Goal: Task Accomplishment & Management: Manage account settings

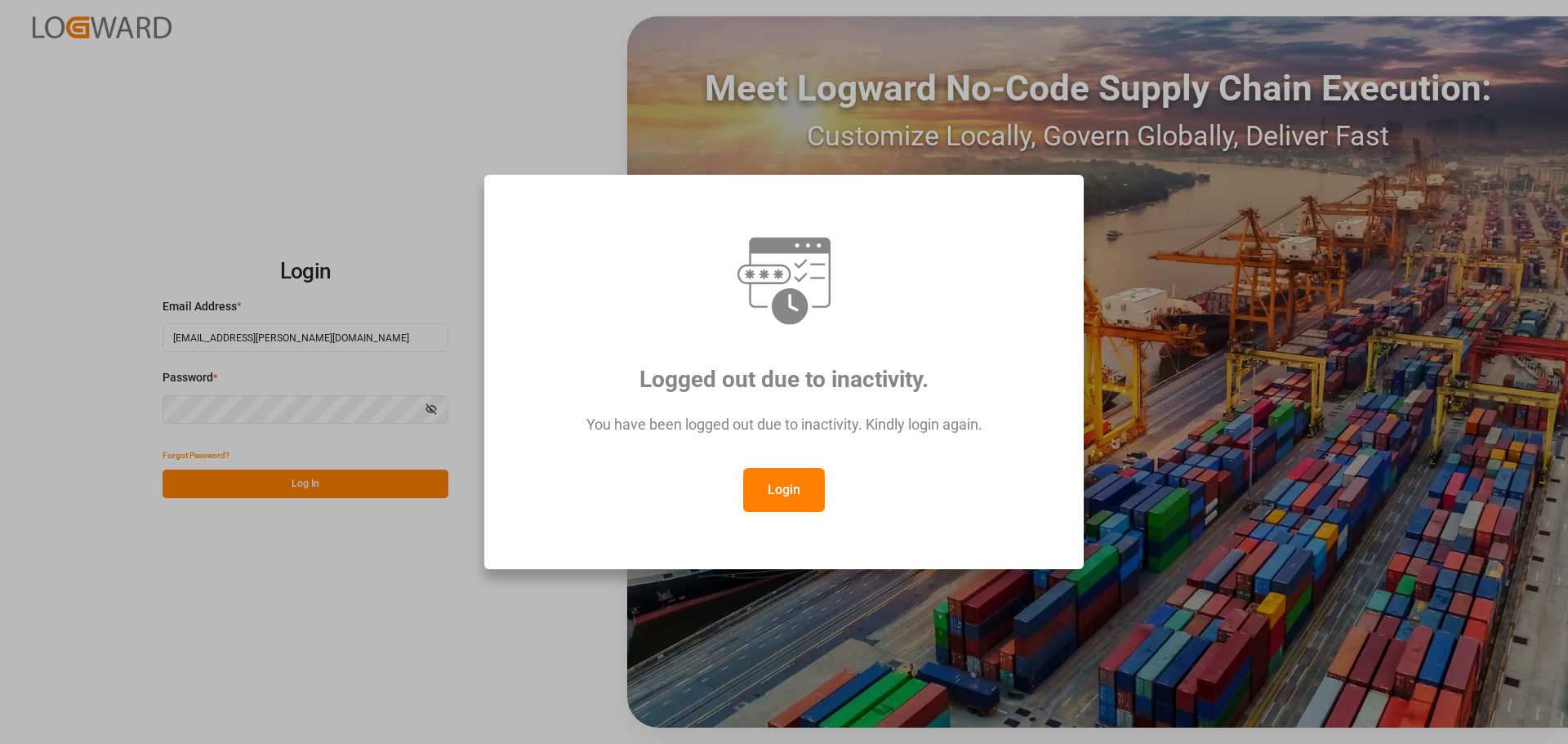
click at [779, 482] on button "Login" at bounding box center [784, 489] width 82 height 44
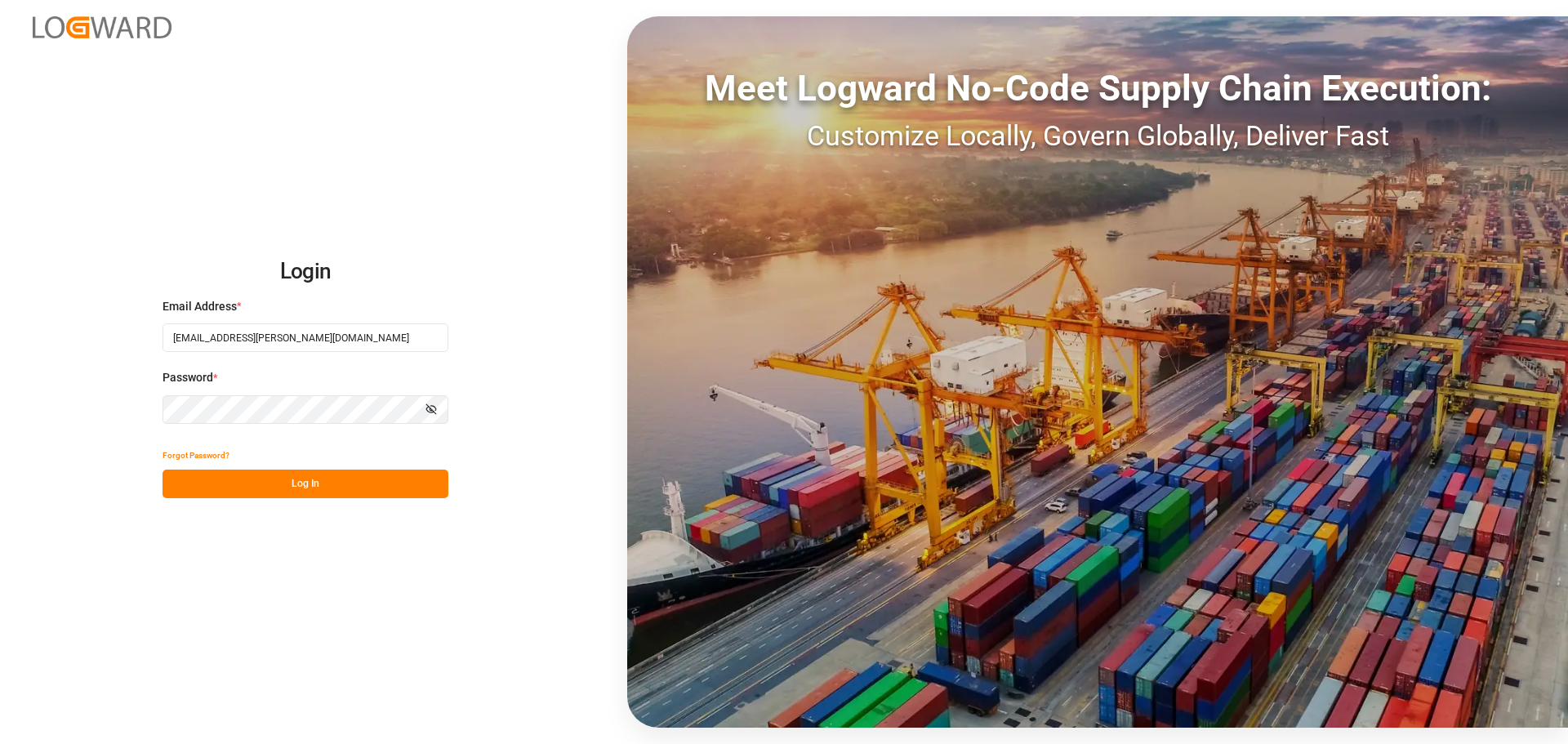
click at [263, 486] on button "Log In" at bounding box center [306, 483] width 286 height 29
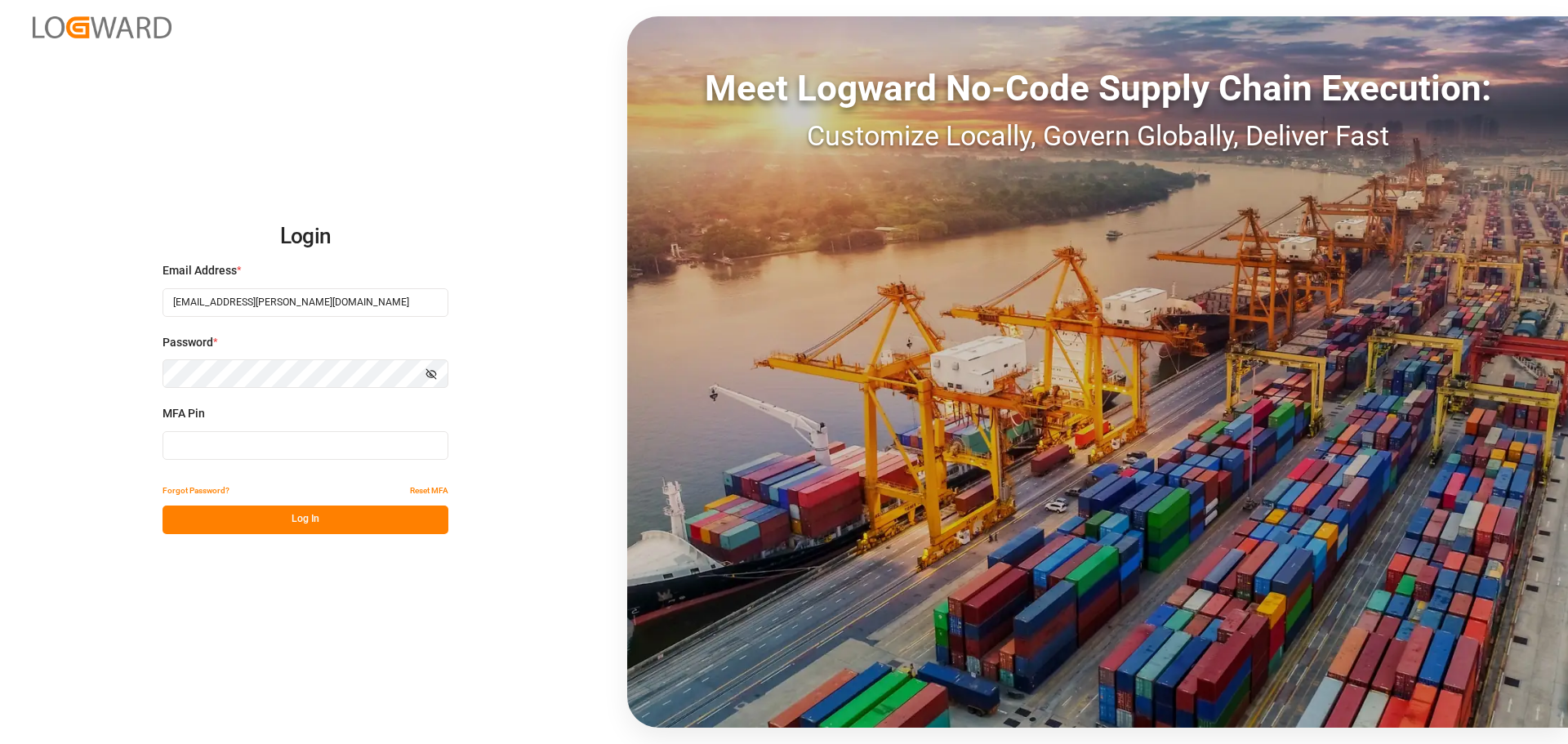
click at [209, 441] on input at bounding box center [306, 446] width 286 height 29
type input "611542"
click at [219, 523] on button "Log In" at bounding box center [306, 519] width 286 height 29
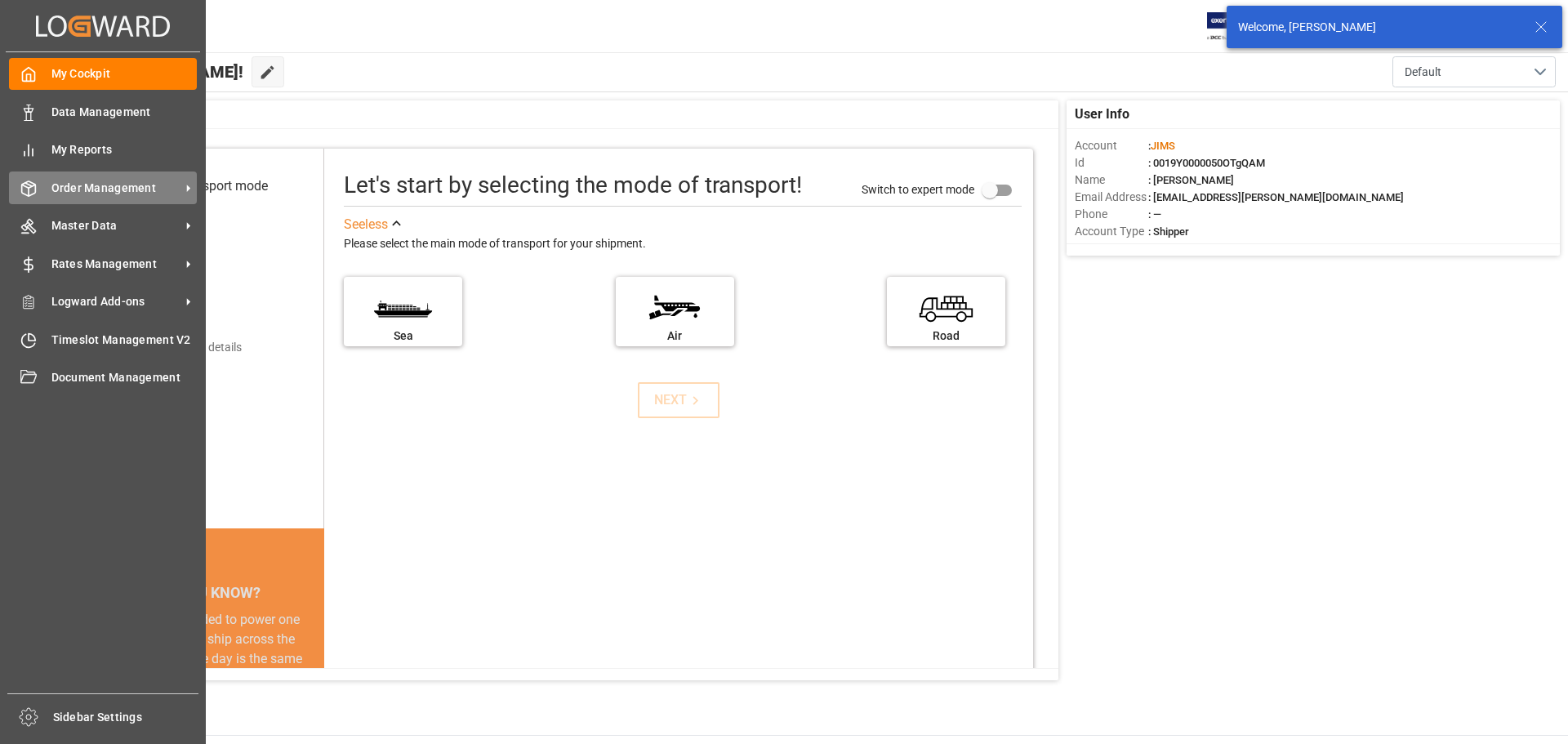
click at [77, 189] on span "Order Management" at bounding box center [116, 188] width 129 height 17
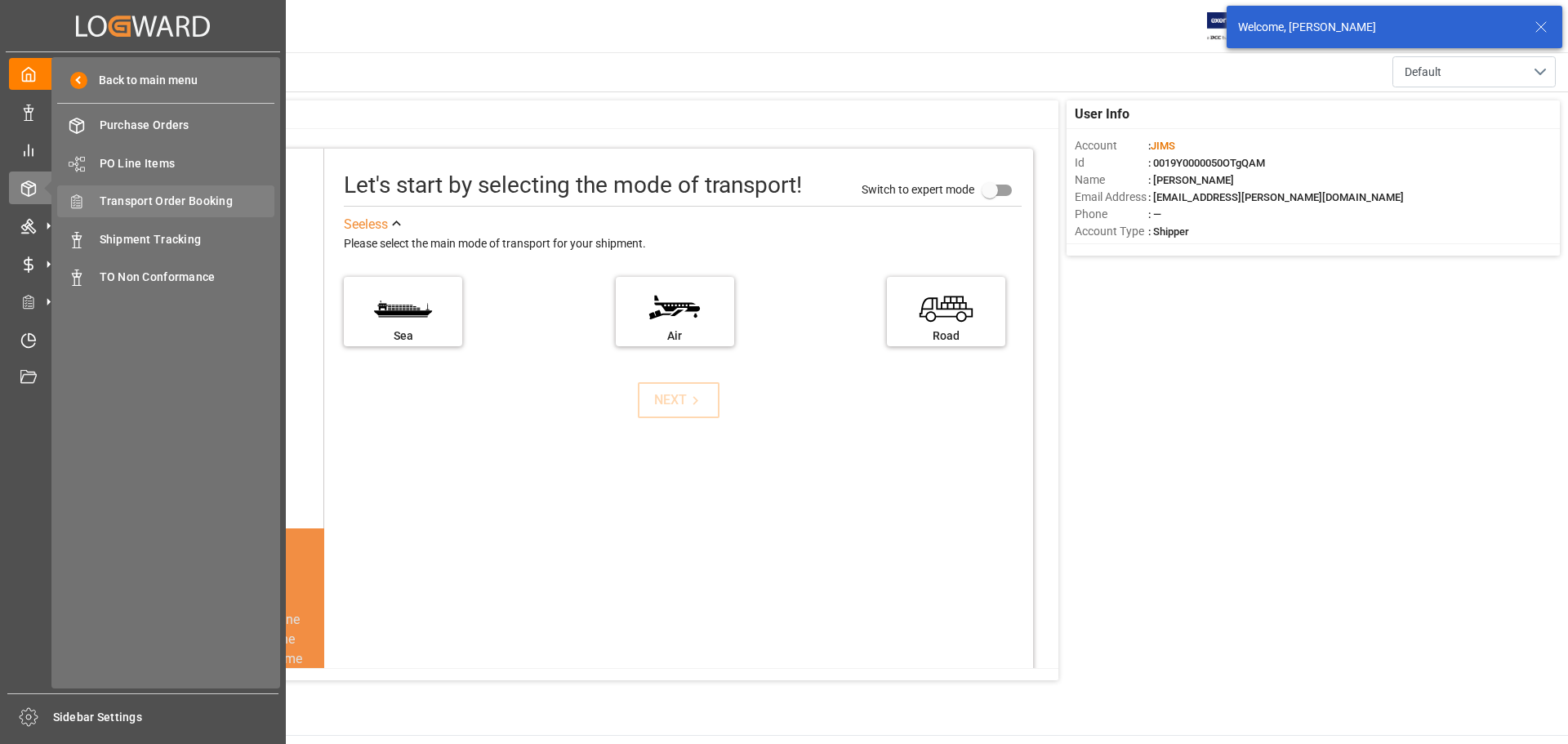
click at [166, 209] on span "Transport Order Booking" at bounding box center [187, 200] width 175 height 17
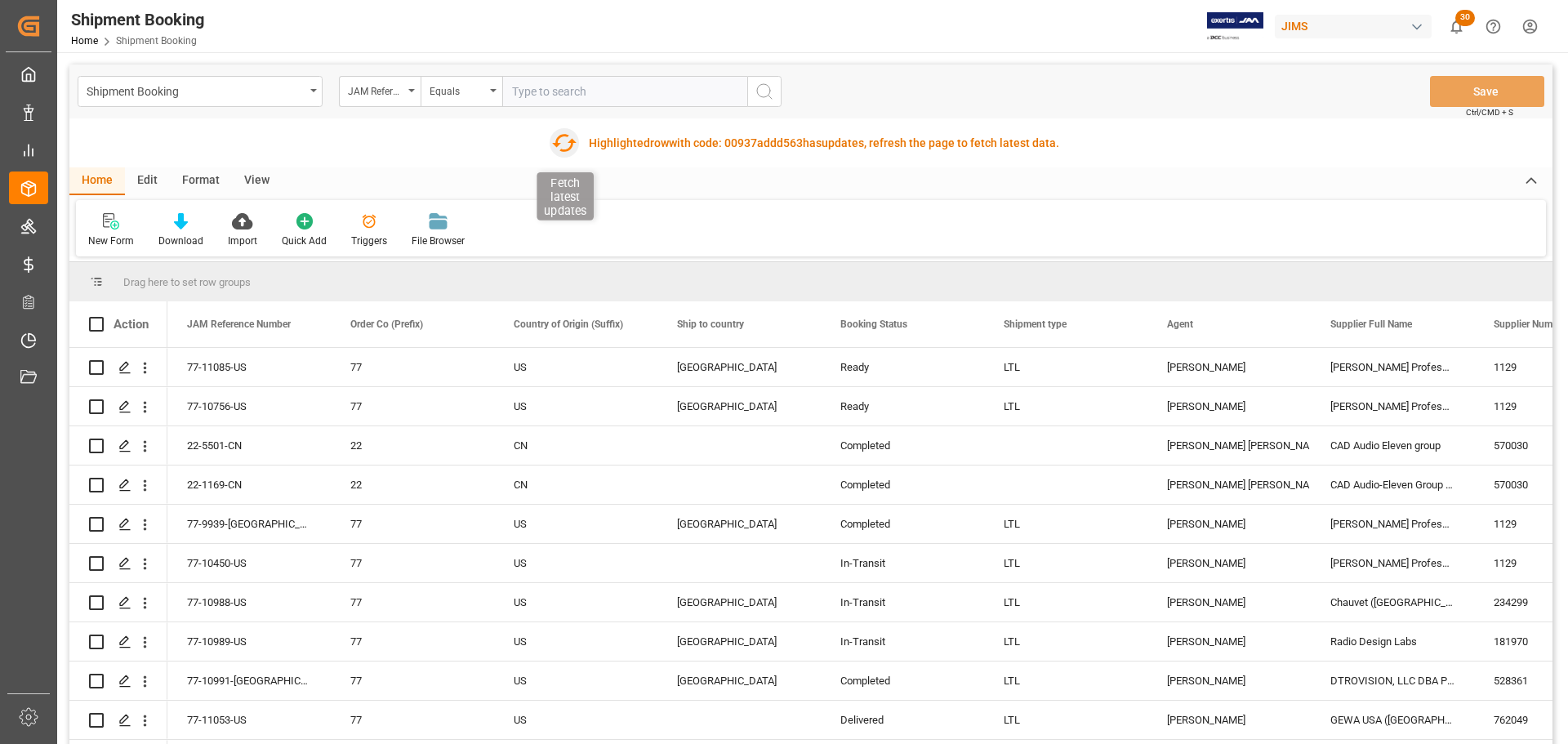
click at [564, 141] on icon "button" at bounding box center [564, 142] width 26 height 26
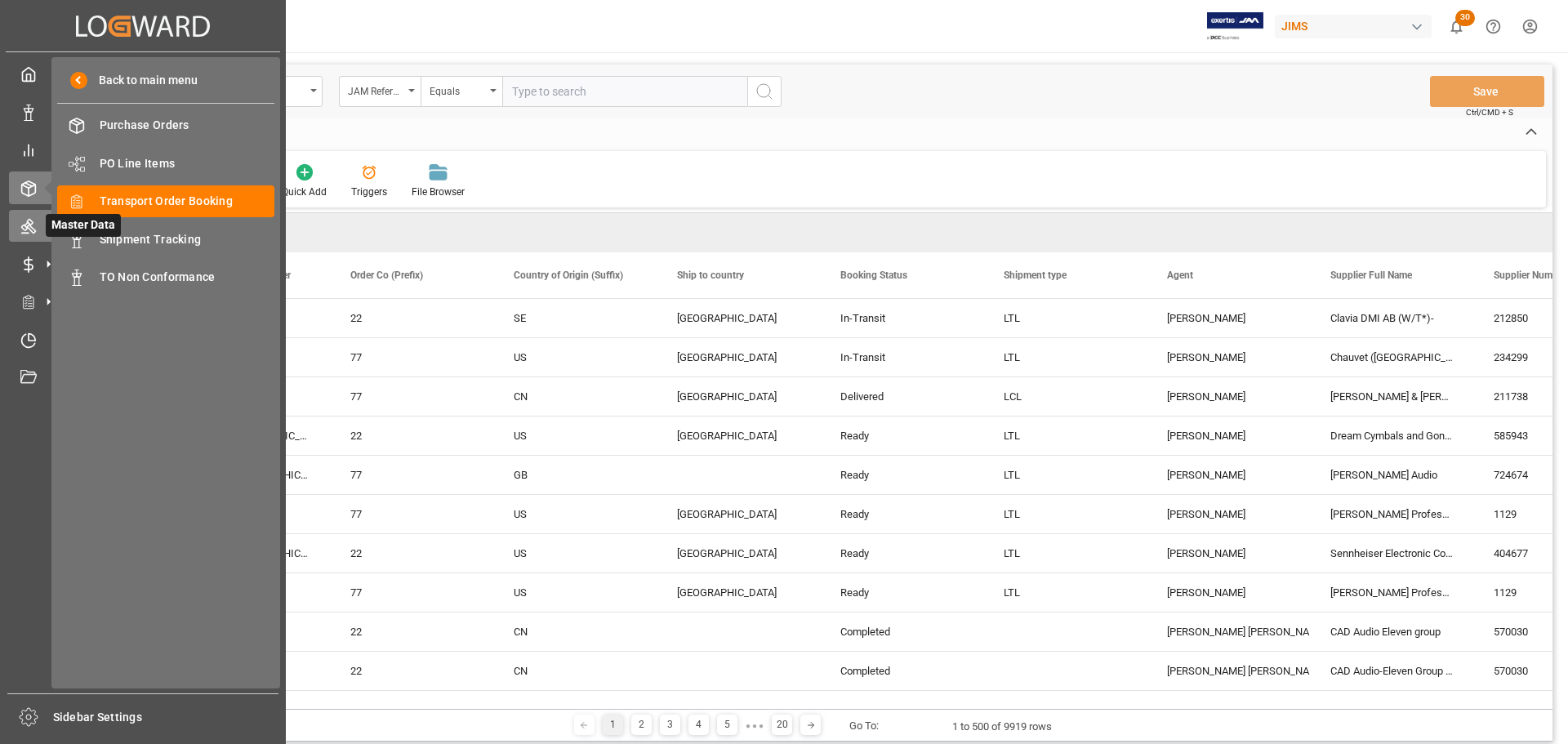
click at [26, 229] on icon at bounding box center [29, 226] width 14 height 14
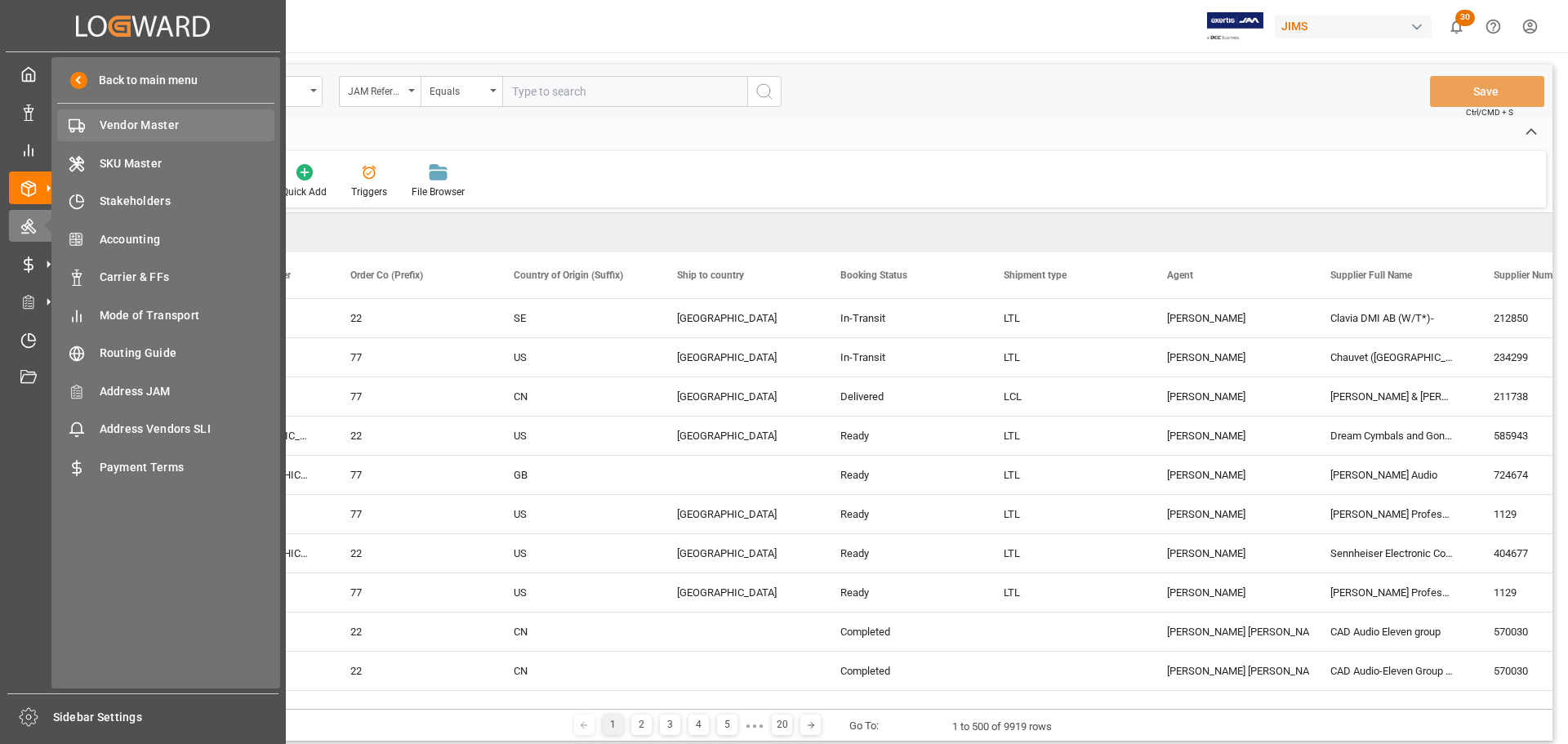
click at [104, 122] on span "Vendor Master" at bounding box center [187, 125] width 175 height 17
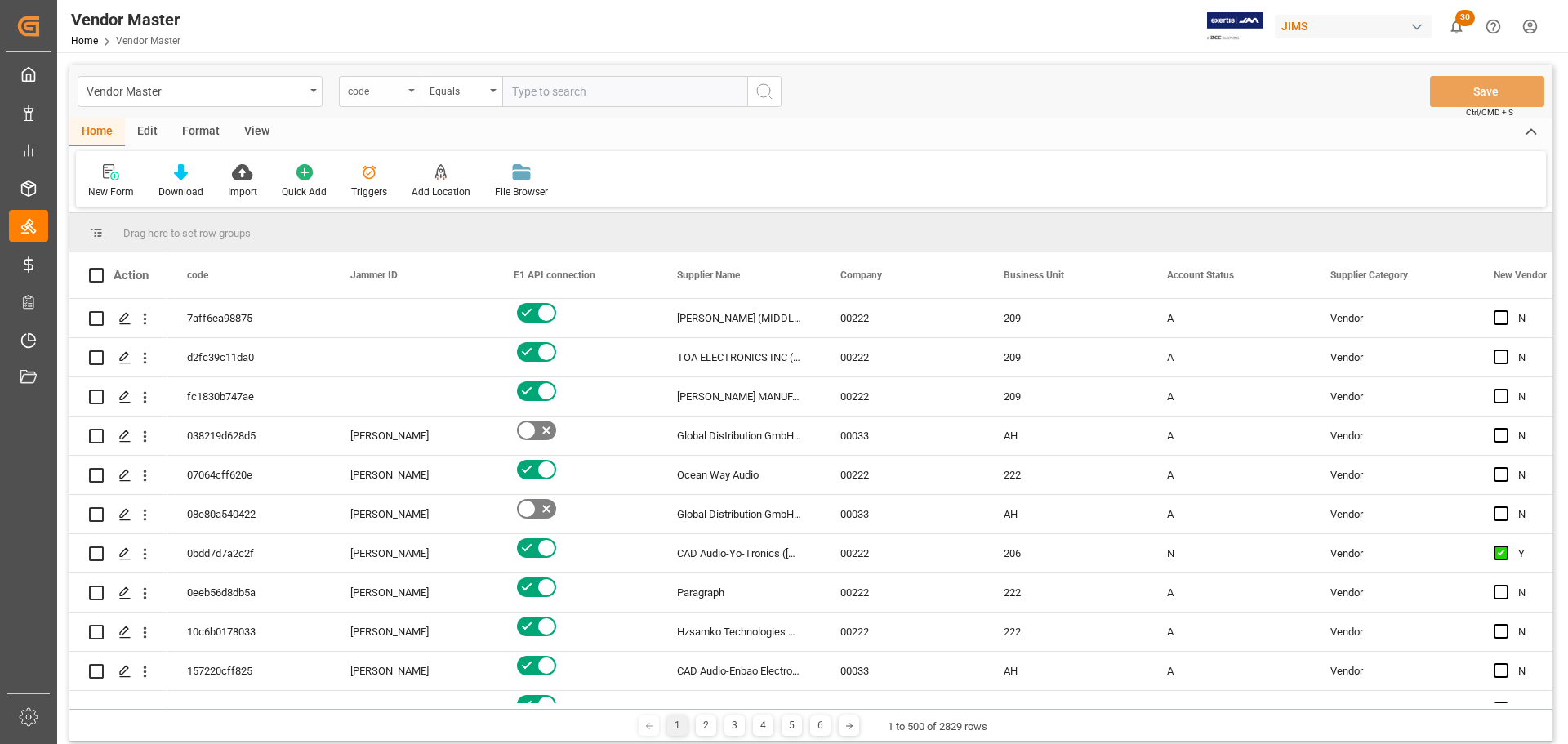
click at [381, 95] on div "code" at bounding box center [376, 89] width 56 height 19
type input "supplier number"
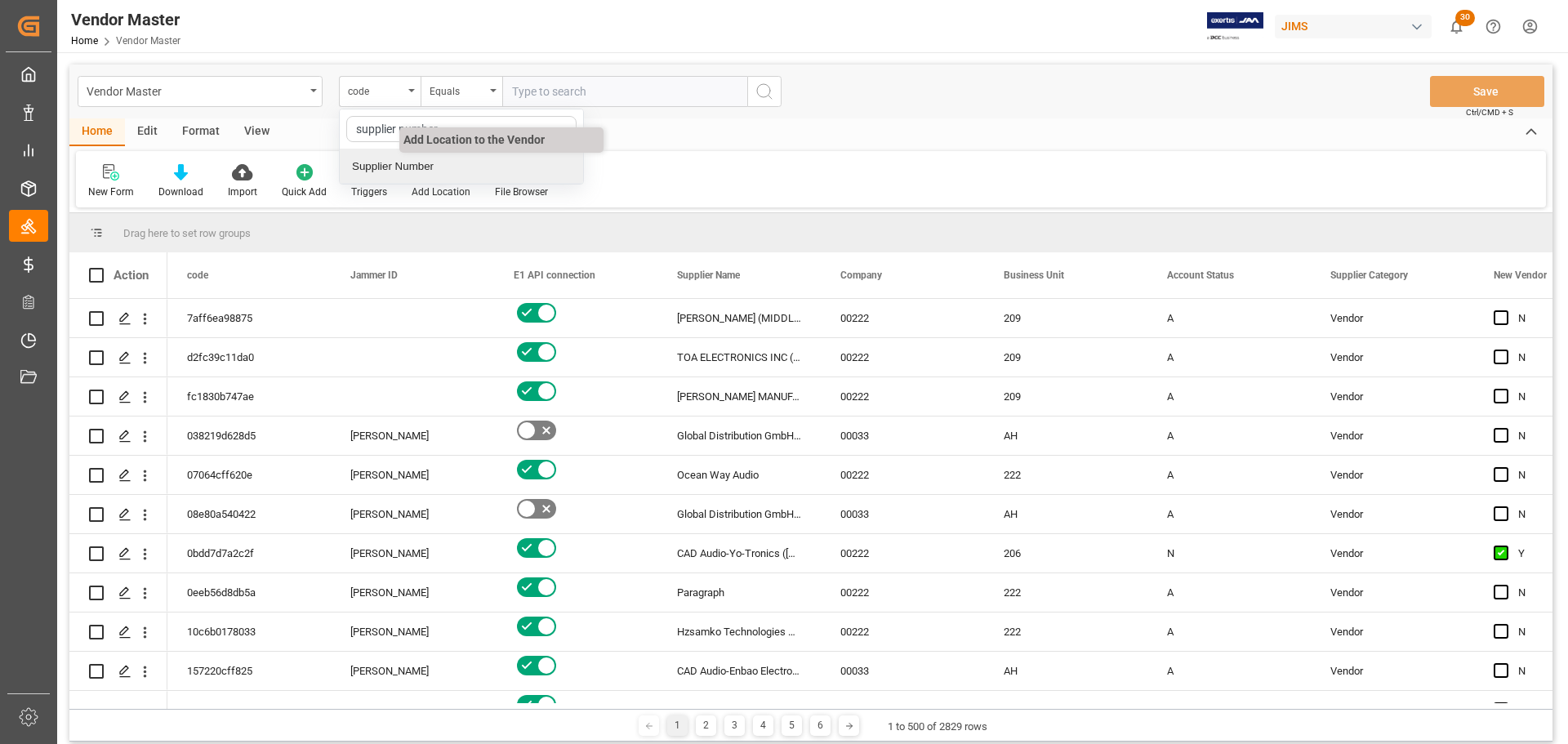
click at [408, 174] on div "Supplier Number" at bounding box center [461, 166] width 244 height 34
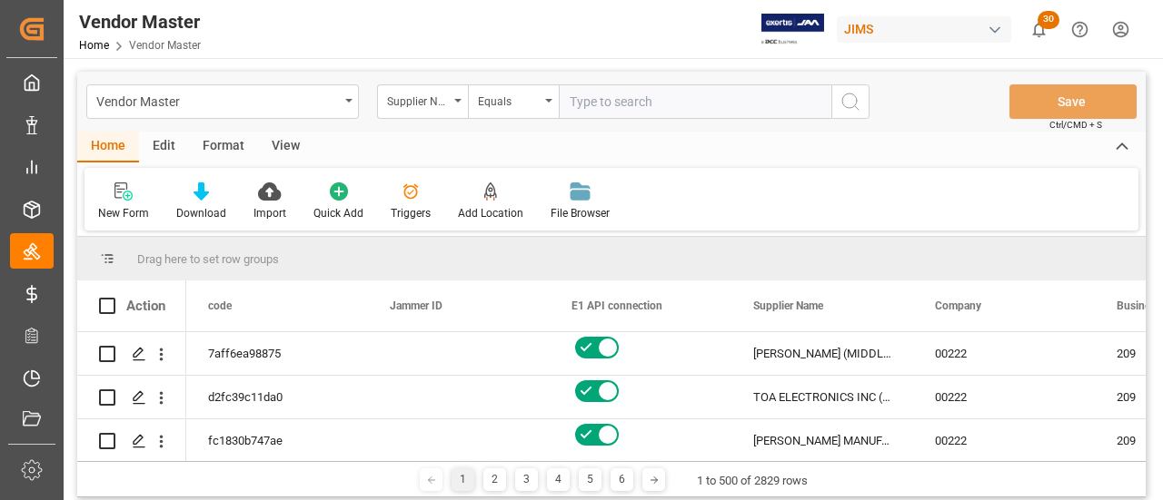
click at [617, 96] on input "text" at bounding box center [695, 101] width 273 height 35
type input "696568"
click at [857, 92] on icon "search button" at bounding box center [850, 102] width 22 height 22
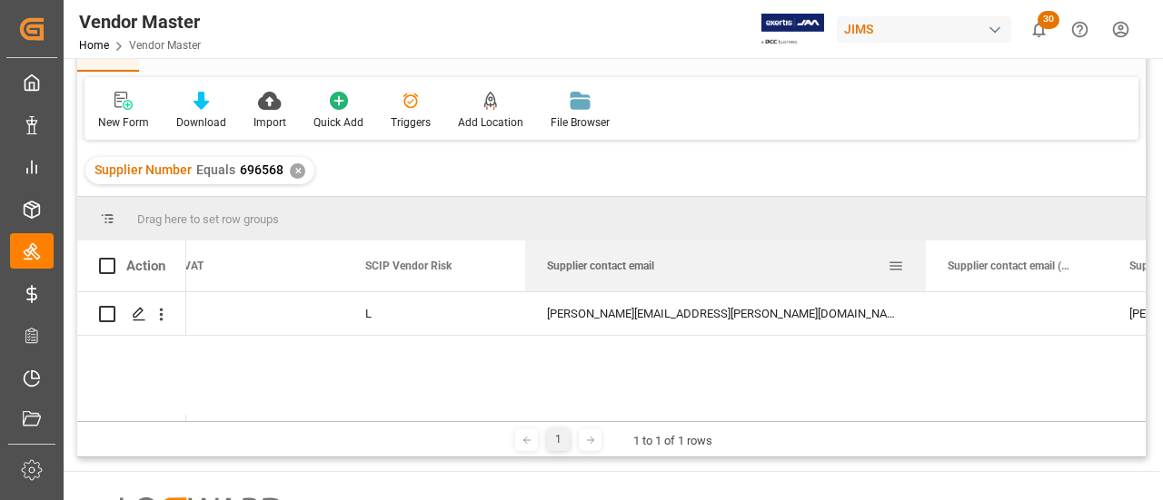
drag, startPoint x: 706, startPoint y: 255, endPoint x: 925, endPoint y: 281, distance: 220.4
click at [925, 281] on div at bounding box center [925, 266] width 7 height 51
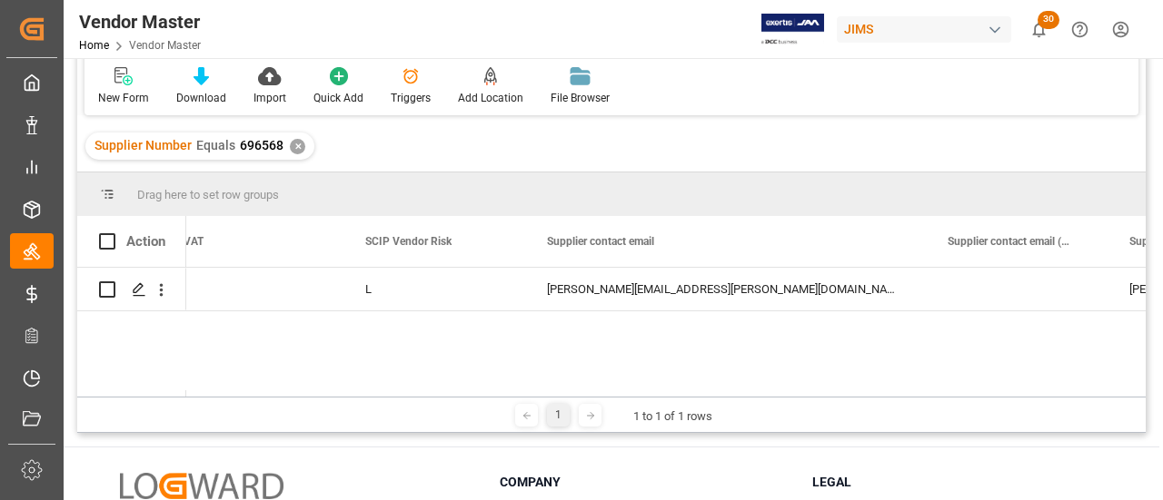
scroll to position [91, 0]
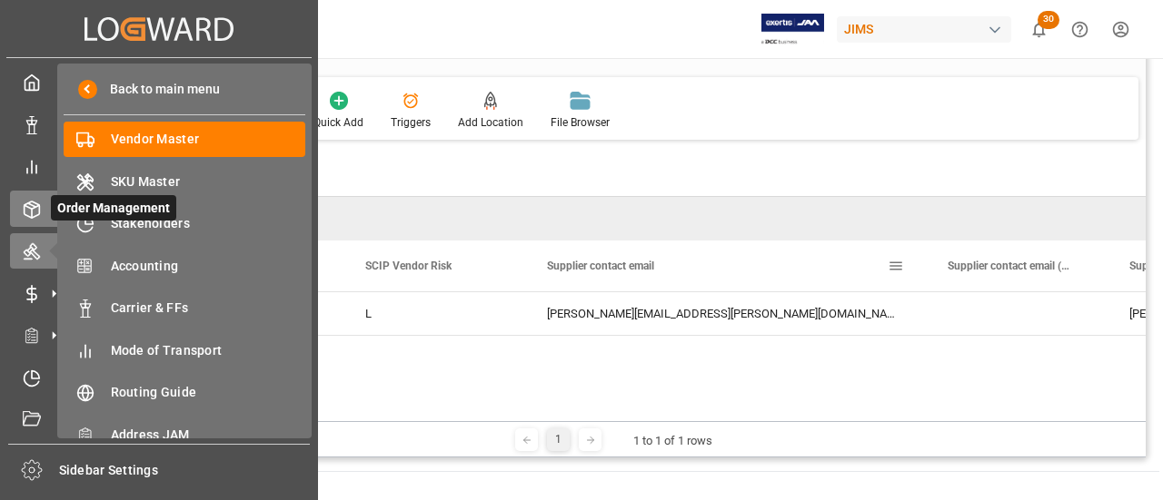
click at [48, 202] on icon at bounding box center [54, 209] width 19 height 19
click at [29, 211] on icon at bounding box center [32, 210] width 18 height 18
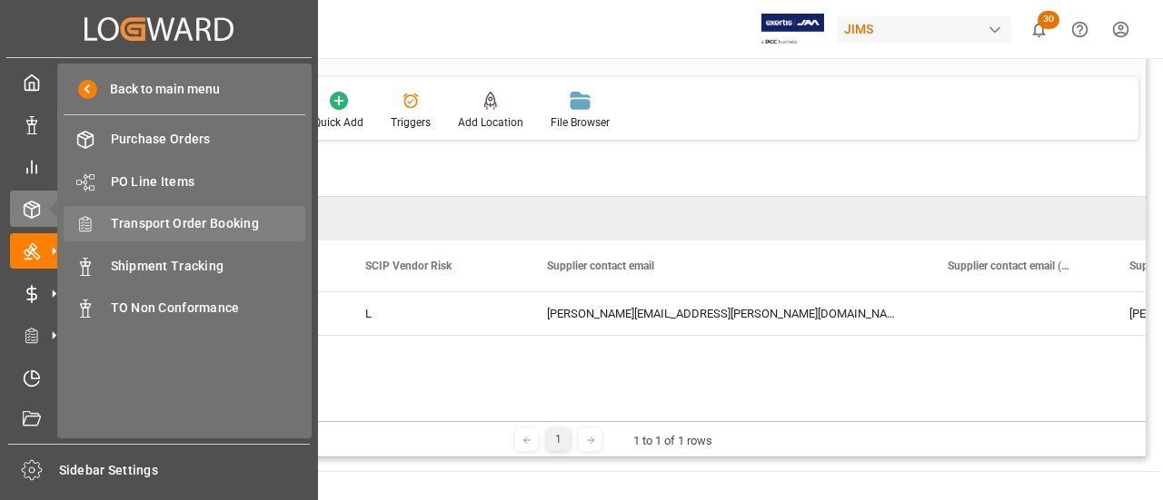
click at [164, 224] on span "Transport Order Booking" at bounding box center [208, 223] width 195 height 19
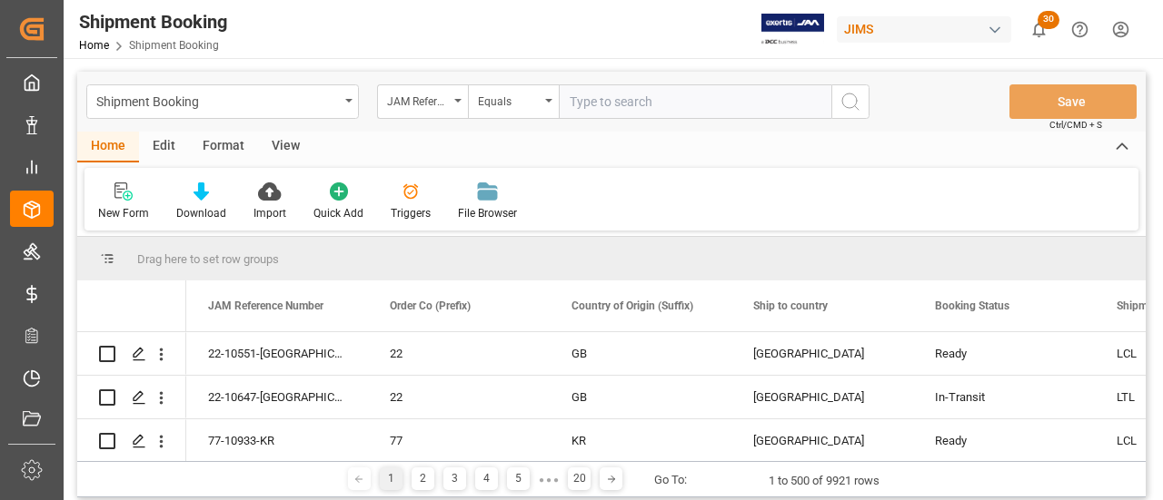
click at [627, 104] on input "text" at bounding box center [695, 101] width 273 height 35
paste input "77-10781-US"
type input "77-10781-US"
drag, startPoint x: 839, startPoint y: 95, endPoint x: 956, endPoint y: 0, distance: 150.4
click at [839, 95] on icon "search button" at bounding box center [850, 102] width 22 height 22
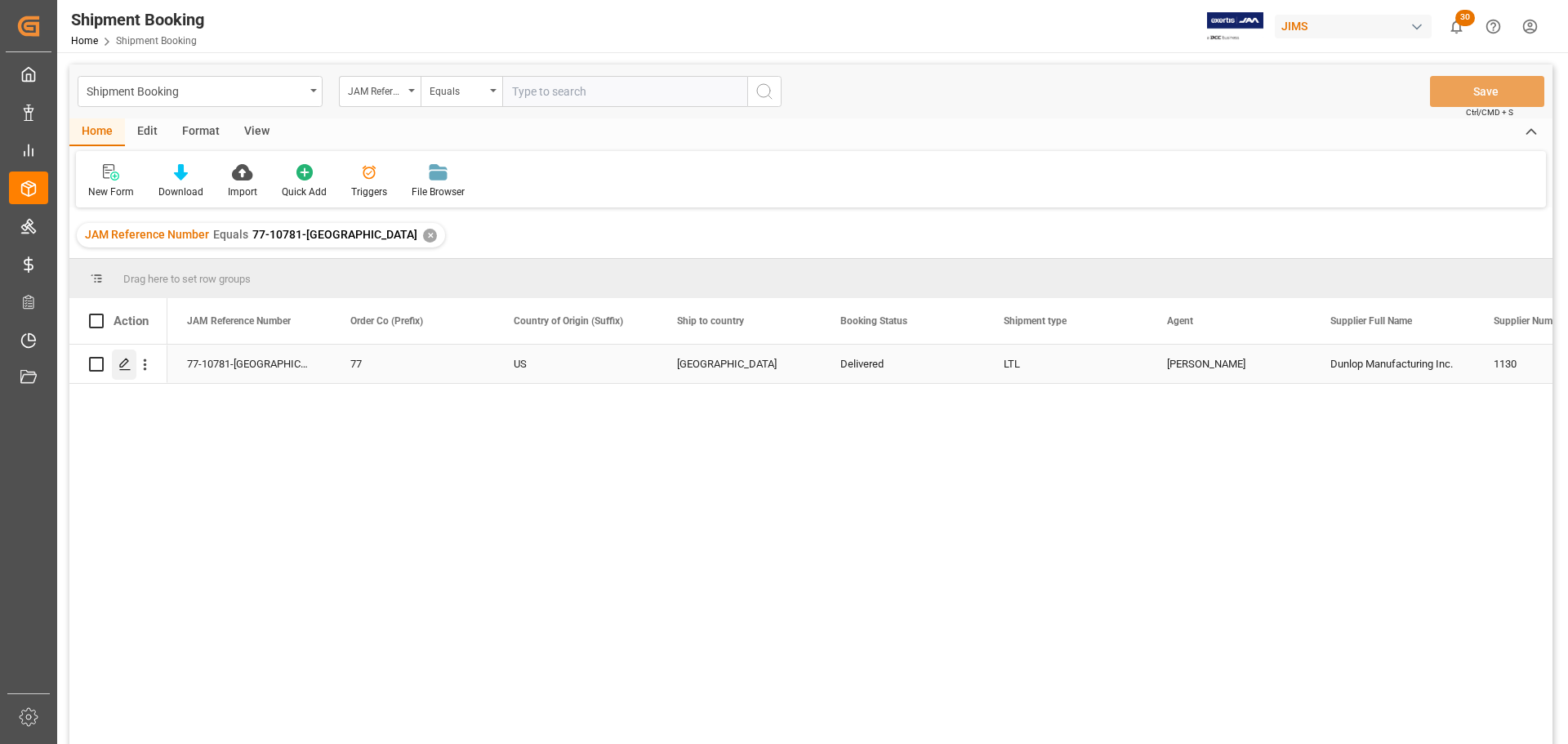
click at [132, 362] on div "Press SPACE to select this row." at bounding box center [123, 365] width 24 height 31
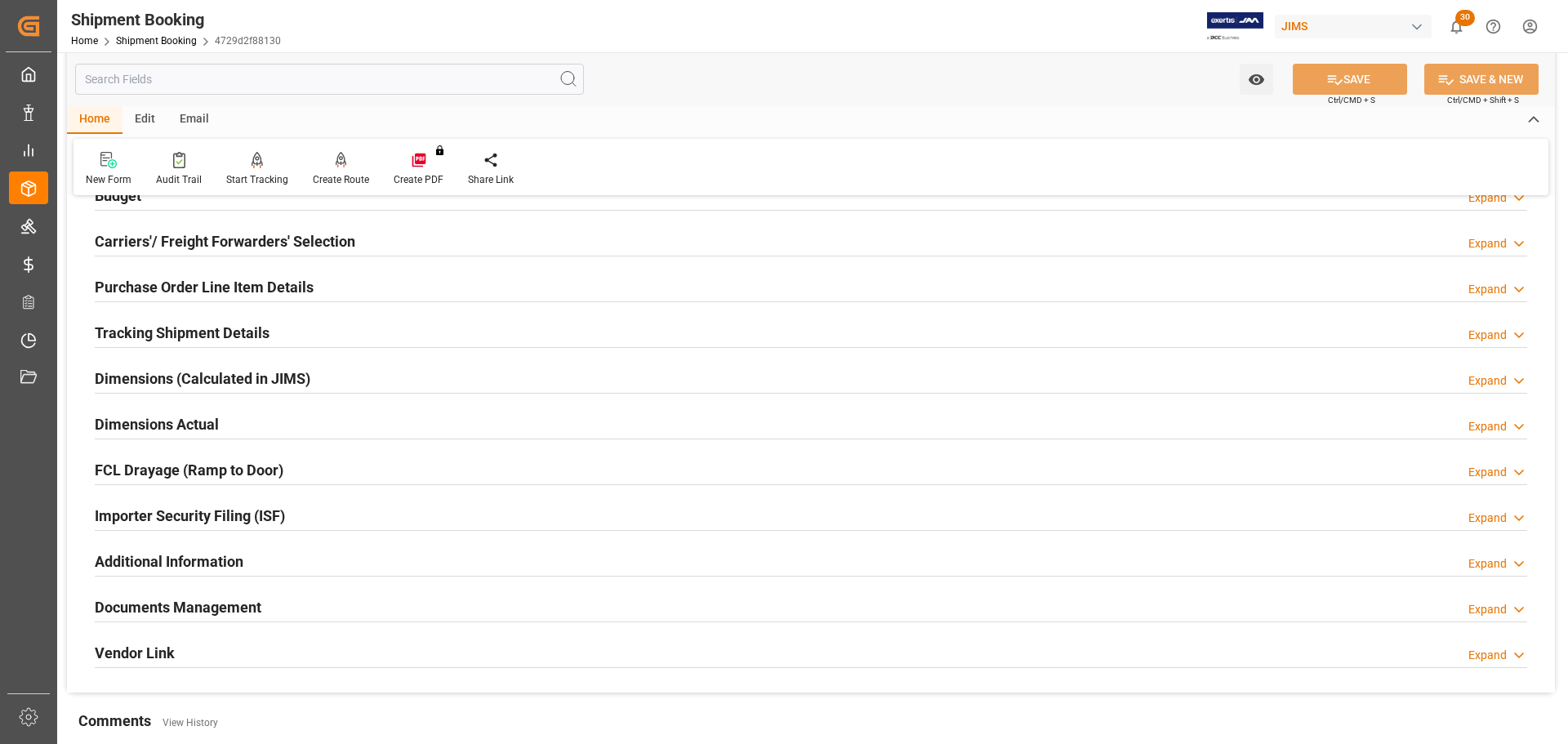
scroll to position [164, 0]
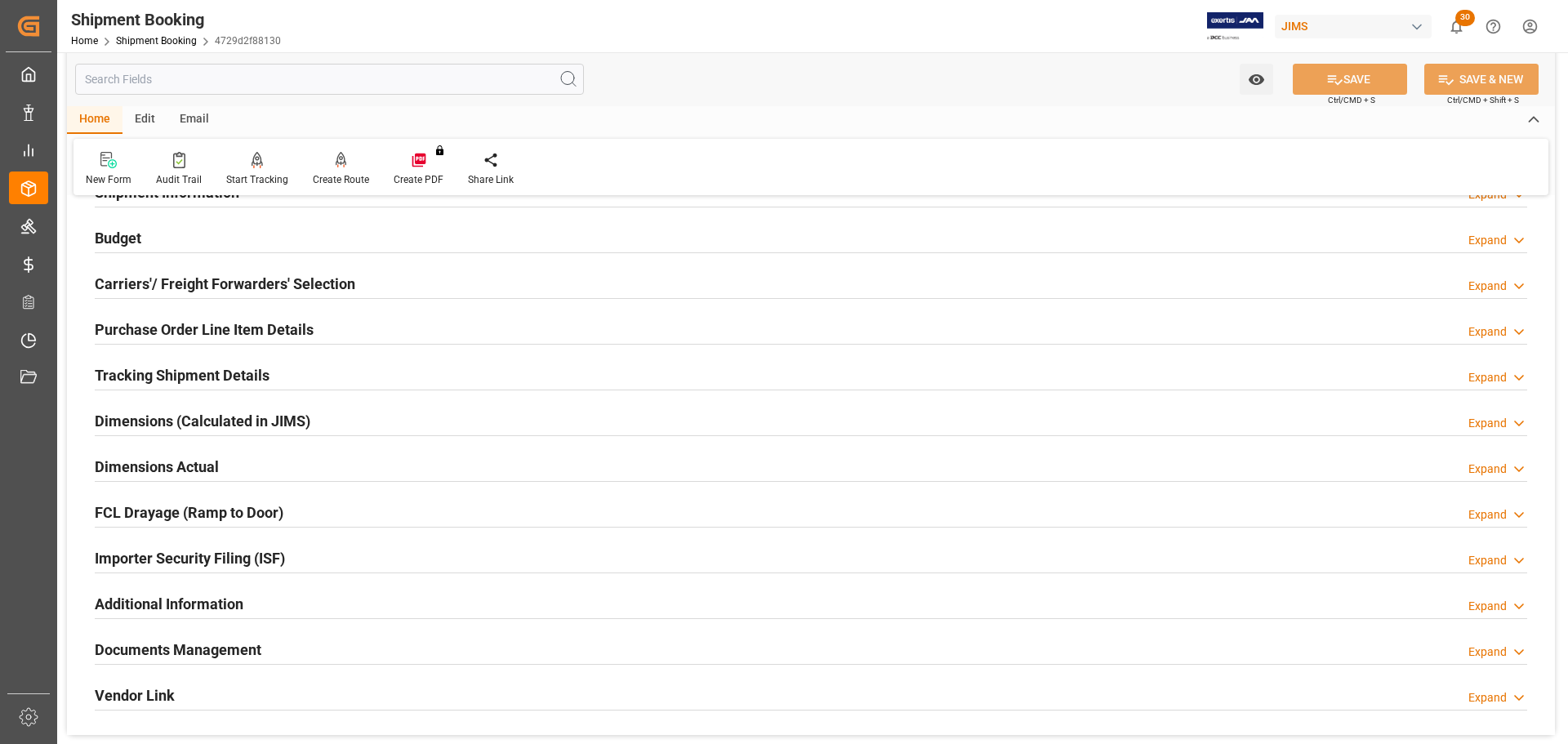
click at [211, 375] on h2 "Tracking Shipment Details" at bounding box center [182, 375] width 174 height 22
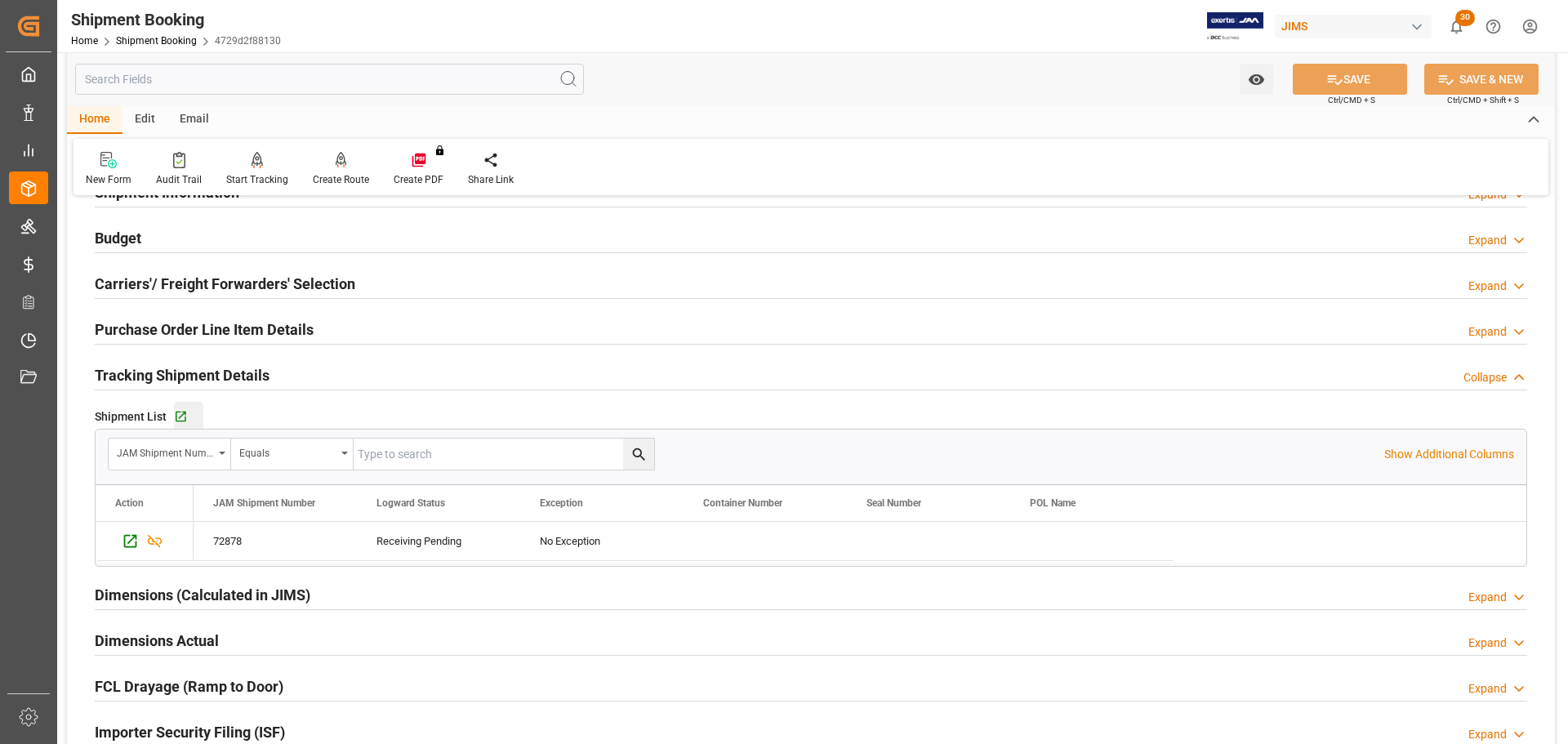
click at [189, 410] on div "Go to Shipment Tracking Grid" at bounding box center [188, 416] width 30 height 13
click at [267, 375] on h2 "Tracking Shipment Details" at bounding box center [182, 375] width 174 height 22
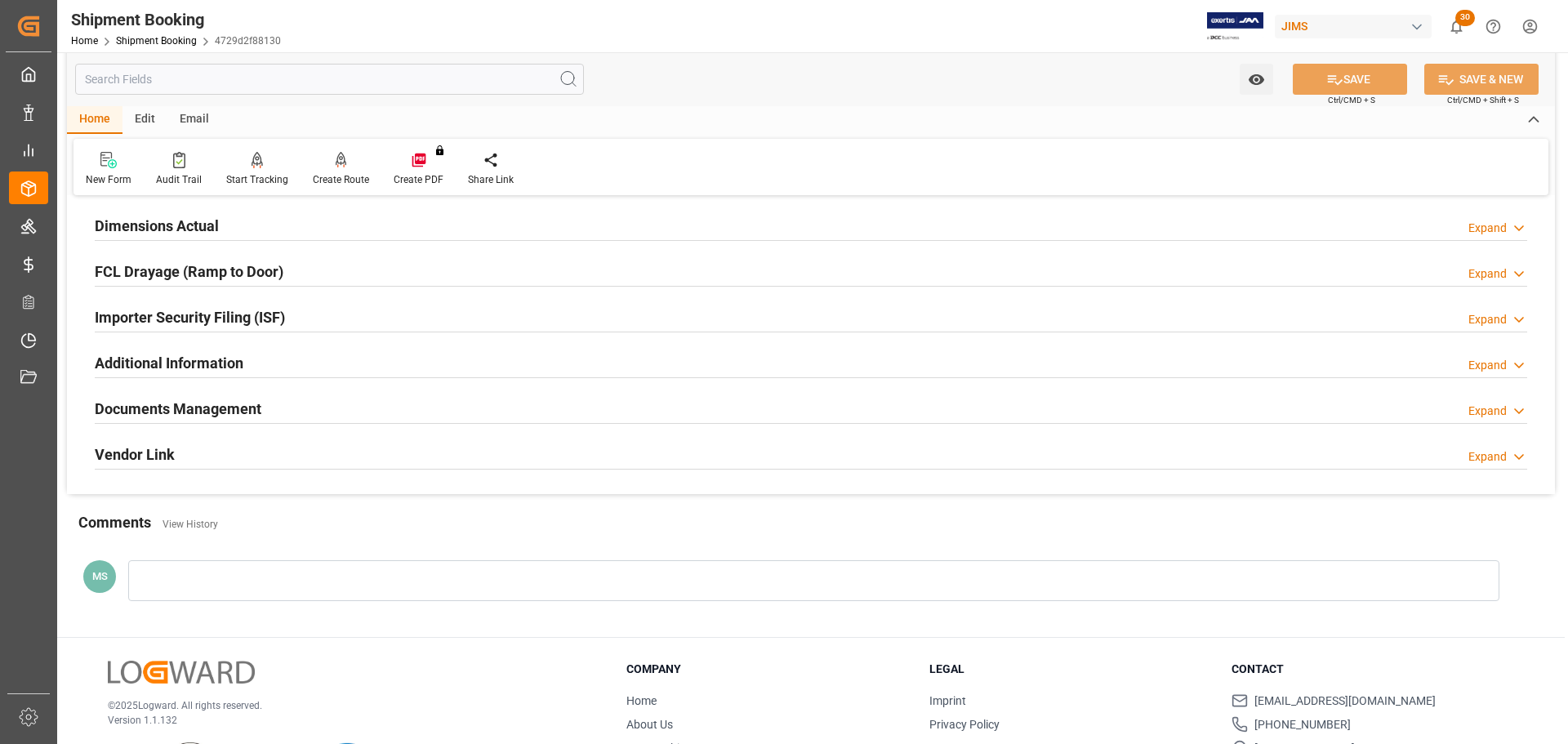
scroll to position [408, 0]
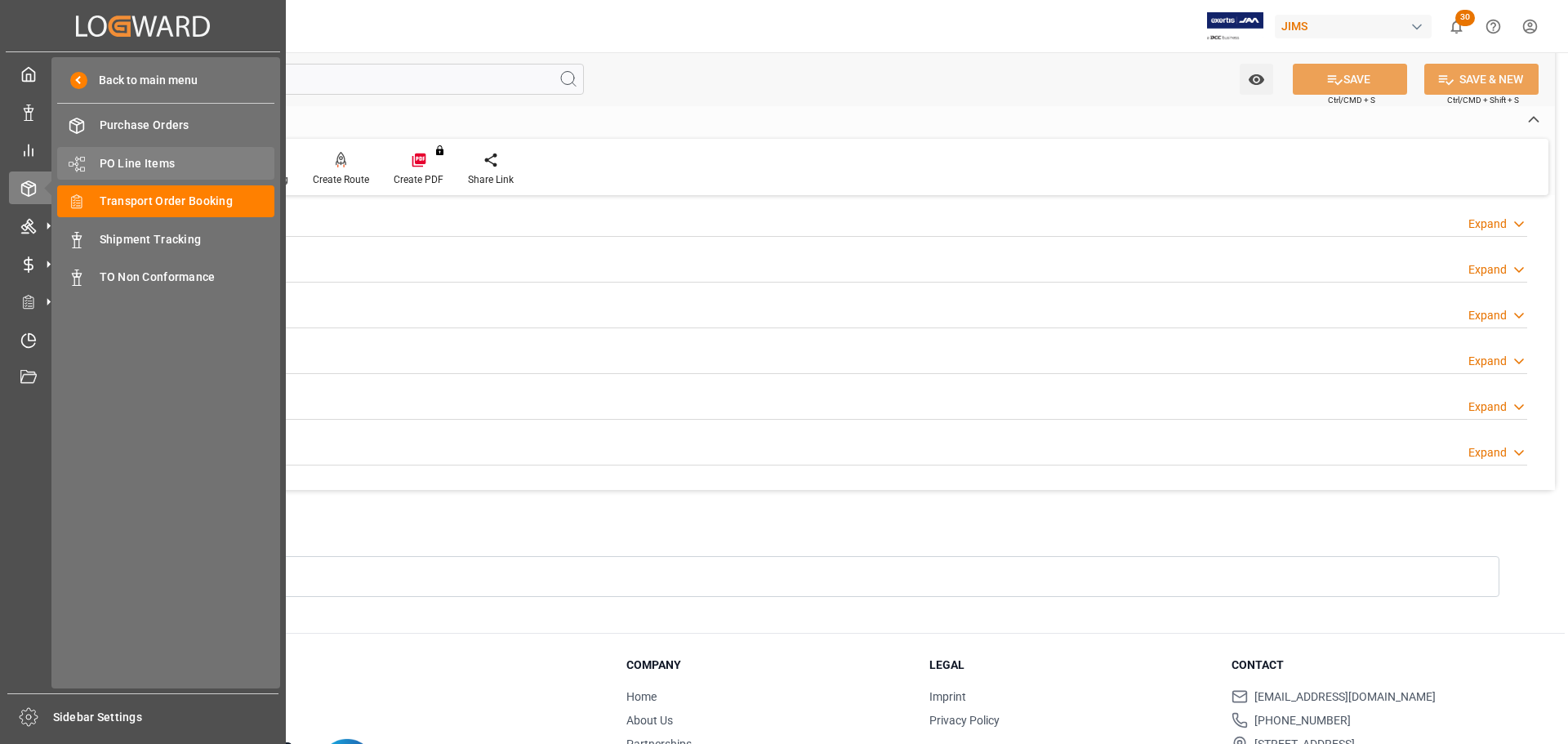
click at [131, 164] on span "PO Line Items" at bounding box center [187, 164] width 175 height 17
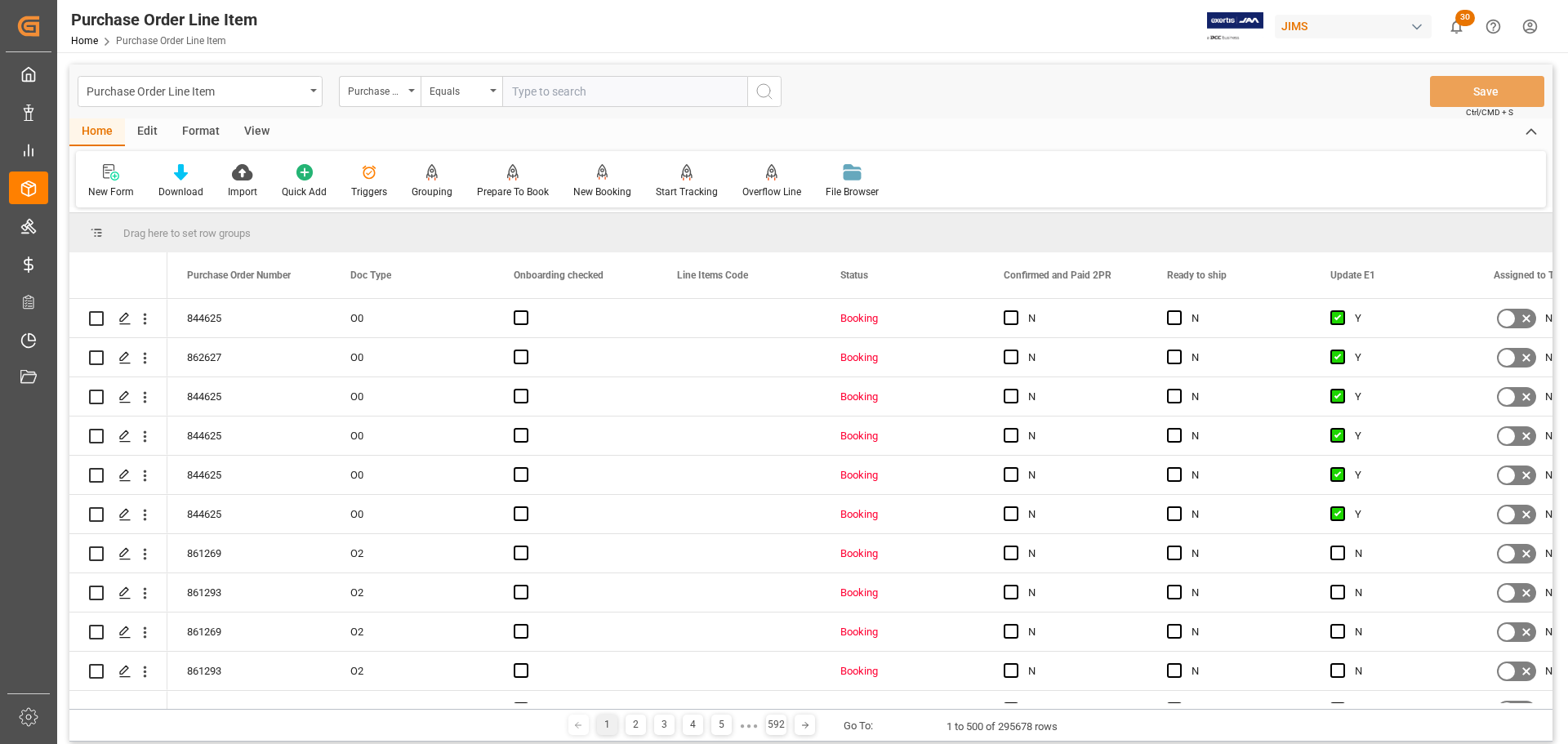
click at [396, 94] on div "Purchase Order Number" at bounding box center [376, 89] width 56 height 19
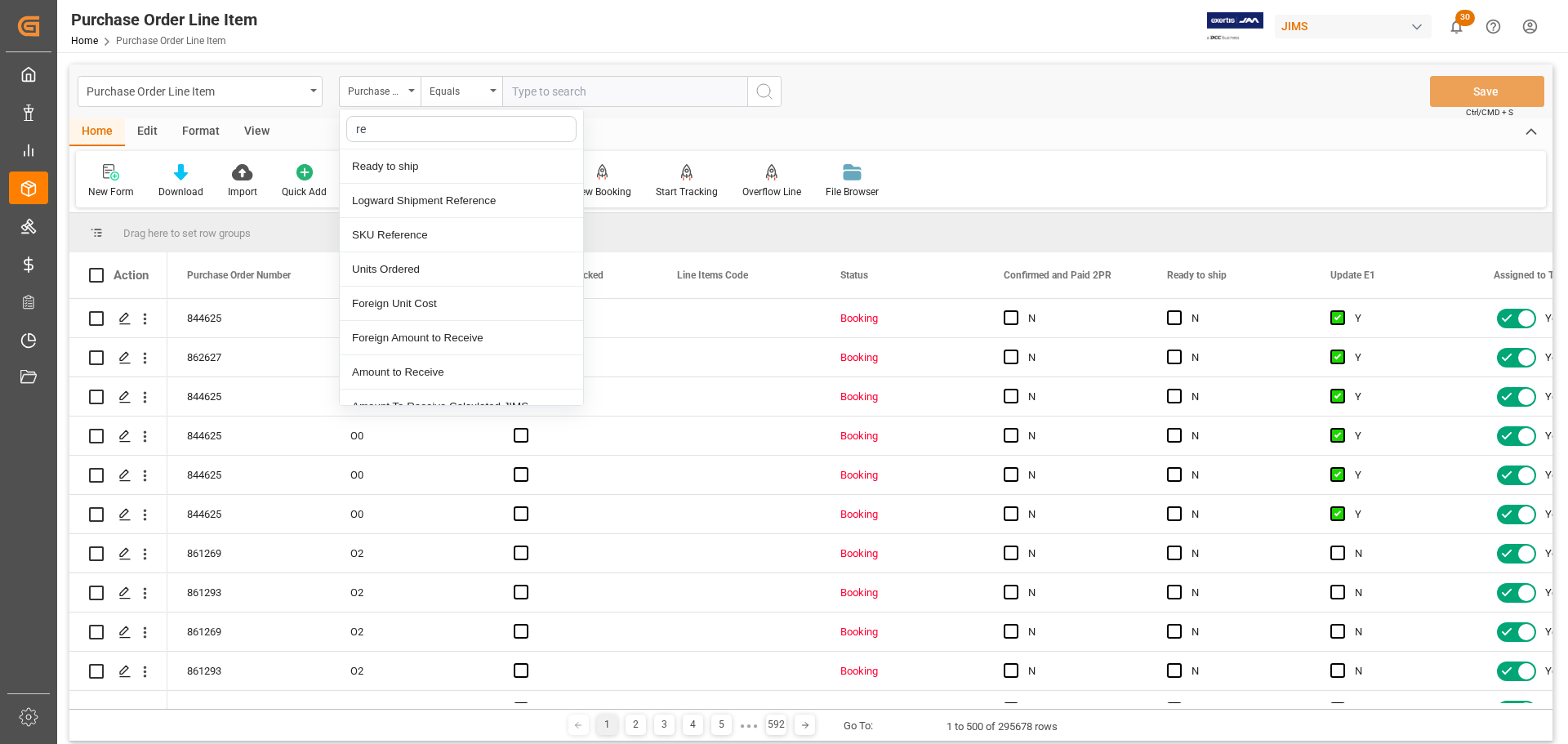
type input "ref"
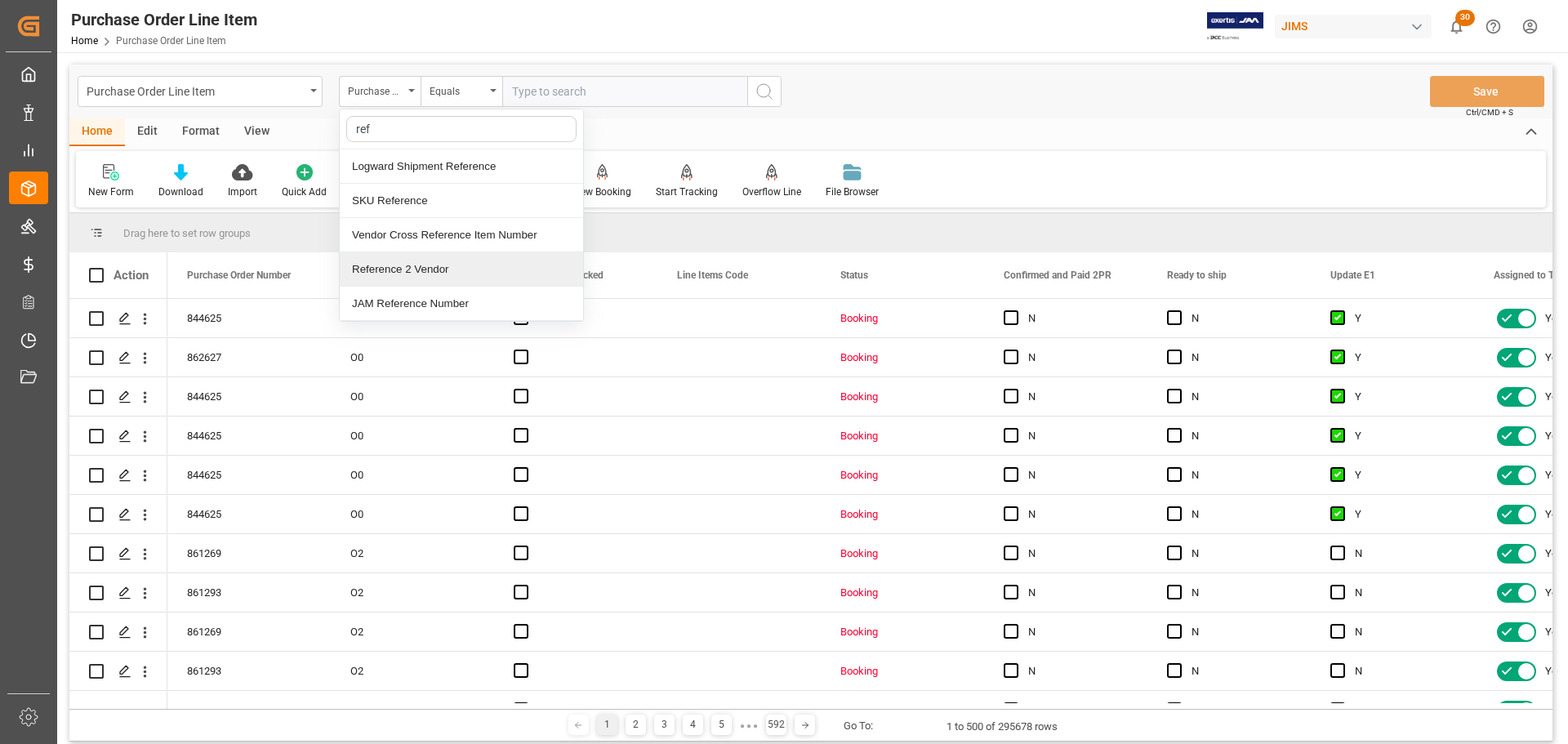
click at [404, 269] on div "Reference 2 Vendor" at bounding box center [461, 270] width 244 height 34
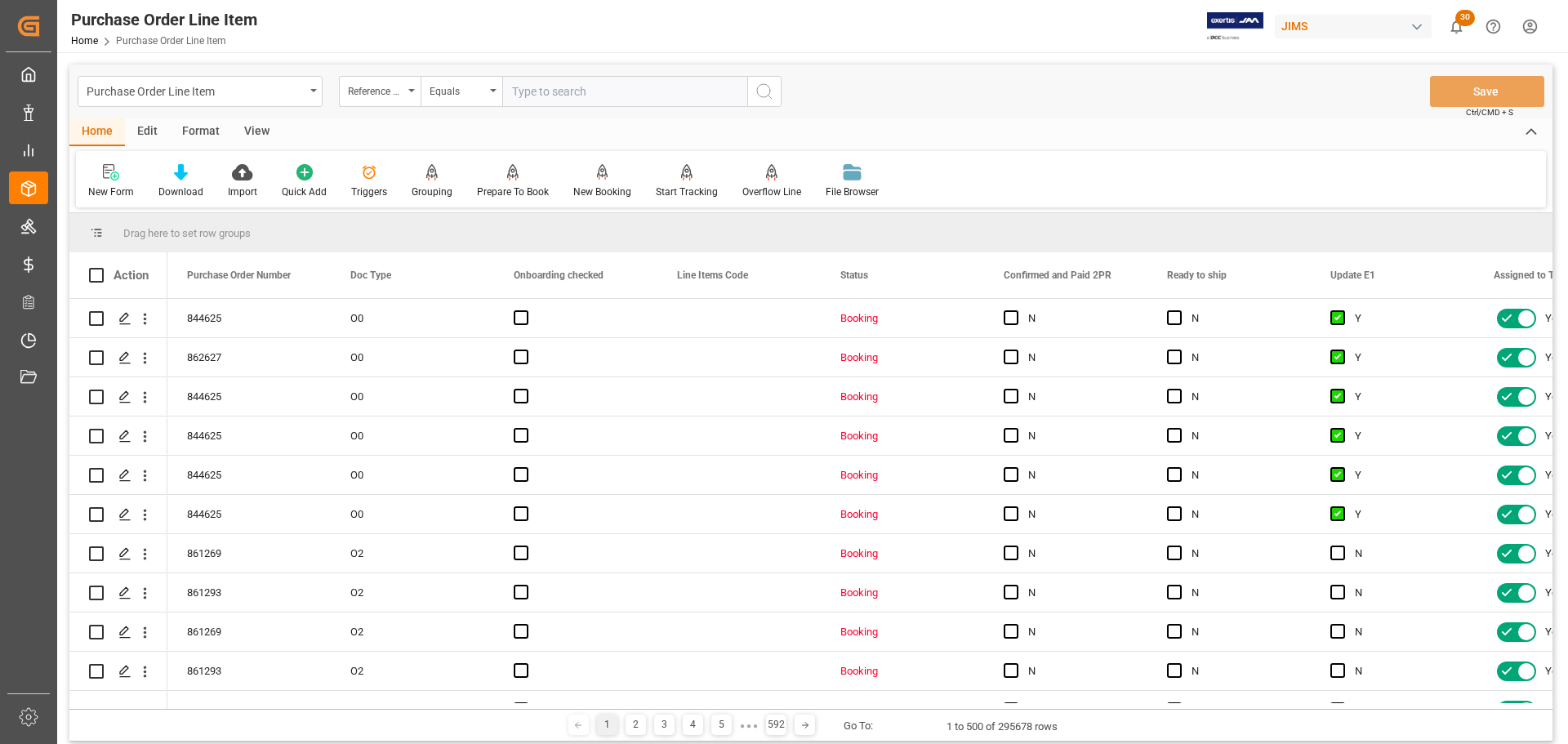
click at [547, 98] on input "text" at bounding box center [625, 91] width 245 height 31
paste input "77-10781-[GEOGRAPHIC_DATA]"
type input "77-10781-[GEOGRAPHIC_DATA]"
click at [784, 90] on div "Purchase Order Line Item Reference 2 Vendor Equals 77-10781-US Save Ctrl/CMD + S" at bounding box center [811, 92] width 1483 height 54
click at [772, 90] on icon "search button" at bounding box center [764, 92] width 20 height 20
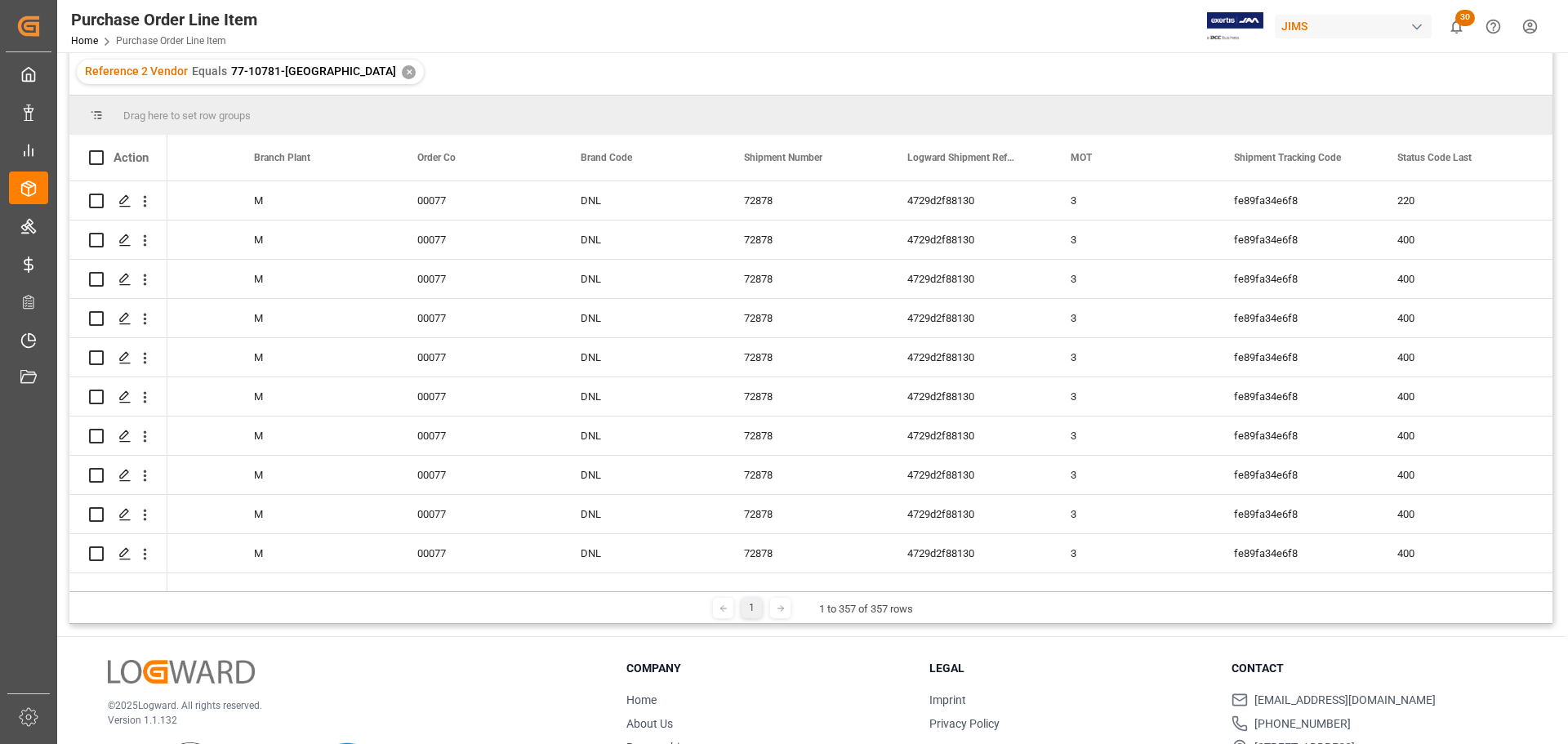
scroll to position [0, 2295]
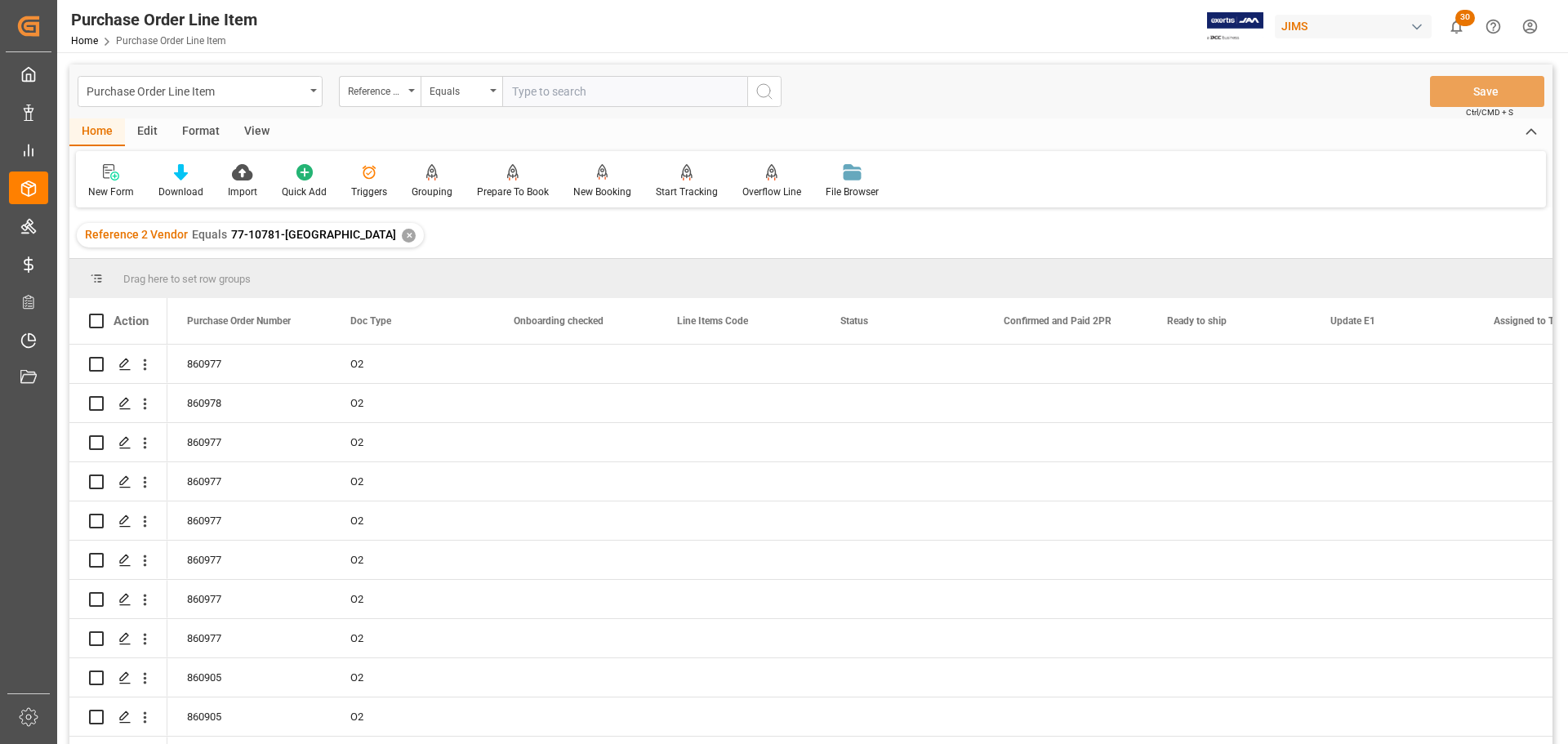
click at [263, 123] on div "View" at bounding box center [256, 132] width 49 height 28
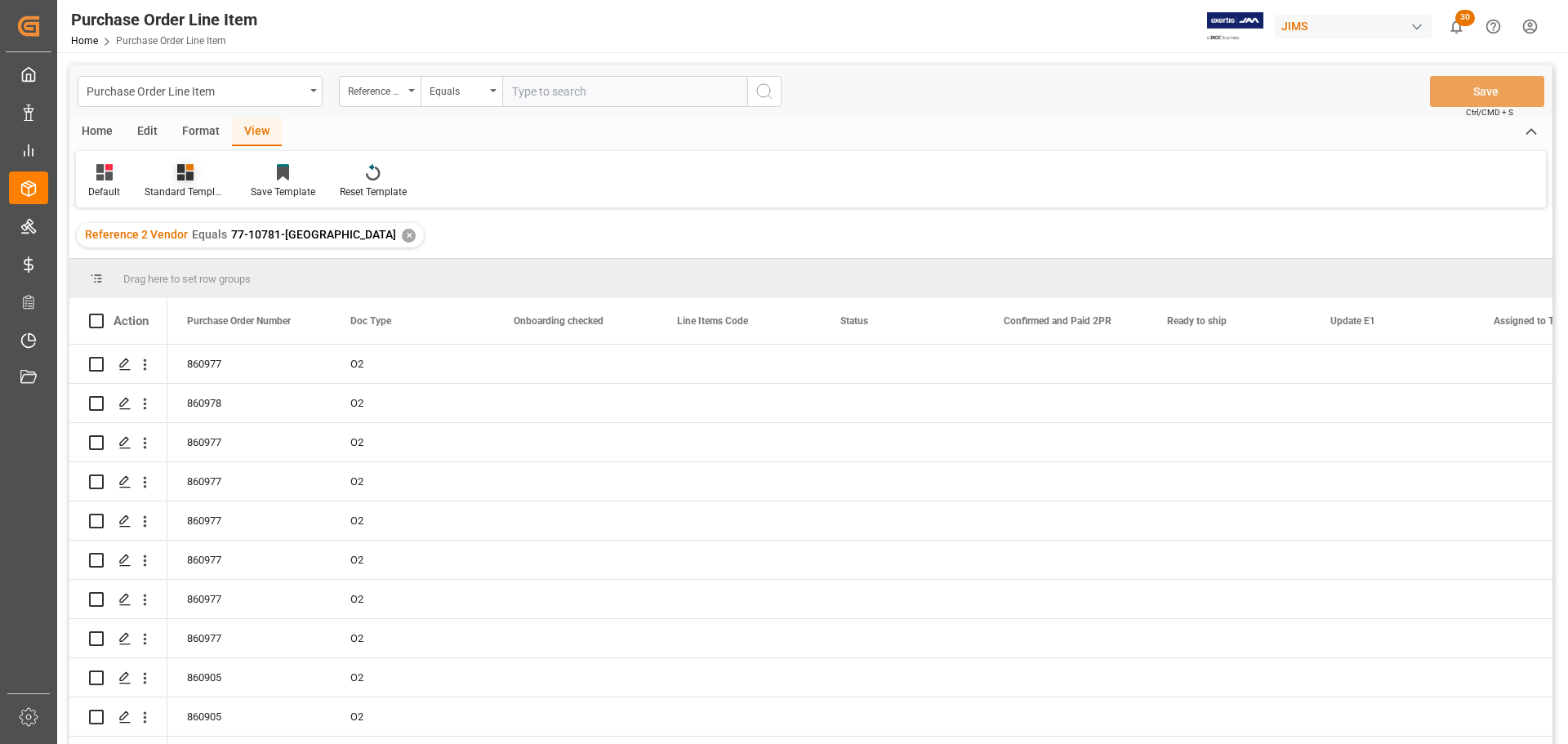
click at [174, 181] on div at bounding box center [185, 172] width 82 height 17
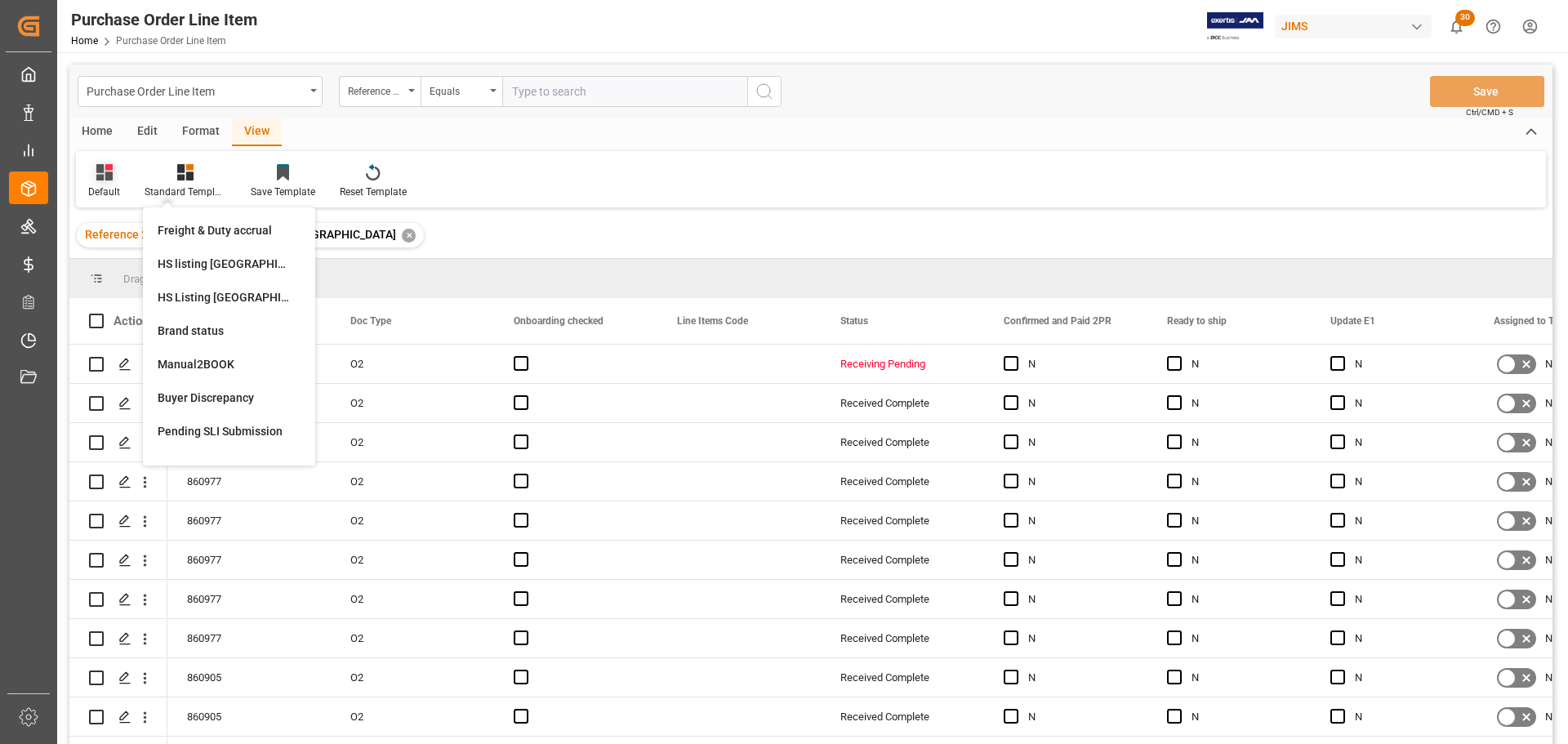
click at [195, 300] on div "HS Listing CANADA" at bounding box center [228, 297] width 143 height 17
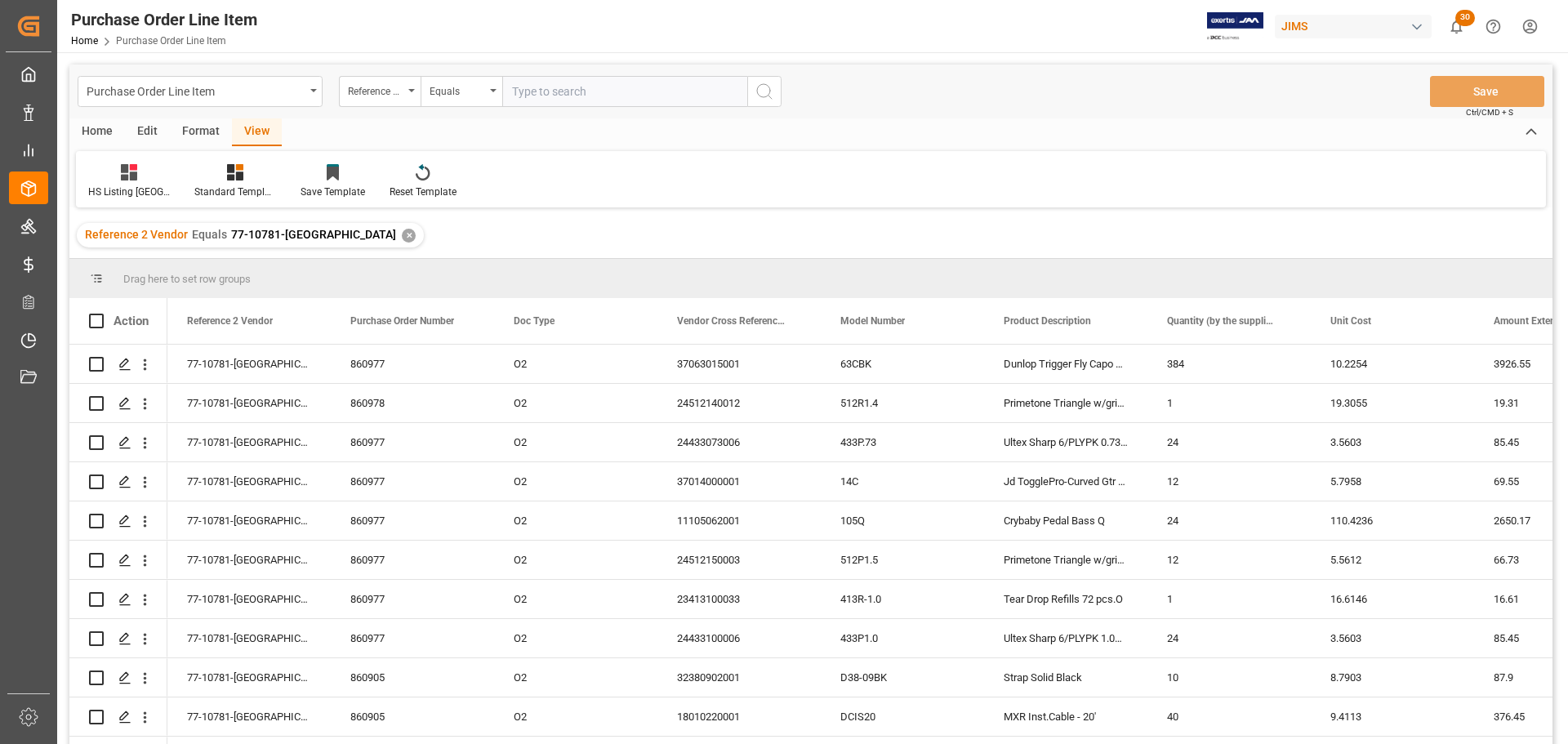
click at [95, 131] on div "Home" at bounding box center [97, 132] width 56 height 28
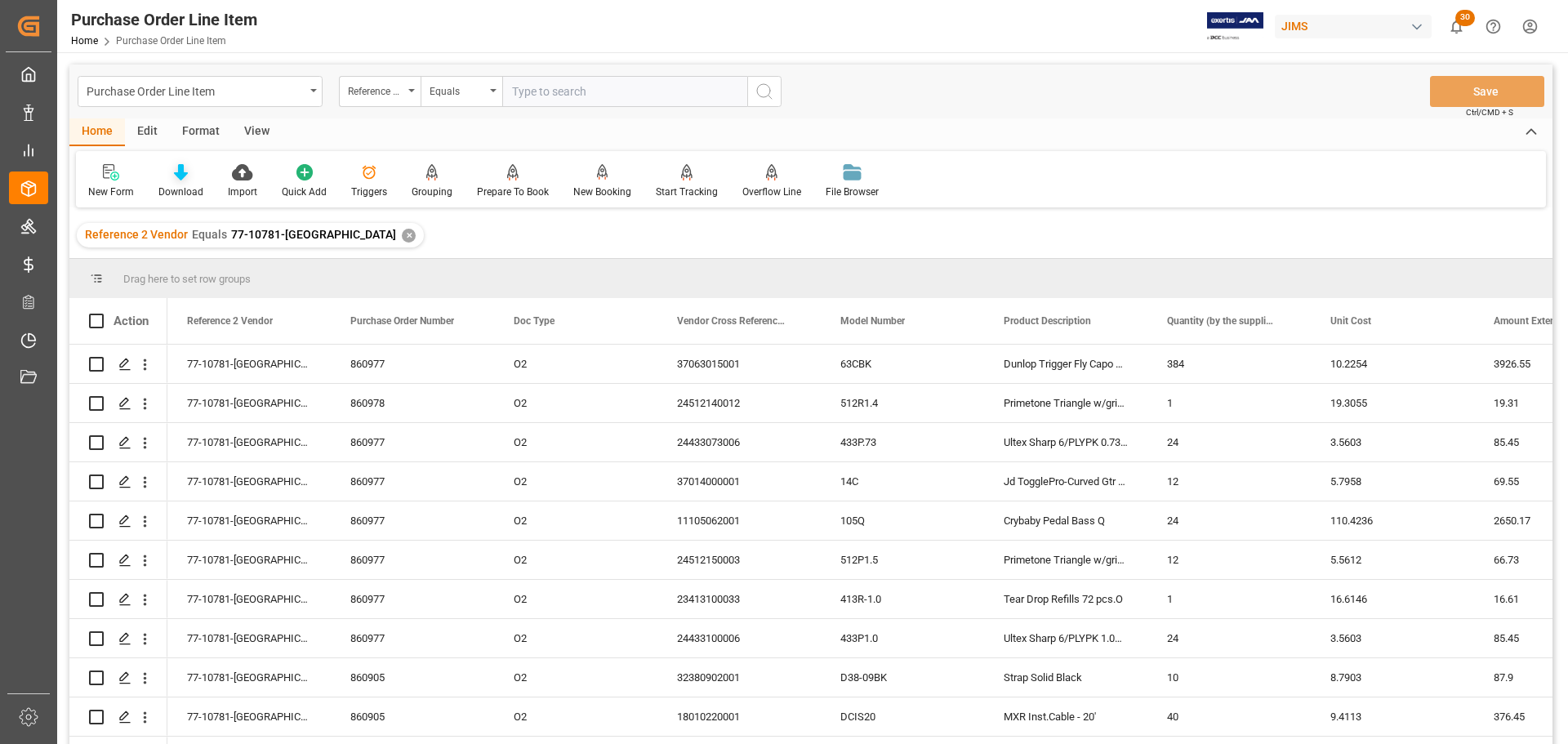
click at [175, 176] on icon at bounding box center [180, 173] width 13 height 16
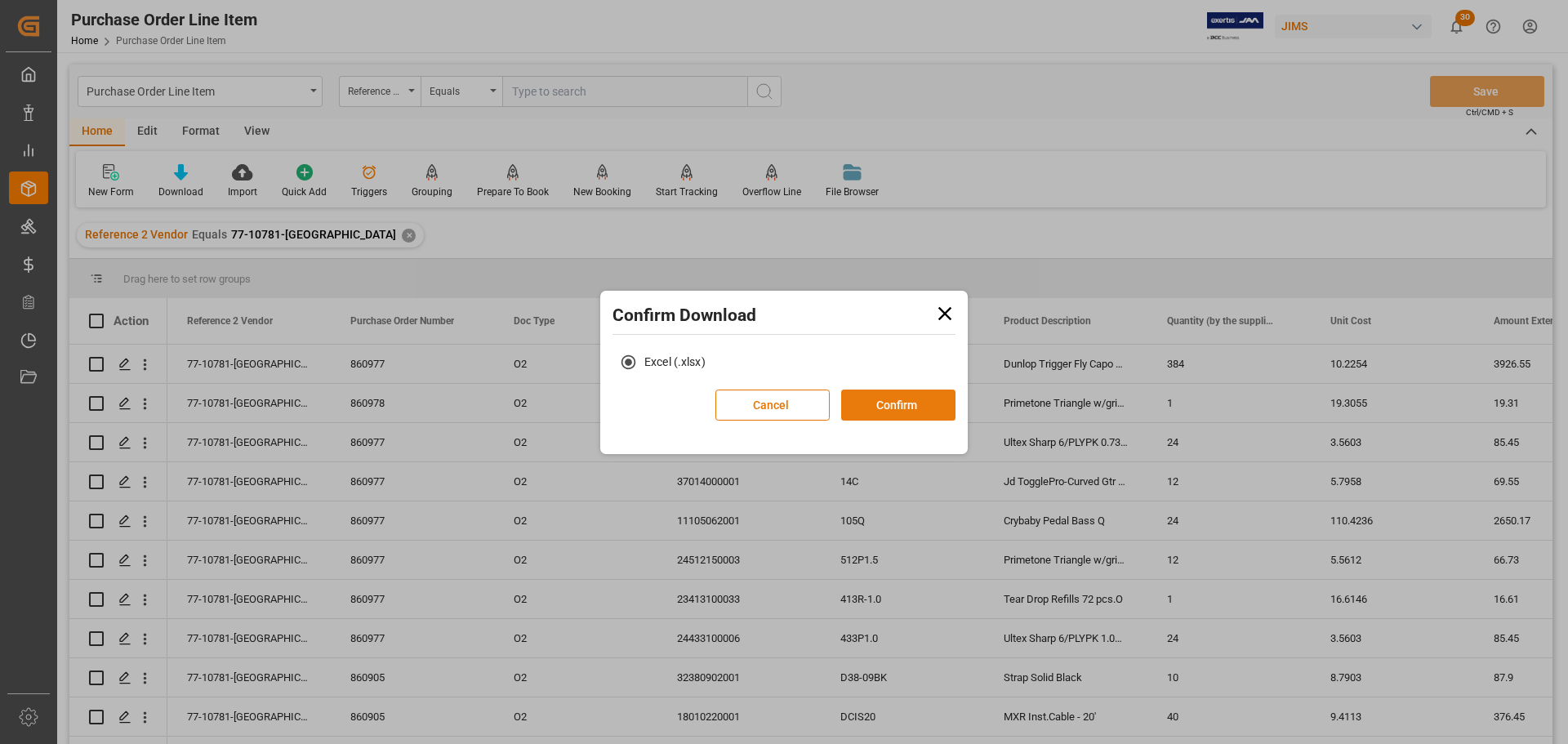
click at [913, 403] on button "Confirm" at bounding box center [898, 404] width 114 height 31
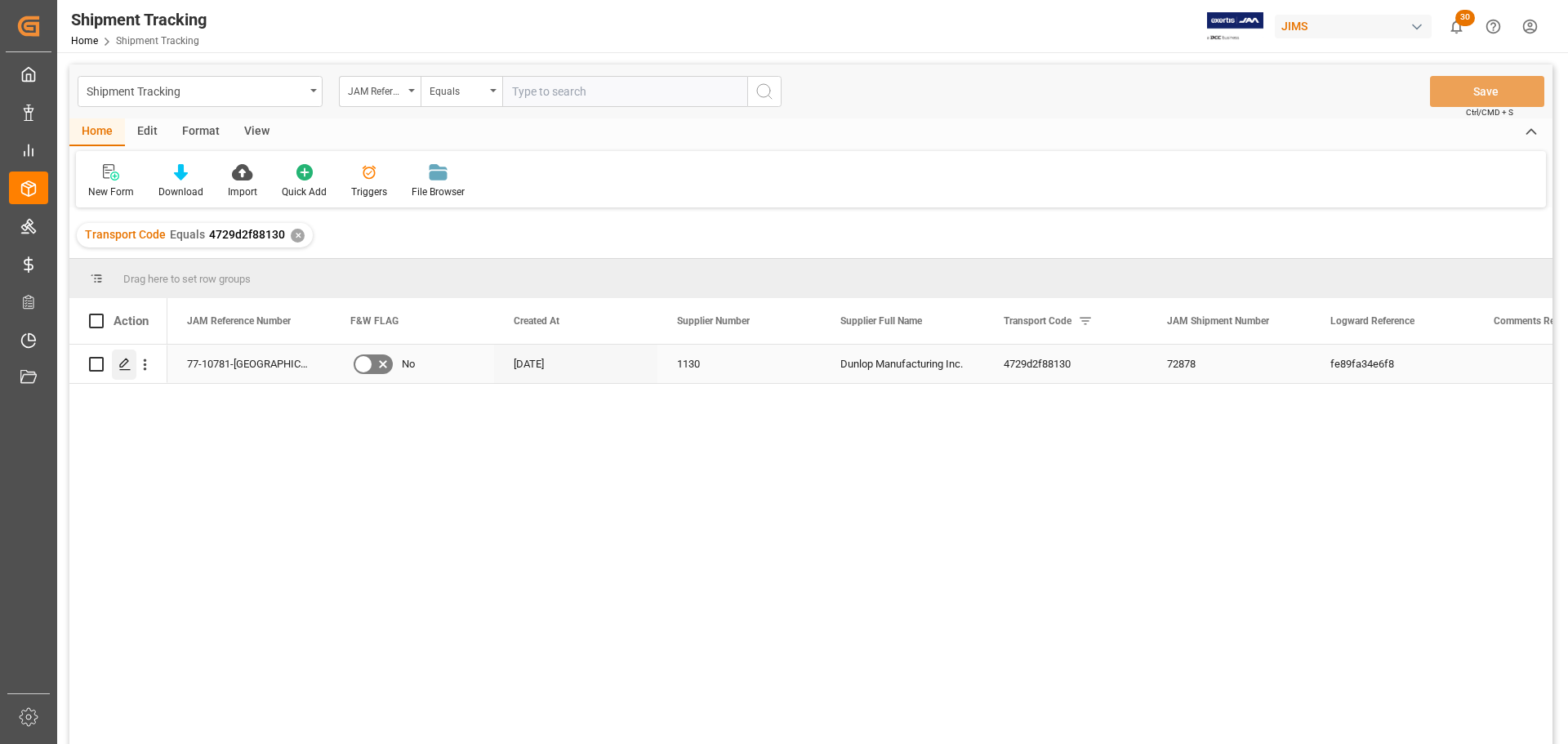
click at [122, 374] on div "Press SPACE to select this row." at bounding box center [123, 365] width 24 height 31
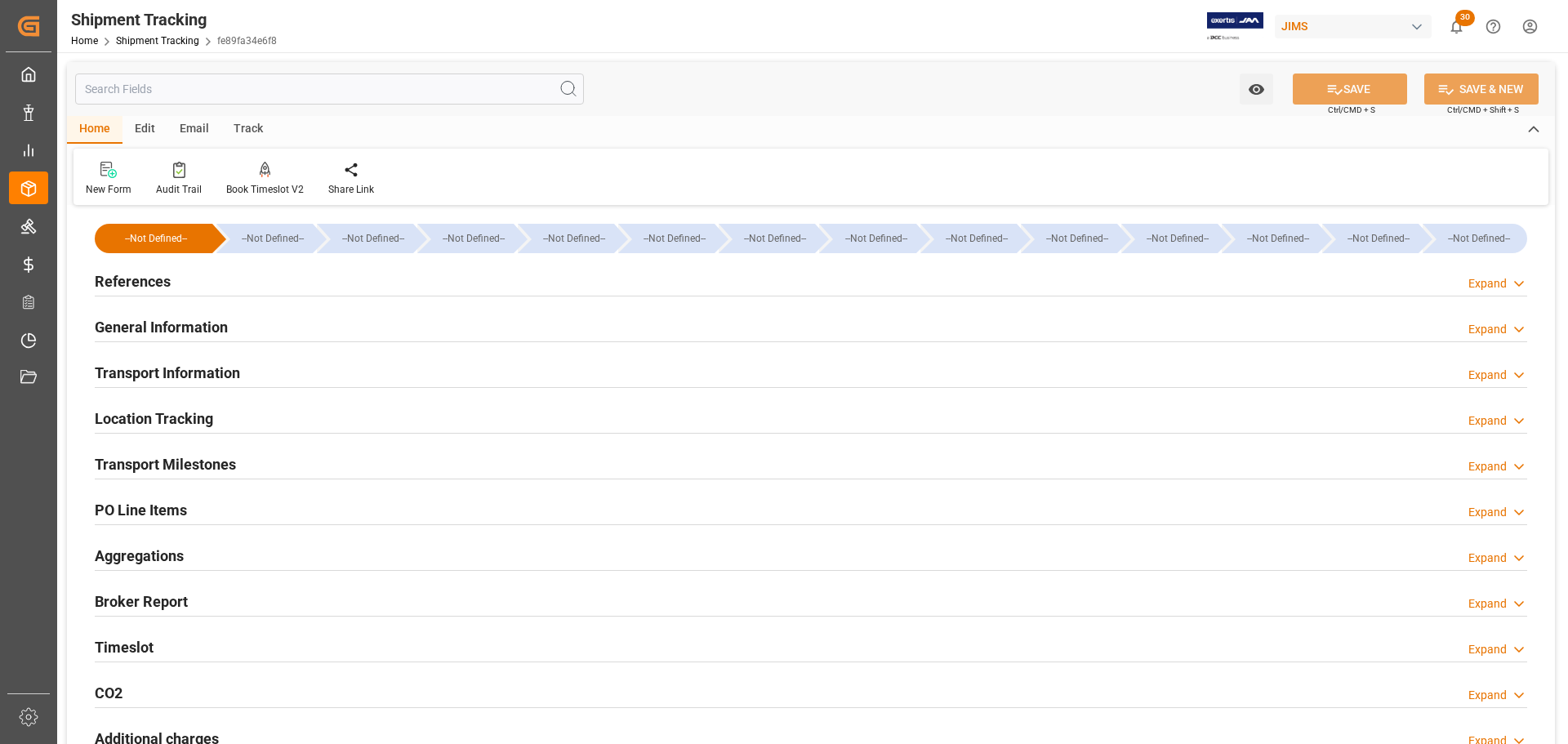
type input "28-08-2025 00:00"
type input "09-09-2025 00:00"
type input "09-09-2025"
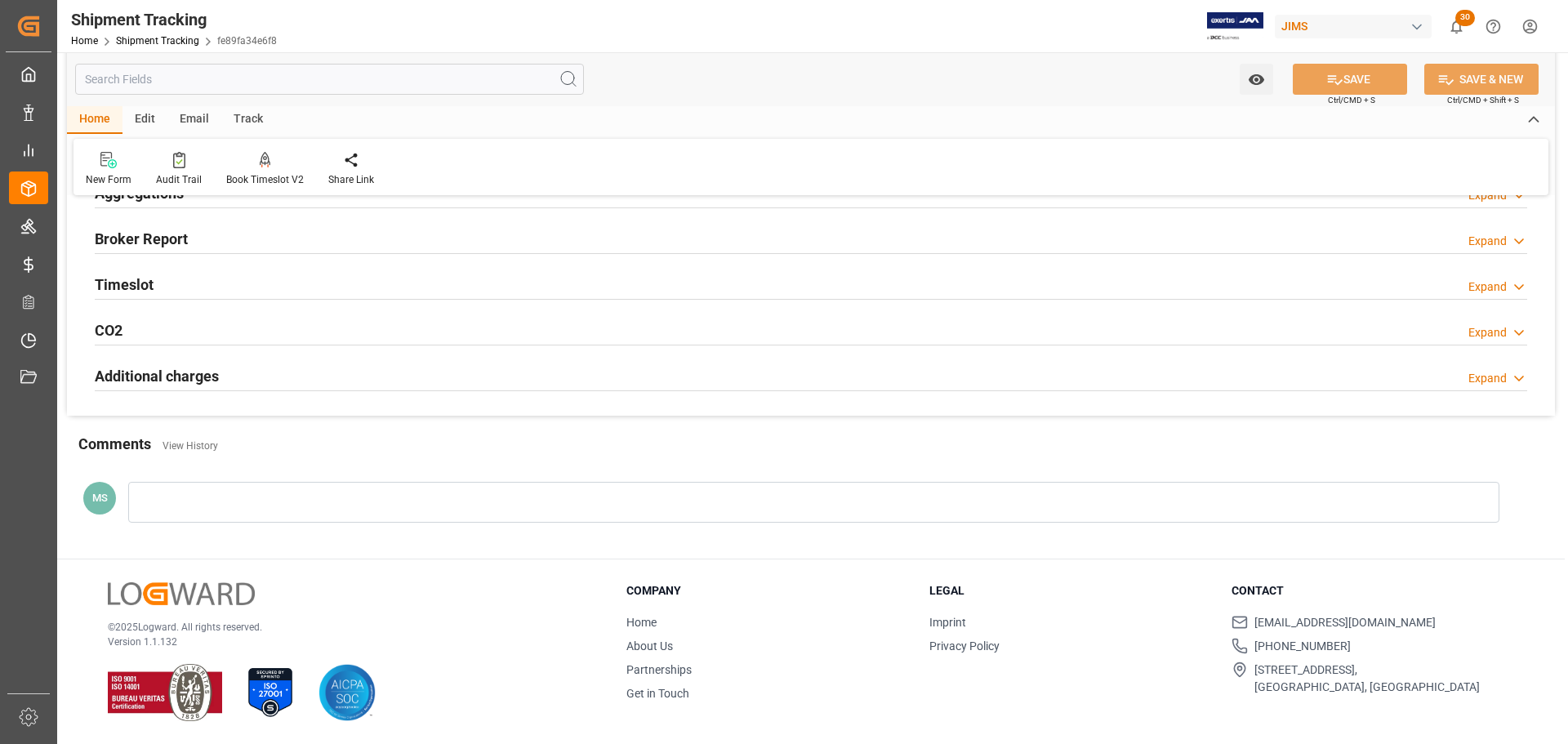
scroll to position [199, 0]
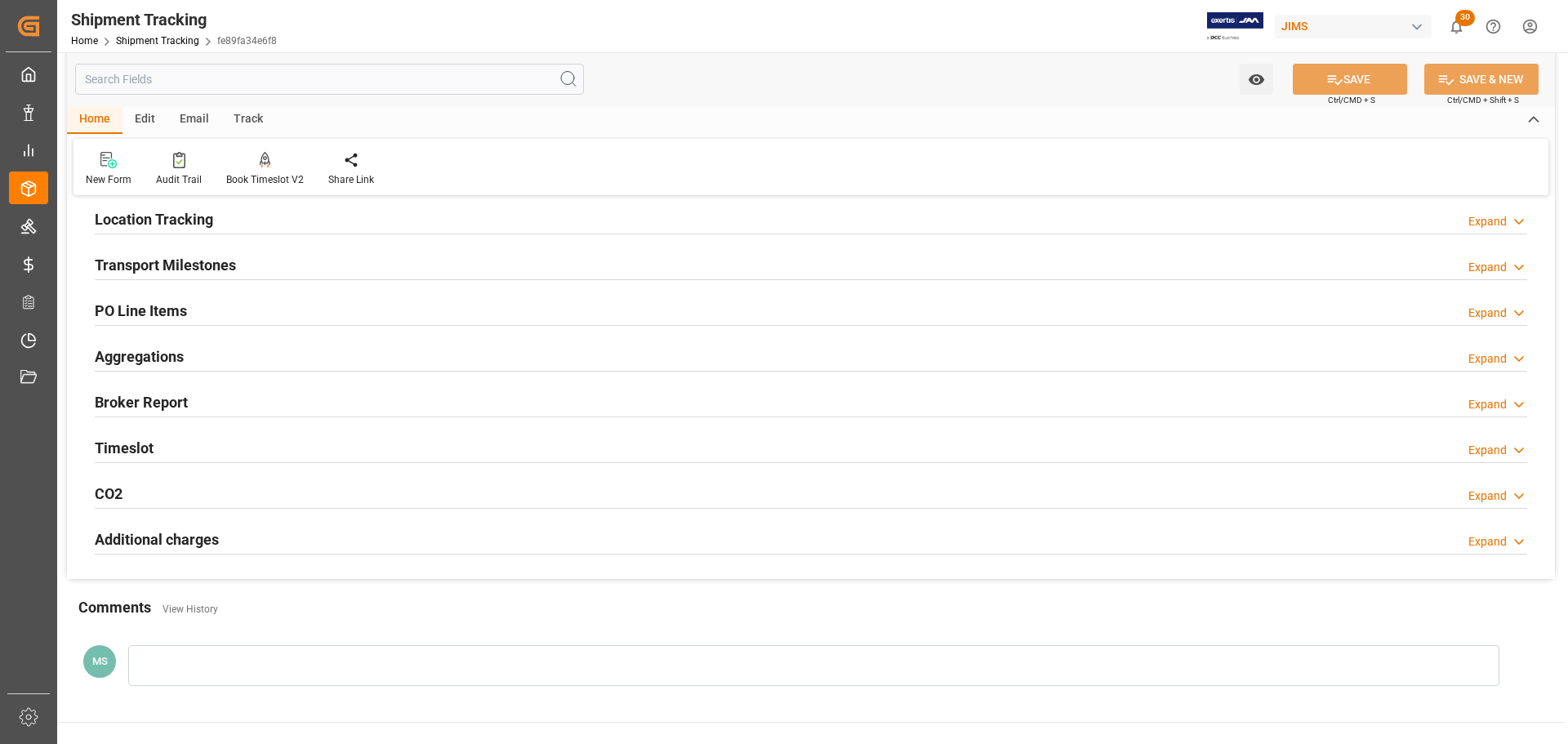
click at [277, 261] on div "Transport Milestones Expand" at bounding box center [810, 263] width 1432 height 31
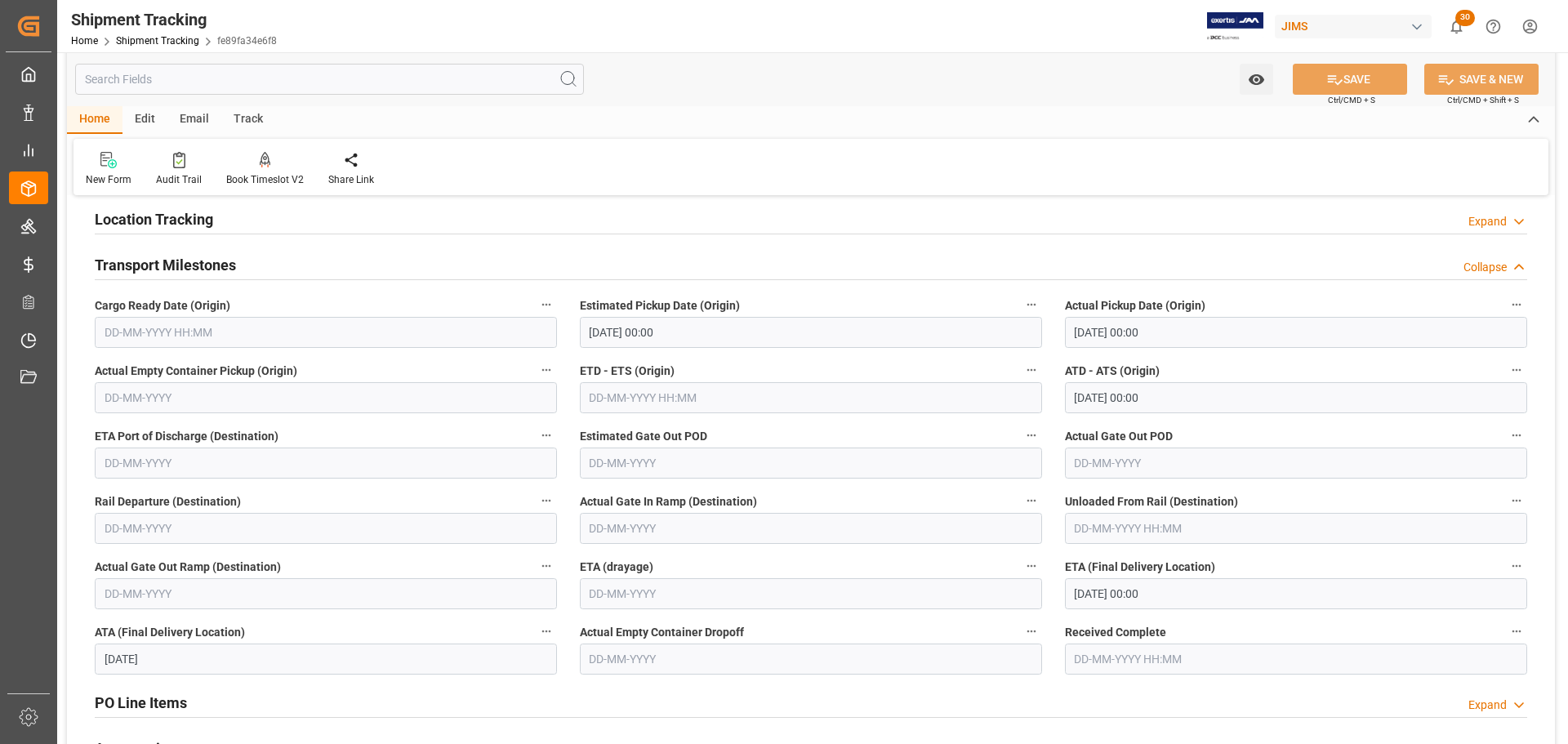
click at [277, 261] on div "Transport Milestones Collapse" at bounding box center [810, 263] width 1432 height 31
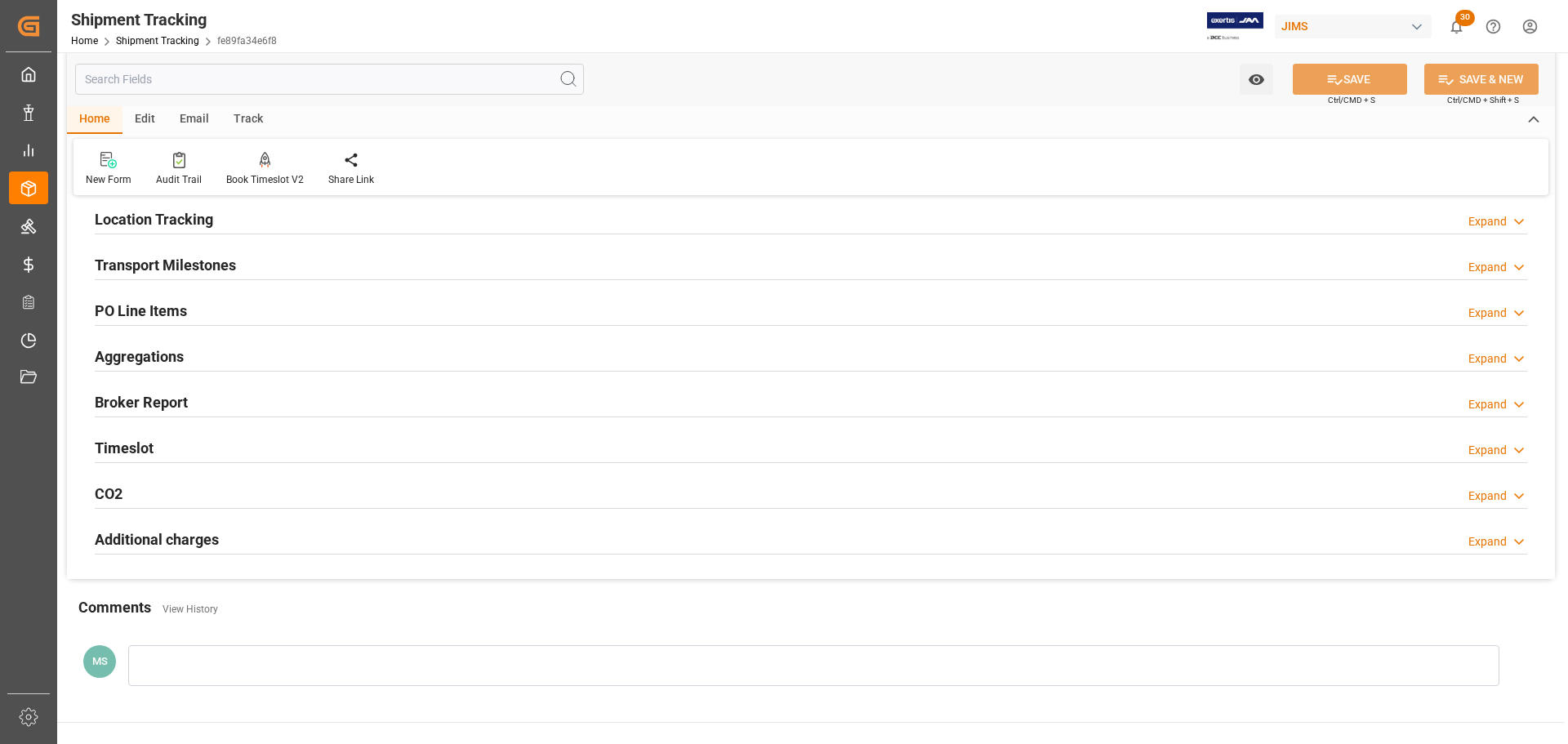
click at [350, 453] on div "Timeslot Expand" at bounding box center [810, 447] width 1432 height 31
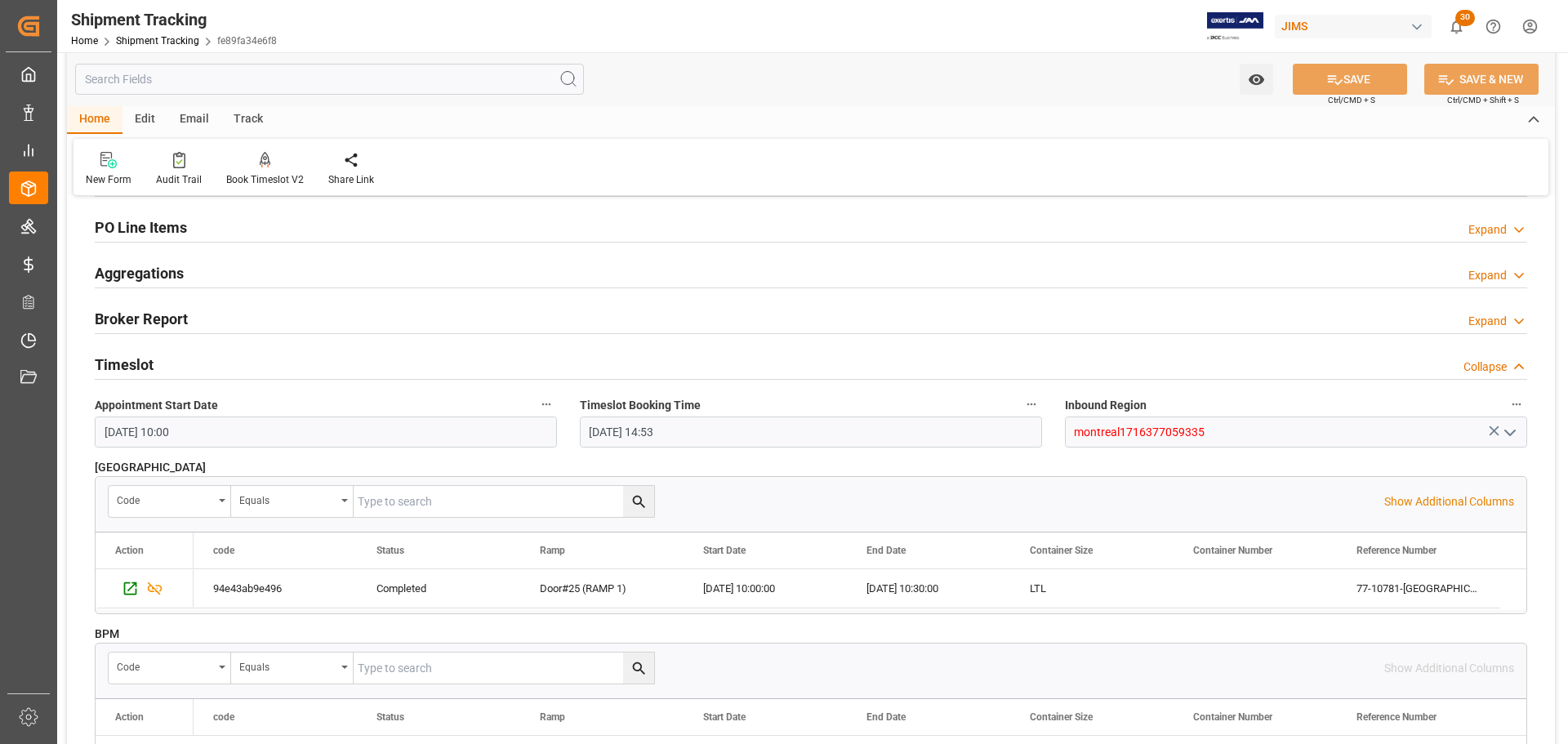
scroll to position [280, 0]
click at [208, 360] on div "Timeslot Collapse" at bounding box center [810, 365] width 1432 height 31
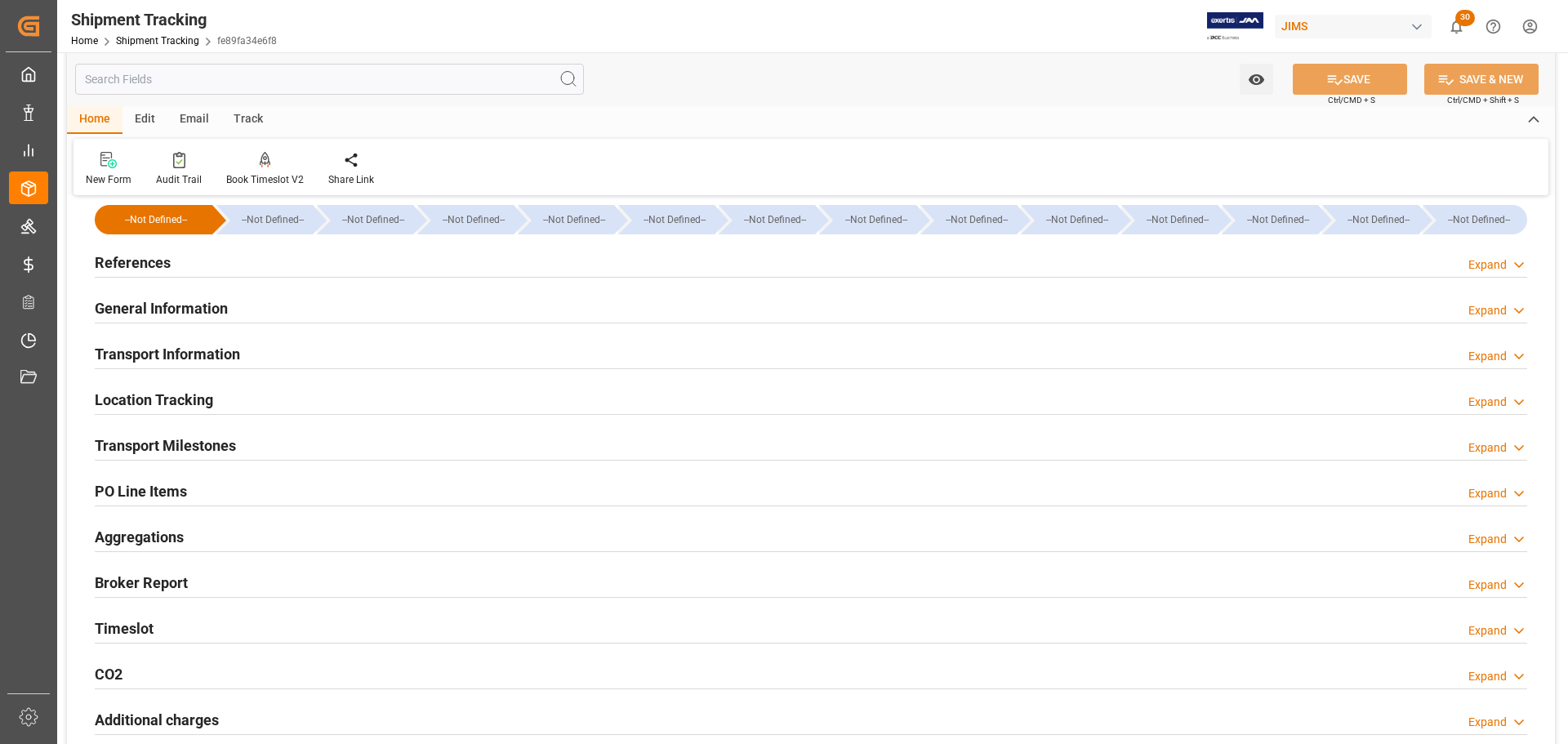
scroll to position [0, 0]
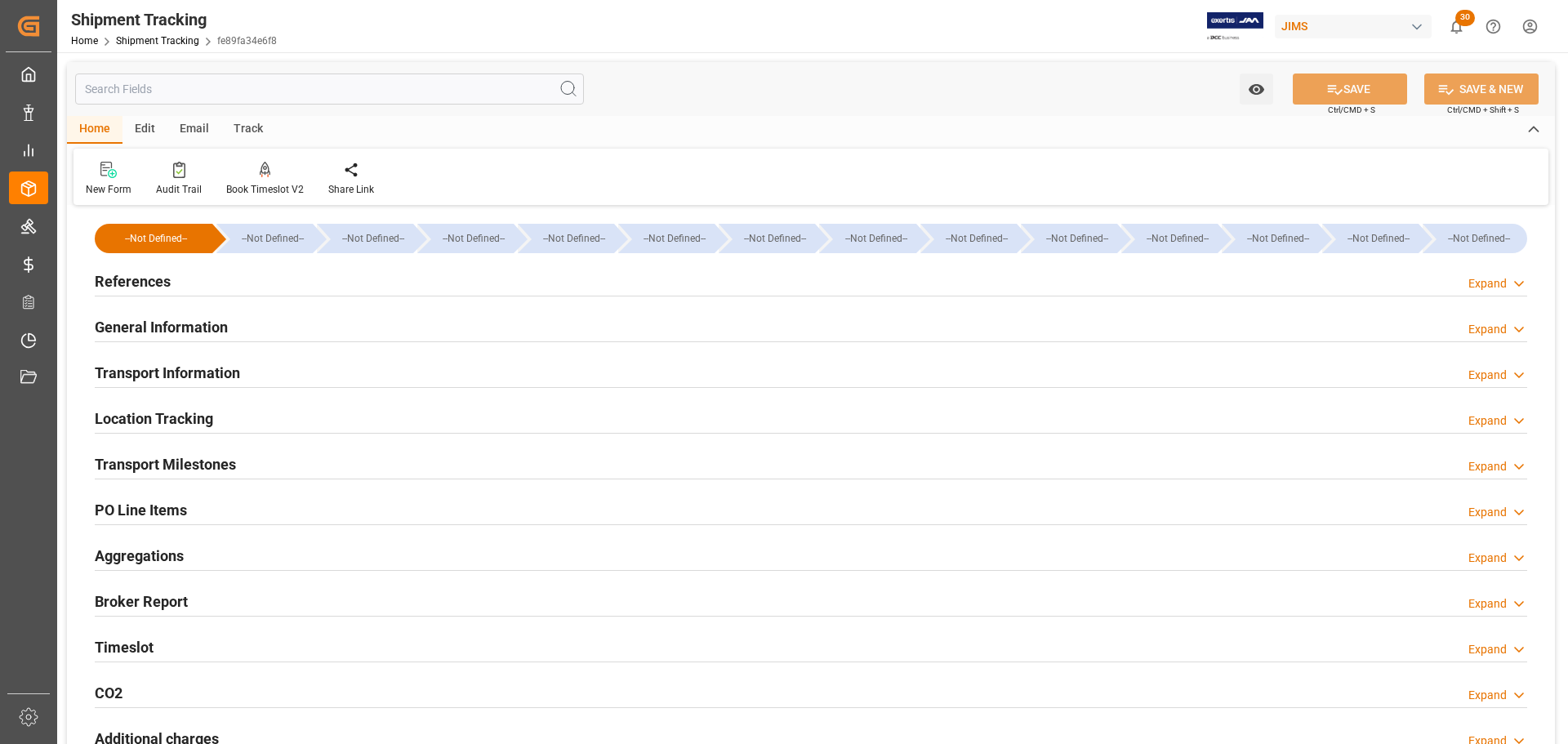
click at [263, 336] on div "General Information Expand" at bounding box center [810, 325] width 1432 height 31
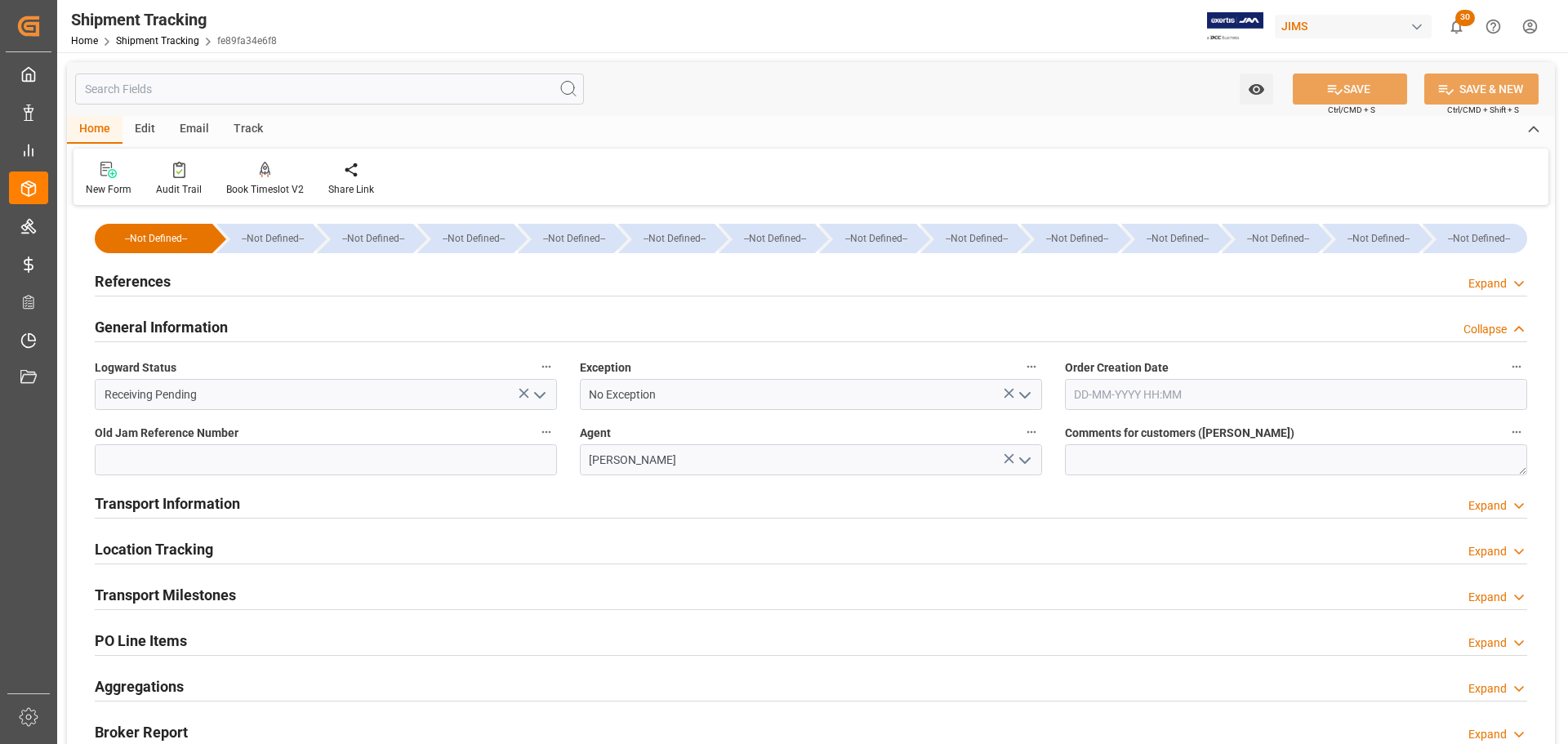
click at [539, 393] on icon "open menu" at bounding box center [540, 395] width 20 height 20
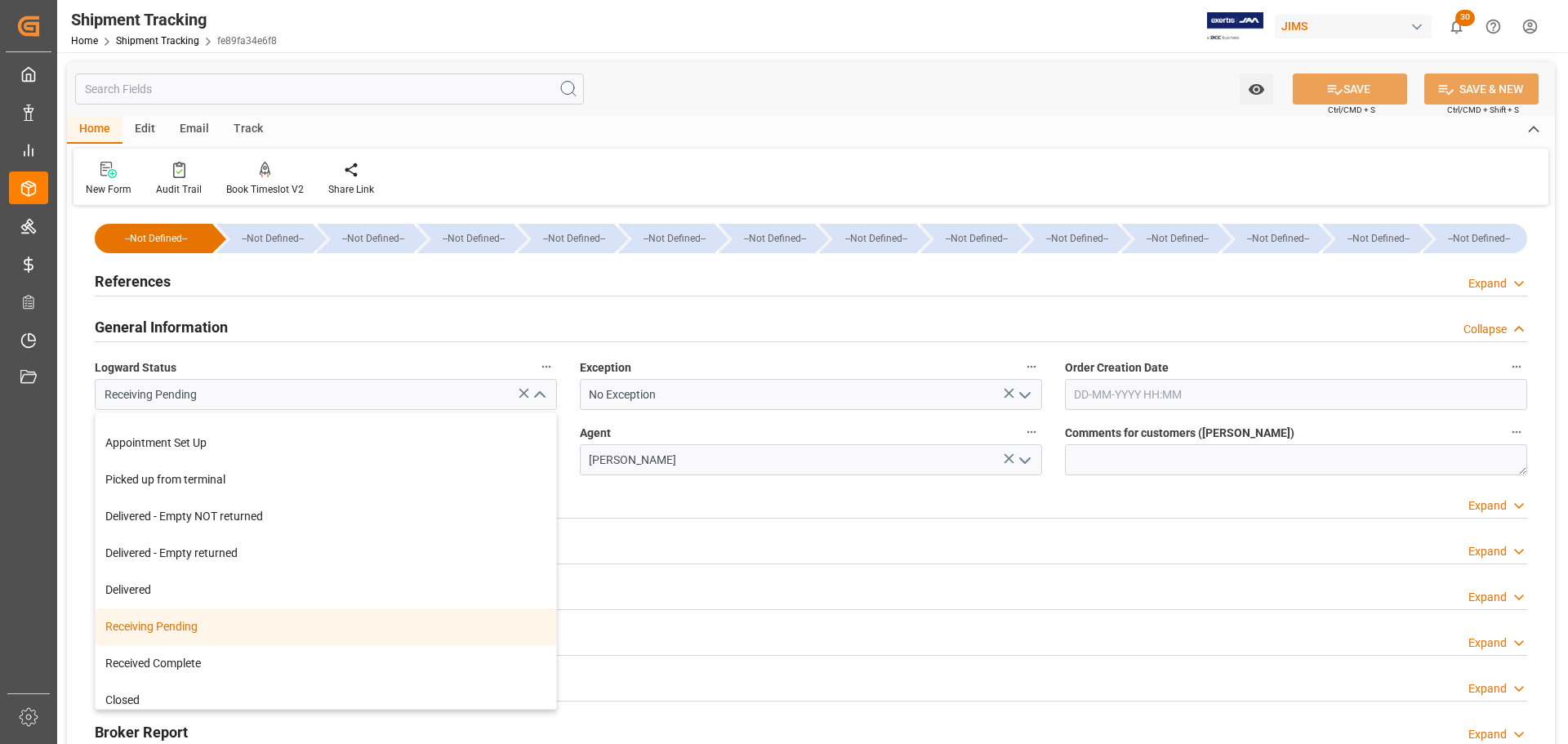
scroll to position [291, 0]
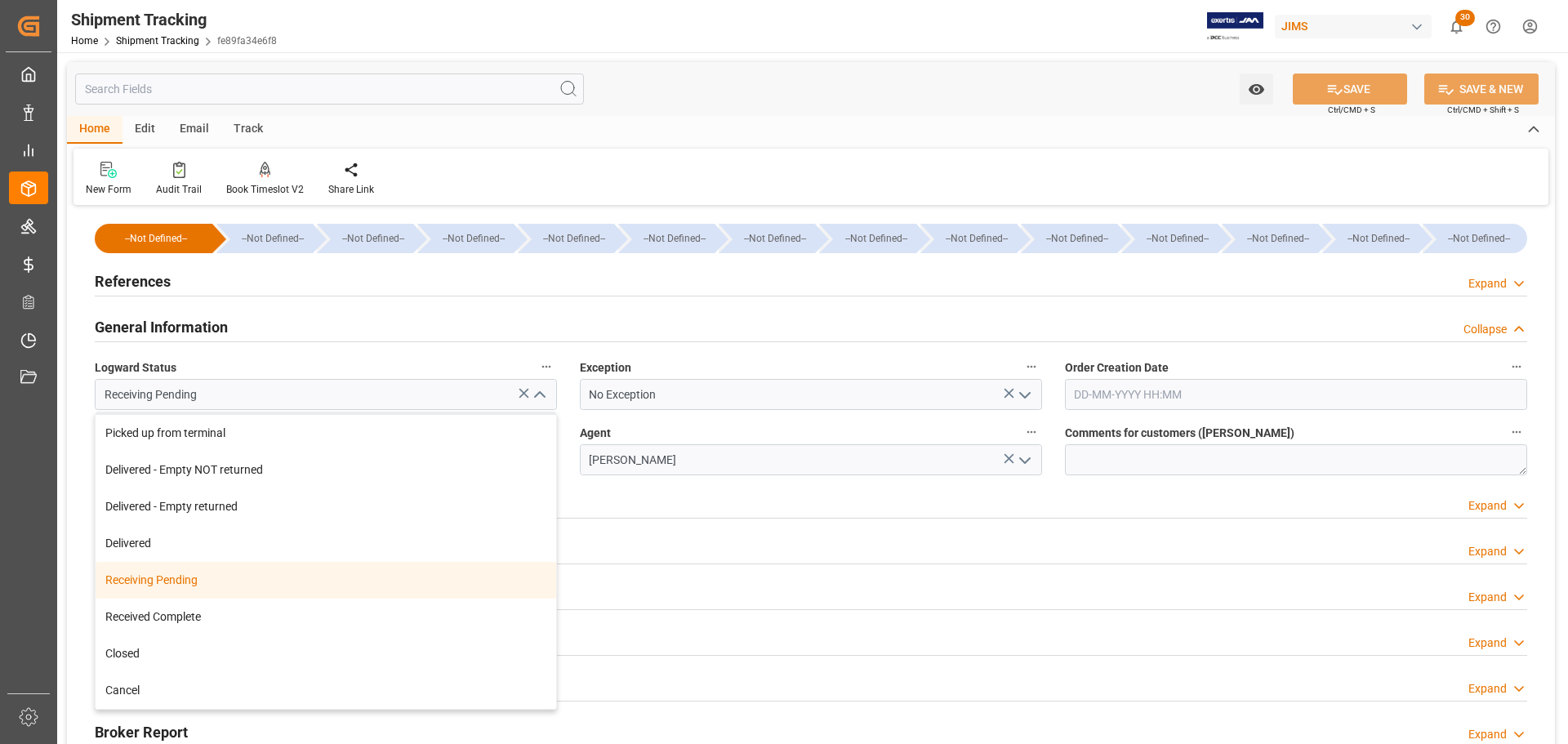
click at [544, 393] on icon "close menu" at bounding box center [540, 395] width 20 height 20
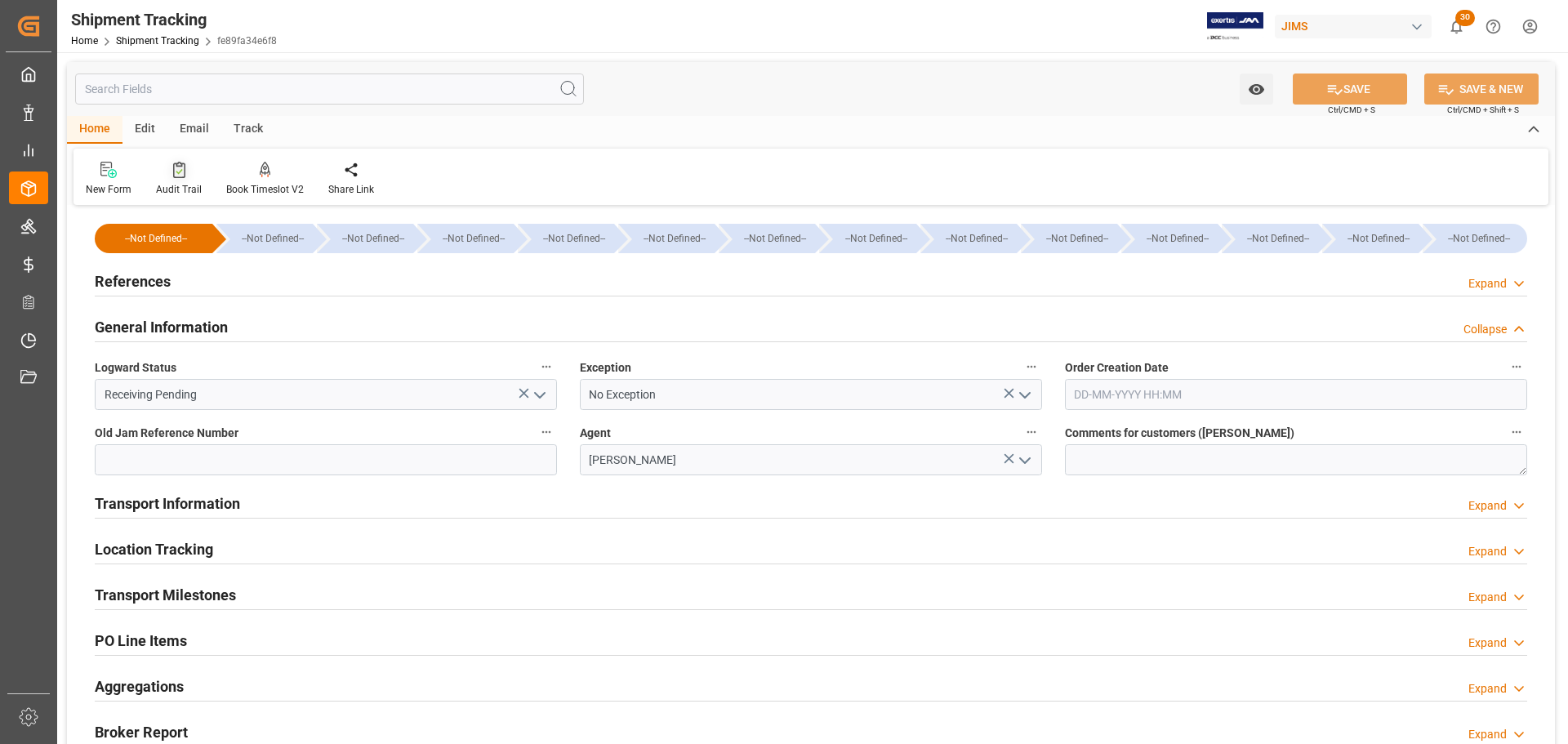
click at [165, 187] on div "Audit Trail" at bounding box center [178, 190] width 46 height 14
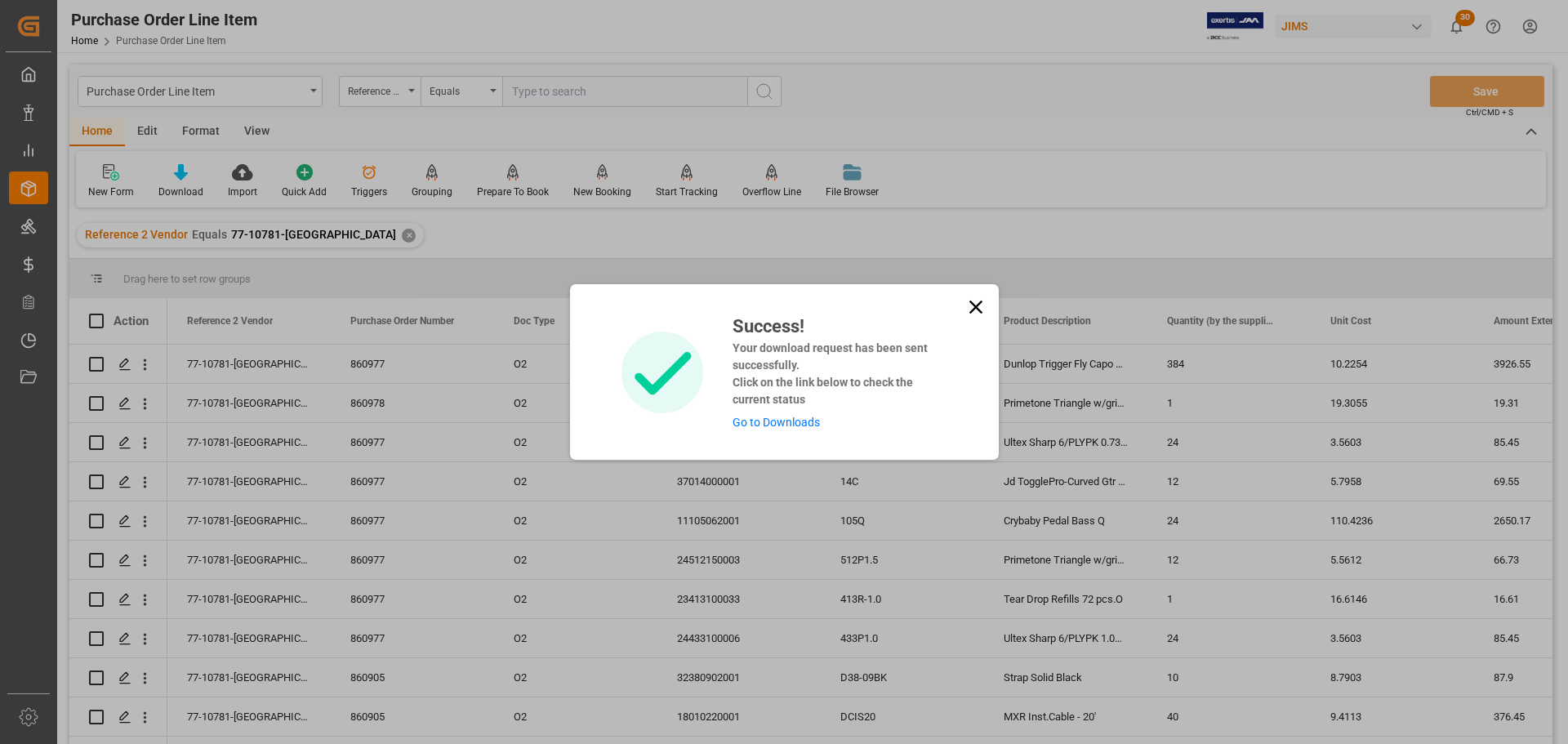
click at [771, 416] on link "Go to Downloads" at bounding box center [776, 421] width 87 height 13
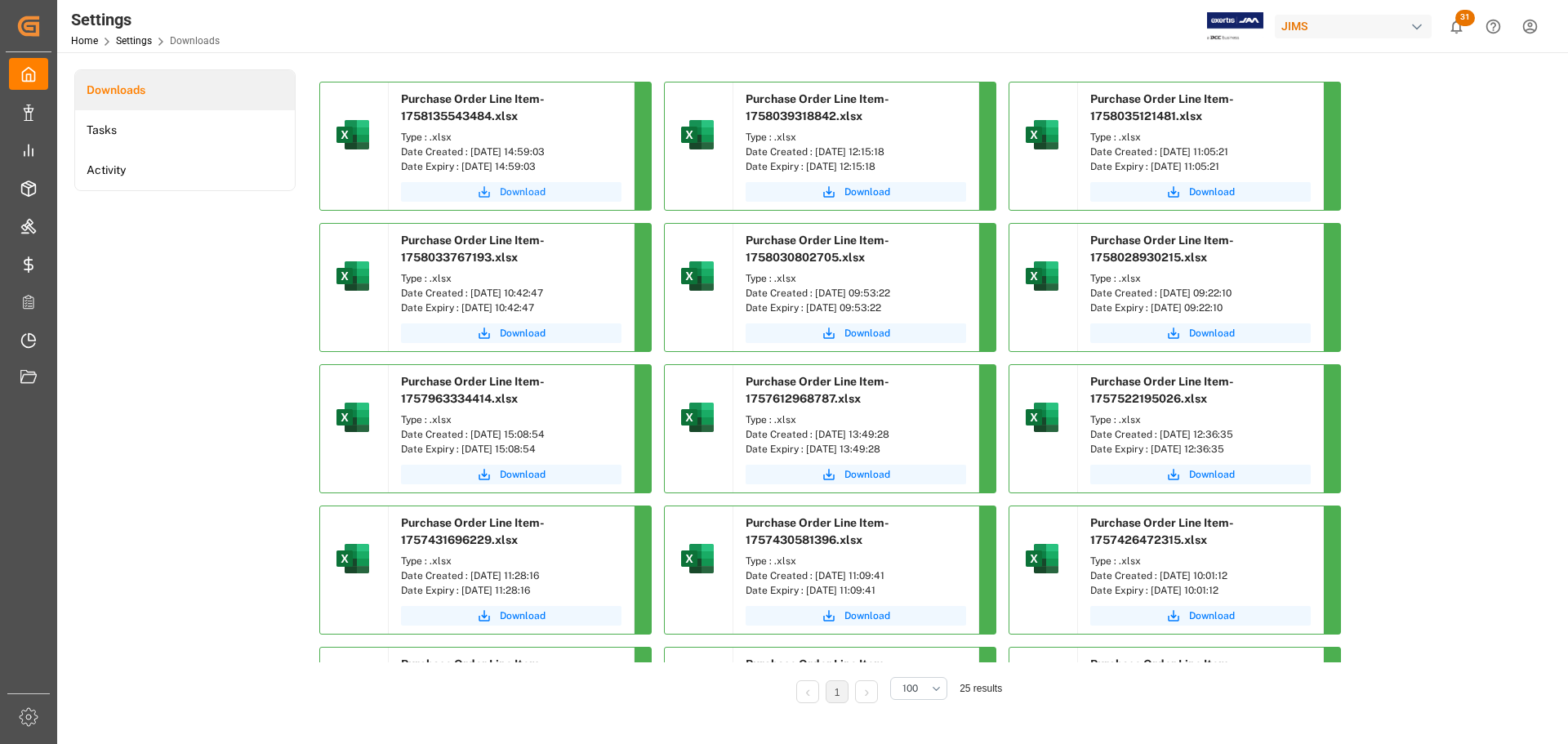
click at [530, 185] on span "Download" at bounding box center [522, 191] width 46 height 14
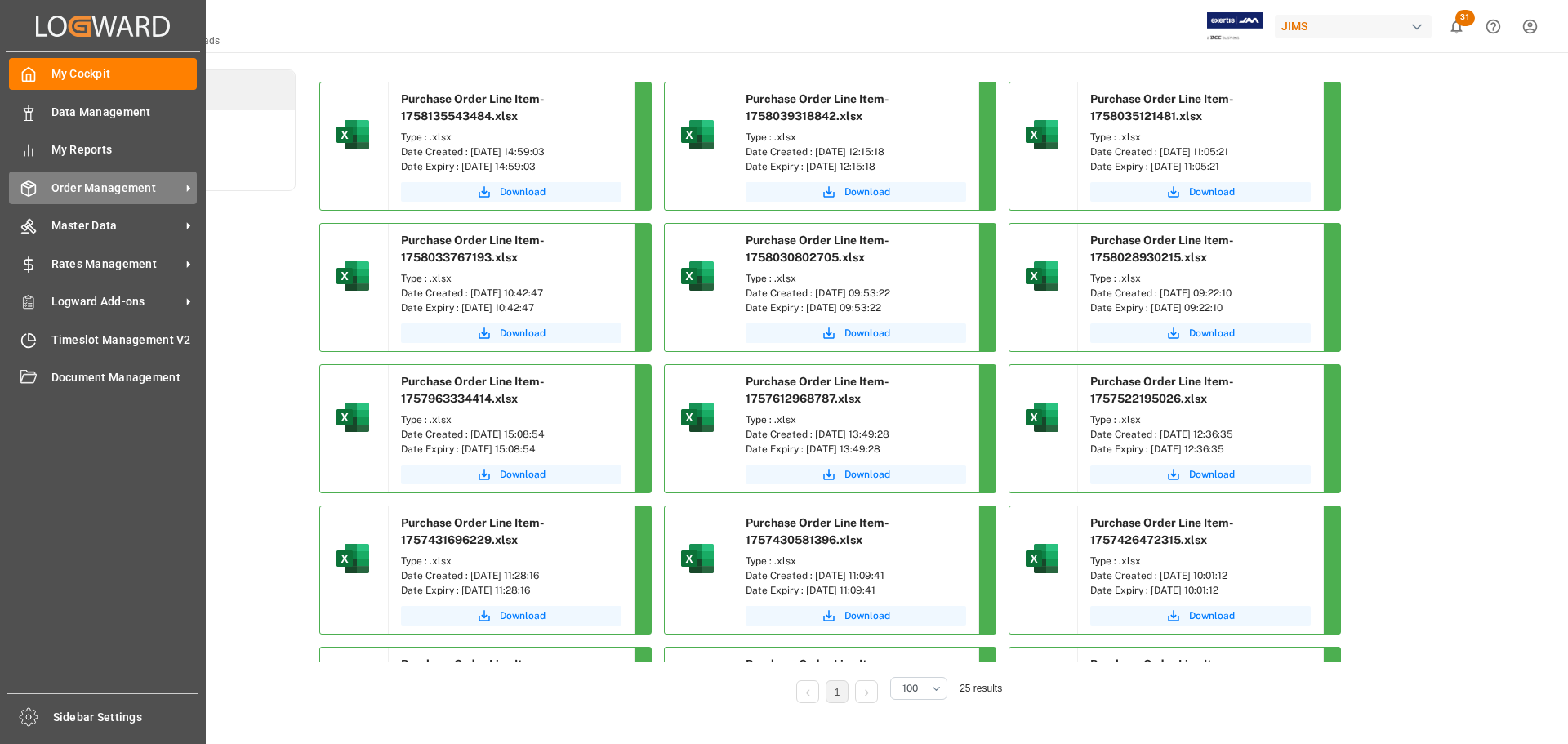
click at [40, 182] on div "Order Management Order Management" at bounding box center [102, 187] width 188 height 31
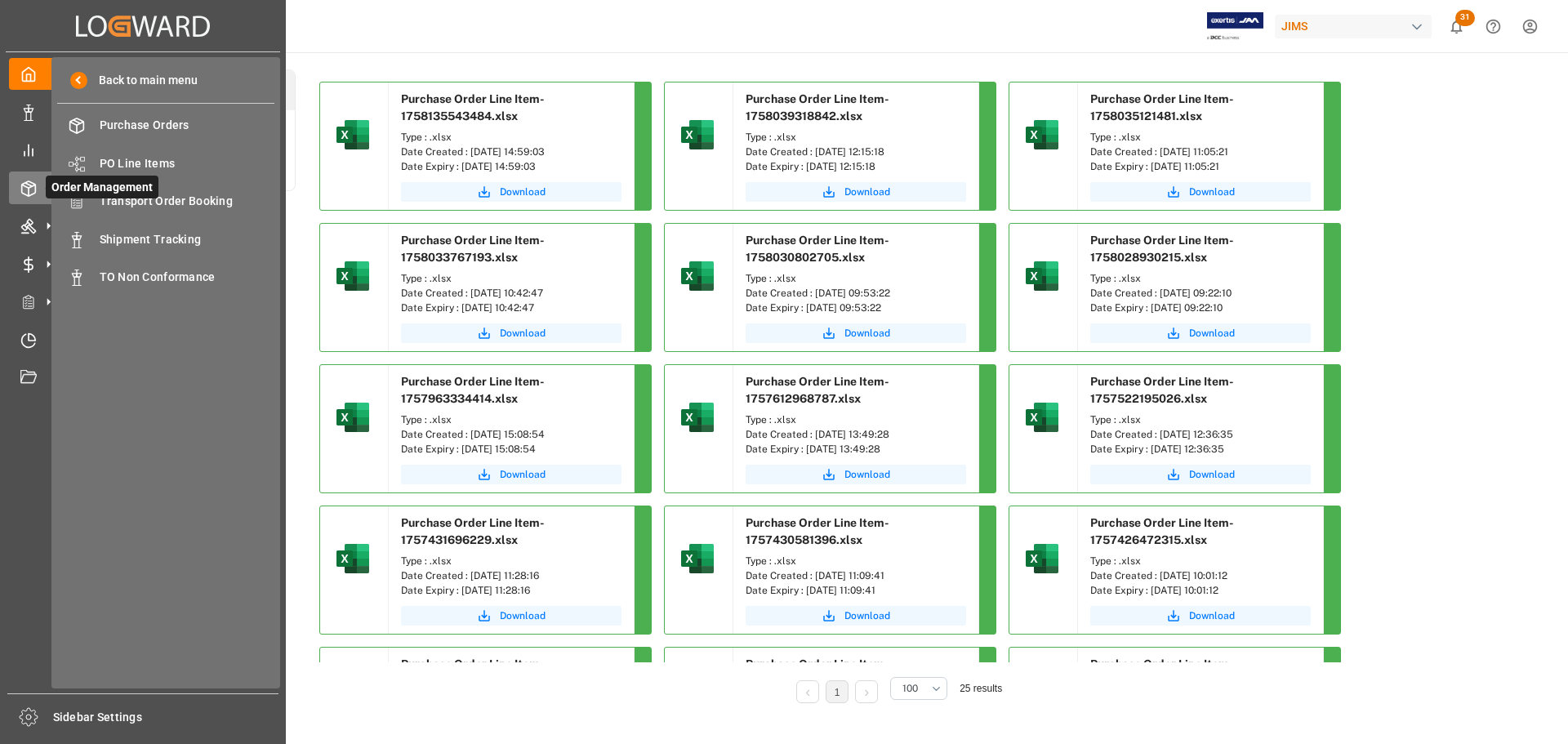
click at [134, 194] on span "Order Management" at bounding box center [102, 186] width 112 height 22
click at [165, 208] on span "Transport Order Booking" at bounding box center [187, 200] width 175 height 17
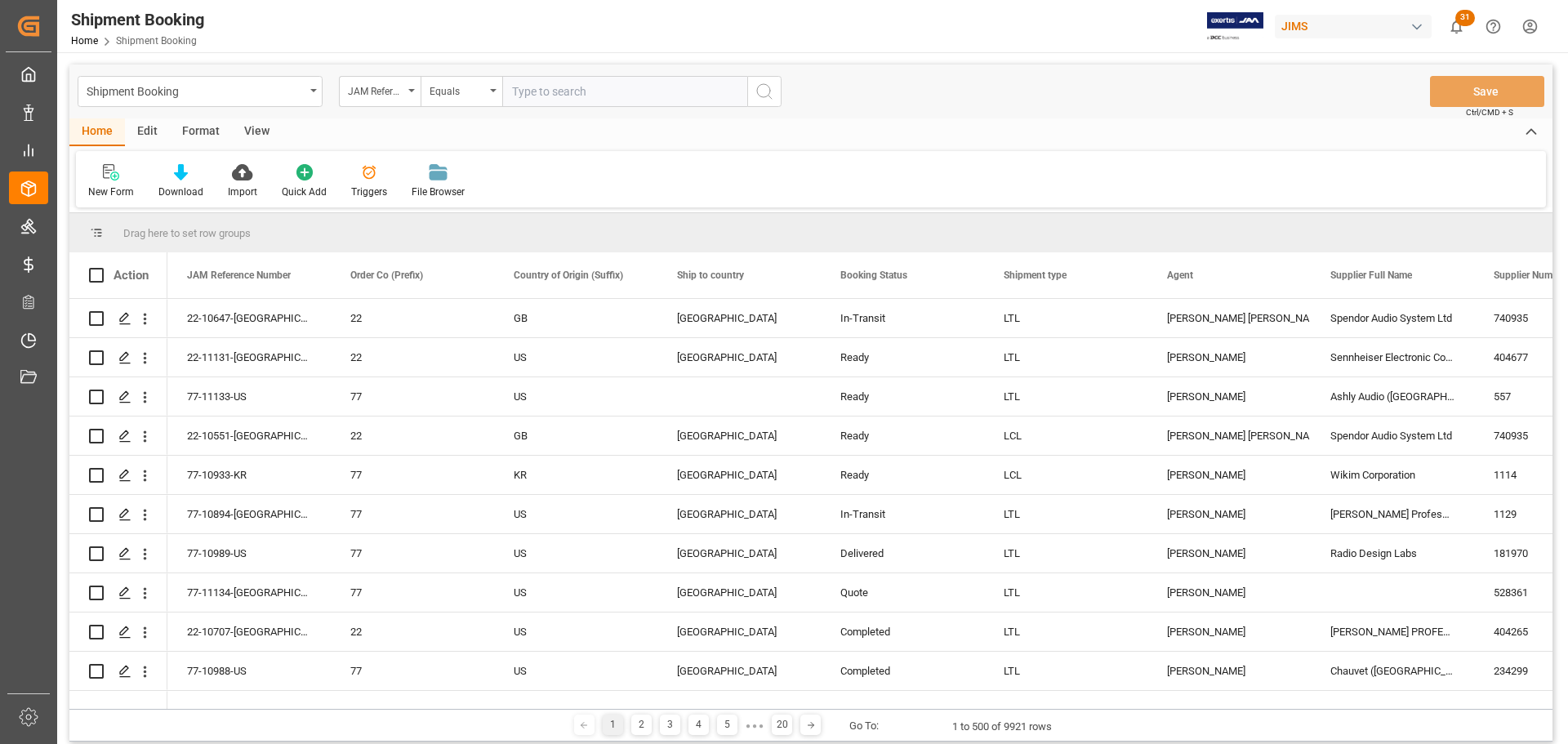
click at [555, 96] on input "text" at bounding box center [625, 91] width 245 height 31
click at [557, 93] on input "text" at bounding box center [625, 91] width 245 height 31
type input "77-10781-US"
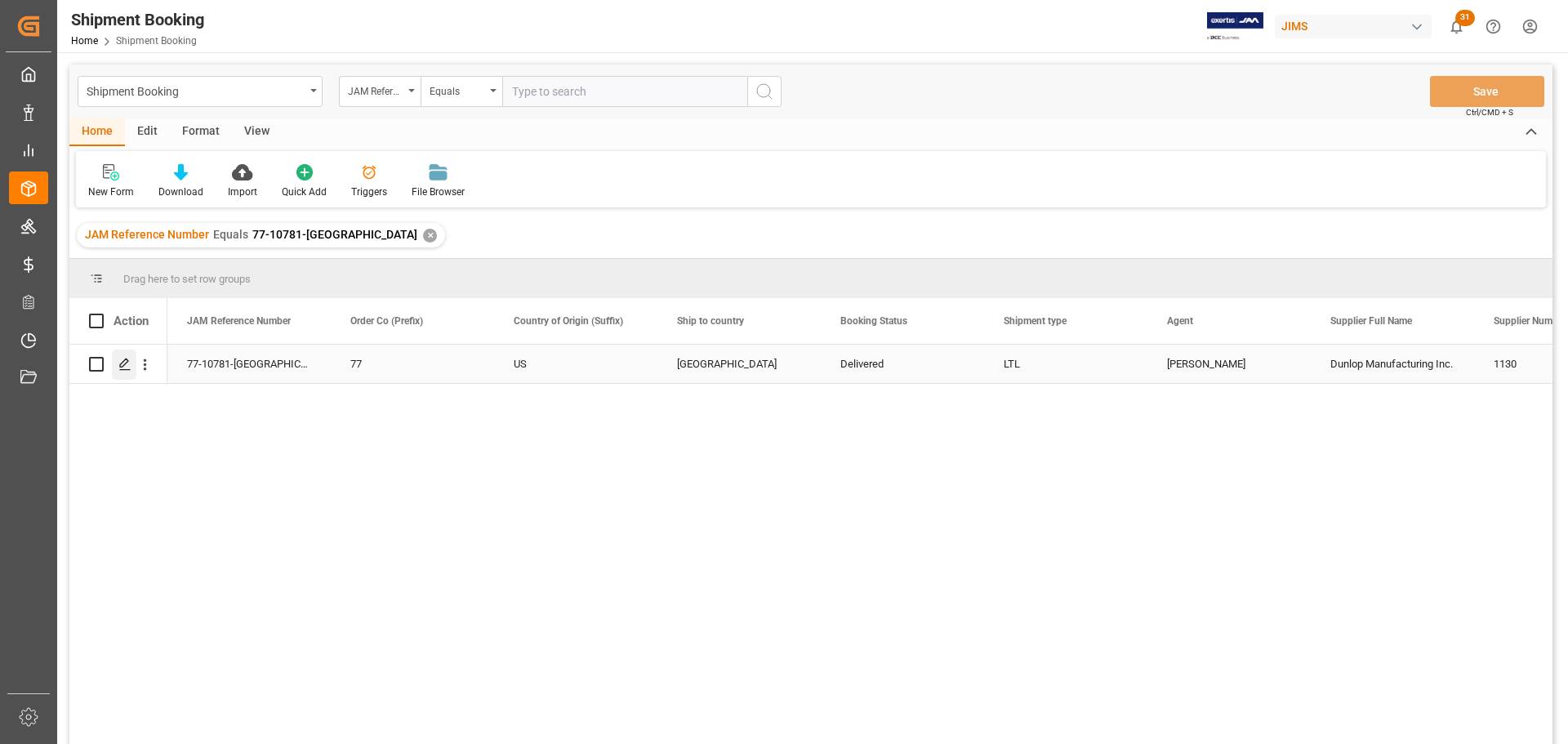
click at [131, 370] on div "Press SPACE to select this row." at bounding box center [123, 365] width 24 height 31
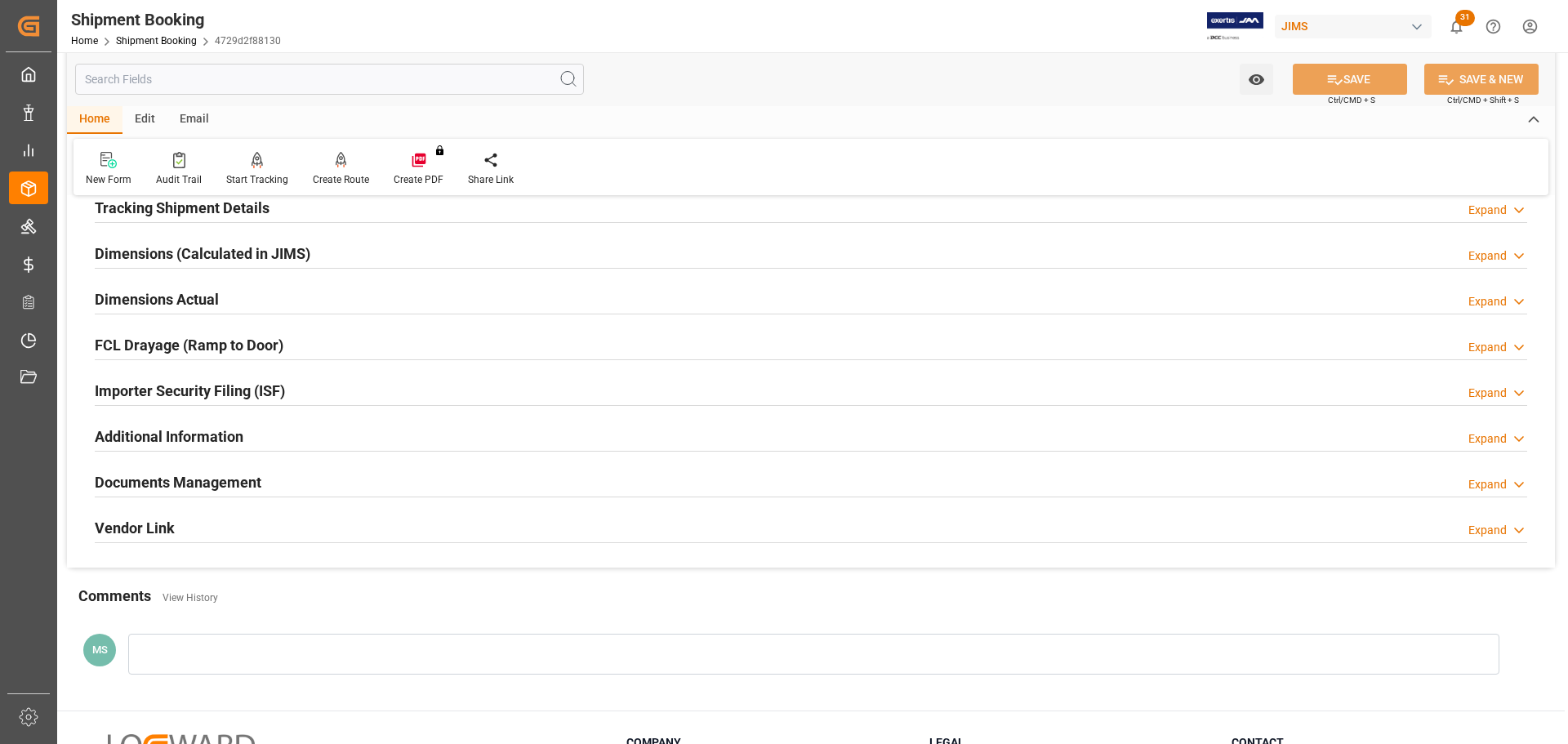
scroll to position [482, 0]
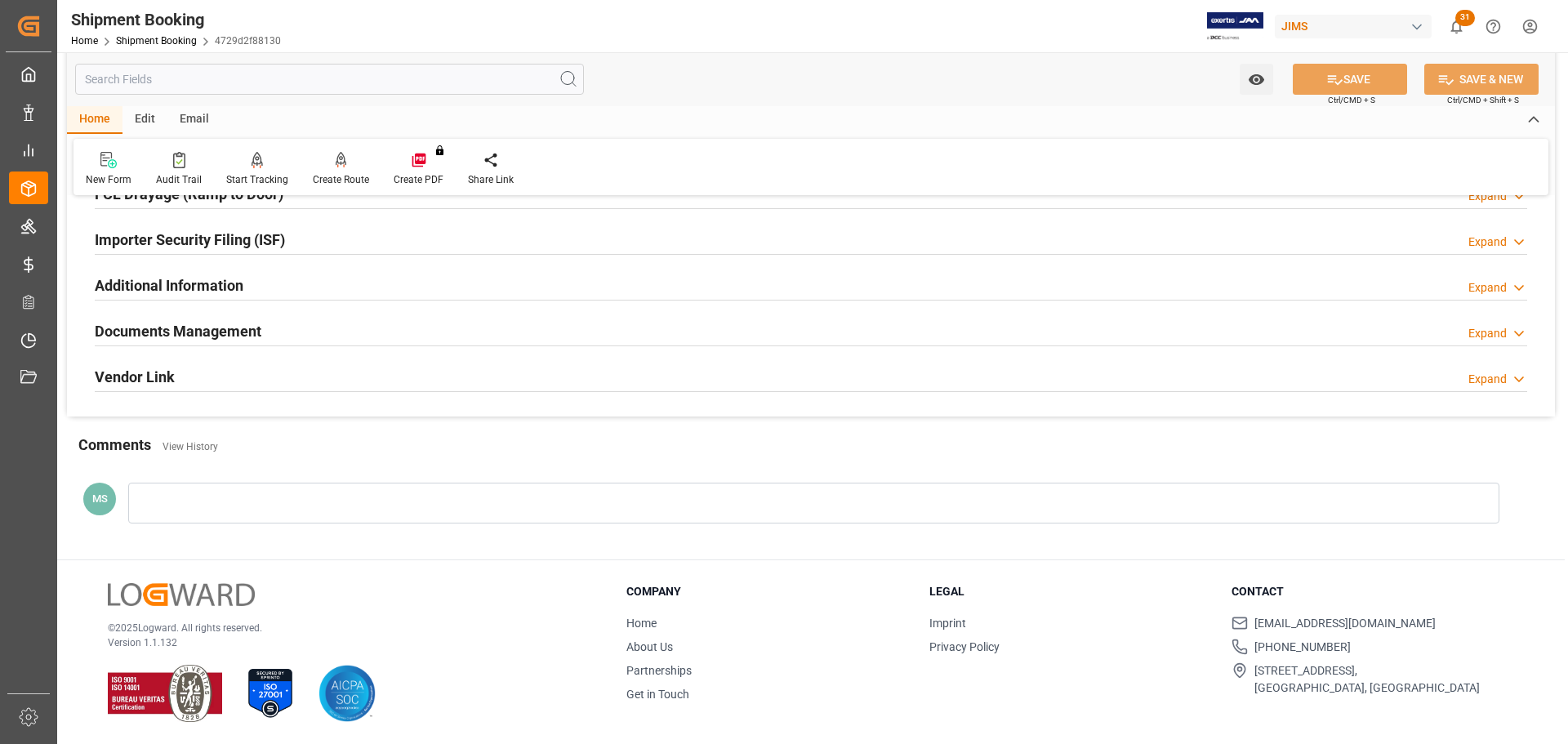
click at [381, 329] on div "Documents Management Expand" at bounding box center [810, 330] width 1432 height 31
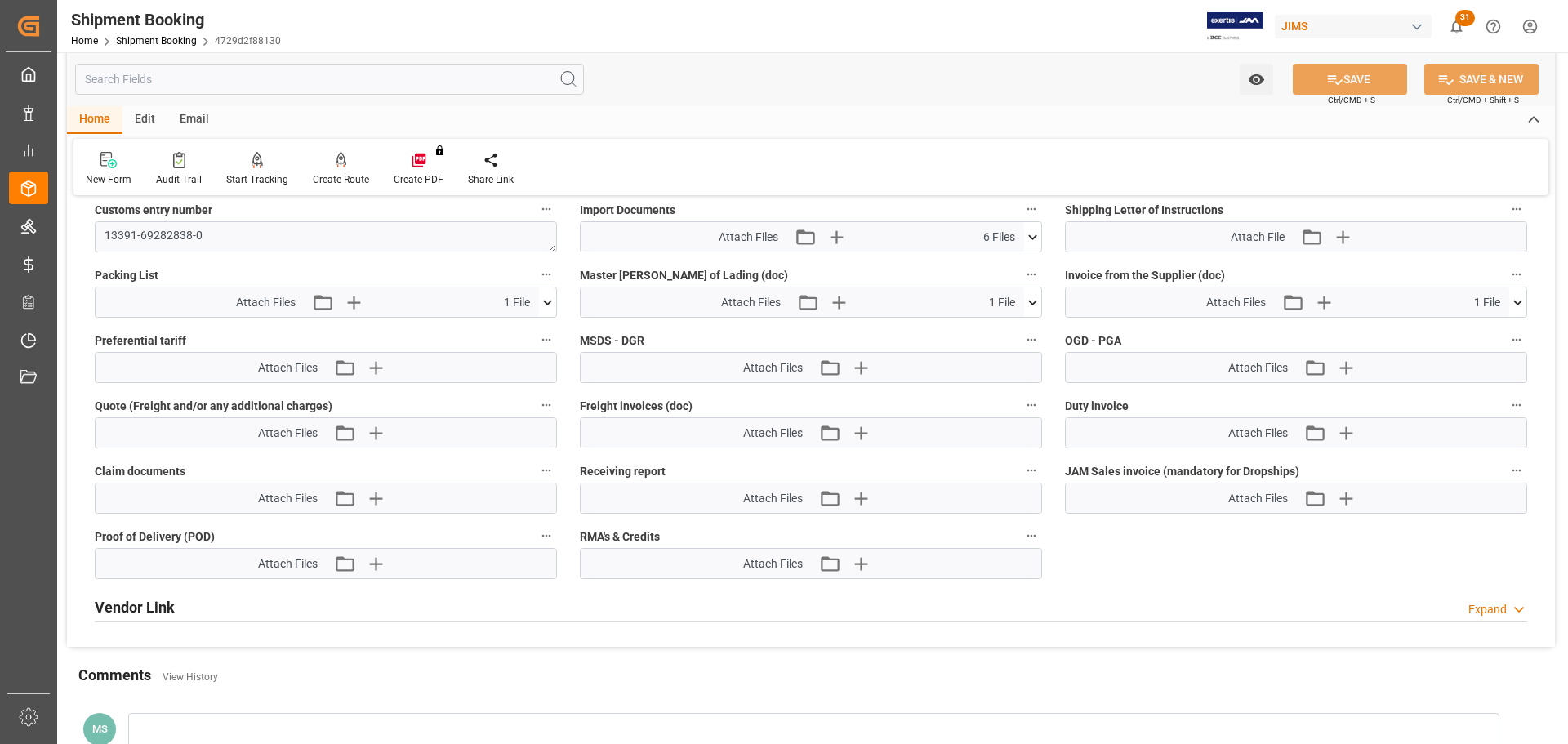
scroll to position [808, 0]
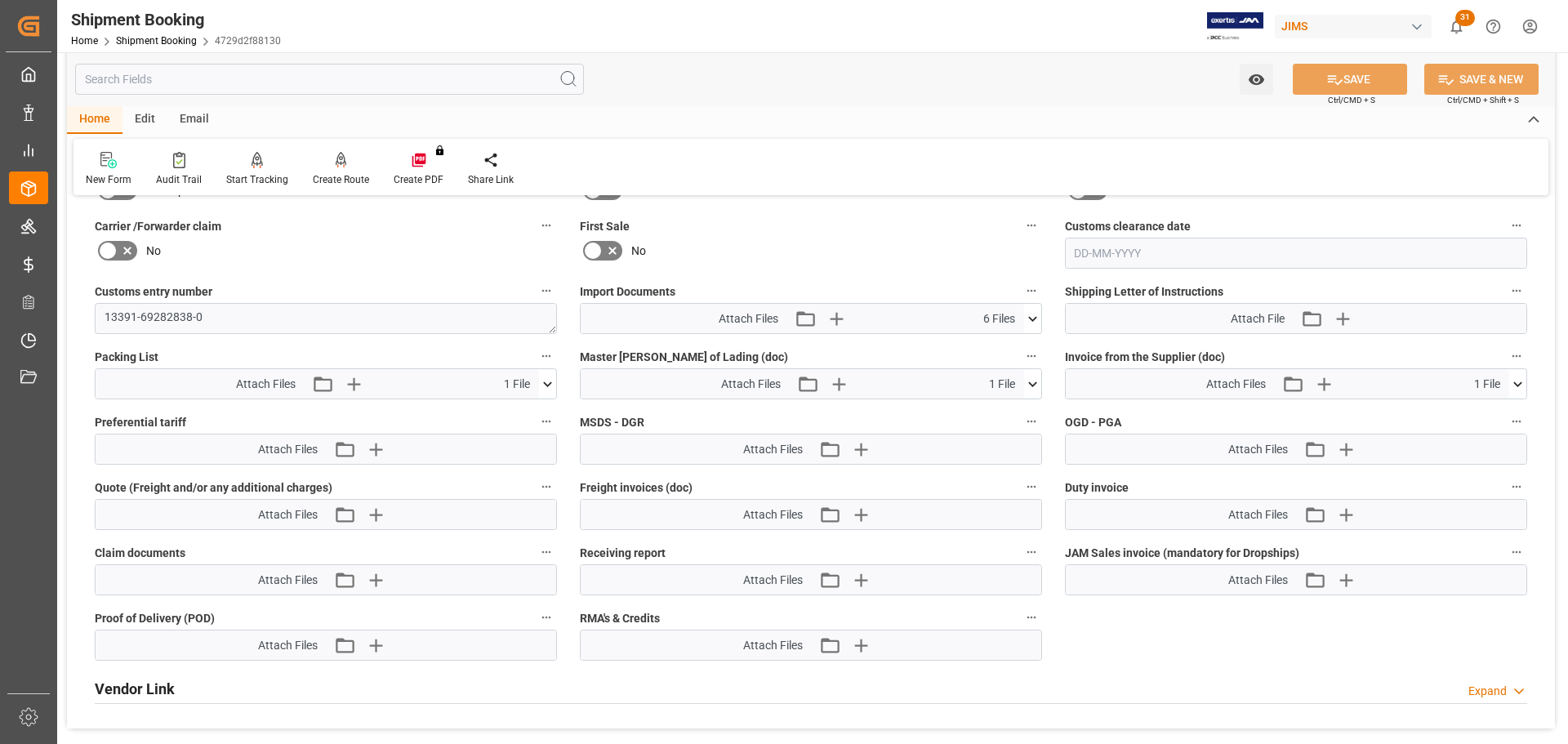
click at [1032, 318] on icon at bounding box center [1033, 318] width 9 height 4
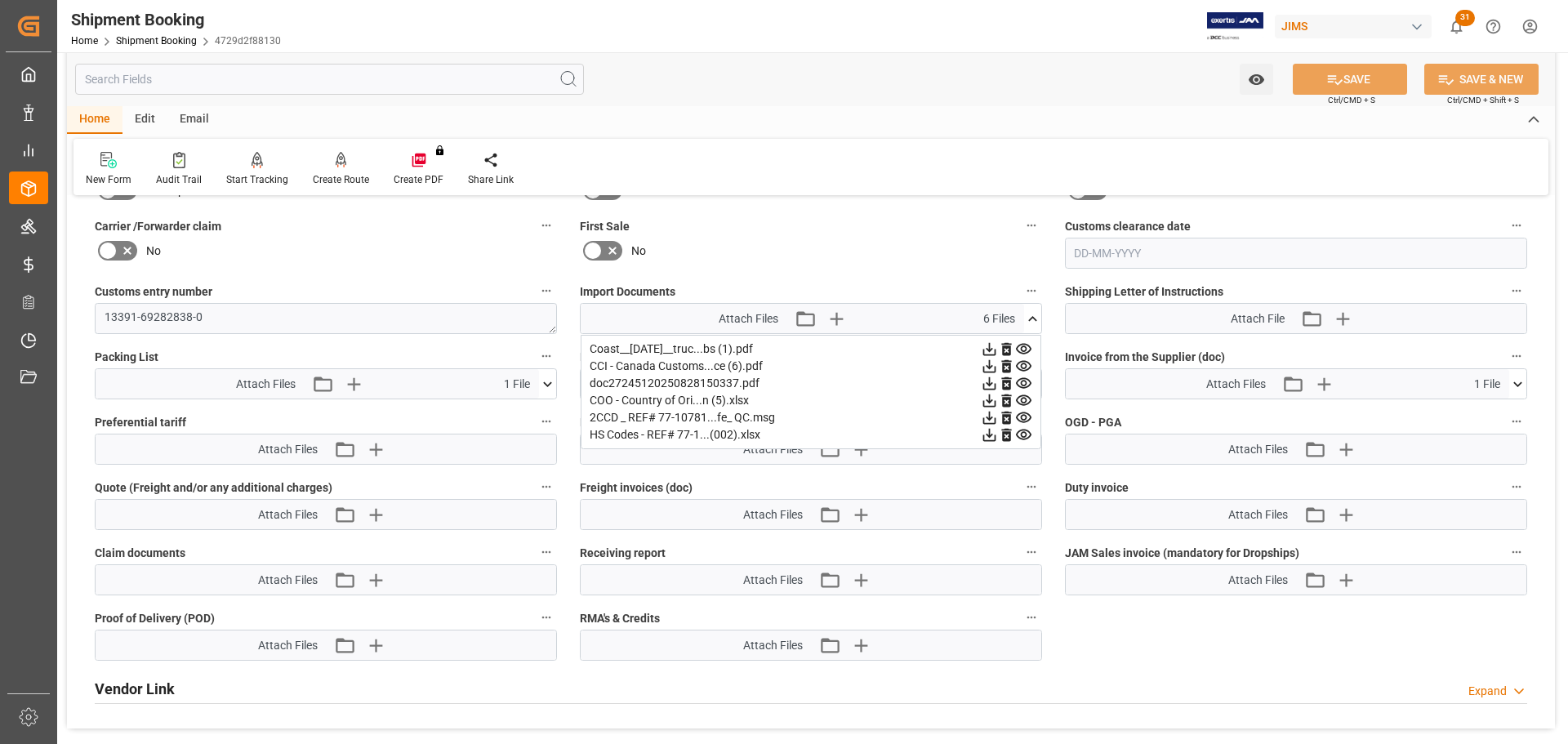
click at [1011, 432] on icon at bounding box center [1006, 435] width 10 height 13
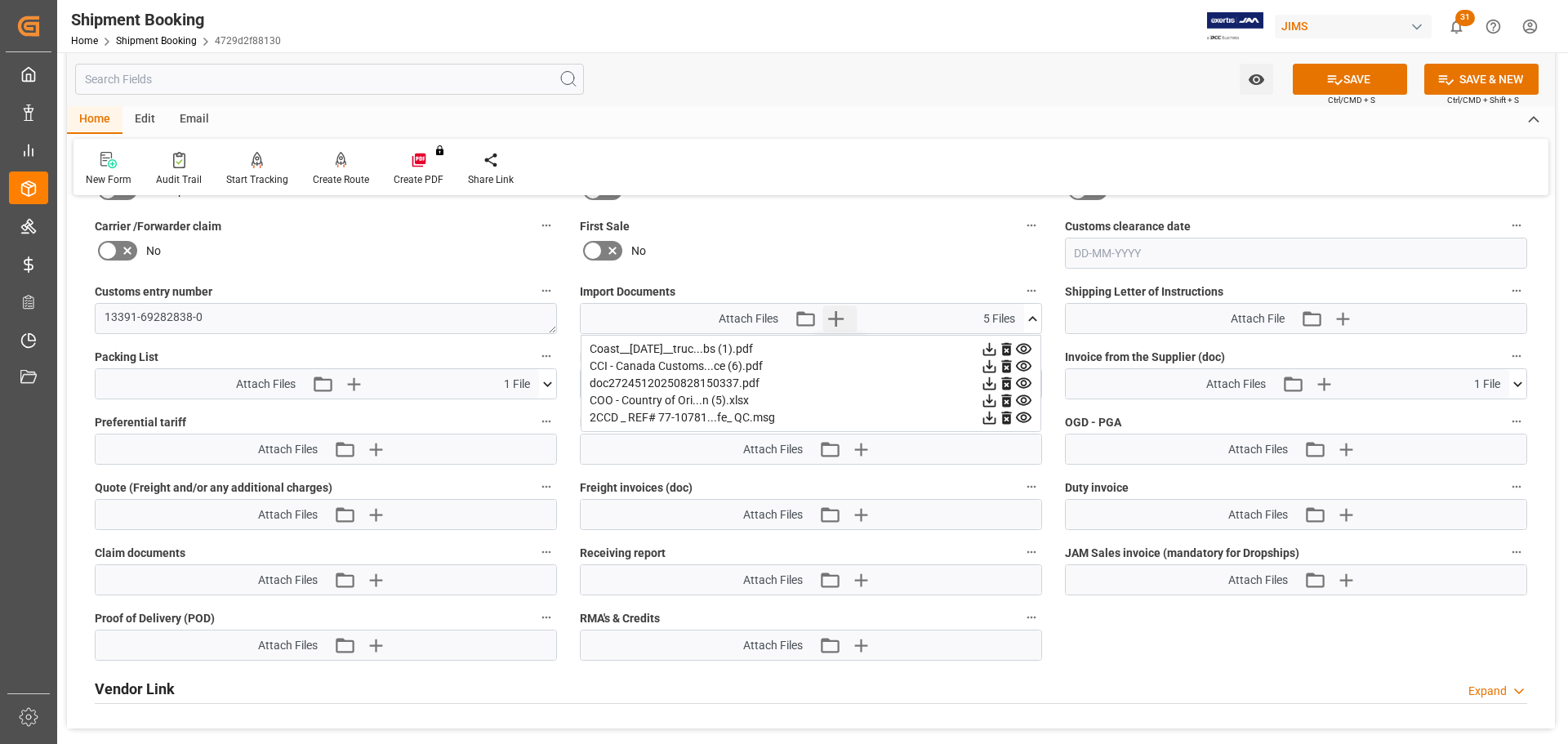
click at [832, 314] on icon "button" at bounding box center [835, 318] width 26 height 26
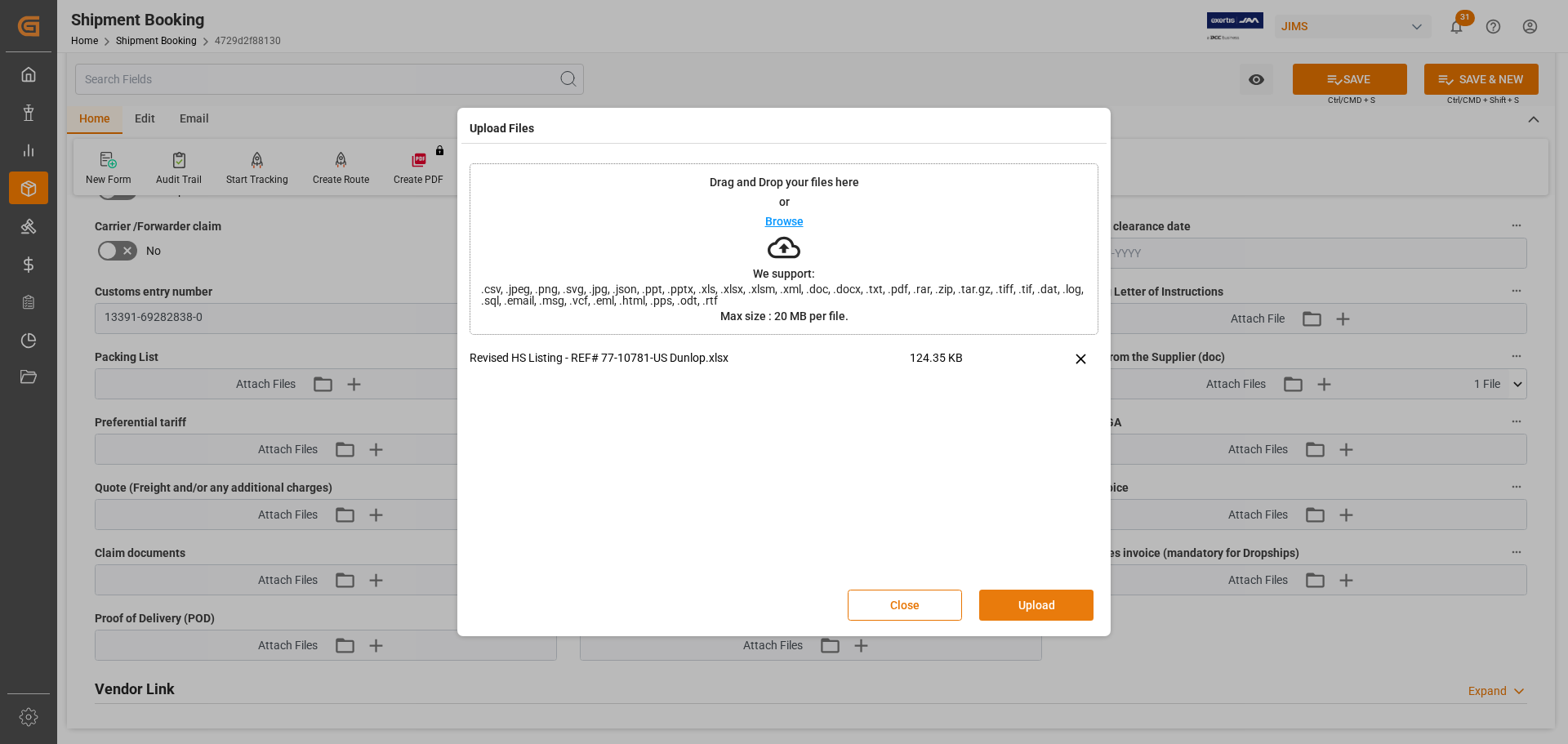
click at [1041, 608] on button "Upload" at bounding box center [1036, 605] width 114 height 31
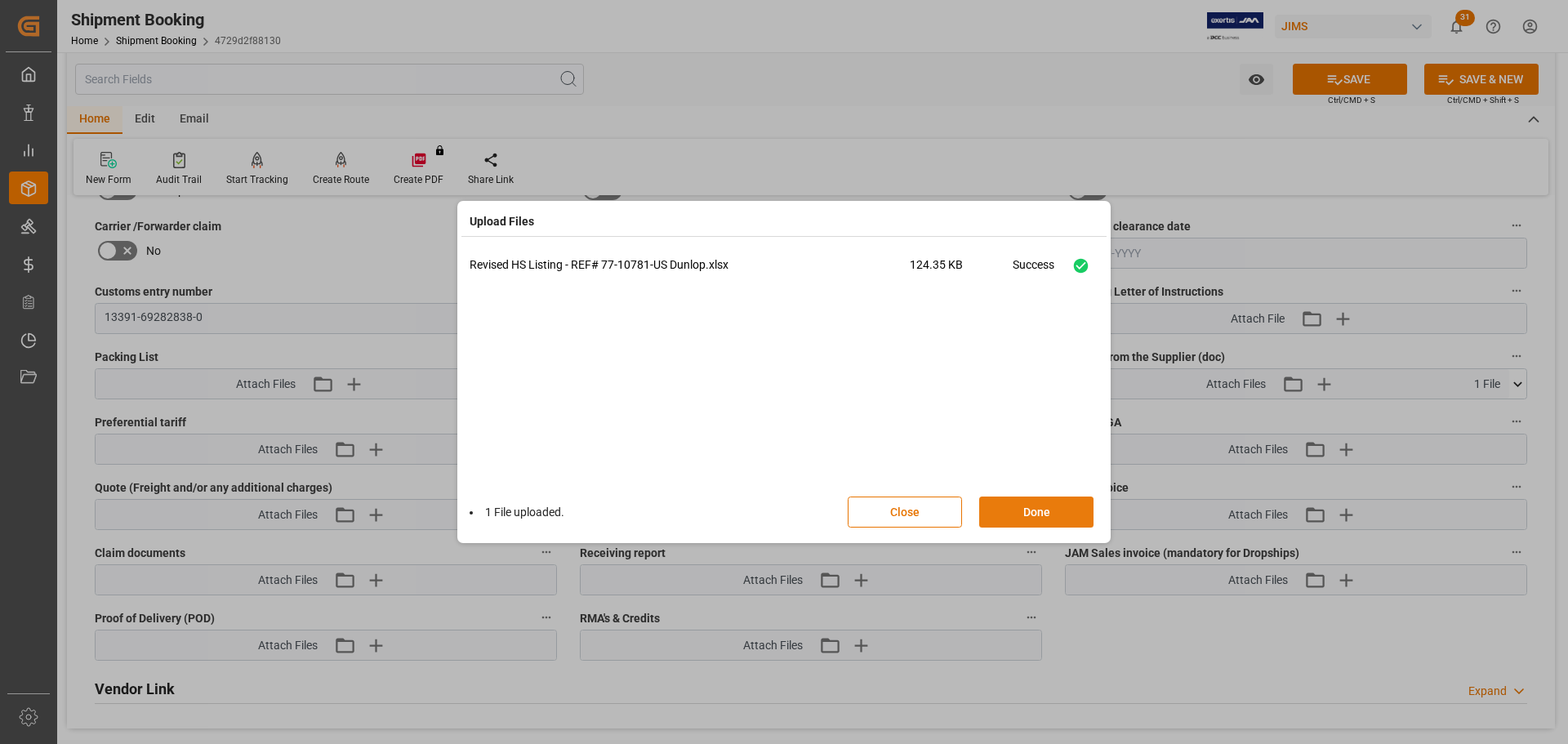
click at [1042, 510] on button "Done" at bounding box center [1036, 511] width 114 height 31
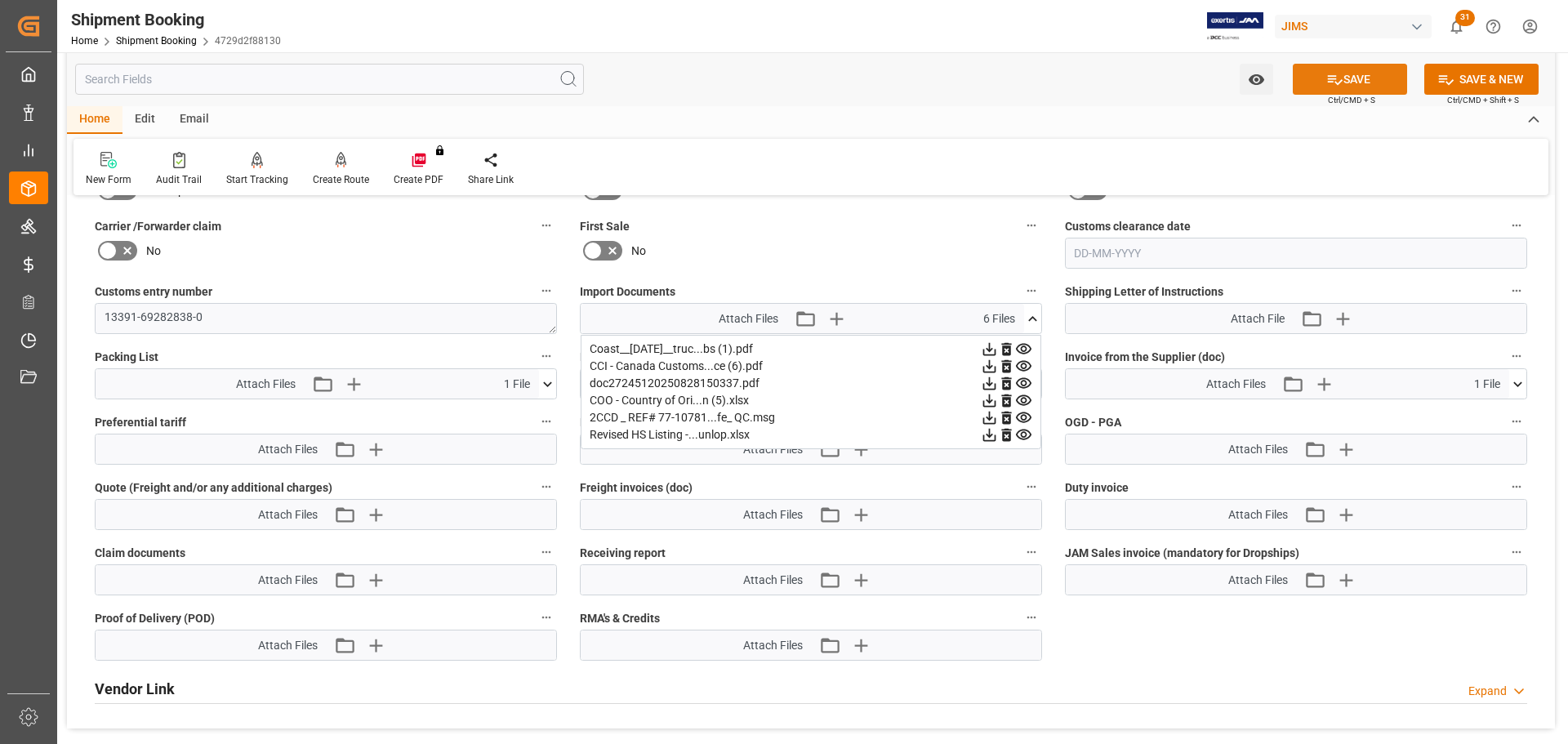
click at [1335, 65] on button "SAVE" at bounding box center [1350, 79] width 114 height 31
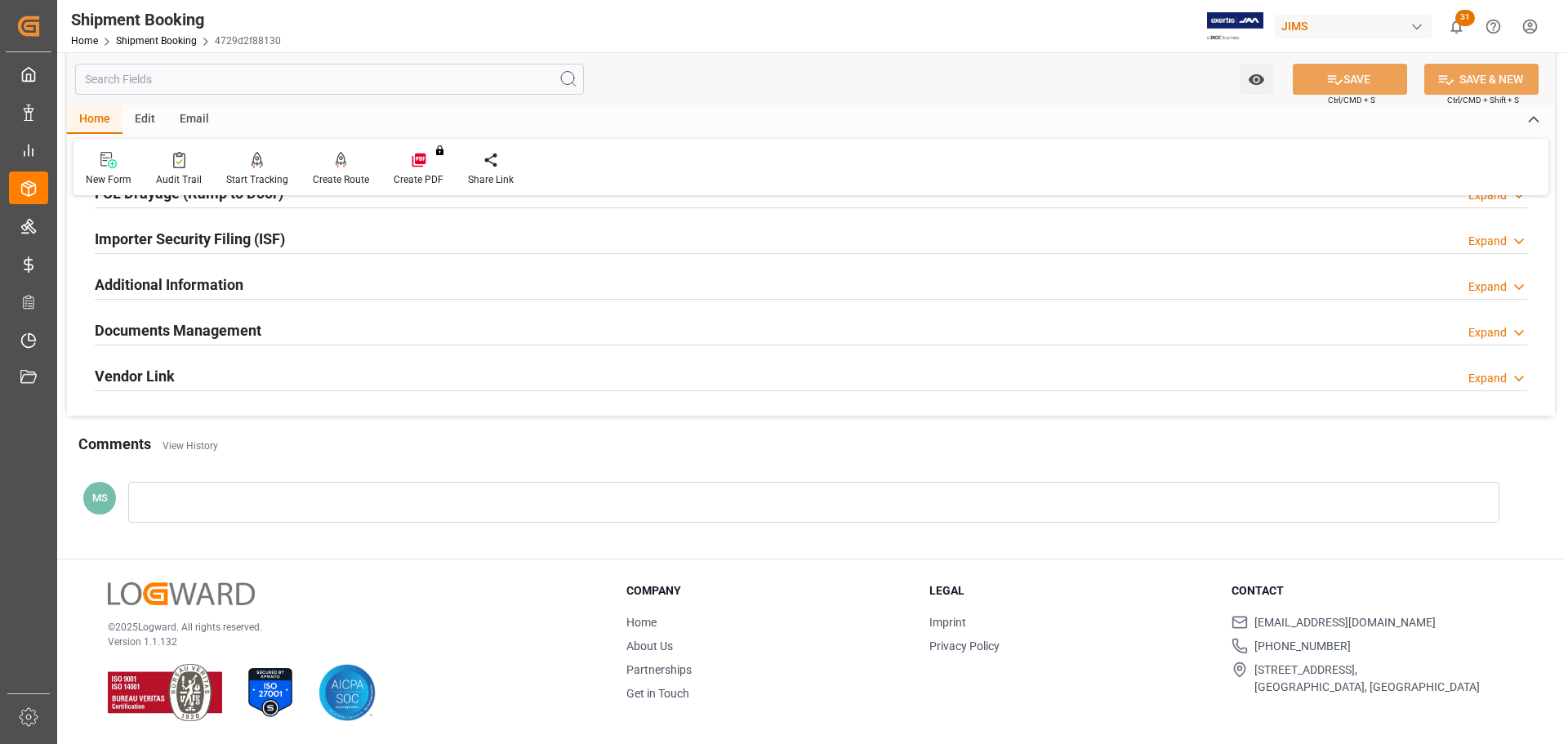
scroll to position [170, 0]
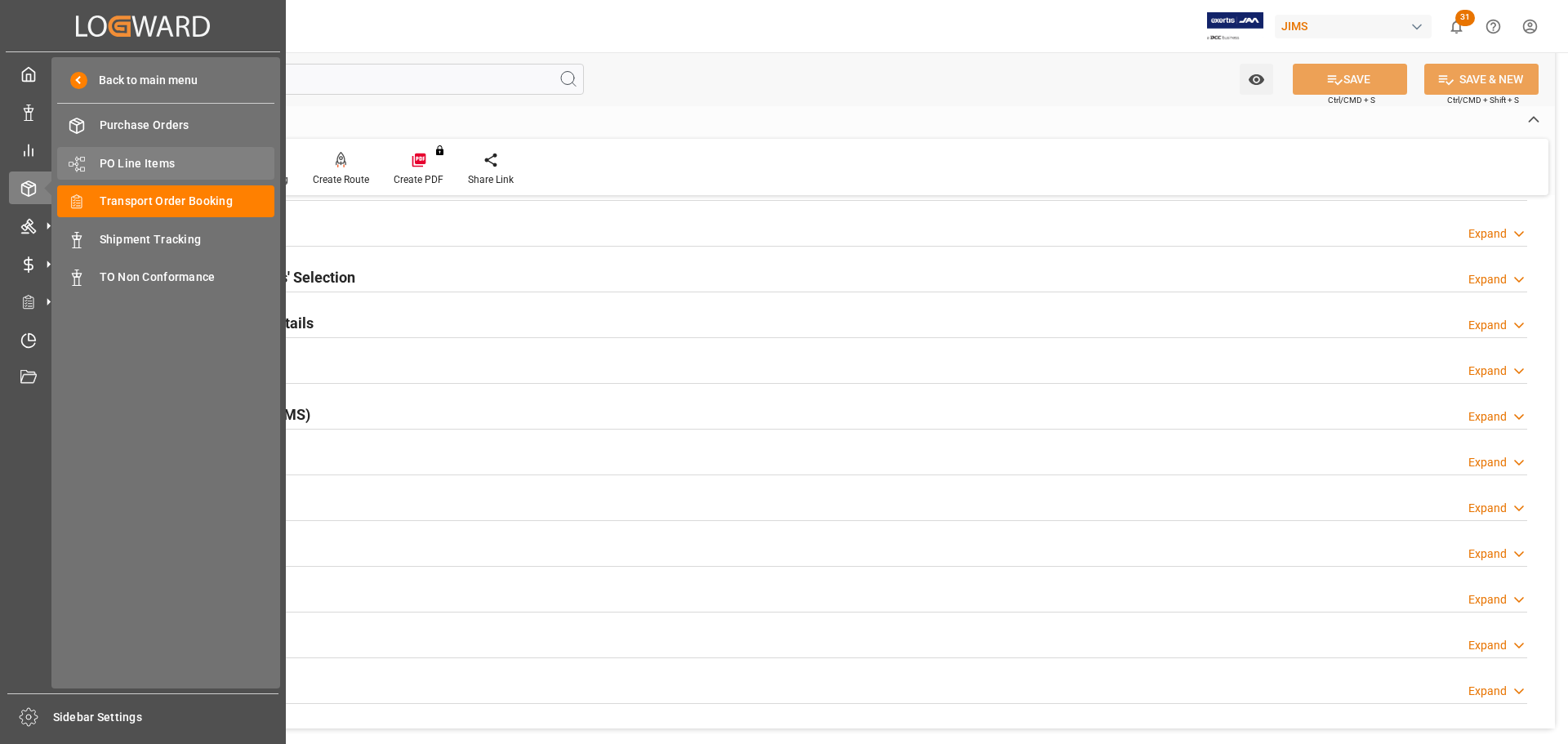
click at [130, 163] on span "PO Line Items" at bounding box center [187, 164] width 175 height 17
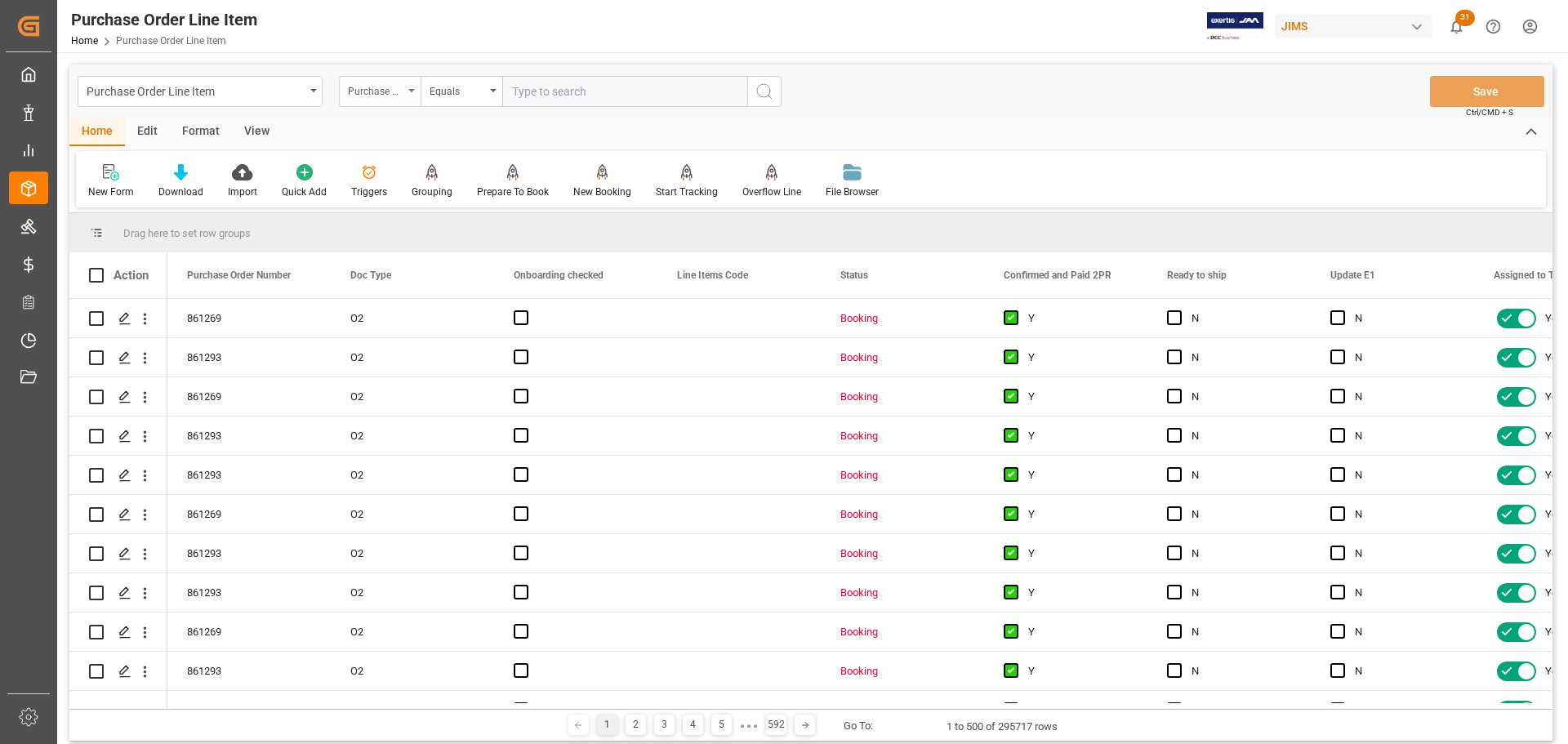
click at [412, 88] on div "Purchase Order Number" at bounding box center [379, 91] width 82 height 31
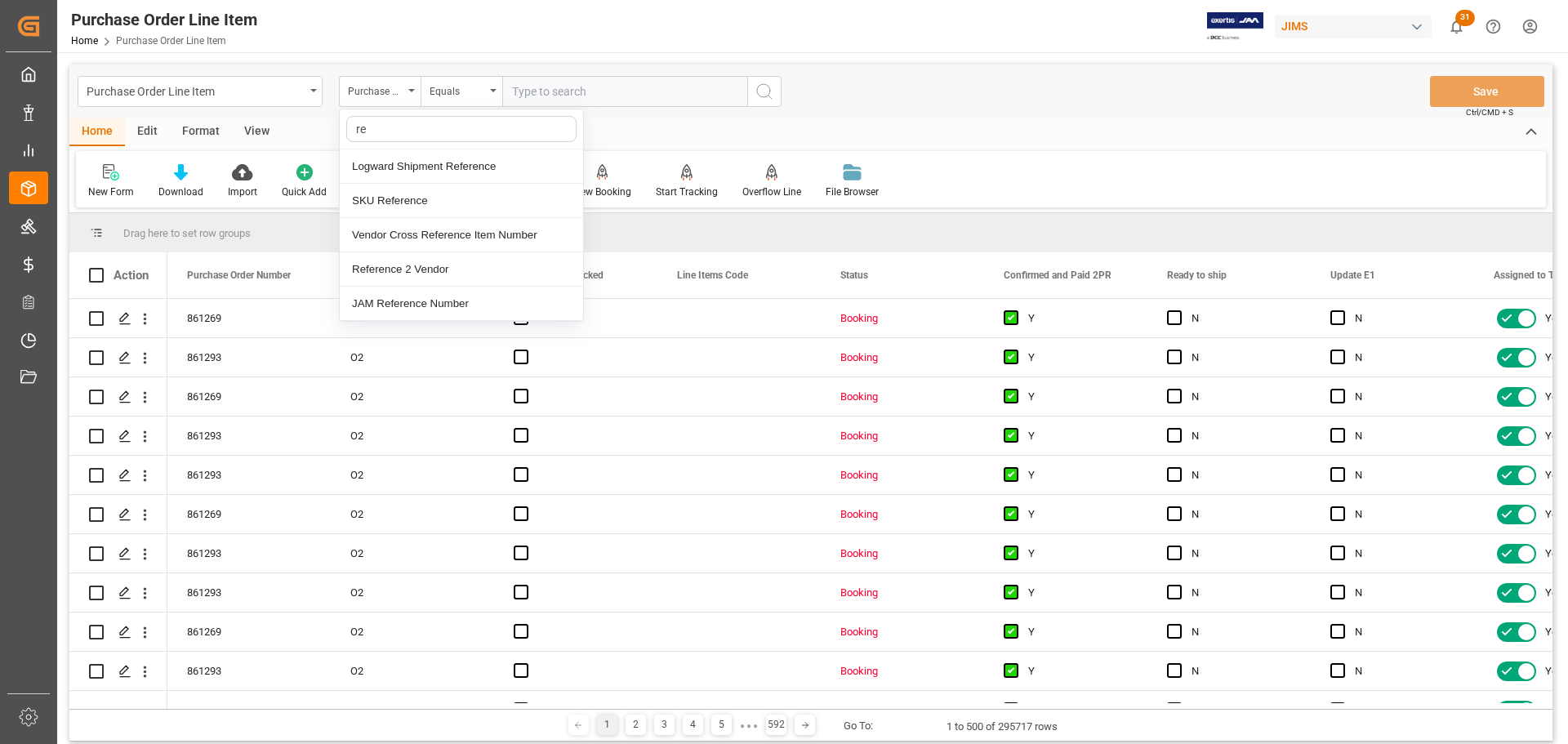
type input "ref"
click at [419, 262] on div "Reference 2 Vendor" at bounding box center [461, 270] width 244 height 34
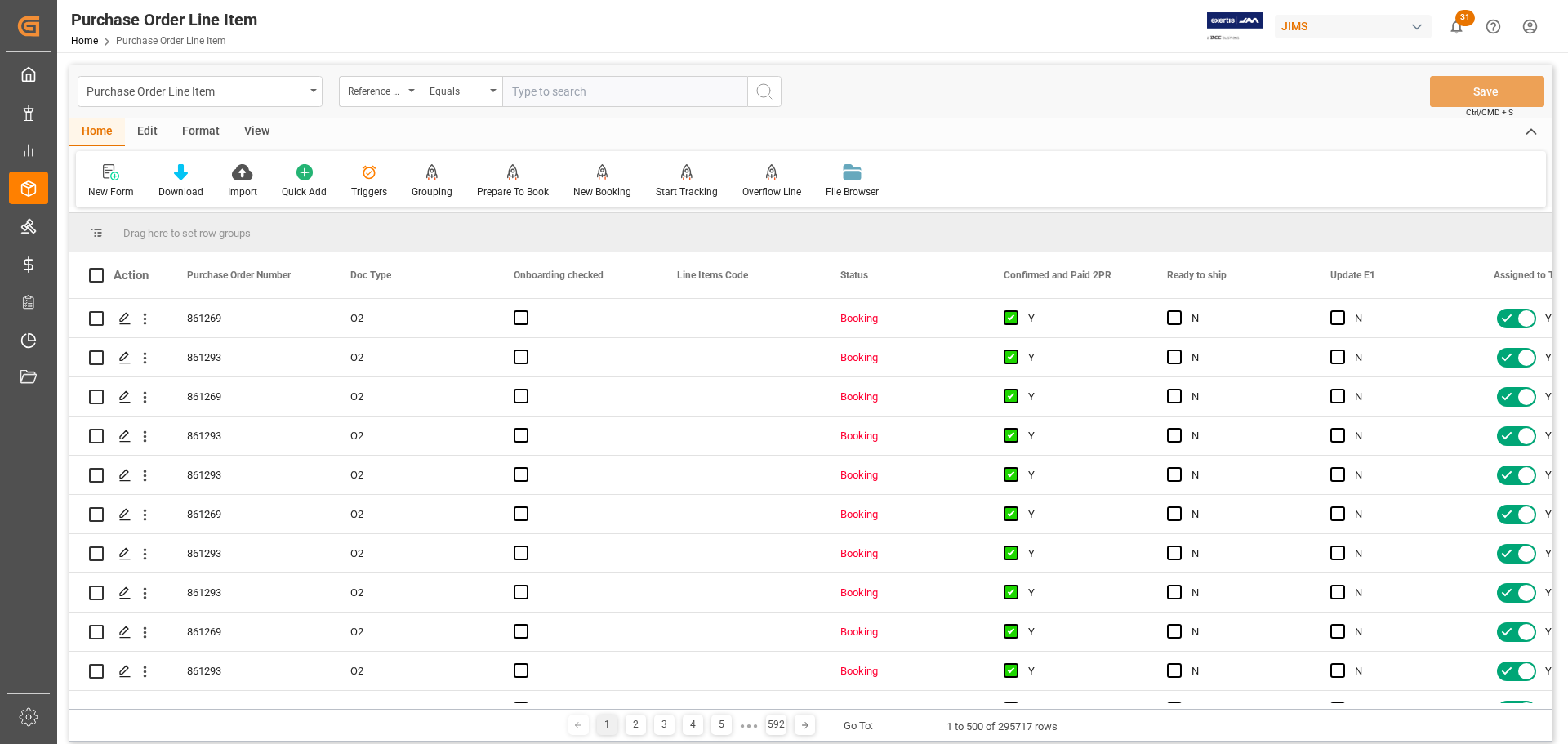
click at [541, 83] on input "text" at bounding box center [625, 91] width 245 height 31
paste input "77-10425-CN"
type input "77-10425-CN"
click at [775, 81] on button "search button" at bounding box center [764, 91] width 34 height 31
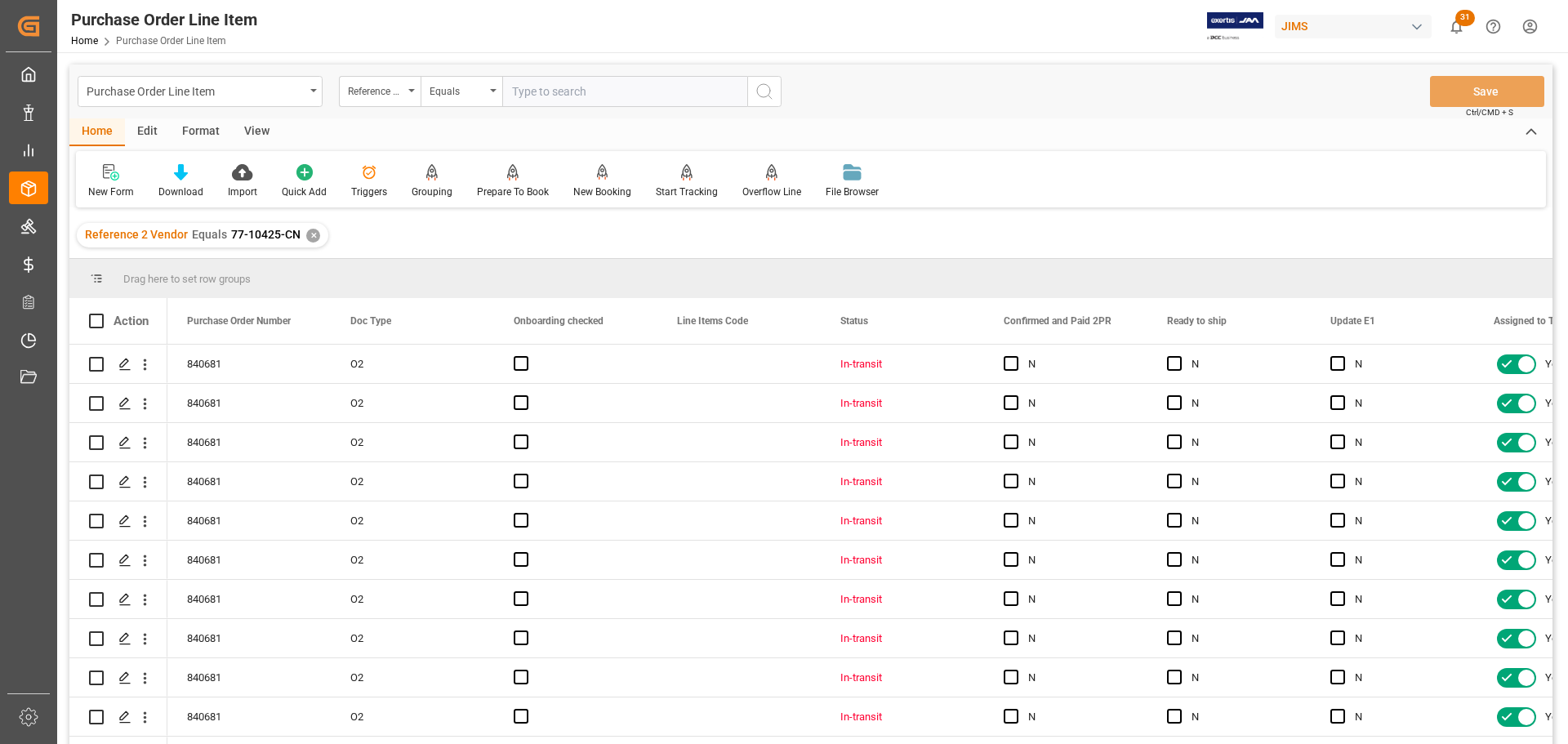
click at [256, 129] on div "View" at bounding box center [256, 132] width 49 height 28
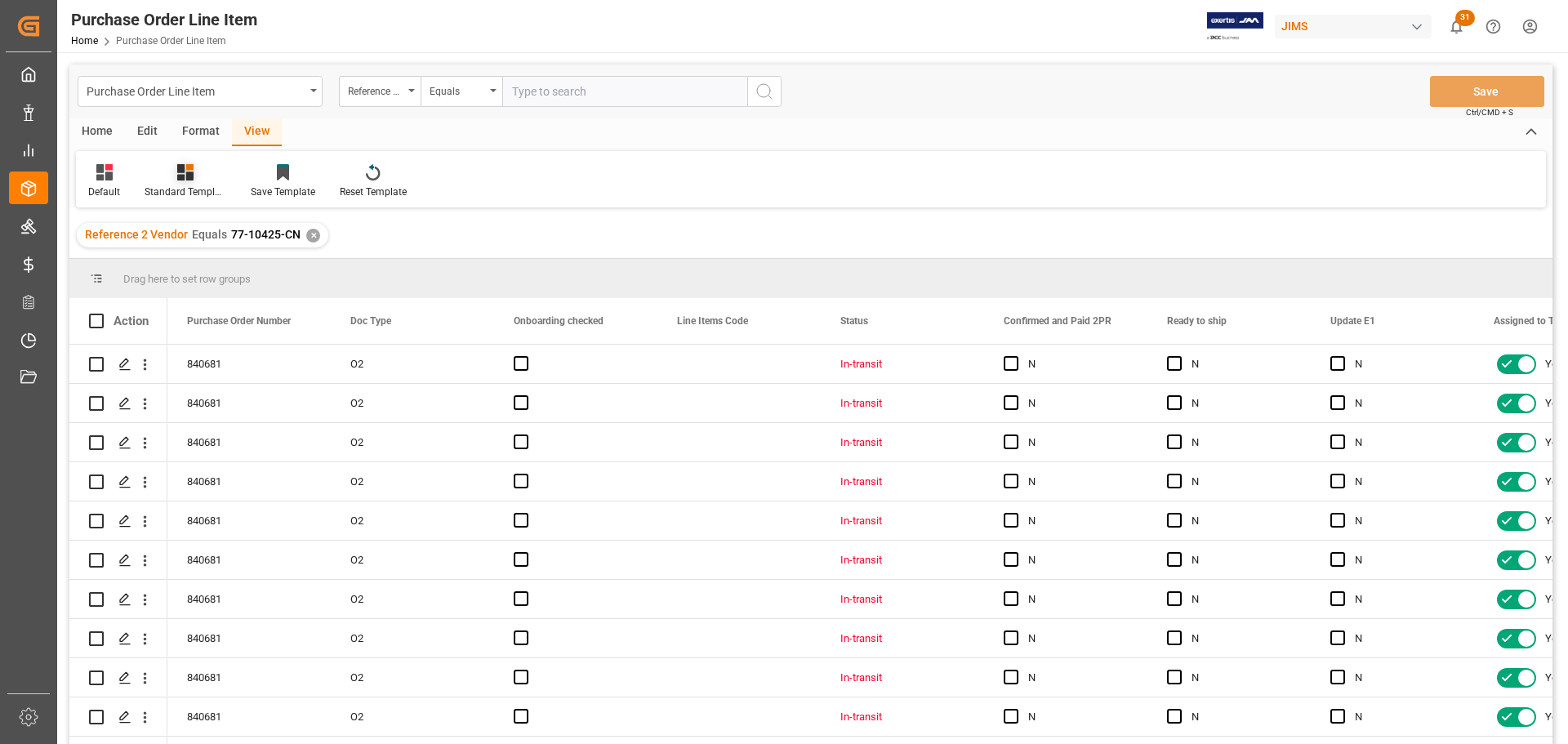
click at [171, 180] on div at bounding box center [185, 172] width 82 height 17
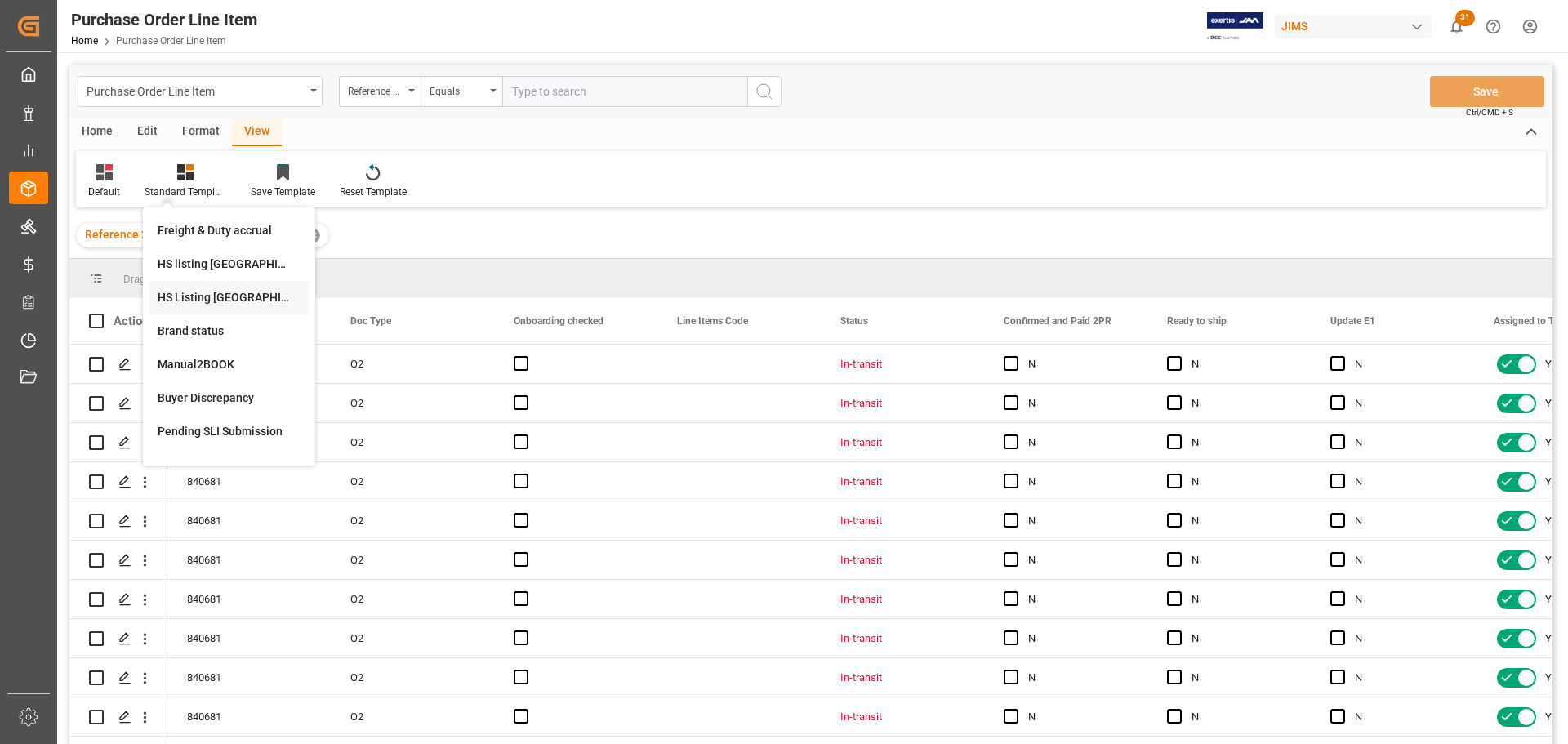
click at [239, 302] on div "HS Listing CANADA" at bounding box center [228, 297] width 143 height 17
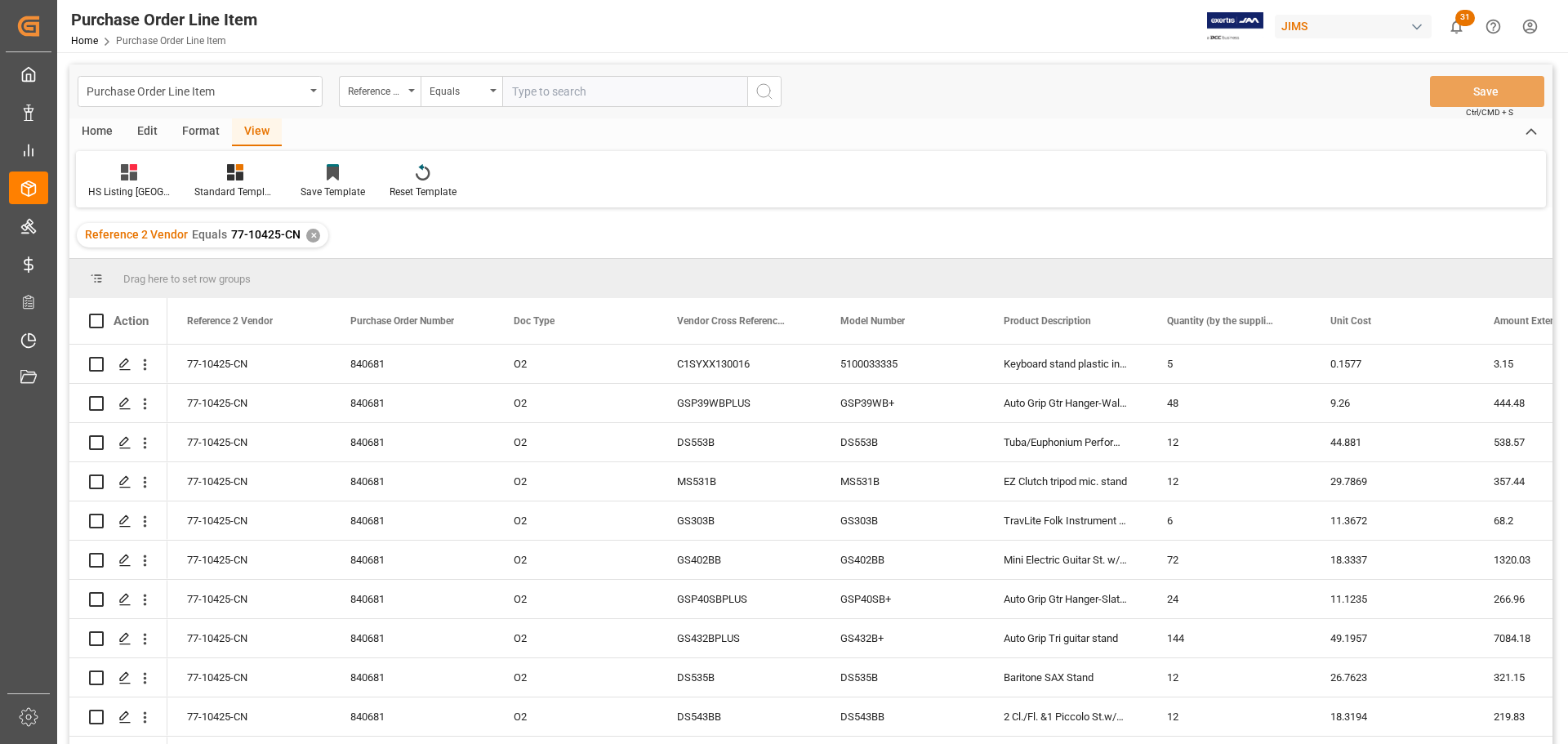
click at [99, 120] on div "Home" at bounding box center [97, 132] width 56 height 28
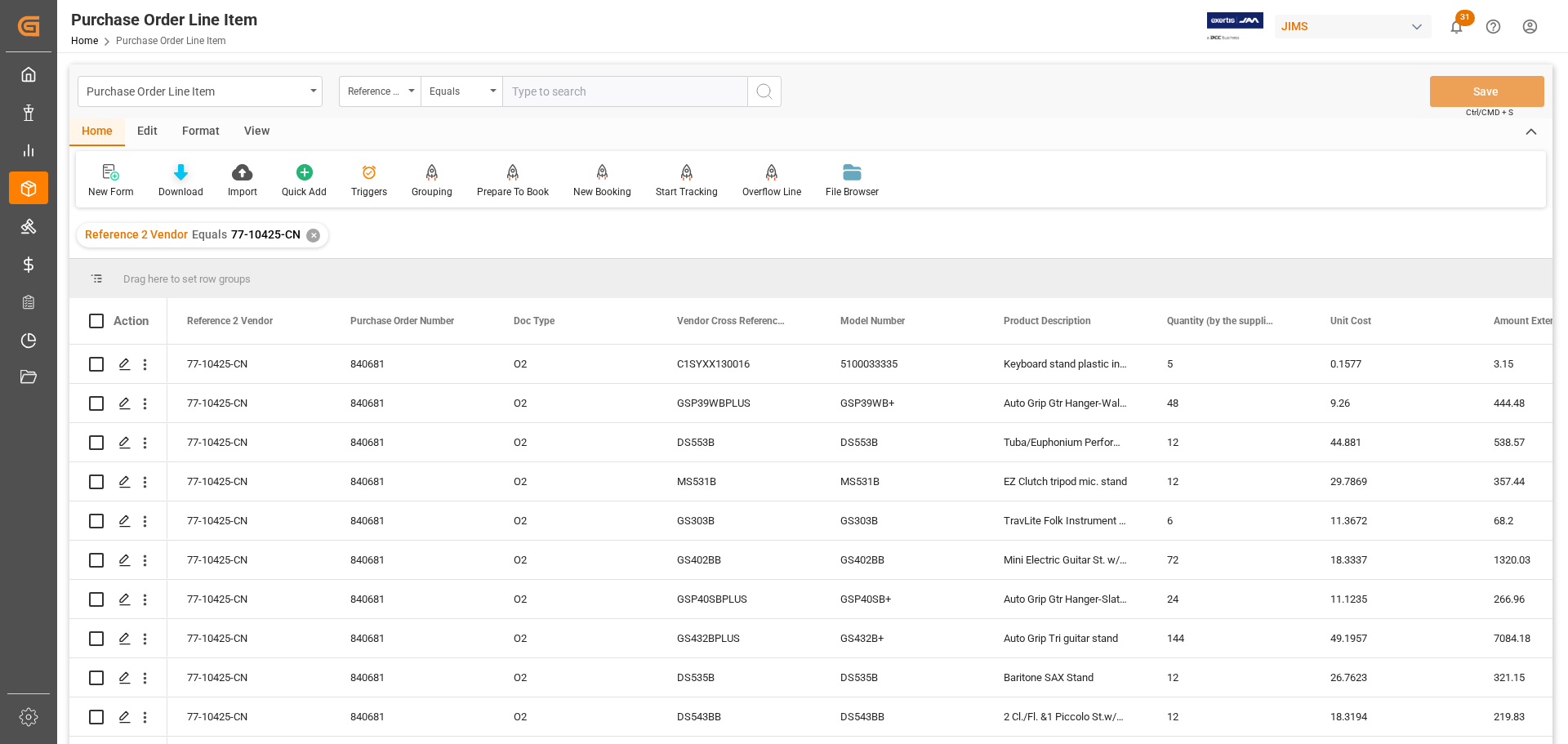
click at [188, 176] on div at bounding box center [181, 172] width 45 height 17
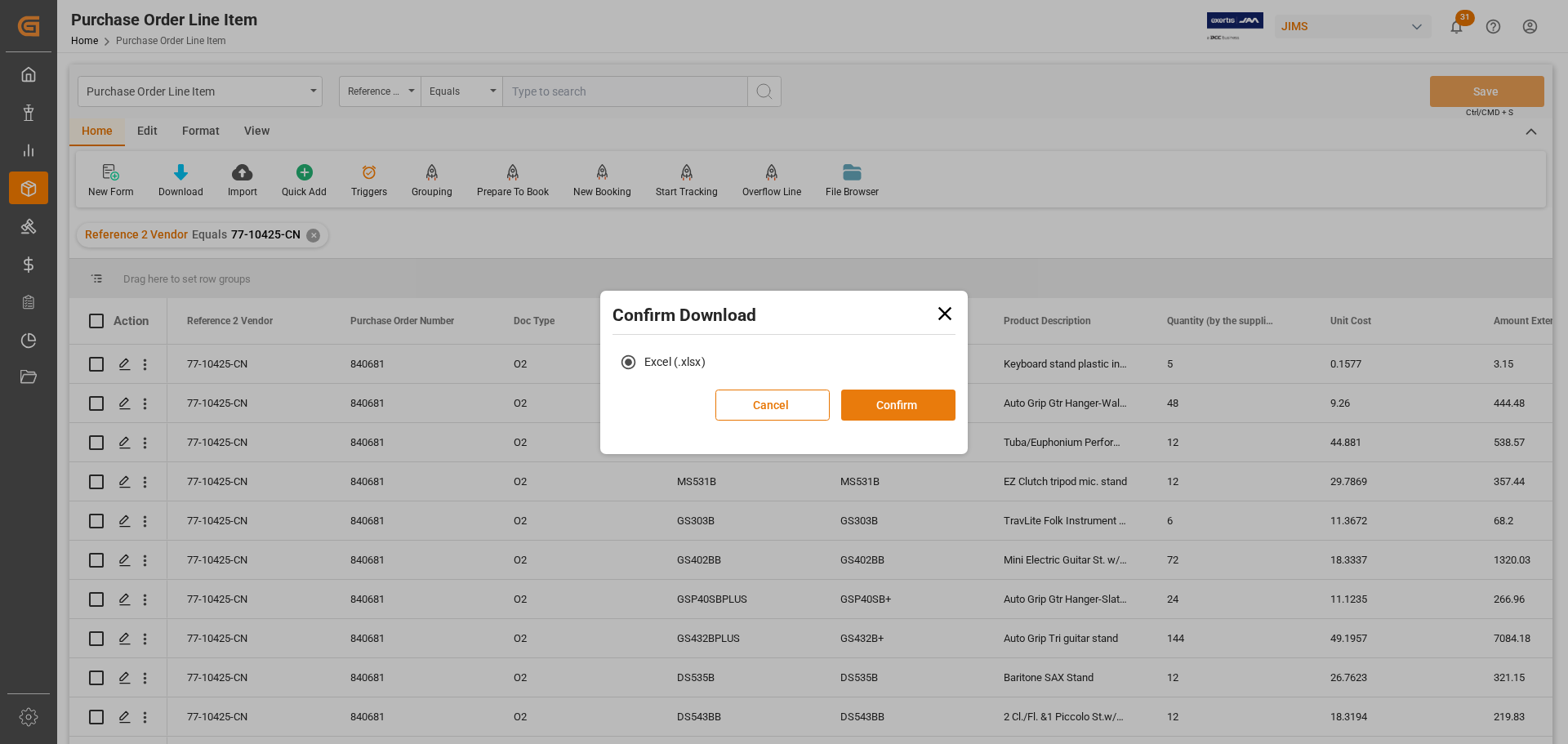
click at [891, 398] on button "Confirm" at bounding box center [898, 404] width 114 height 31
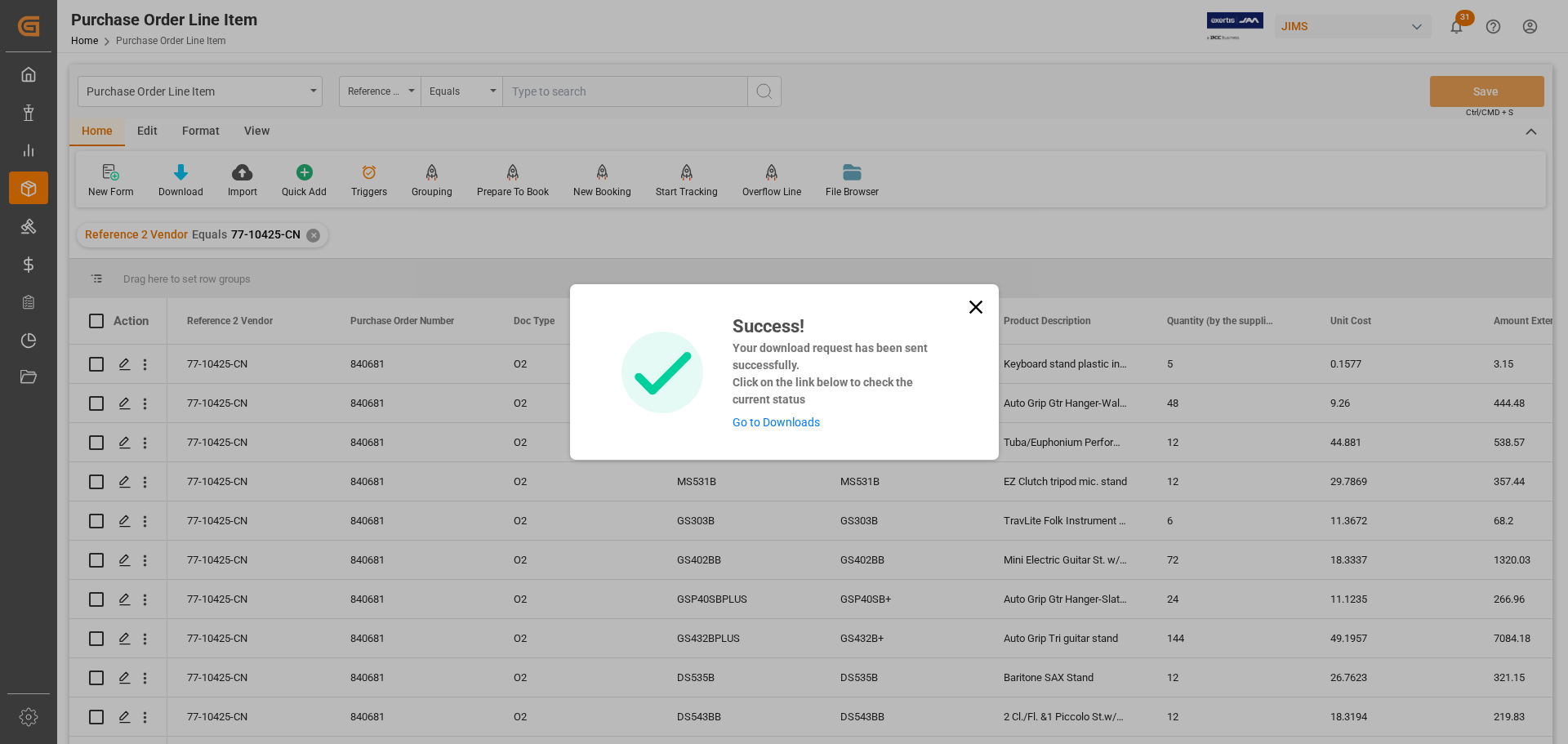
click at [780, 418] on link "Go to Downloads" at bounding box center [776, 421] width 87 height 13
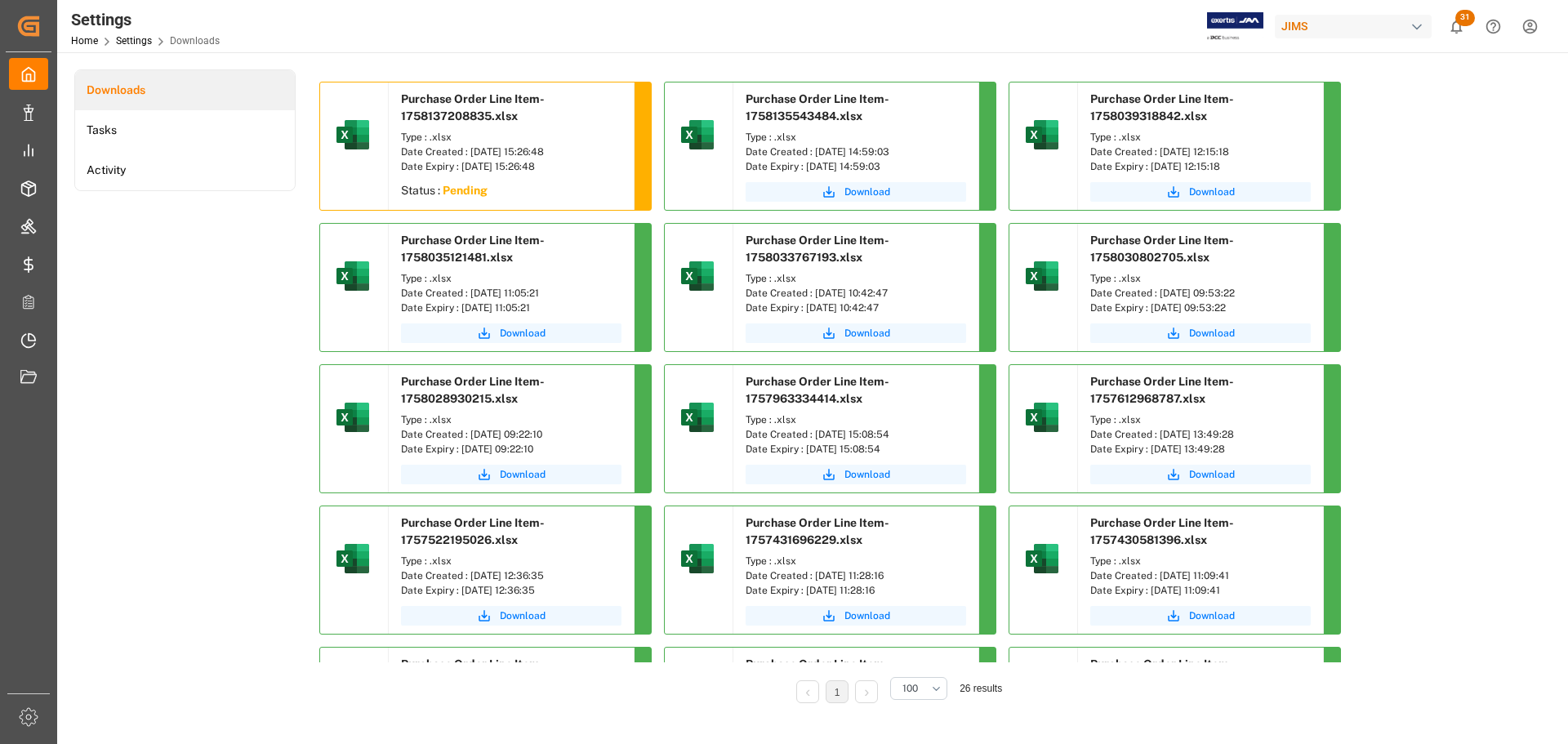
click at [166, 362] on div "Downloads Tasks Activity" at bounding box center [185, 397] width 221 height 656
click at [258, 245] on div "Downloads Tasks Activity" at bounding box center [185, 397] width 221 height 656
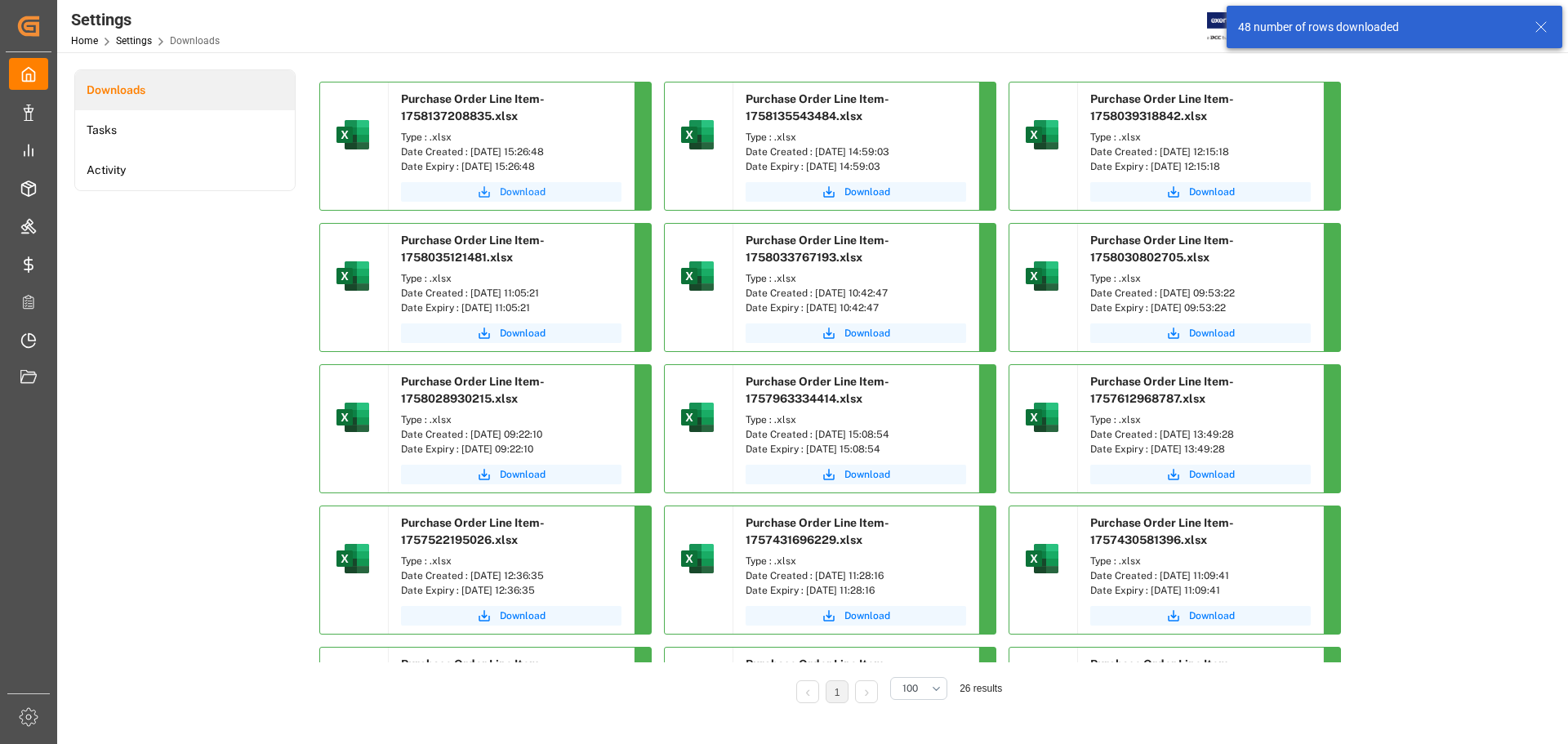
click at [487, 193] on icon "submit" at bounding box center [484, 191] width 14 height 14
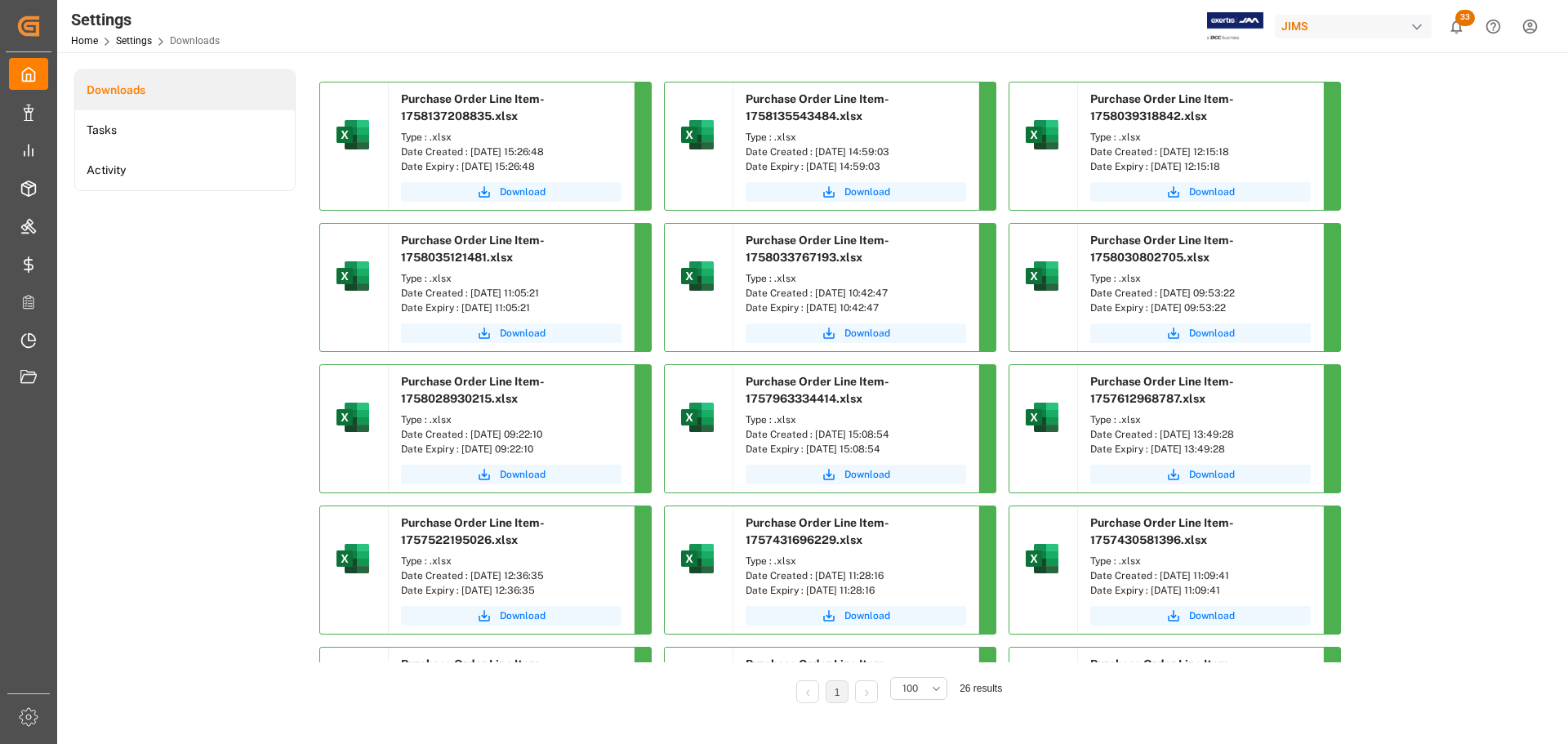
drag, startPoint x: 209, startPoint y: 261, endPoint x: 209, endPoint y: 271, distance: 10.0
click at [209, 261] on div "Downloads Tasks Activity" at bounding box center [185, 397] width 221 height 656
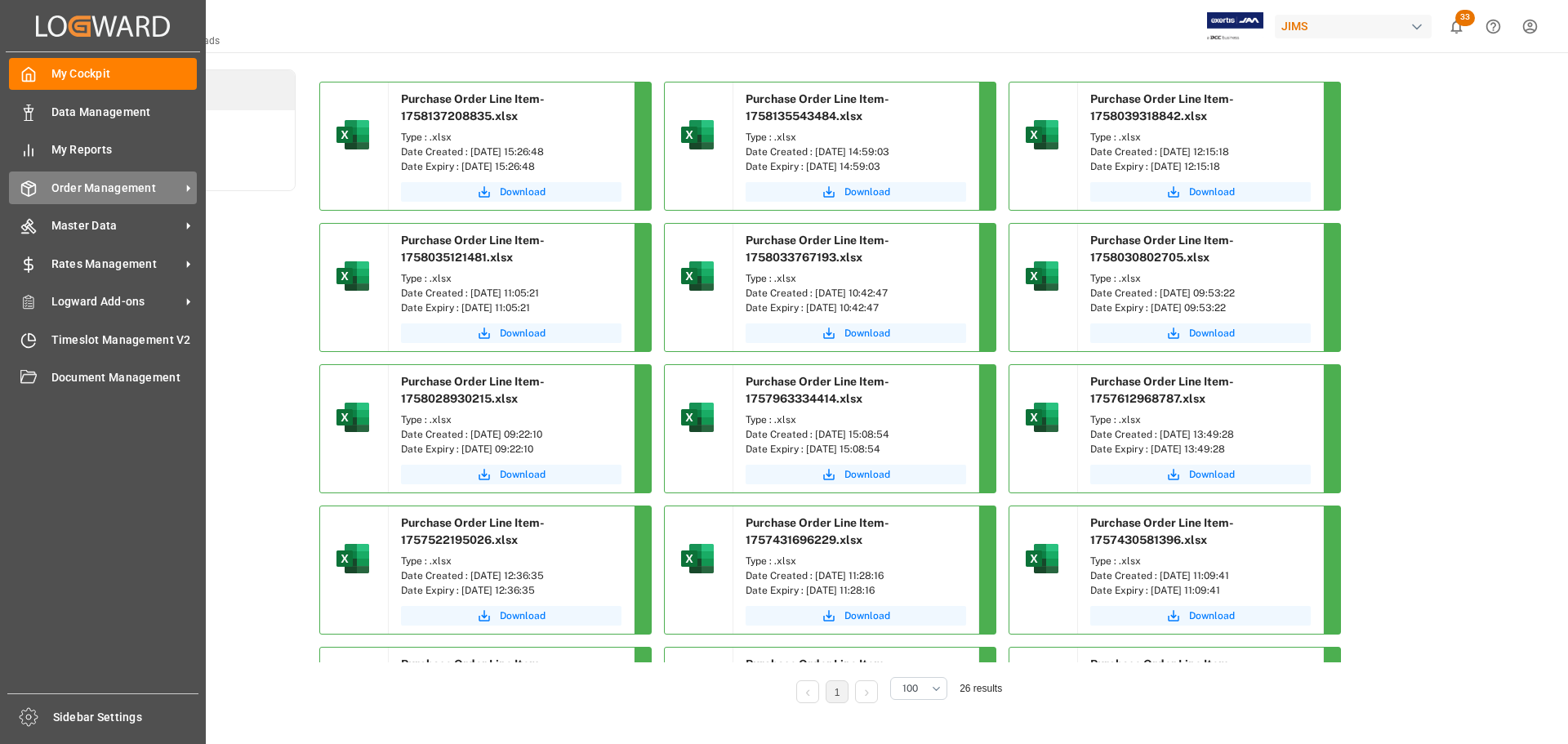
click at [86, 199] on div "Order Management Order Management" at bounding box center [102, 187] width 188 height 31
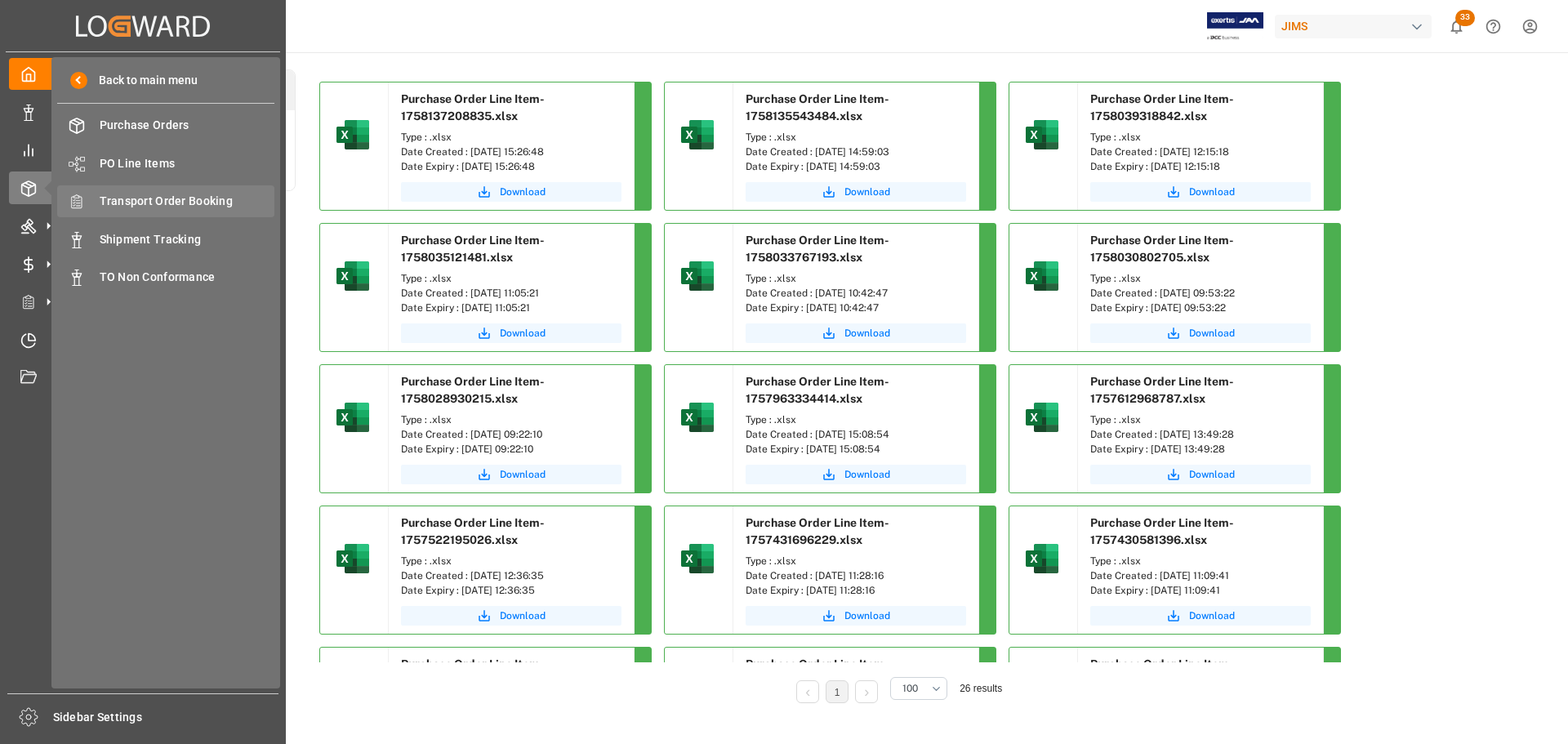
click at [192, 202] on span "Transport Order Booking" at bounding box center [187, 200] width 175 height 17
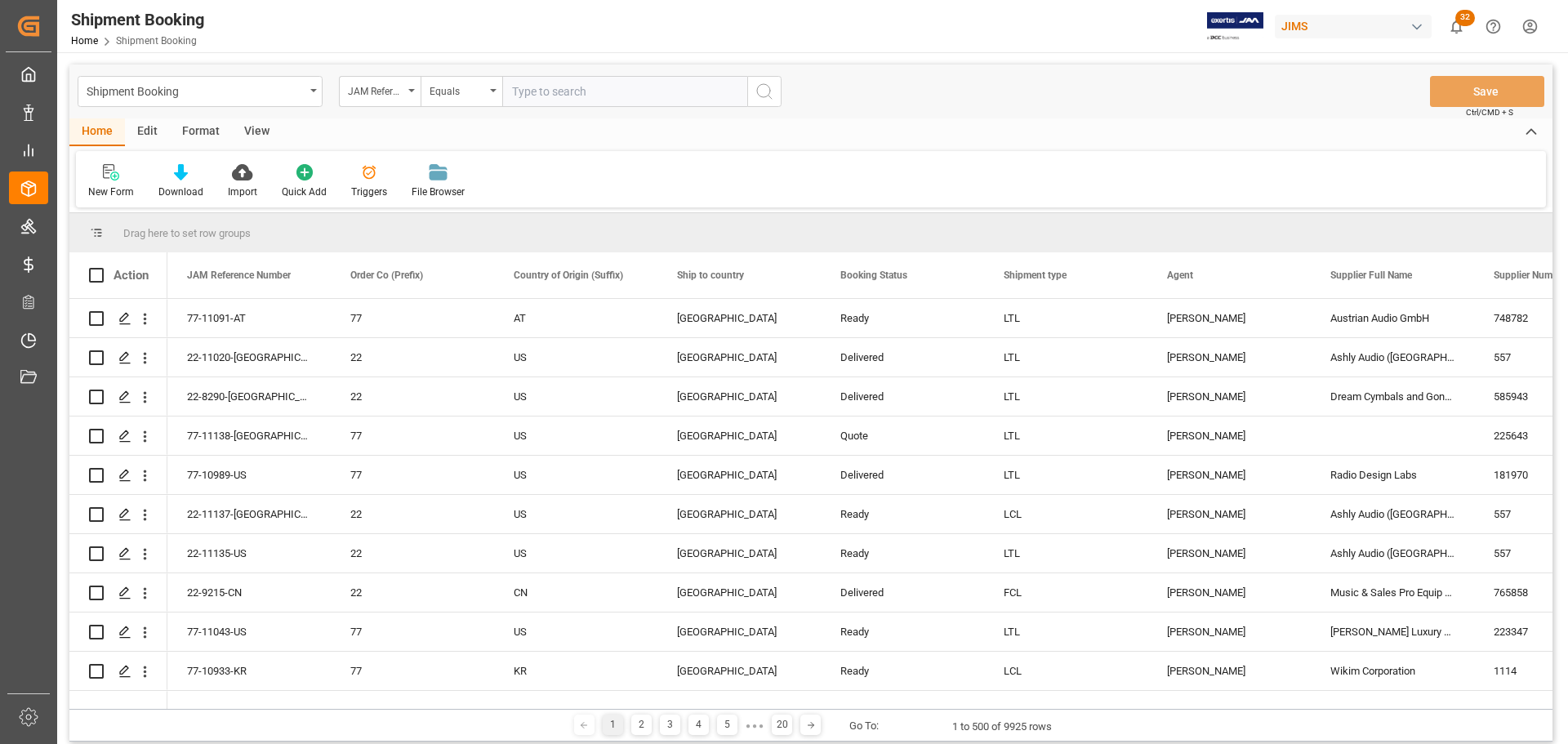
click at [600, 95] on input "text" at bounding box center [625, 91] width 245 height 31
type input "DMCNSY079288"
drag, startPoint x: 640, startPoint y: 90, endPoint x: 402, endPoint y: 94, distance: 238.0
click at [402, 94] on div "JAM Reference Number Equals DMCNSY079288" at bounding box center [560, 91] width 442 height 31
click at [555, 92] on input "text" at bounding box center [625, 91] width 245 height 31
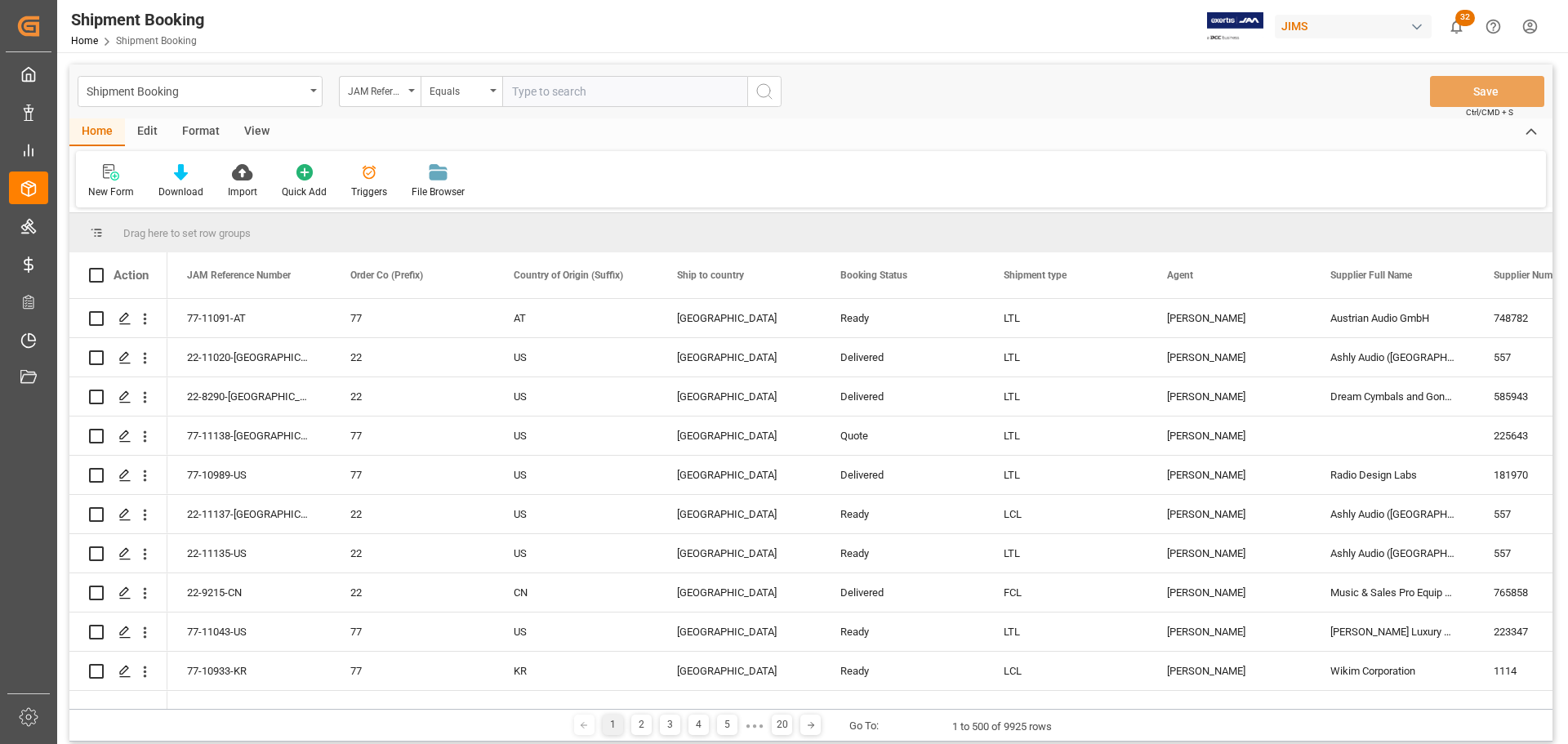
paste input "77-10425-CN"
type input "77-10425-CN"
click at [778, 96] on button "search button" at bounding box center [764, 91] width 34 height 31
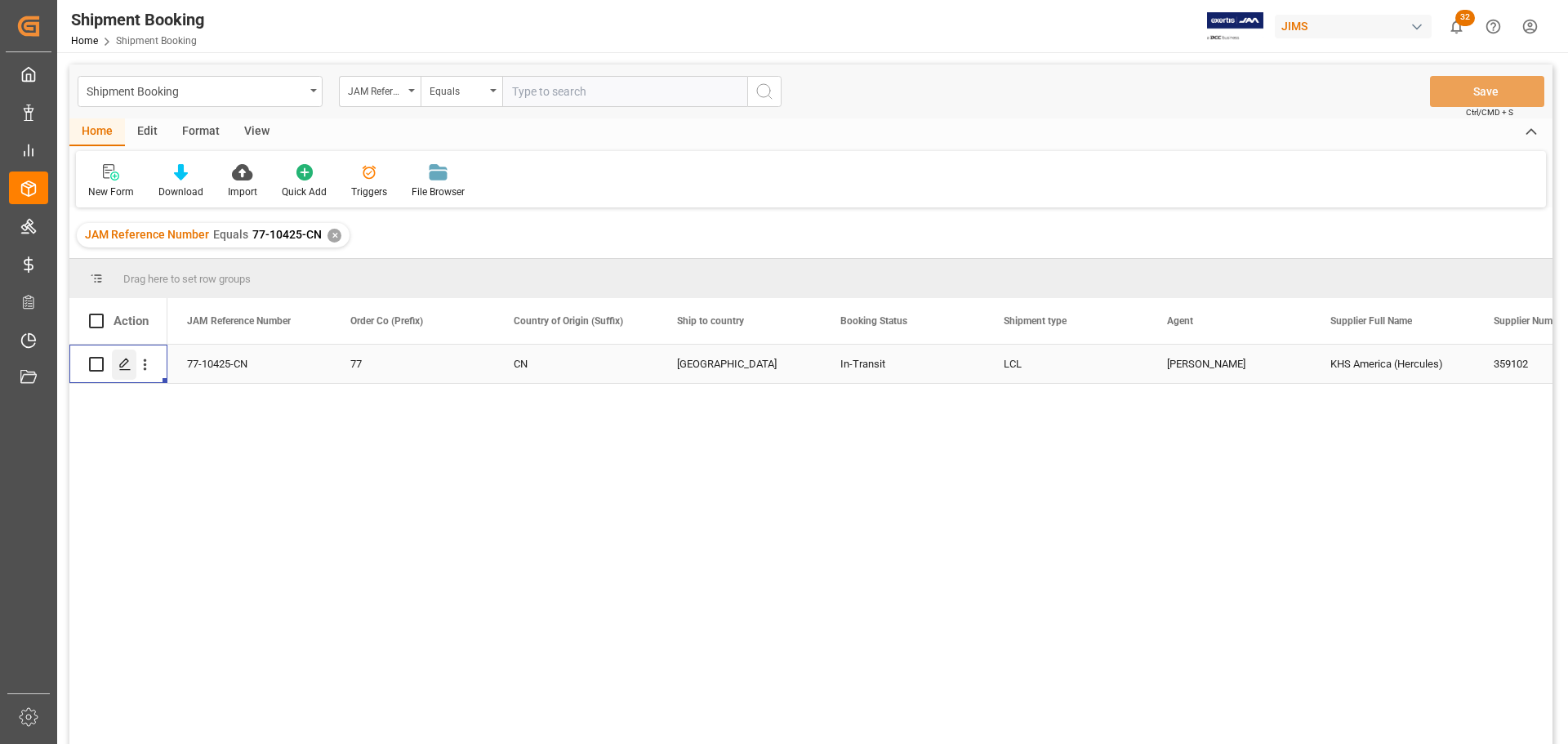
click at [120, 368] on icon "Press SPACE to select this row." at bounding box center [125, 364] width 13 height 13
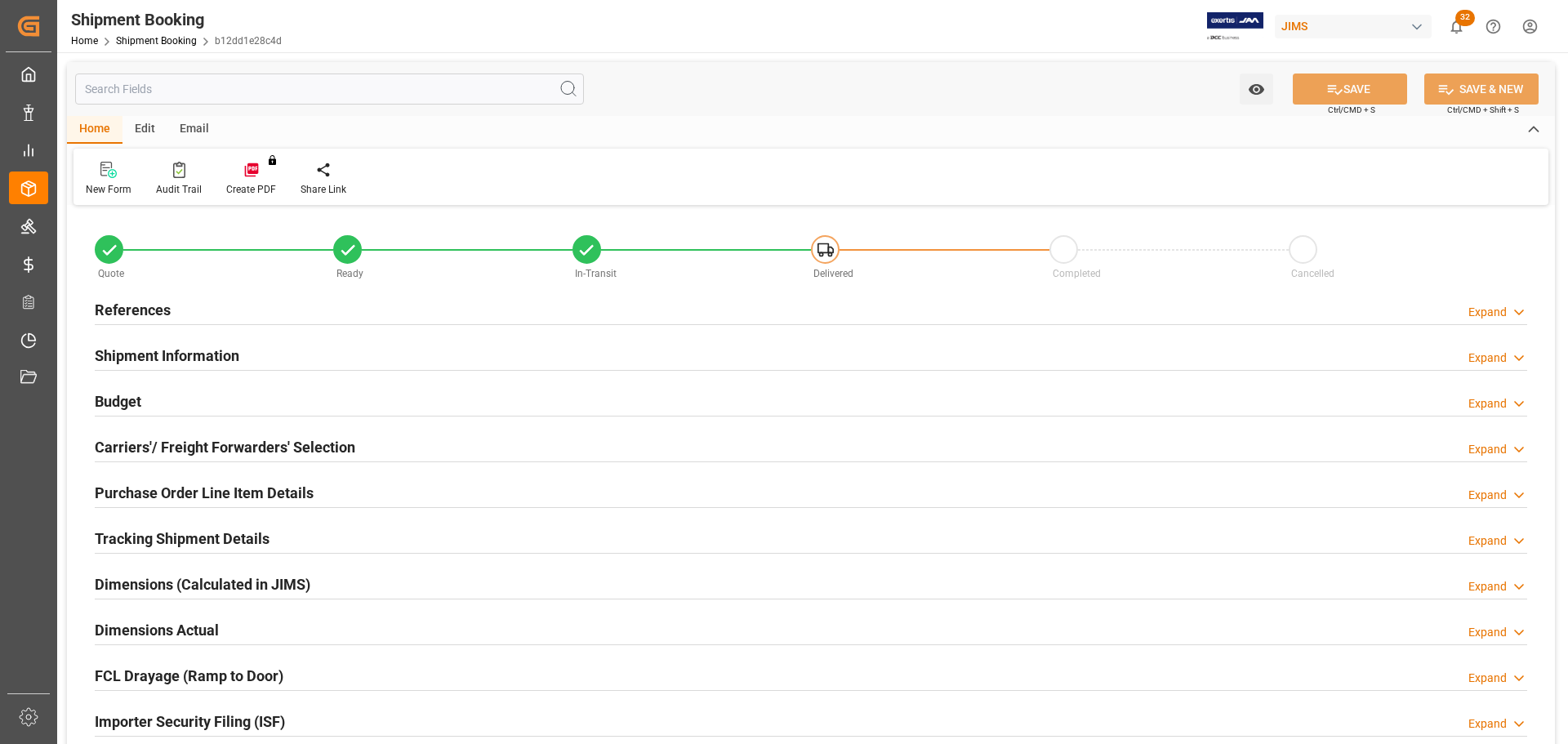
type input "48"
click at [157, 301] on h2 "References" at bounding box center [132, 309] width 76 height 22
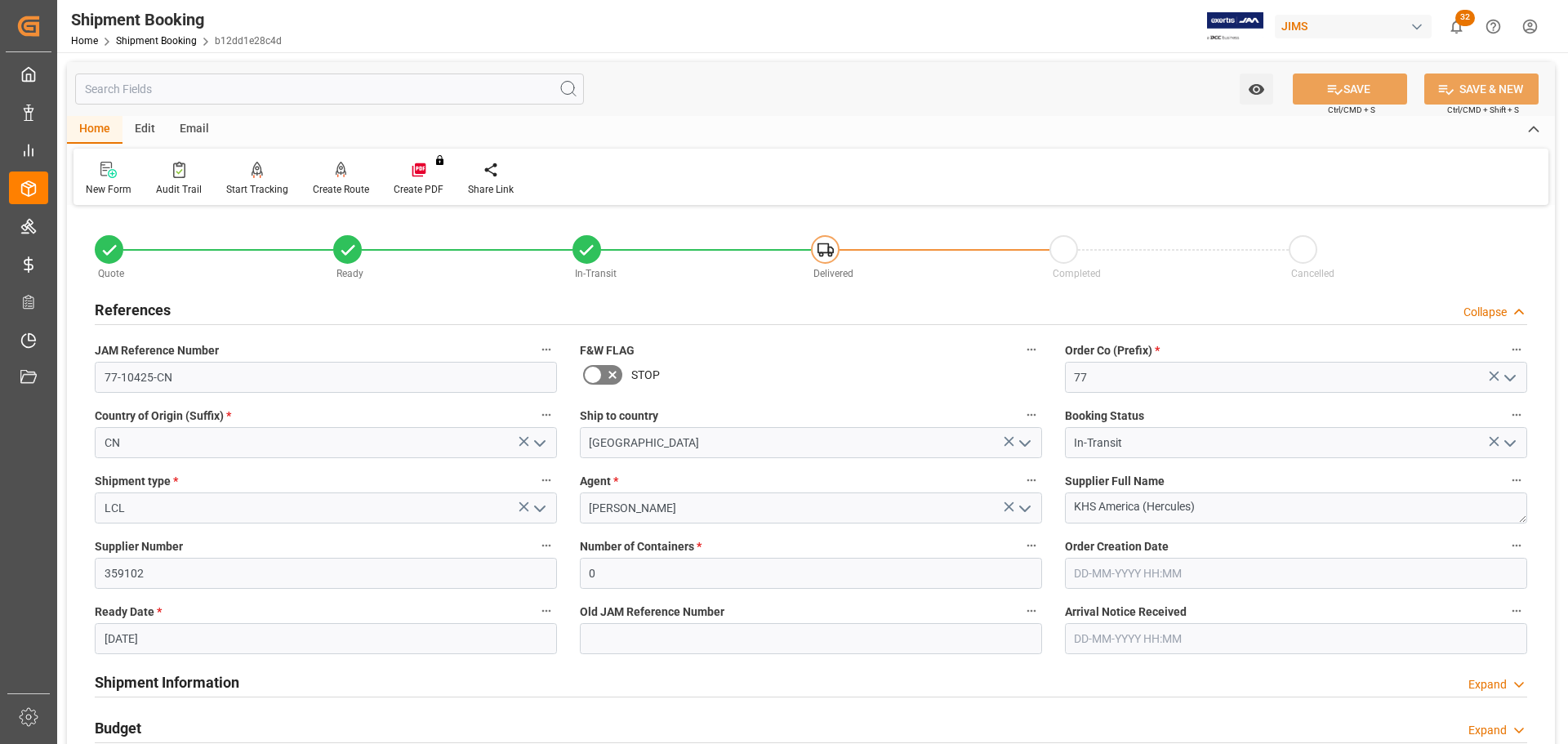
click at [165, 303] on h2 "References" at bounding box center [132, 309] width 76 height 22
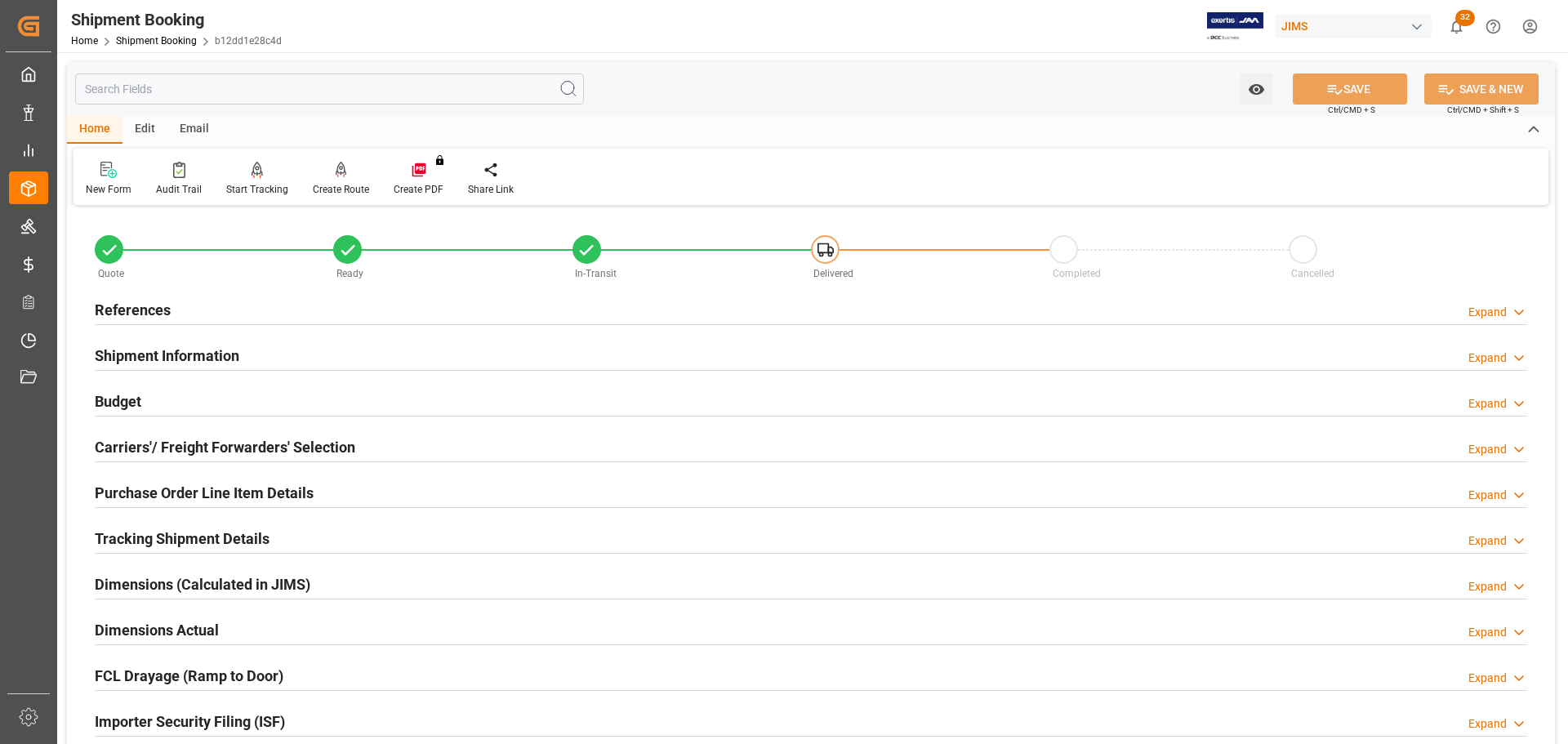
click at [177, 366] on h2 "Shipment Information" at bounding box center [166, 355] width 145 height 22
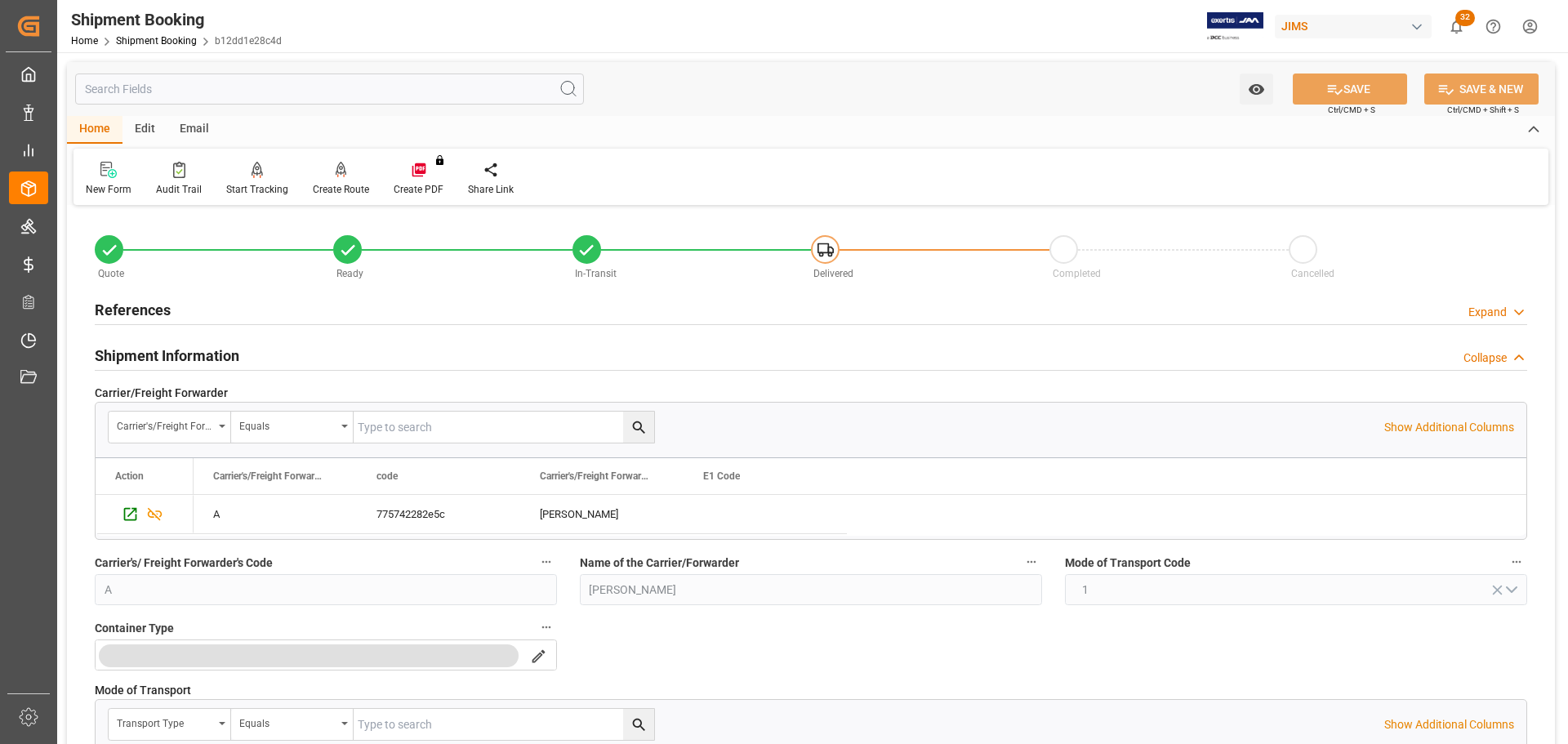
click at [187, 358] on h2 "Shipment Information" at bounding box center [166, 355] width 145 height 22
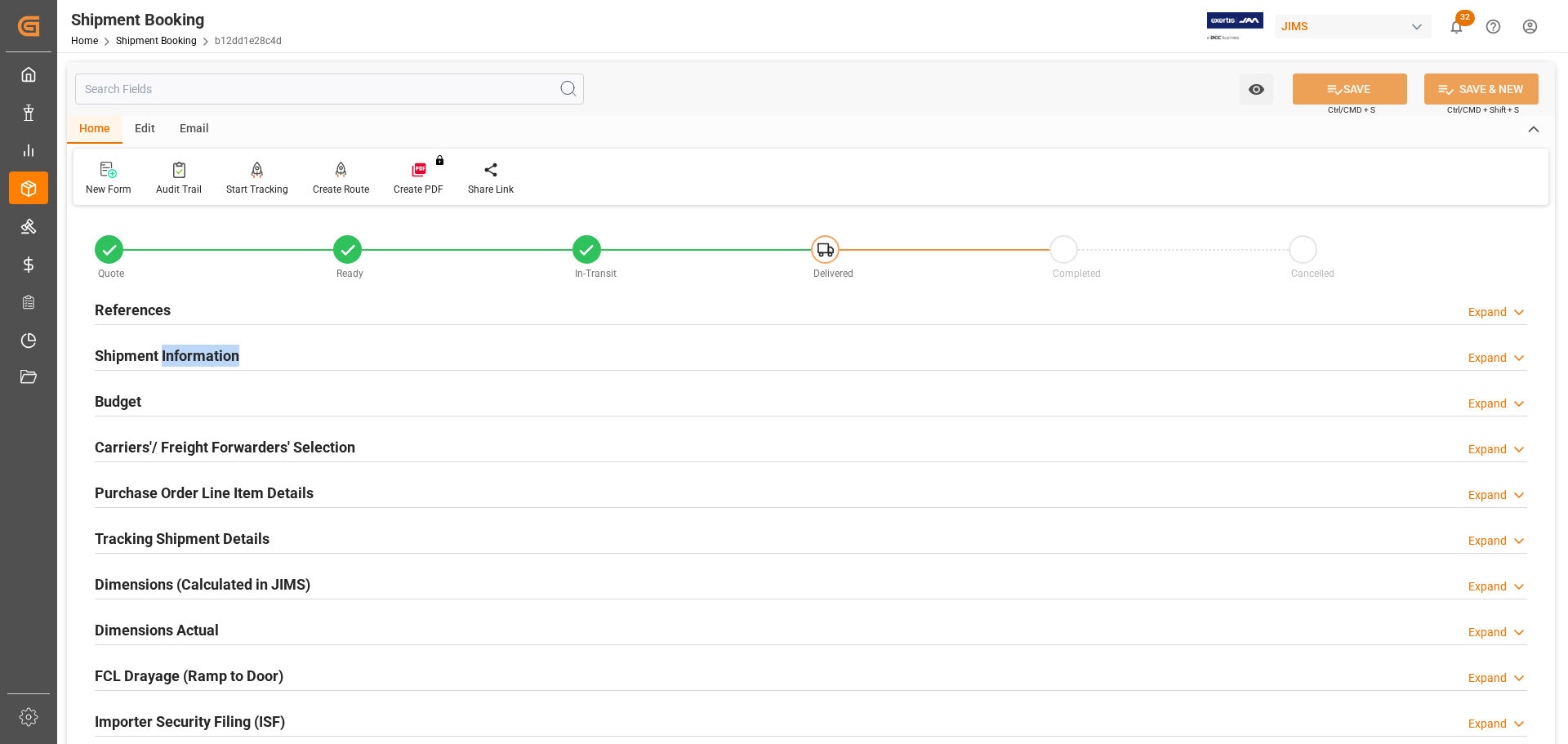
click at [187, 358] on h2 "Shipment Information" at bounding box center [166, 355] width 145 height 22
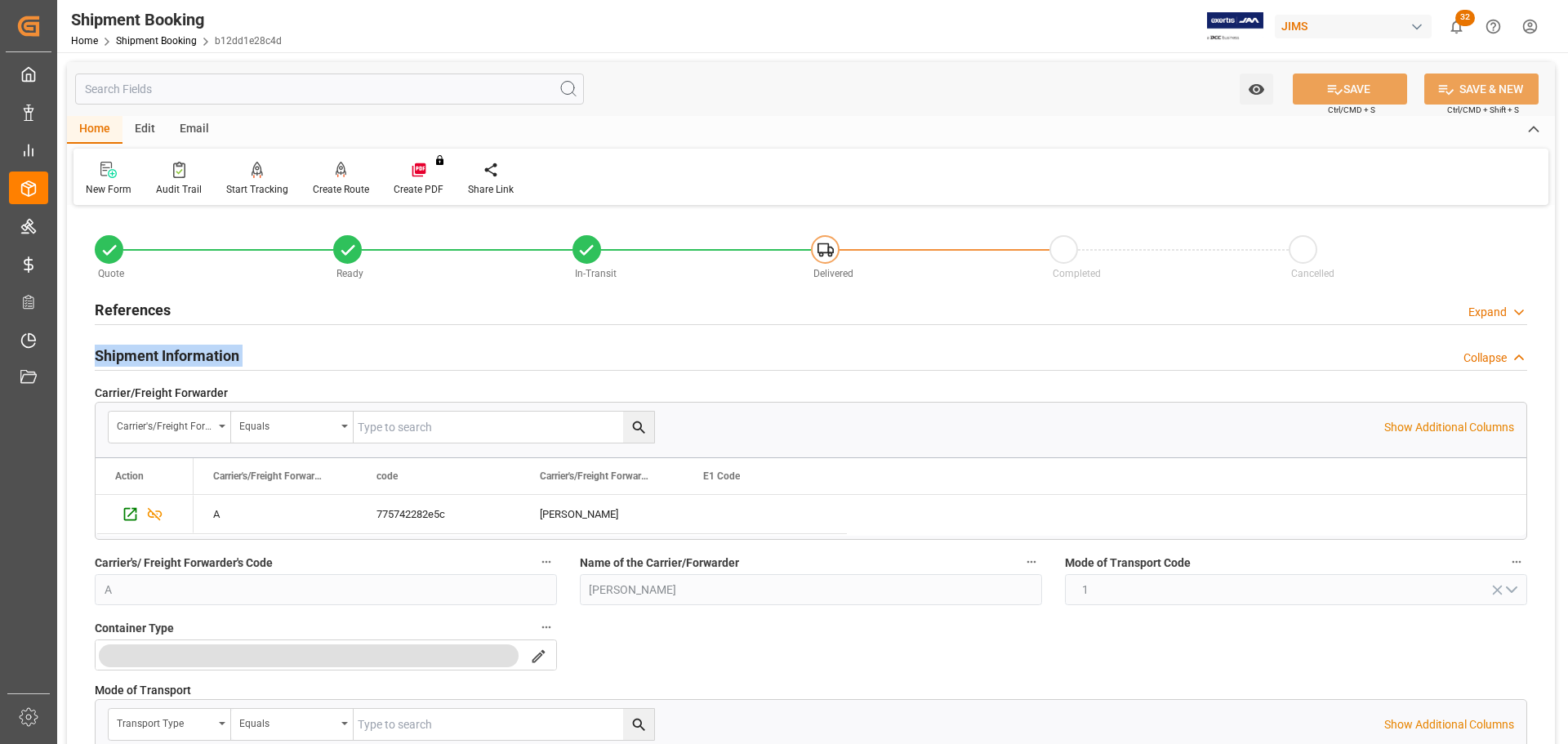
click at [187, 358] on h2 "Shipment Information" at bounding box center [166, 355] width 145 height 22
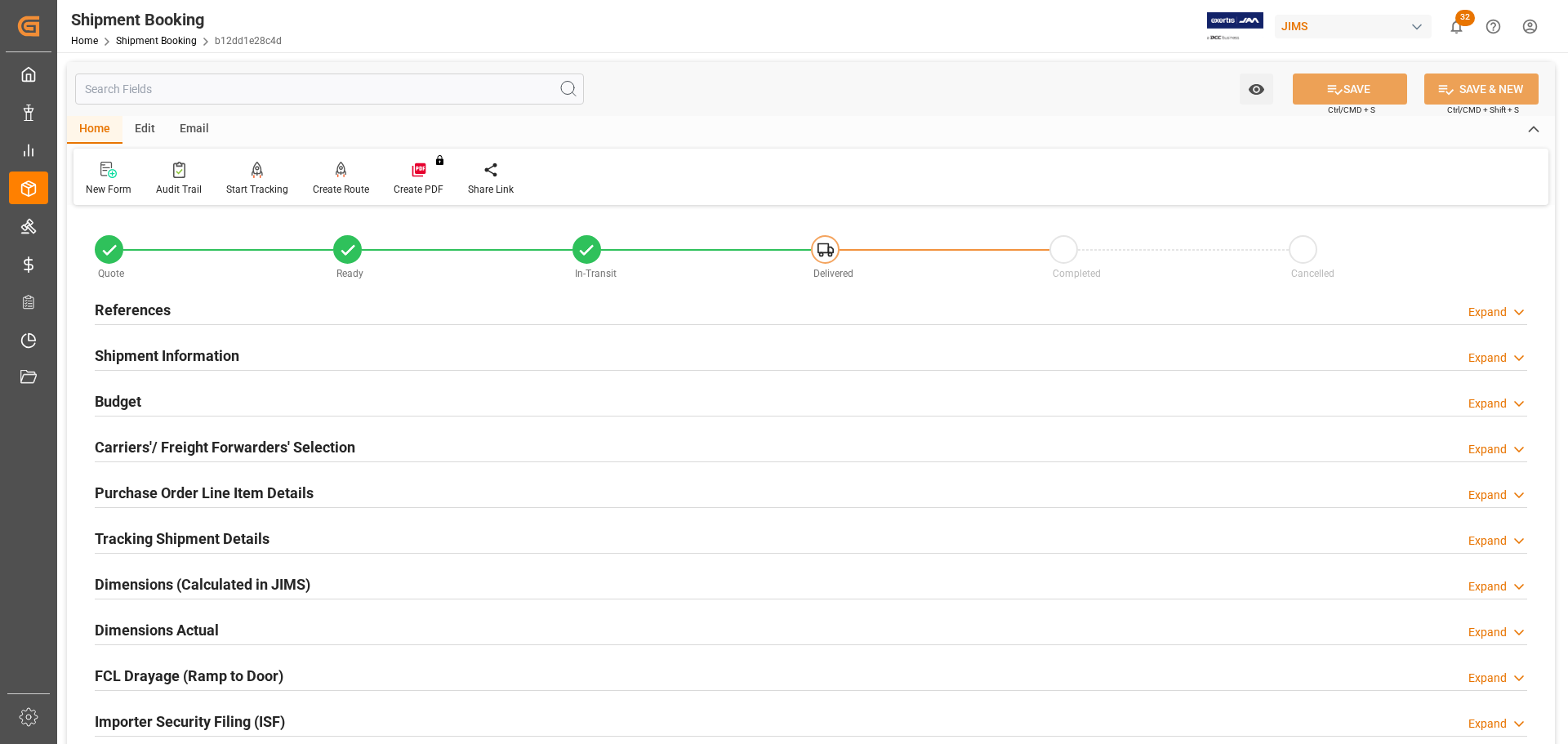
click at [199, 409] on div "Budget Expand" at bounding box center [810, 400] width 1432 height 31
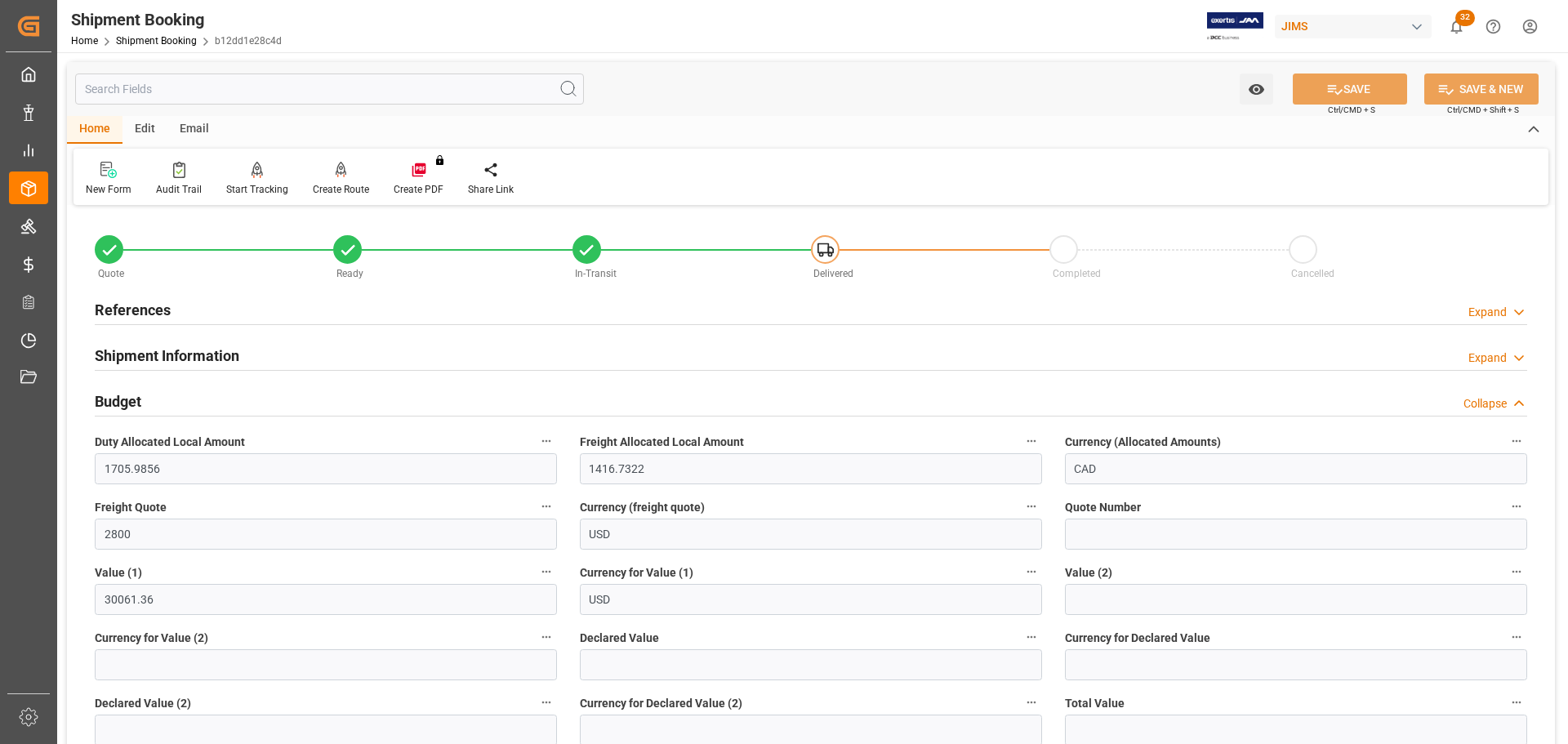
click at [204, 406] on div "Budget Collapse" at bounding box center [810, 400] width 1432 height 31
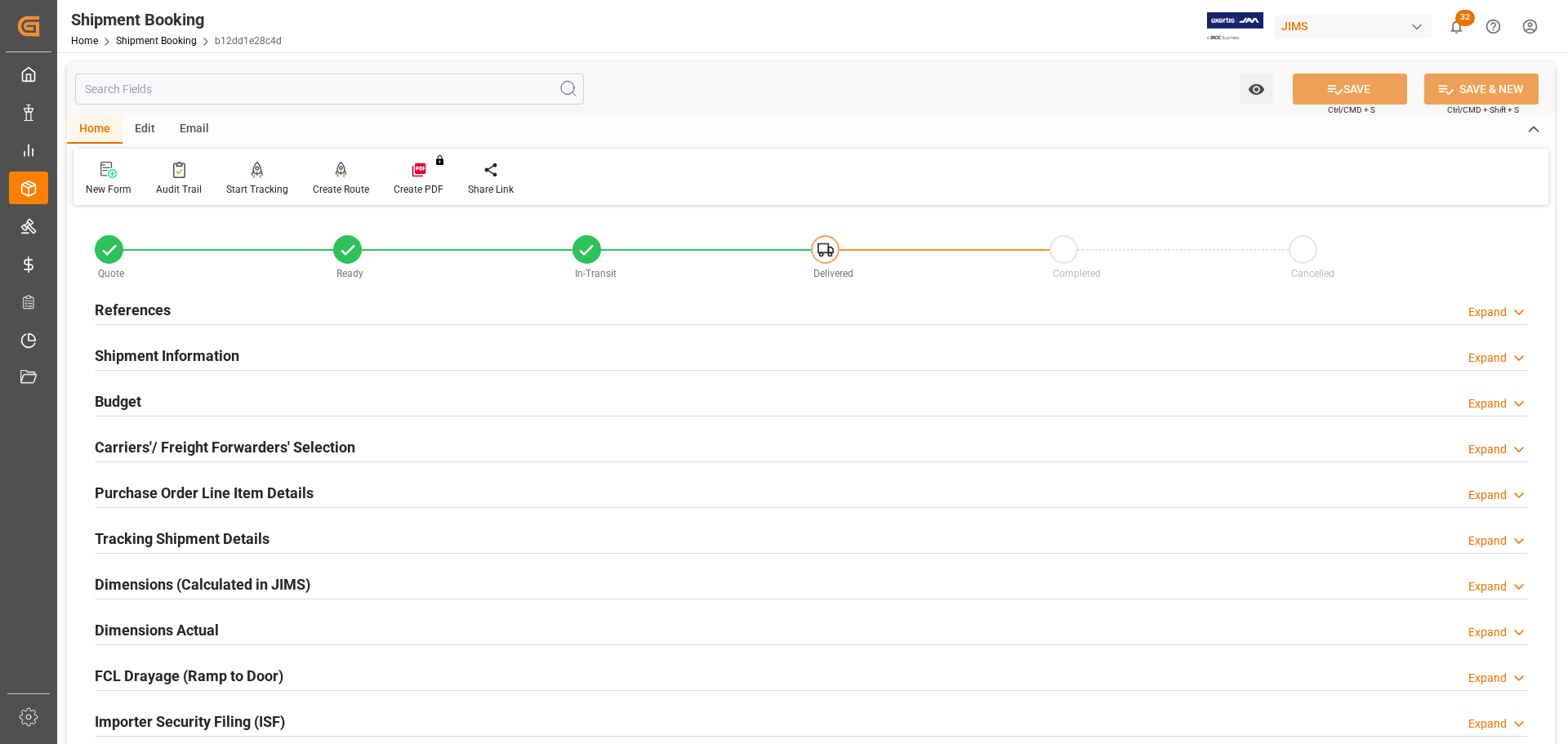
scroll to position [82, 0]
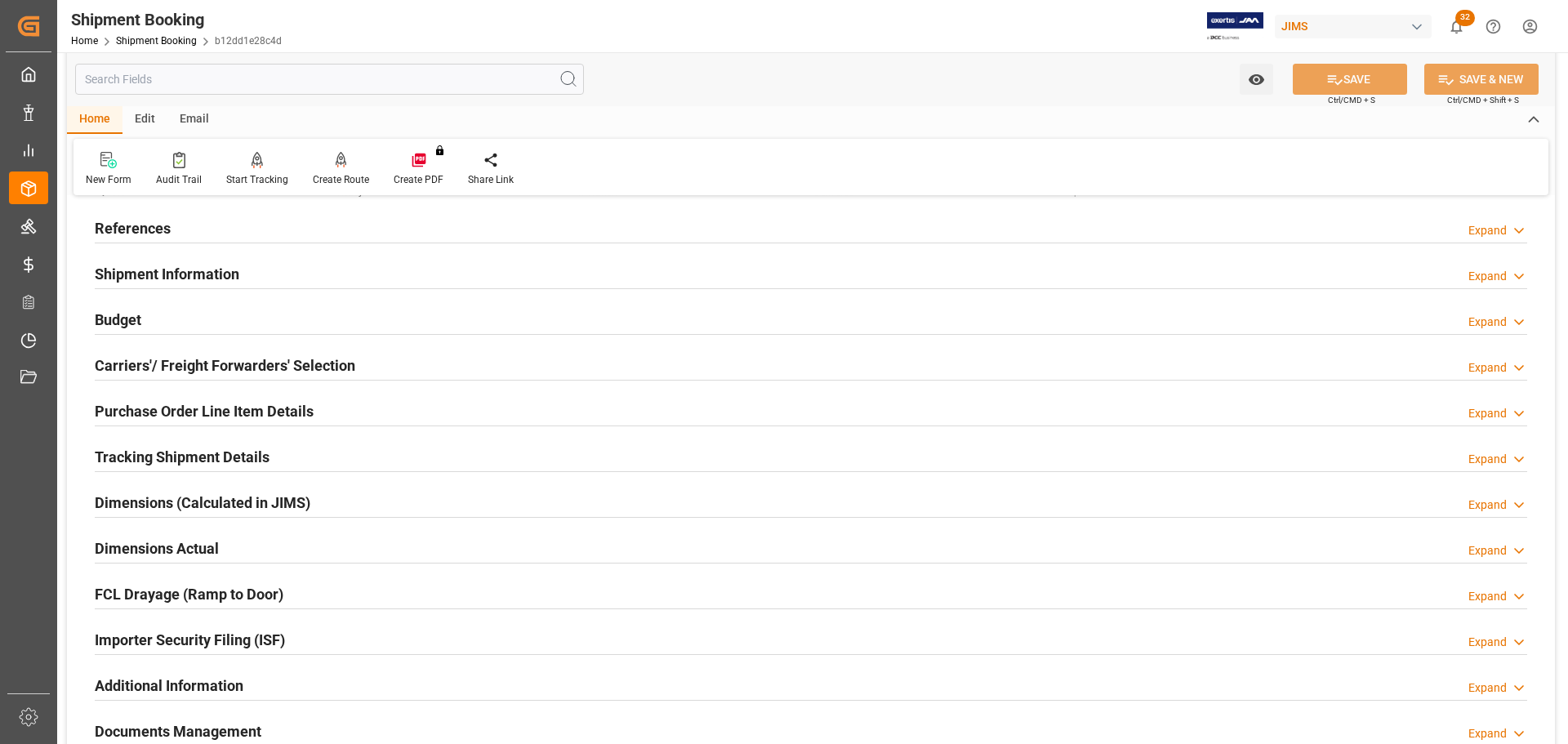
click at [218, 361] on h2 "Carriers'/ Freight Forwarders' Selection" at bounding box center [225, 365] width 261 height 22
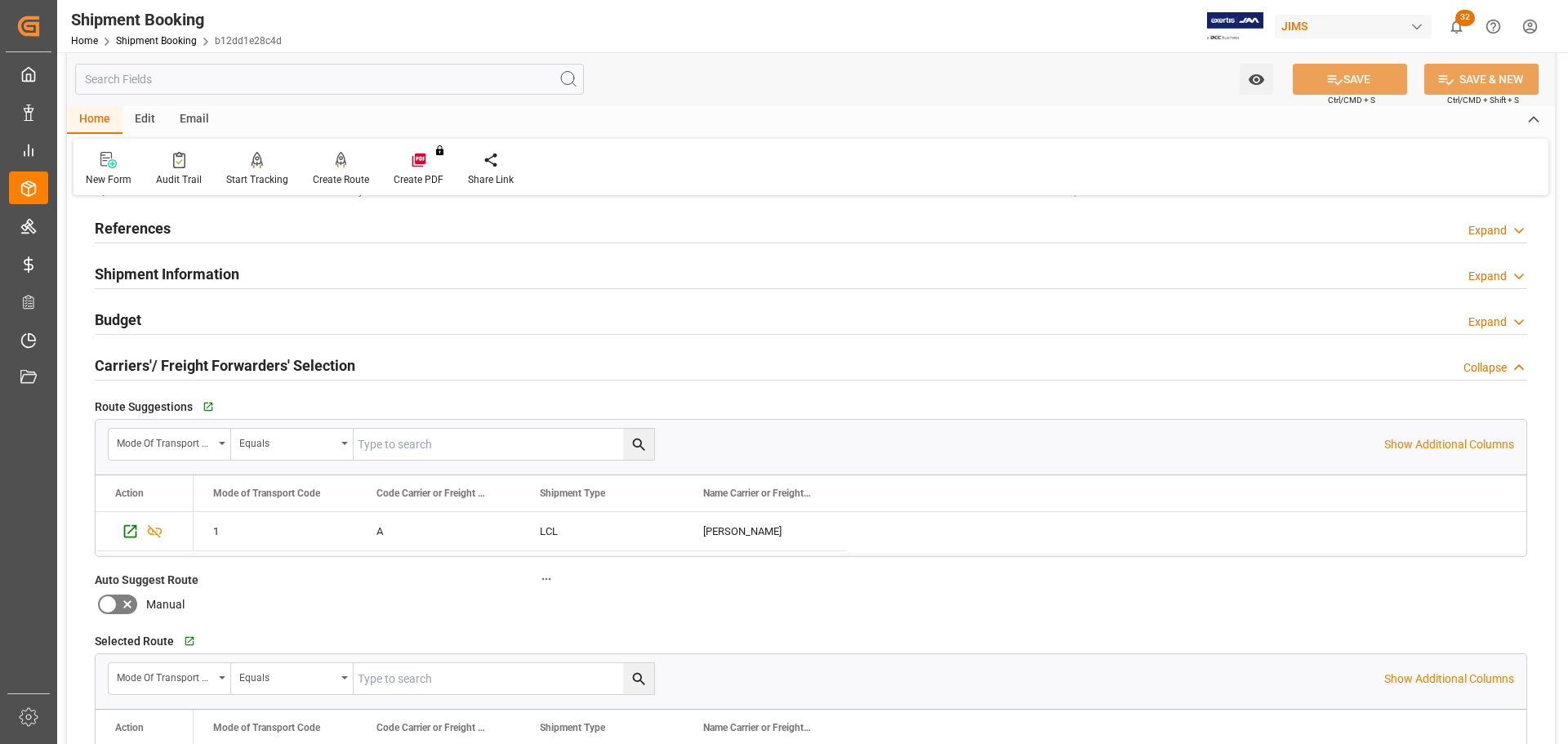
click at [218, 361] on h2 "Carriers'/ Freight Forwarders' Selection" at bounding box center [225, 365] width 261 height 22
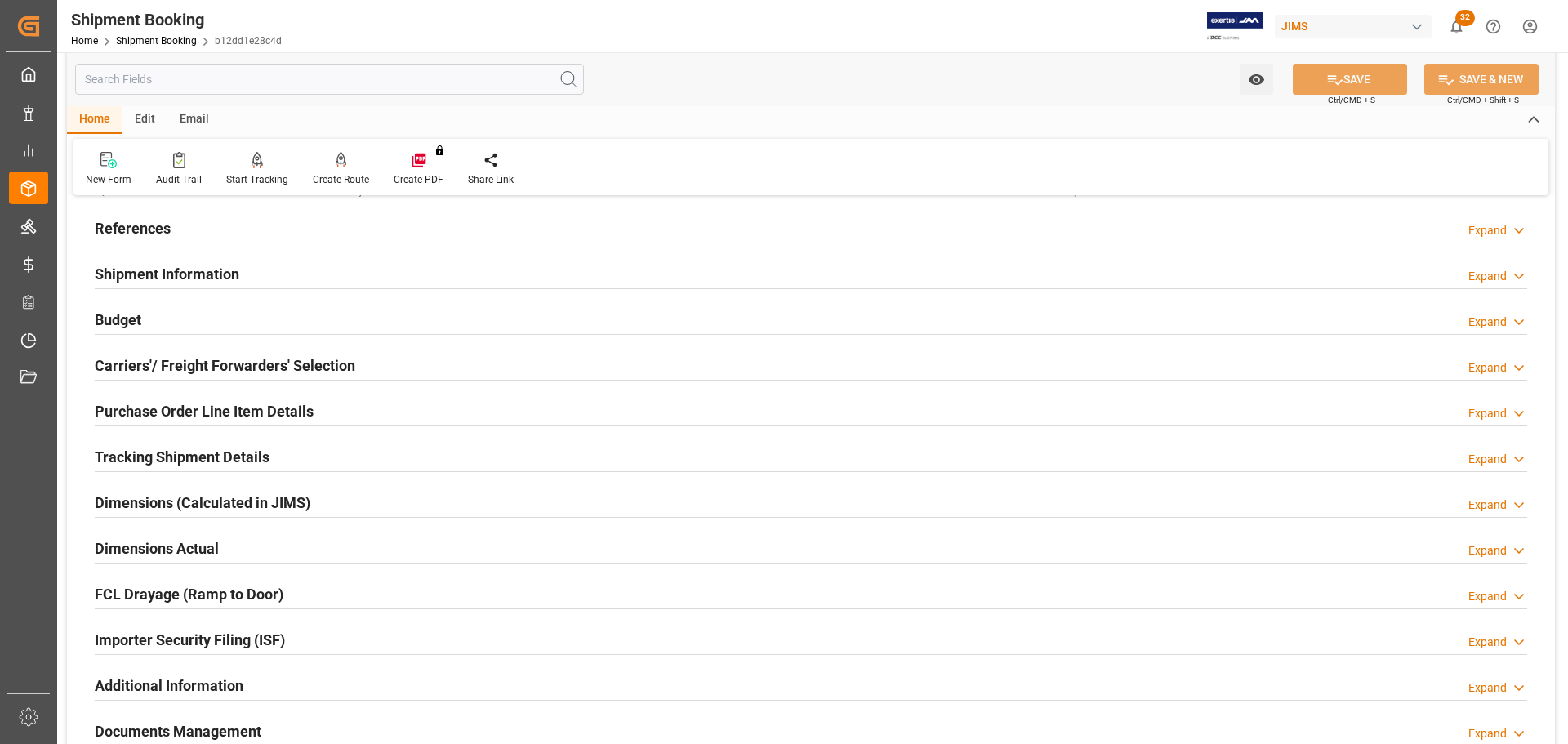
click at [218, 406] on h2 "Purchase Order Line Item Details" at bounding box center [203, 411] width 218 height 22
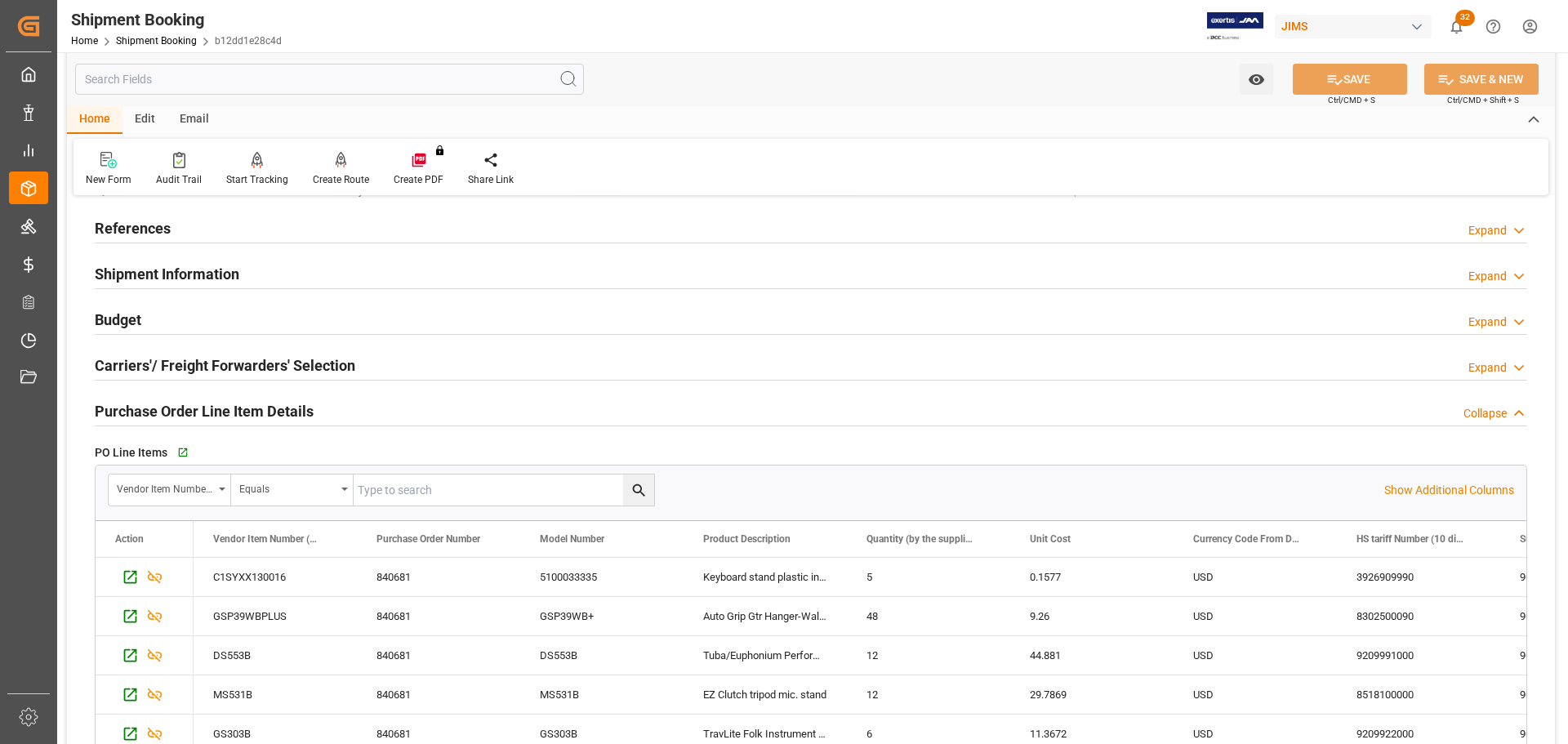
click at [218, 406] on h2 "Purchase Order Line Item Details" at bounding box center [203, 411] width 218 height 22
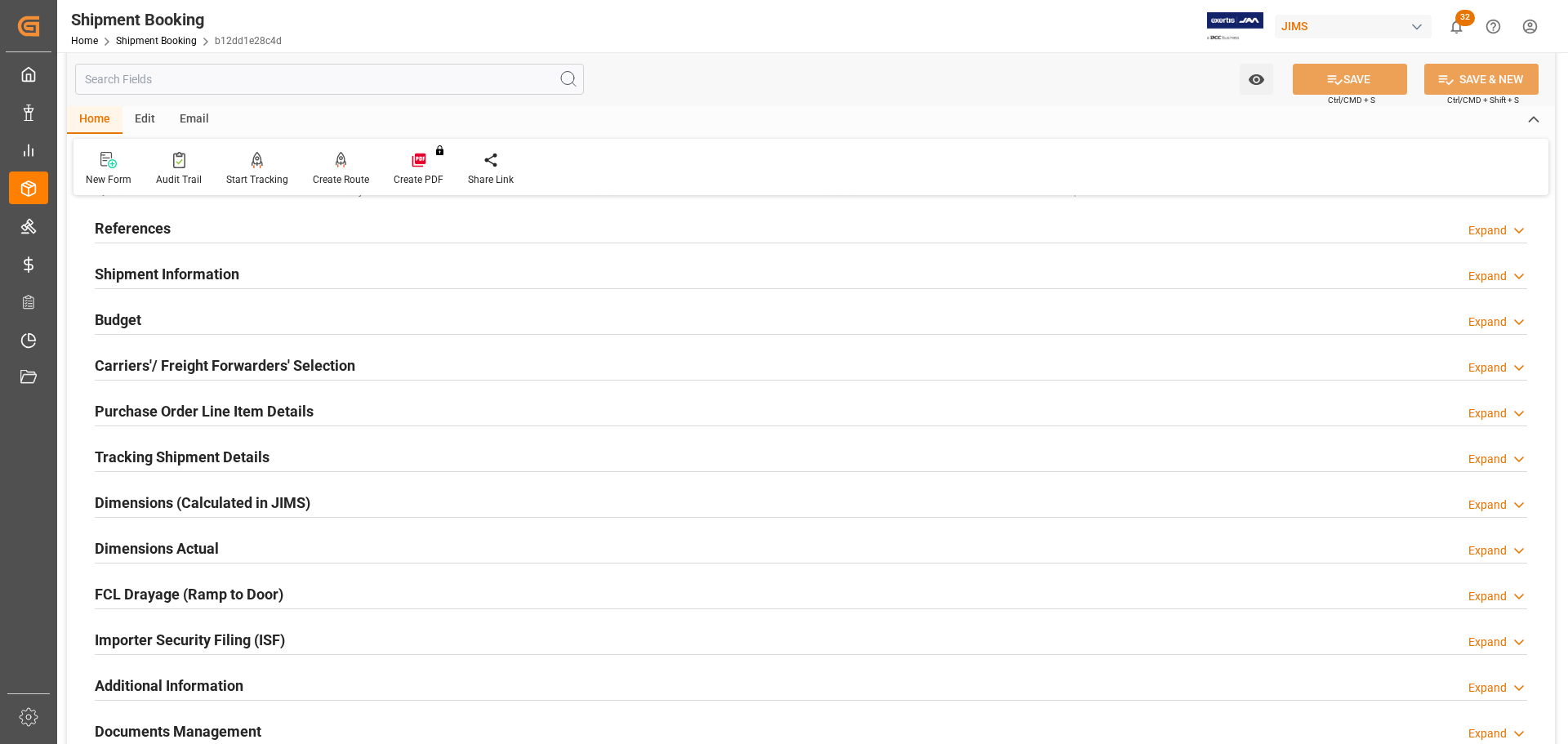
click at [218, 446] on h2 "Tracking Shipment Details" at bounding box center [182, 456] width 174 height 22
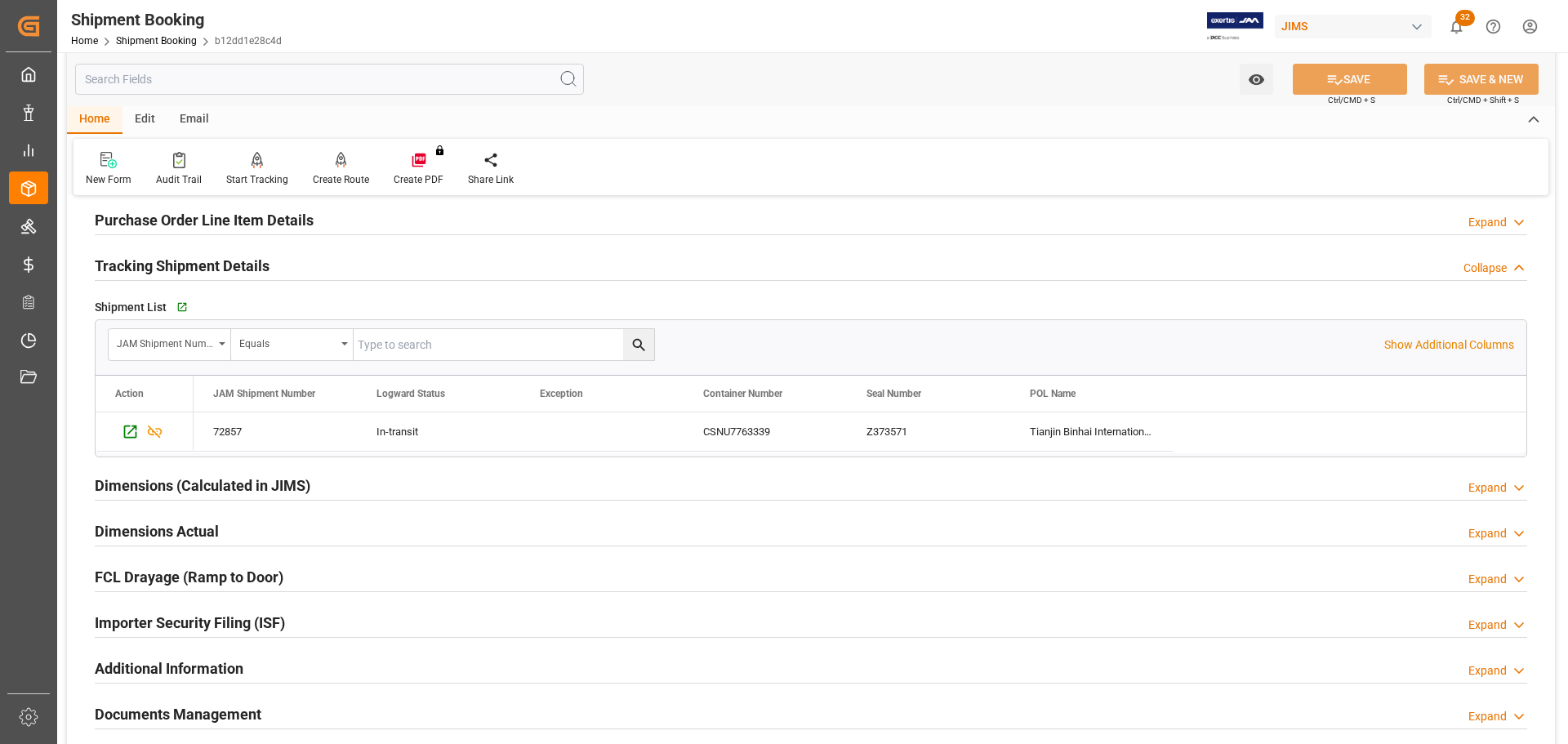
scroll to position [245, 0]
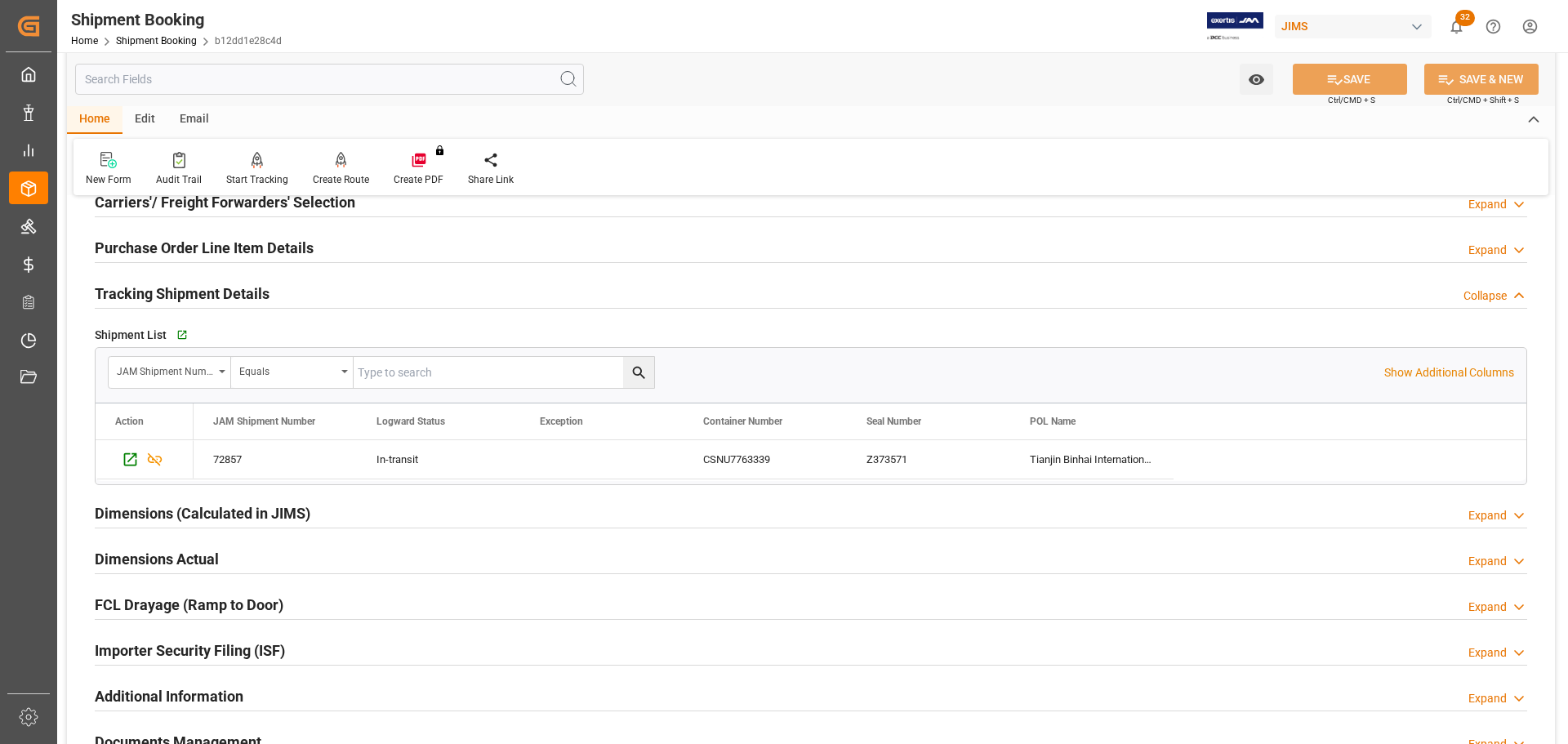
click at [174, 333] on div "Go to Shipment Tracking Grid" at bounding box center [350, 334] width 355 height 24
click at [181, 333] on icon "button" at bounding box center [181, 335] width 11 height 11
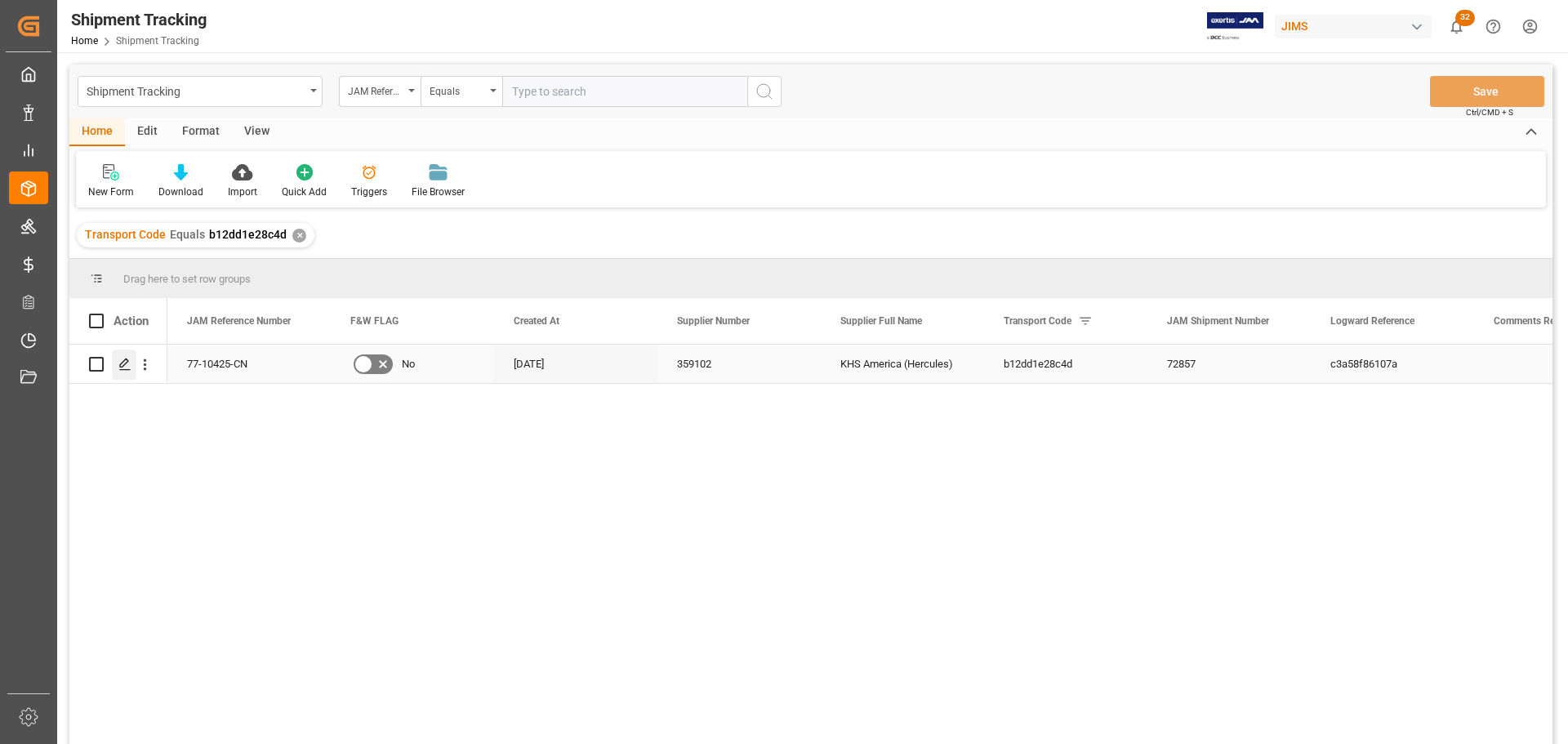
click at [121, 364] on icon "Press SPACE to select this row." at bounding box center [125, 364] width 13 height 13
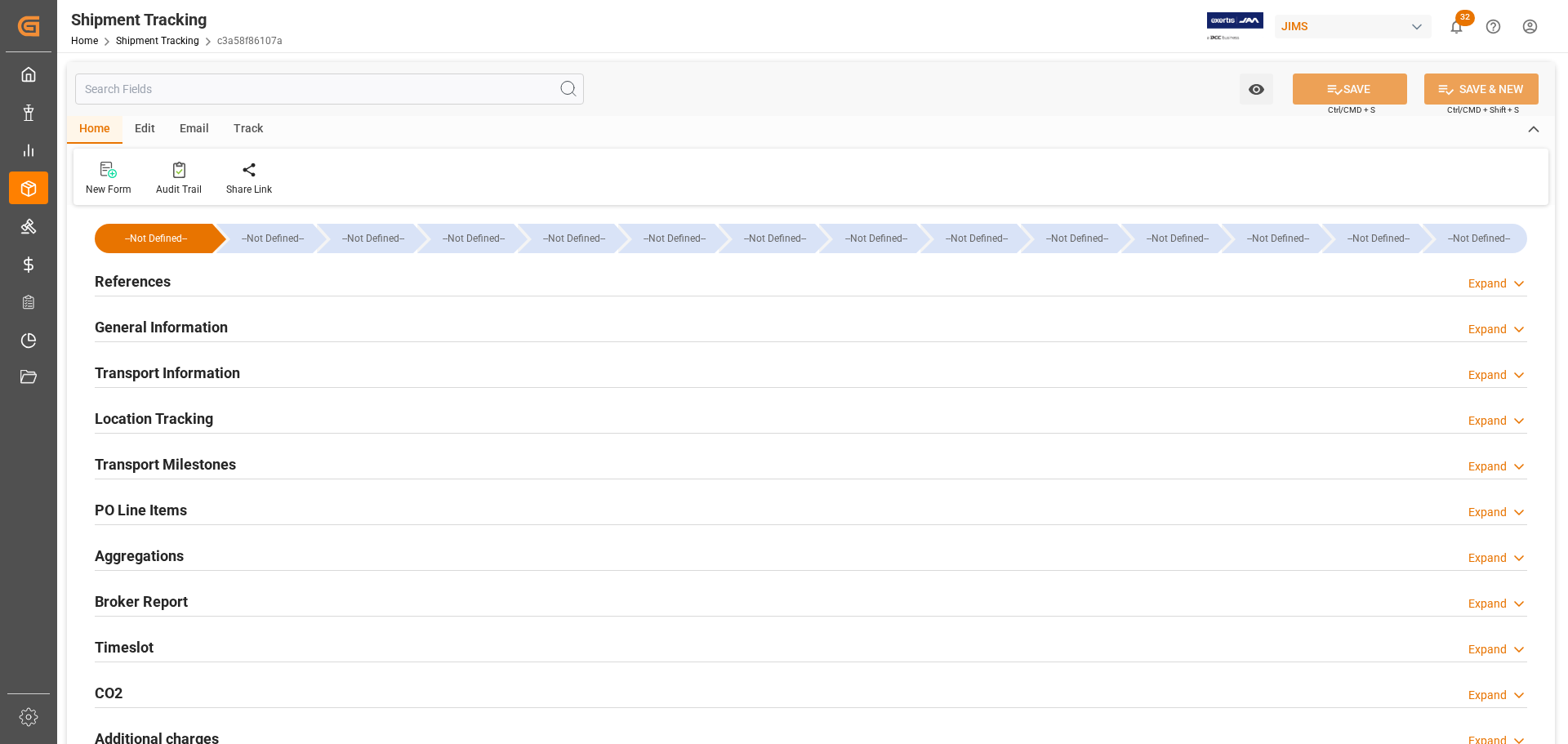
type input "9484302"
type input "30061.36"
click at [186, 273] on div "References Expand" at bounding box center [810, 279] width 1432 height 31
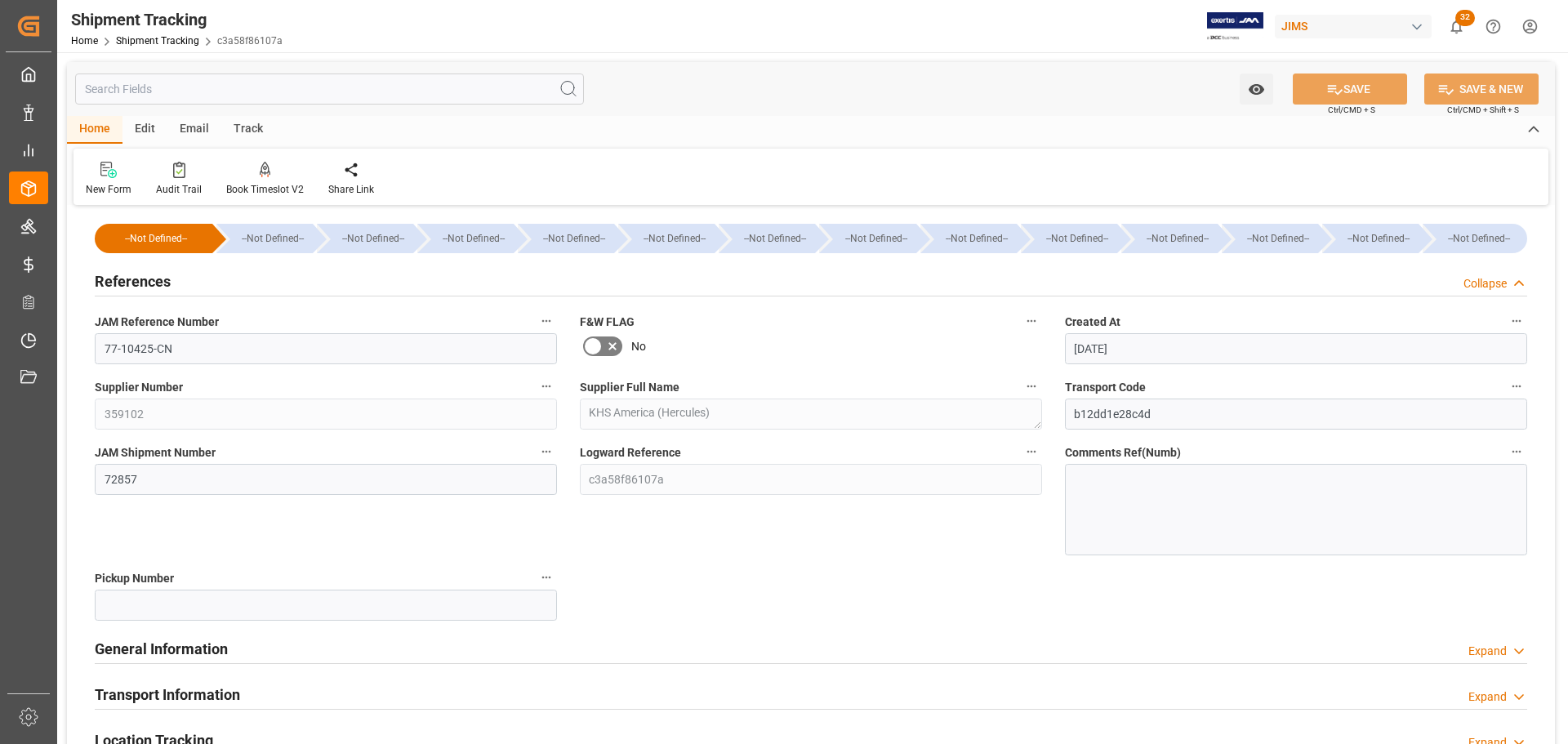
click at [179, 281] on div "References Collapse" at bounding box center [810, 279] width 1432 height 31
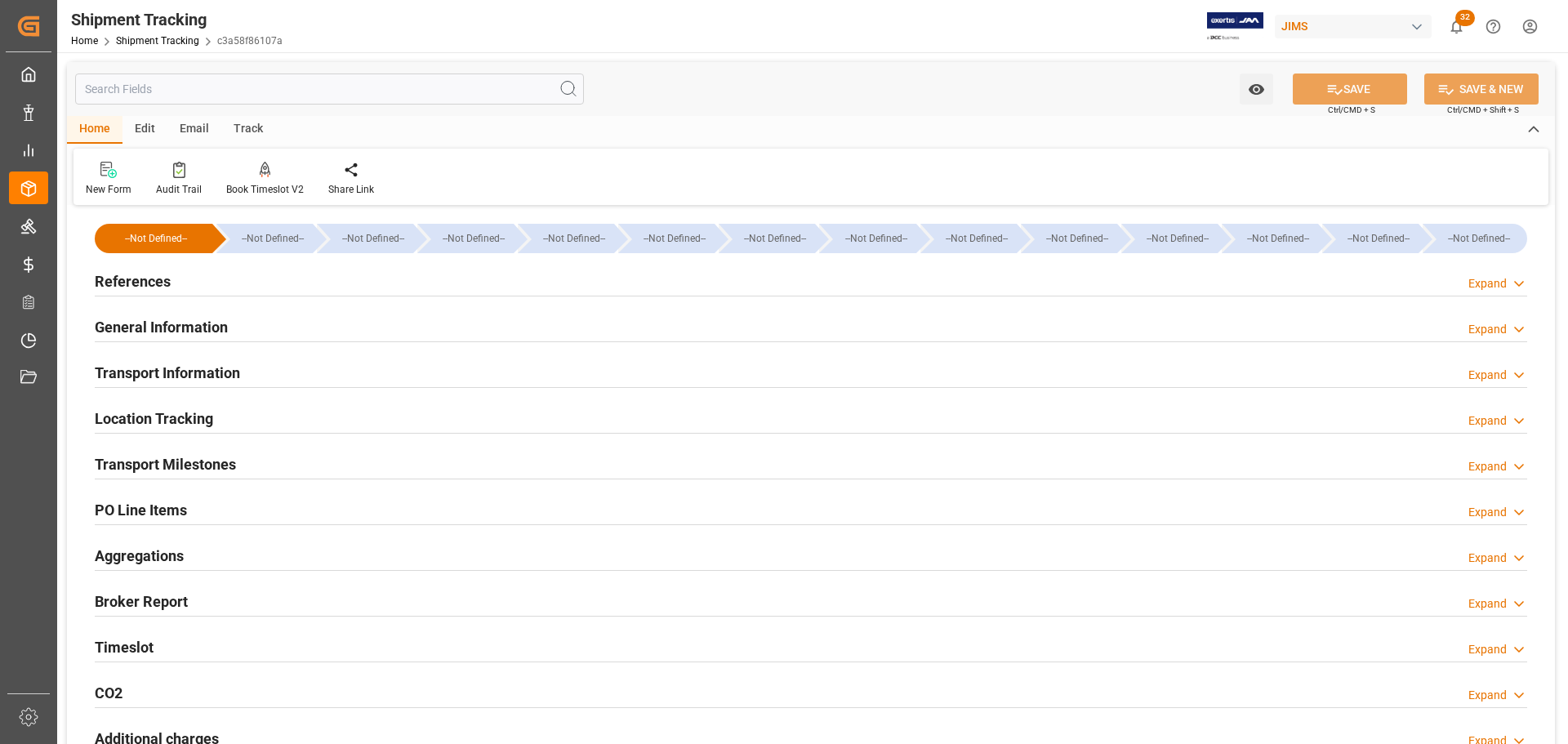
click at [178, 323] on h2 "General Information" at bounding box center [161, 327] width 133 height 22
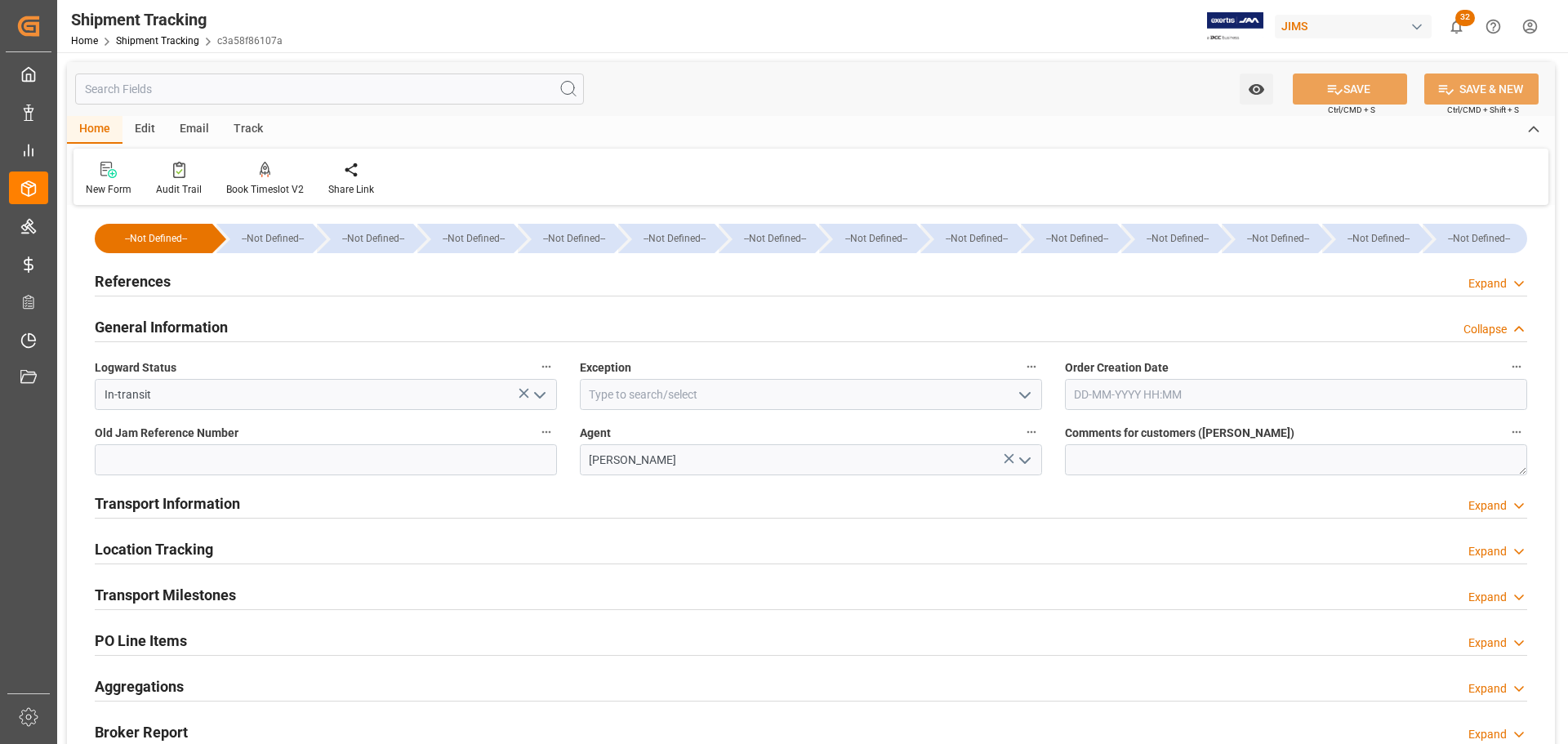
click at [178, 323] on h2 "General Information" at bounding box center [161, 327] width 133 height 22
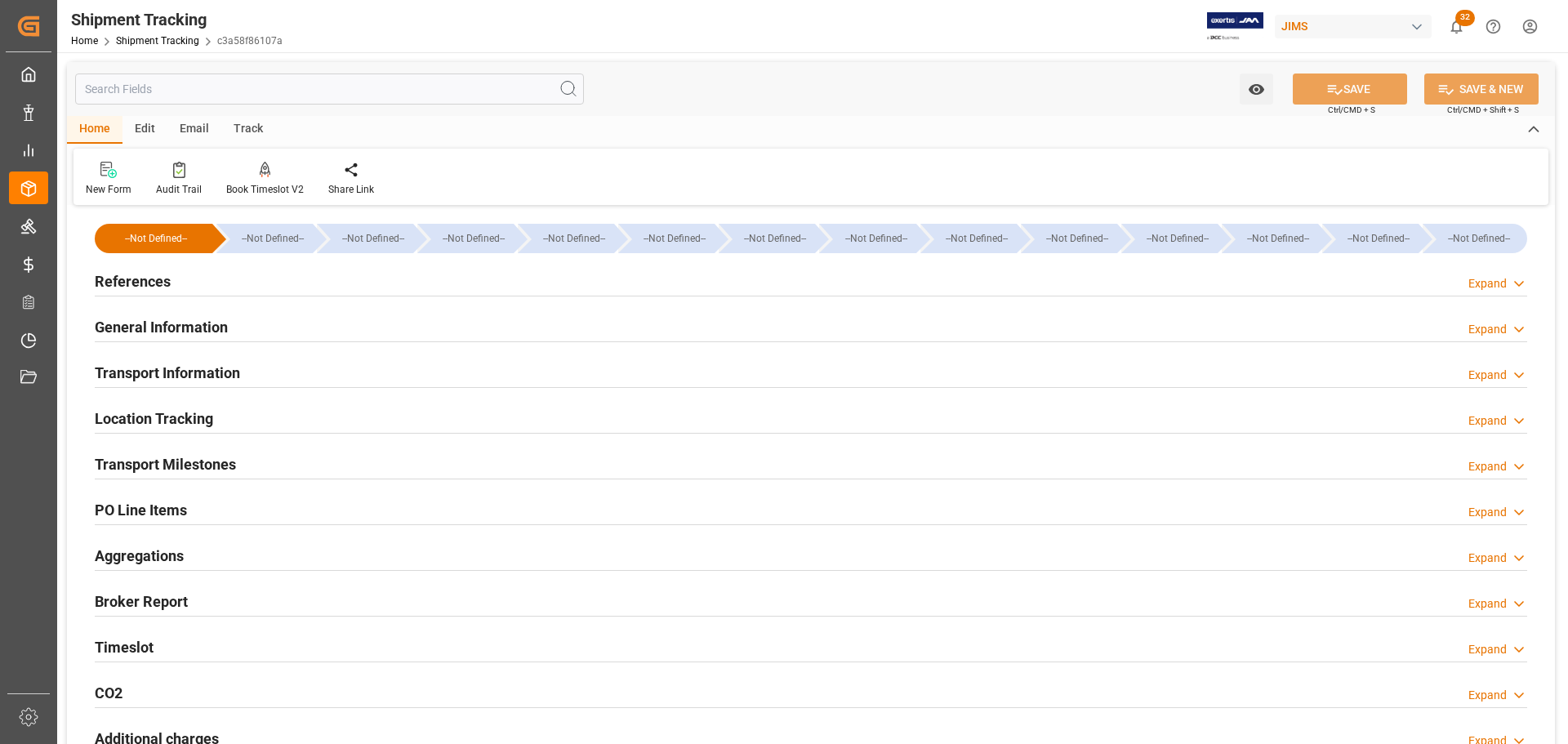
click at [180, 369] on h2 "Transport Information" at bounding box center [167, 372] width 146 height 22
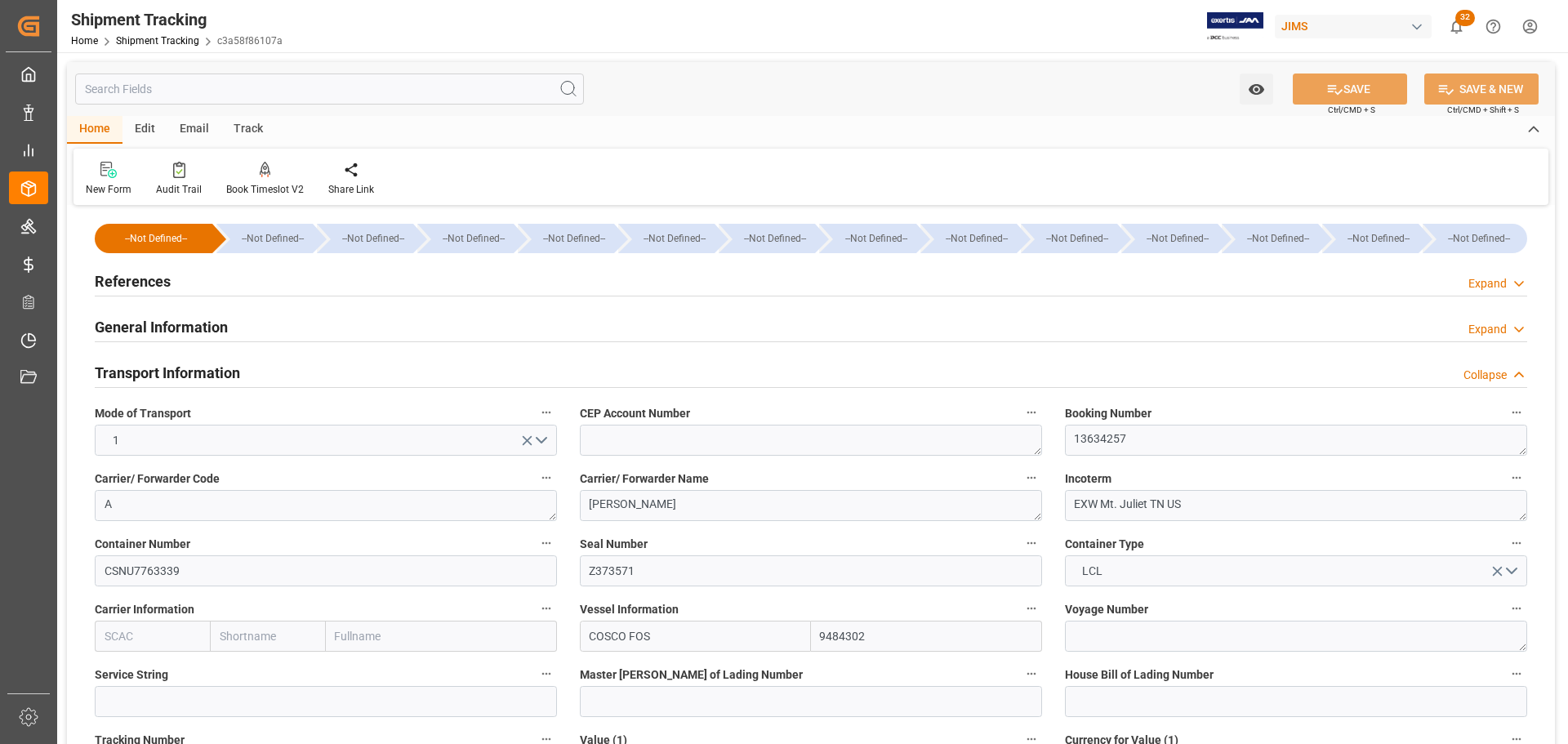
click at [248, 370] on div "Transport Information Collapse" at bounding box center [810, 371] width 1432 height 31
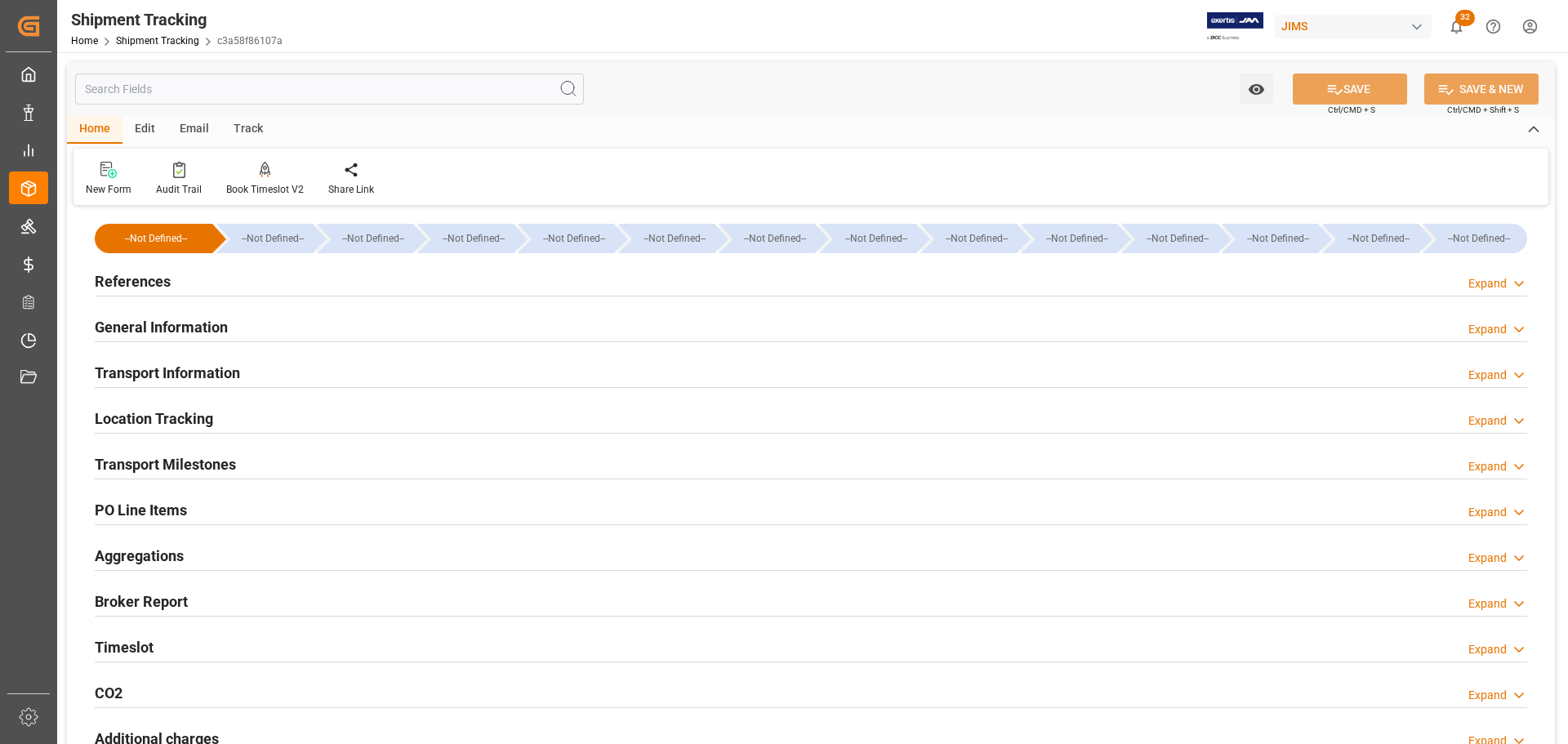
click at [229, 459] on h2 "Transport Milestones" at bounding box center [165, 464] width 141 height 22
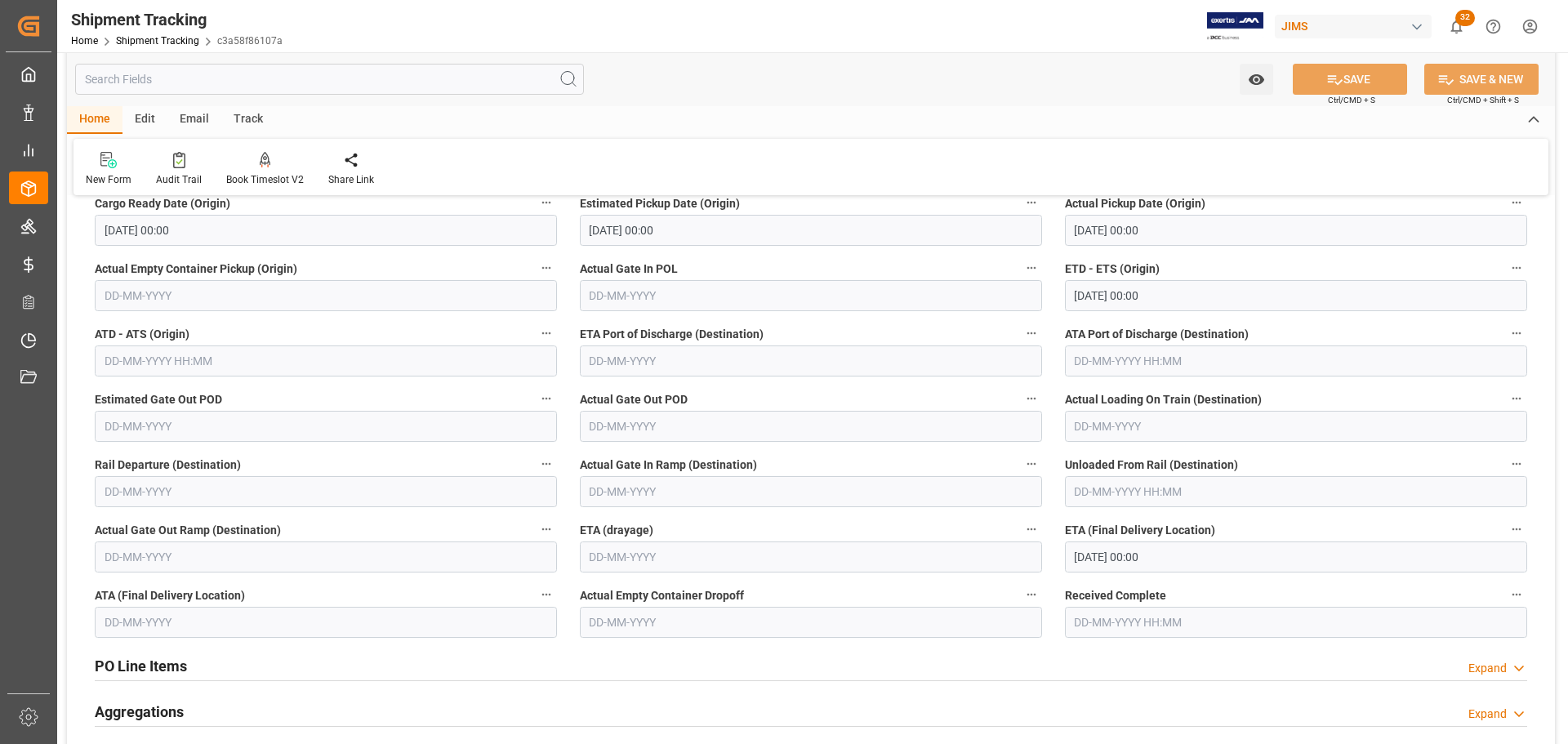
scroll to position [326, 0]
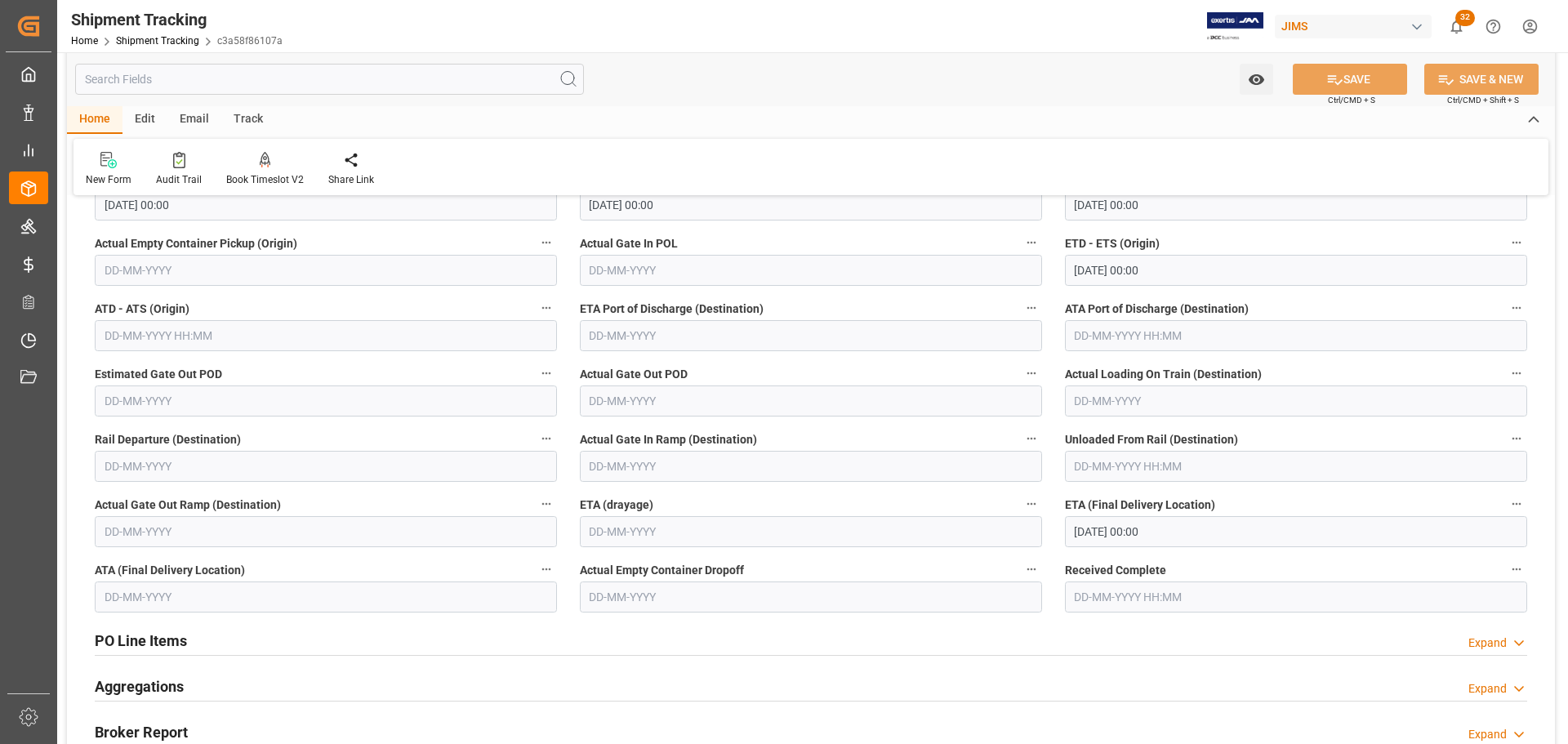
click at [1176, 529] on input "06-10-2025 00:00" at bounding box center [1296, 531] width 462 height 31
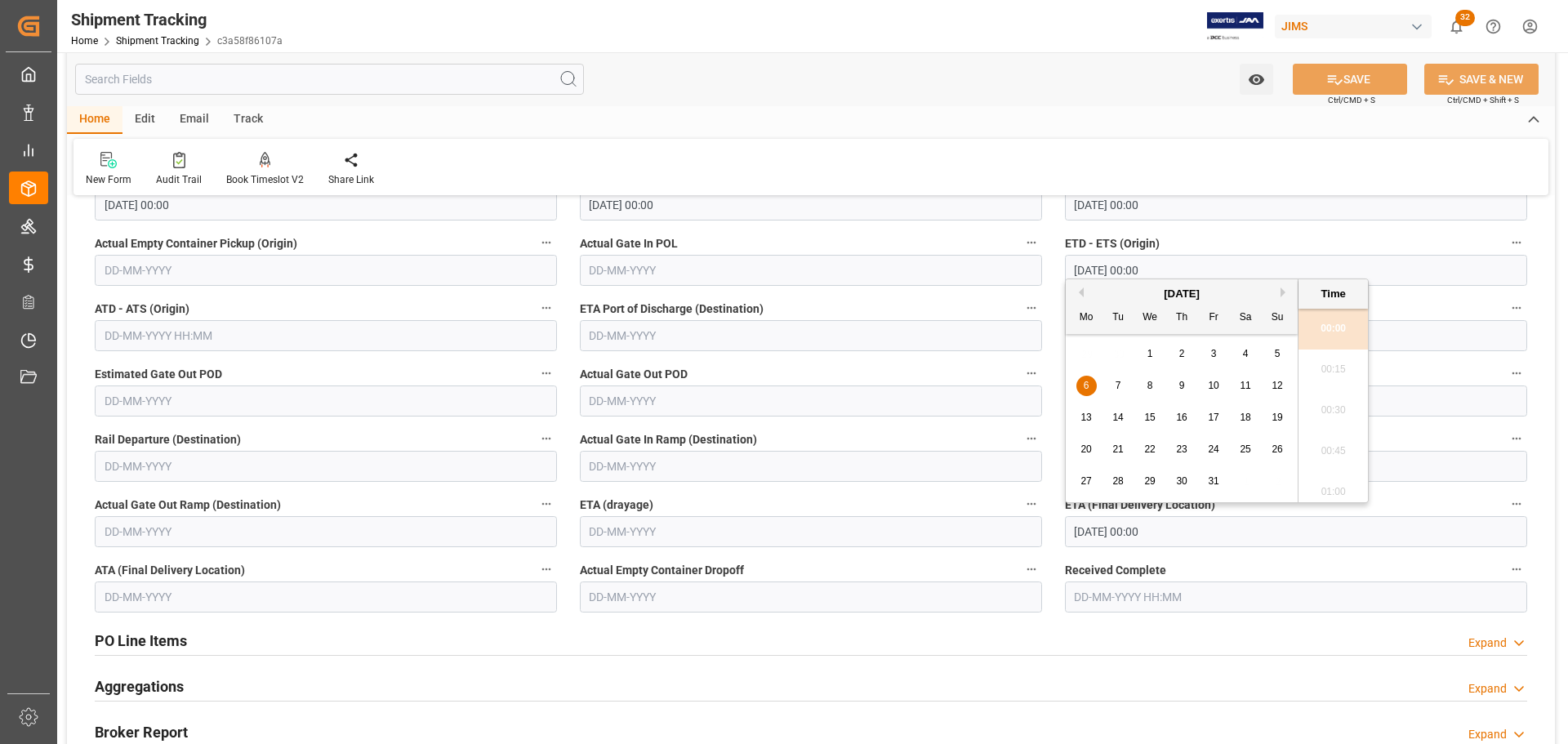
click at [1214, 421] on span "17" at bounding box center [1213, 417] width 11 height 12
type input "17-10-2025 00:00"
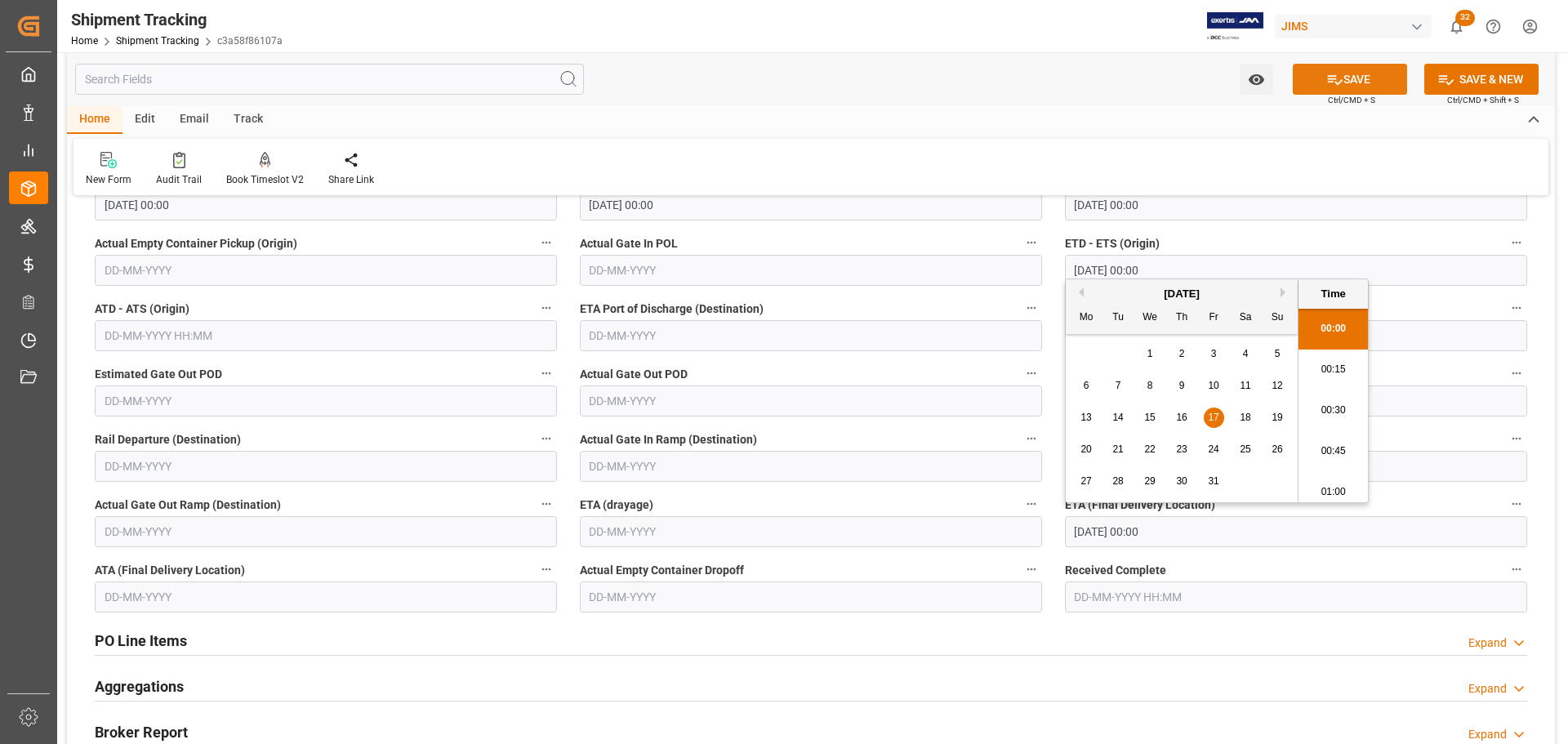
click at [1329, 81] on icon at bounding box center [1335, 80] width 14 height 10
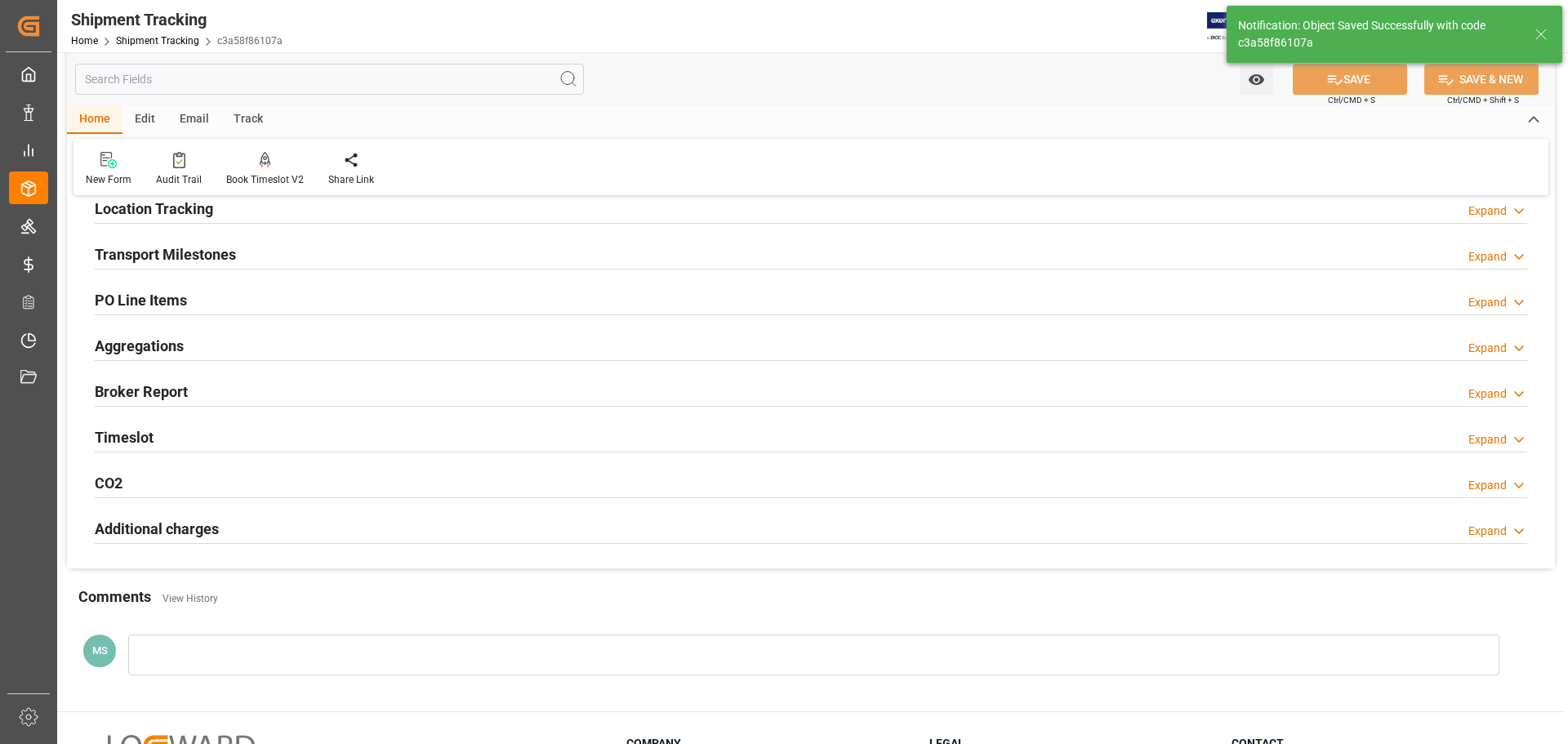
scroll to position [0, 0]
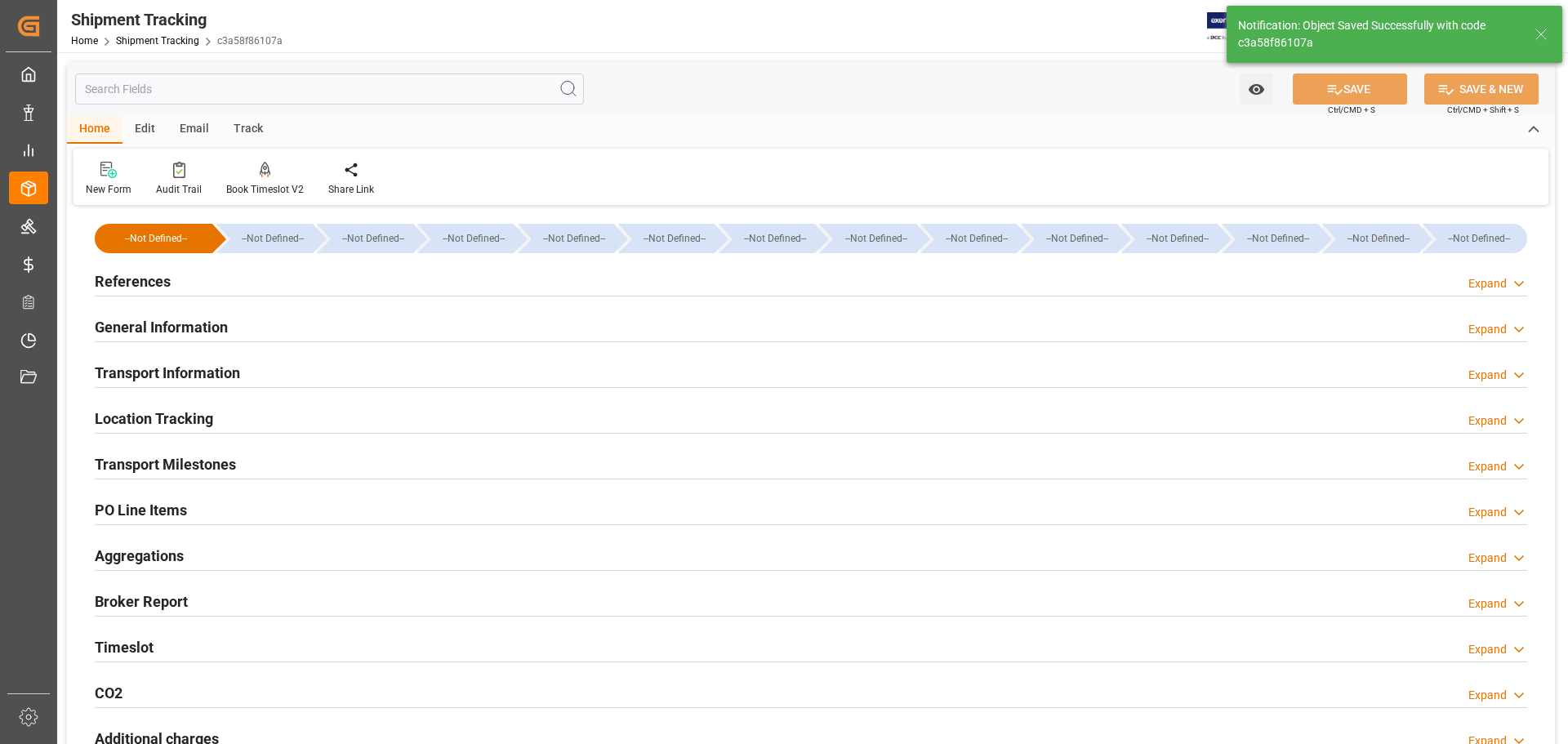
click at [231, 478] on div at bounding box center [810, 478] width 1432 height 1
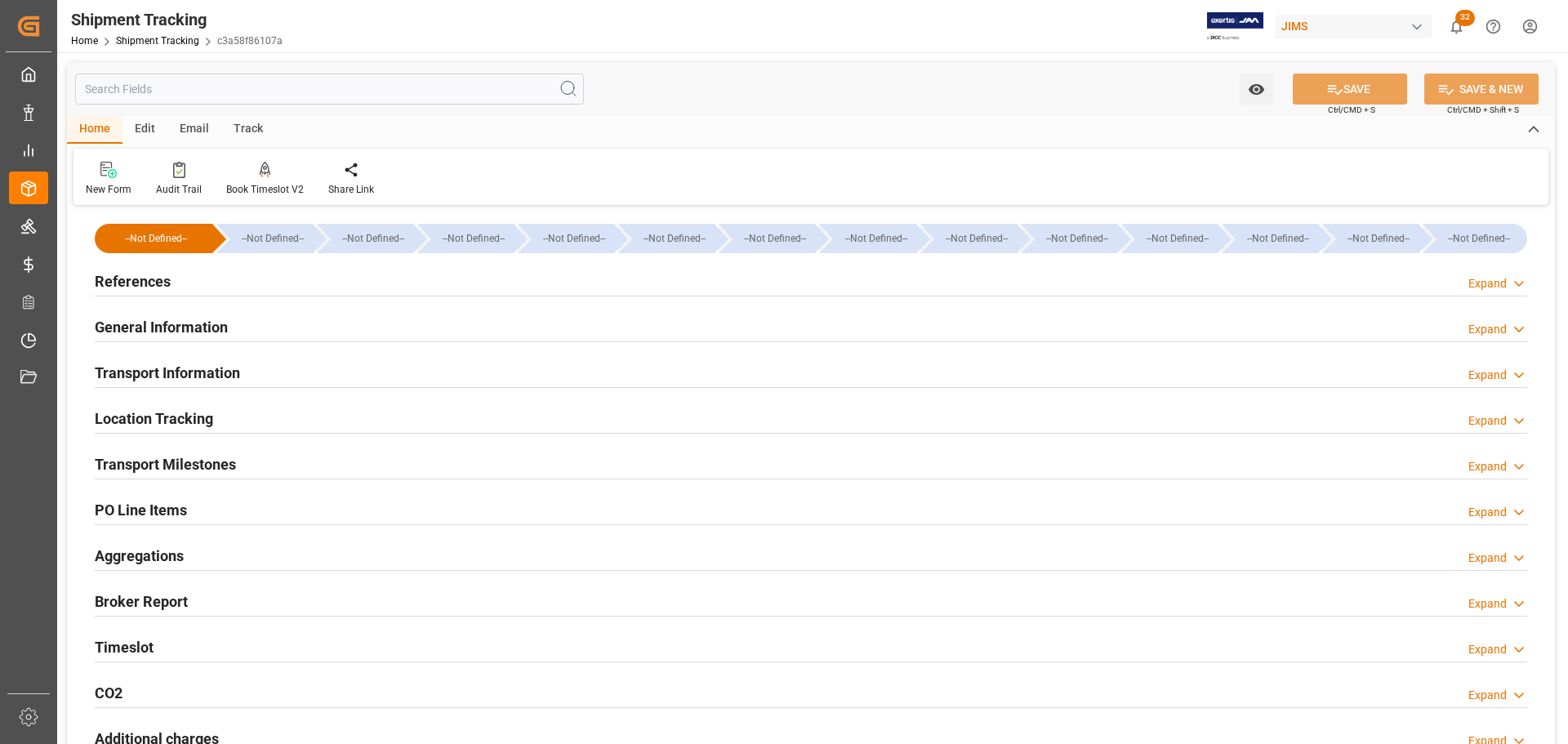
click at [247, 465] on div "Transport Milestones Expand" at bounding box center [810, 463] width 1432 height 31
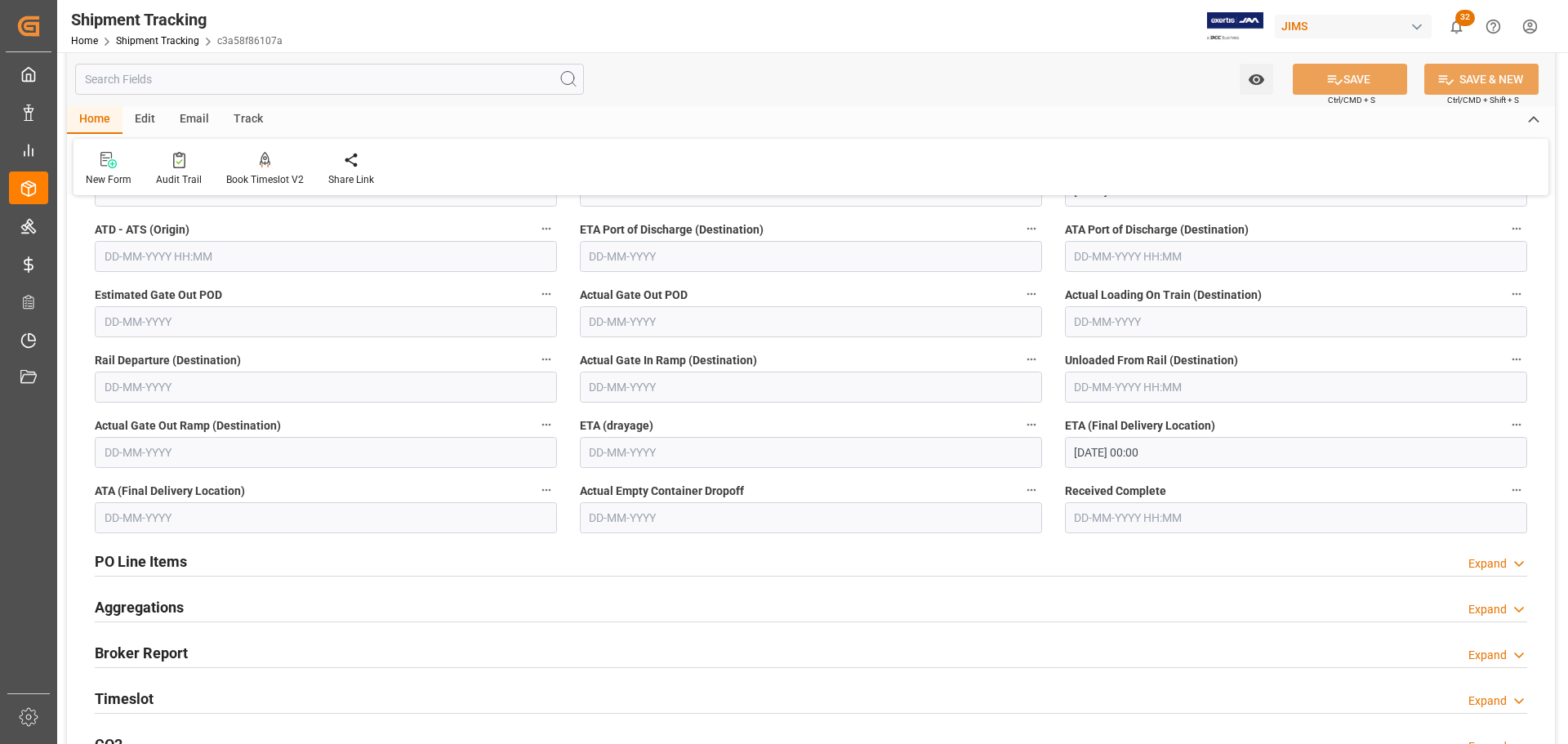
scroll to position [408, 0]
click at [1248, 465] on input "17-10-2025 00:00" at bounding box center [1296, 449] width 462 height 31
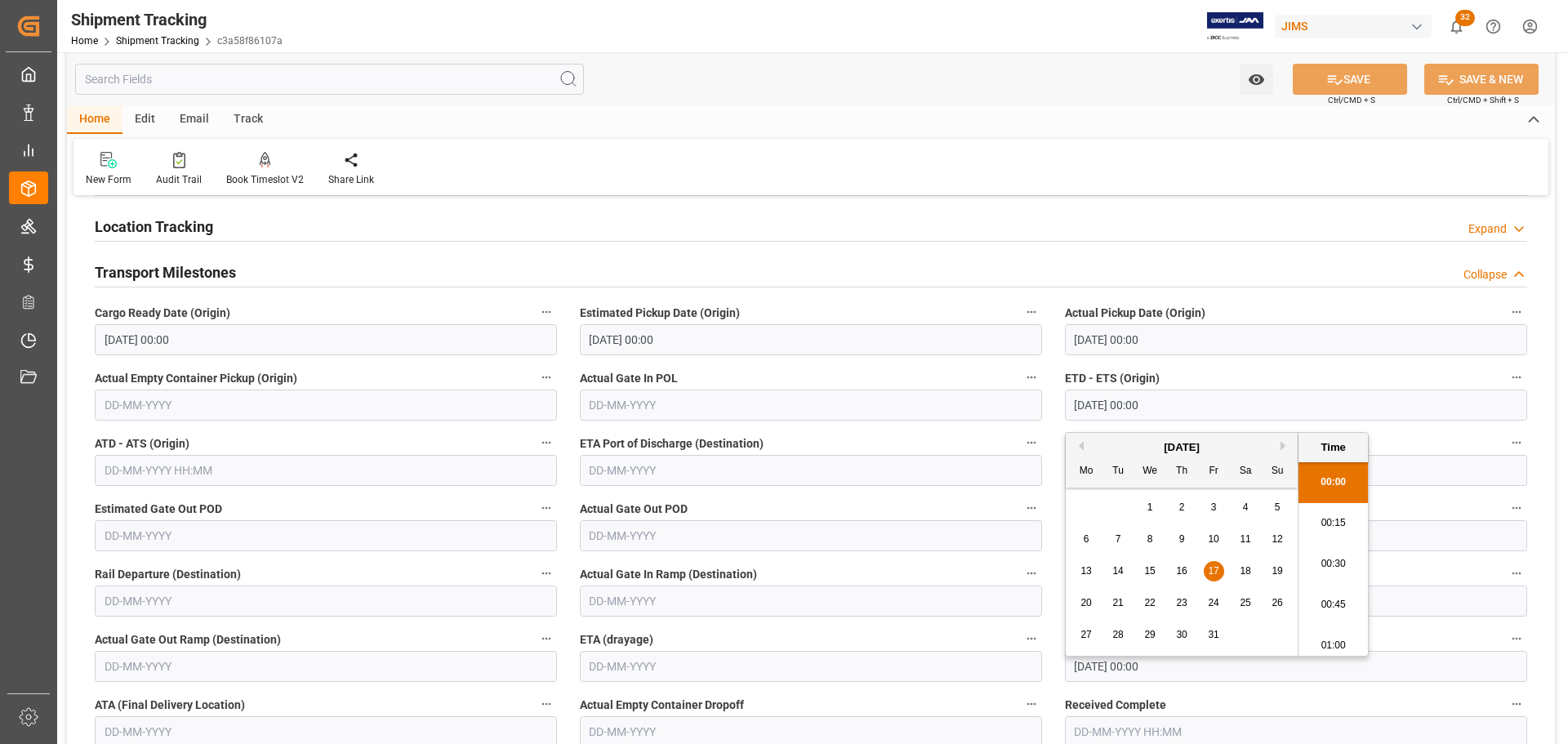
scroll to position [164, 0]
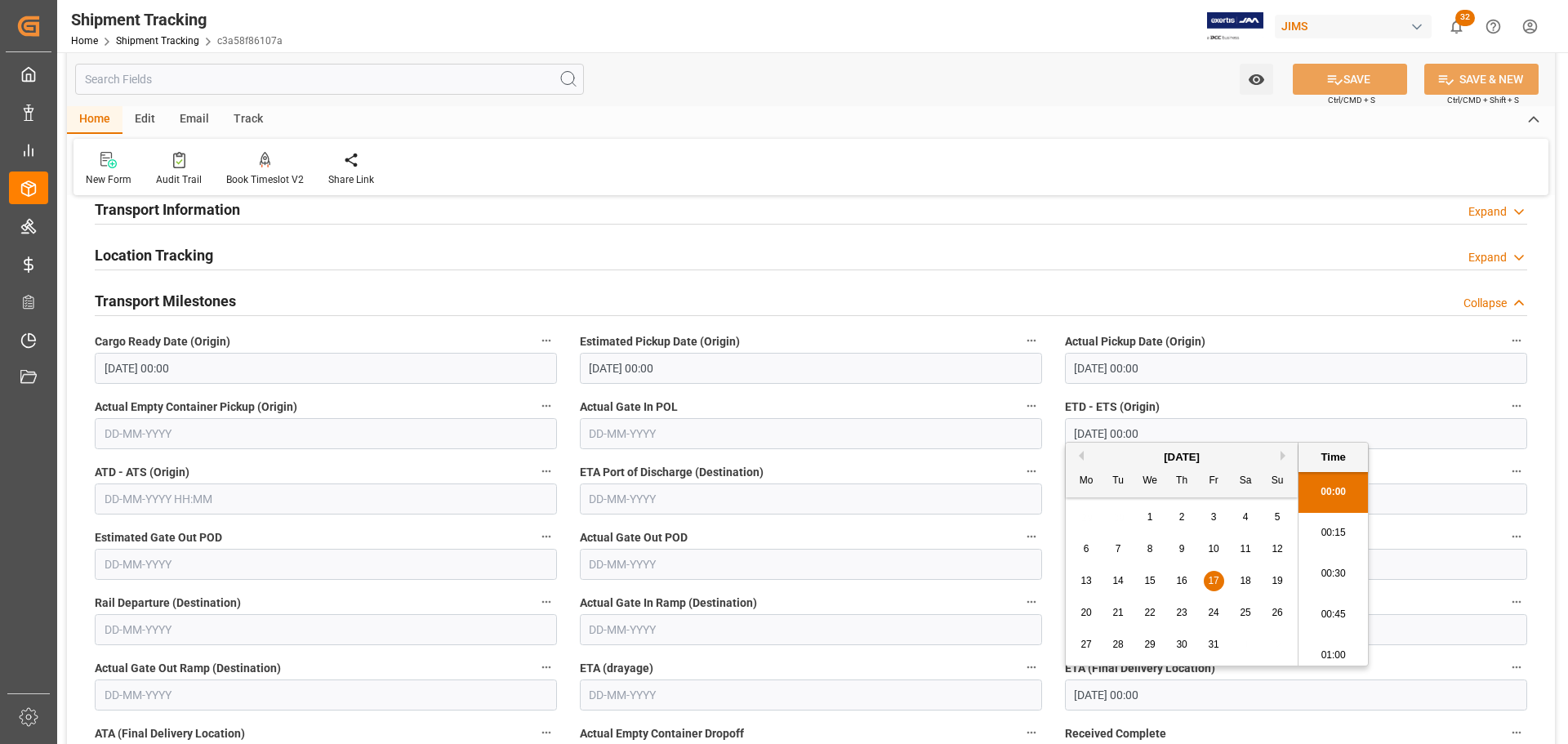
click at [269, 298] on div "Transport Milestones Collapse" at bounding box center [810, 299] width 1432 height 31
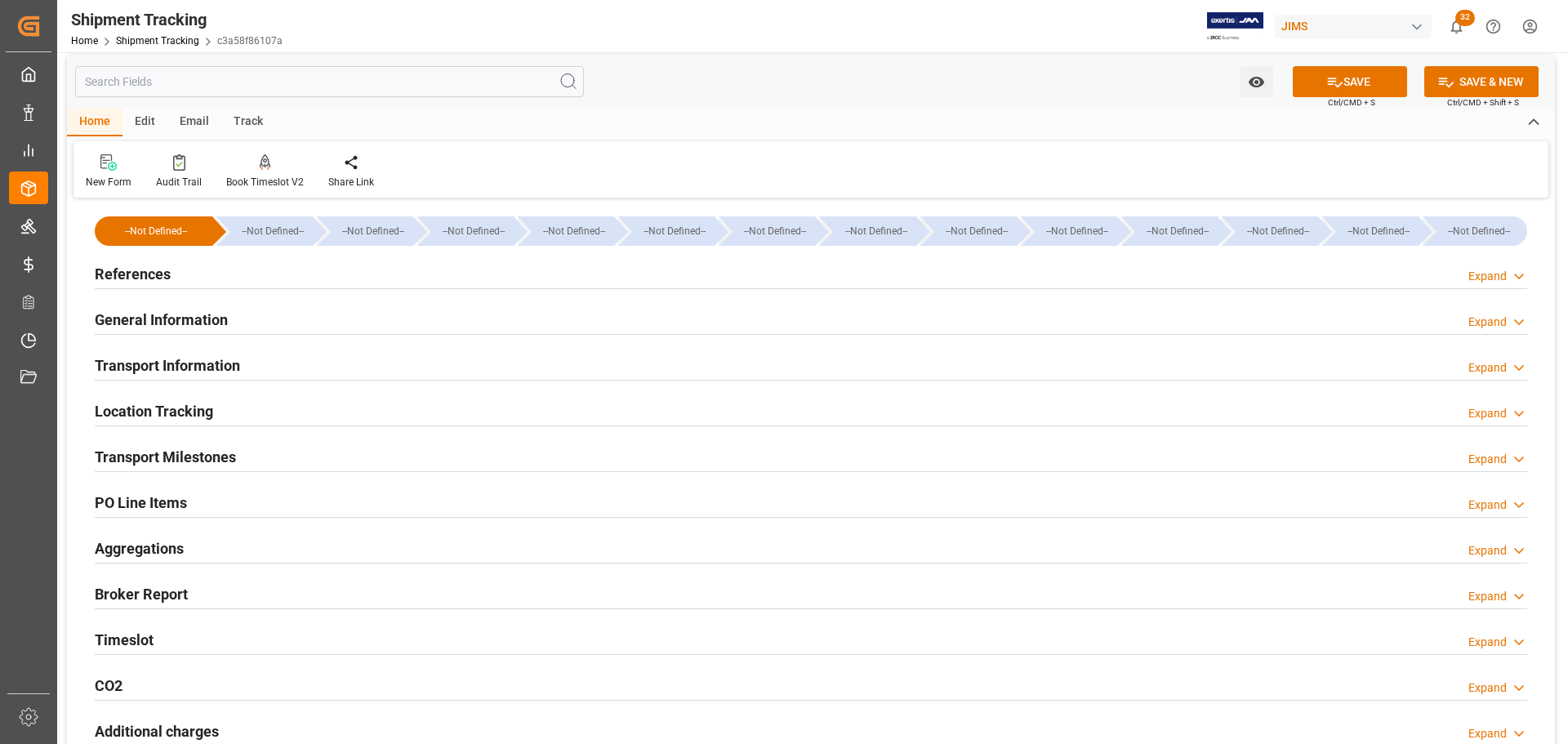
scroll to position [0, 0]
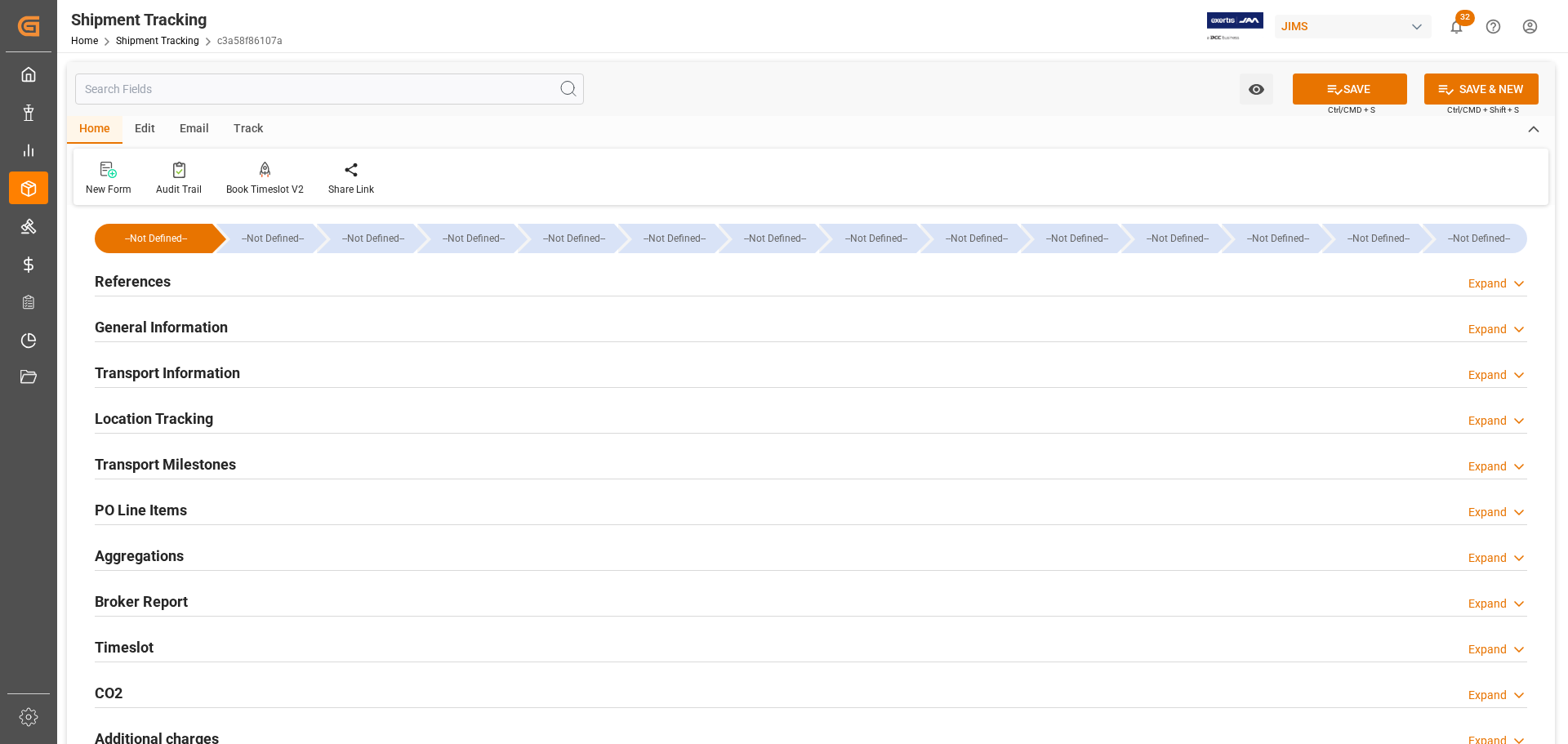
click at [266, 422] on div "Location Tracking Expand" at bounding box center [810, 417] width 1432 height 31
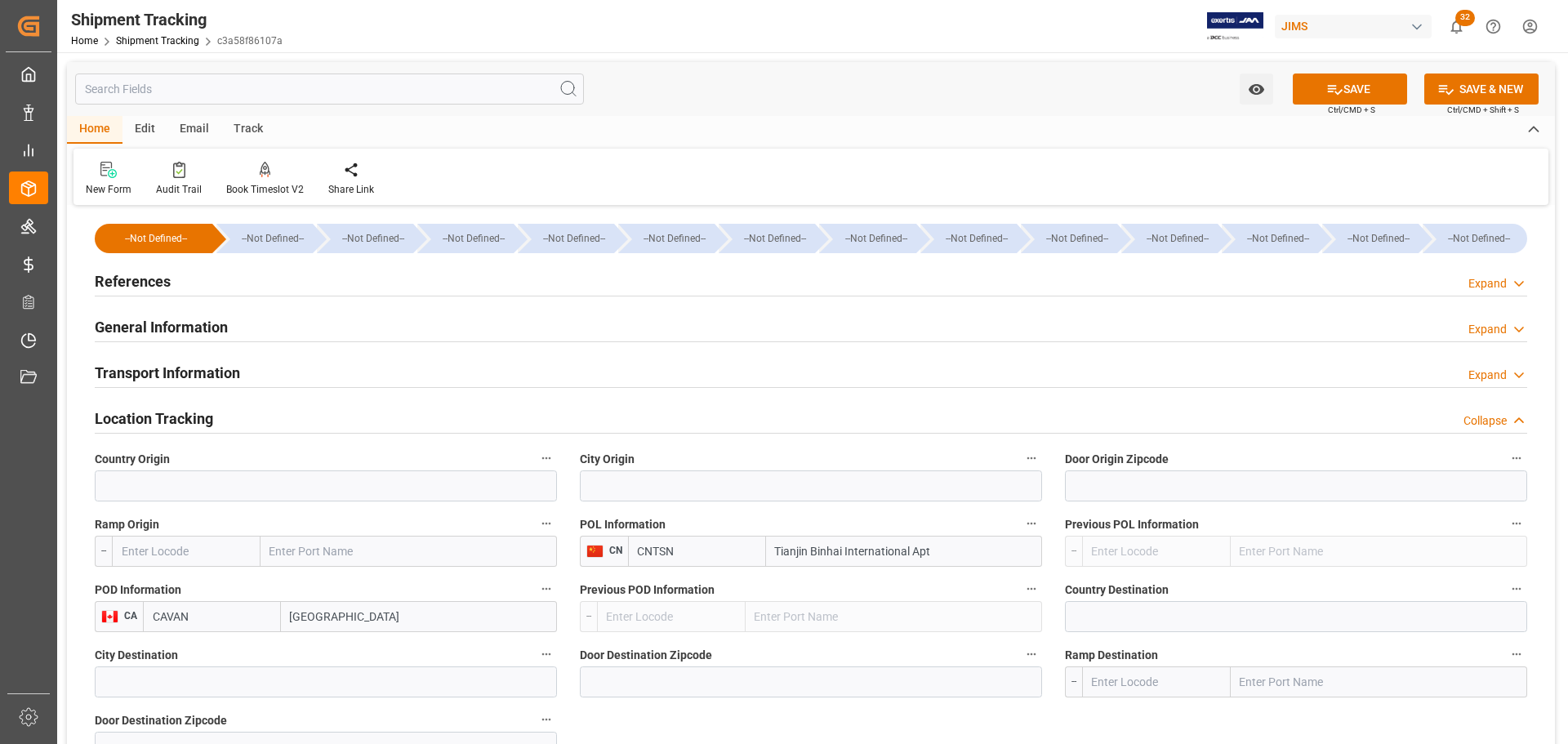
click at [267, 414] on div "Location Tracking Collapse" at bounding box center [810, 417] width 1432 height 31
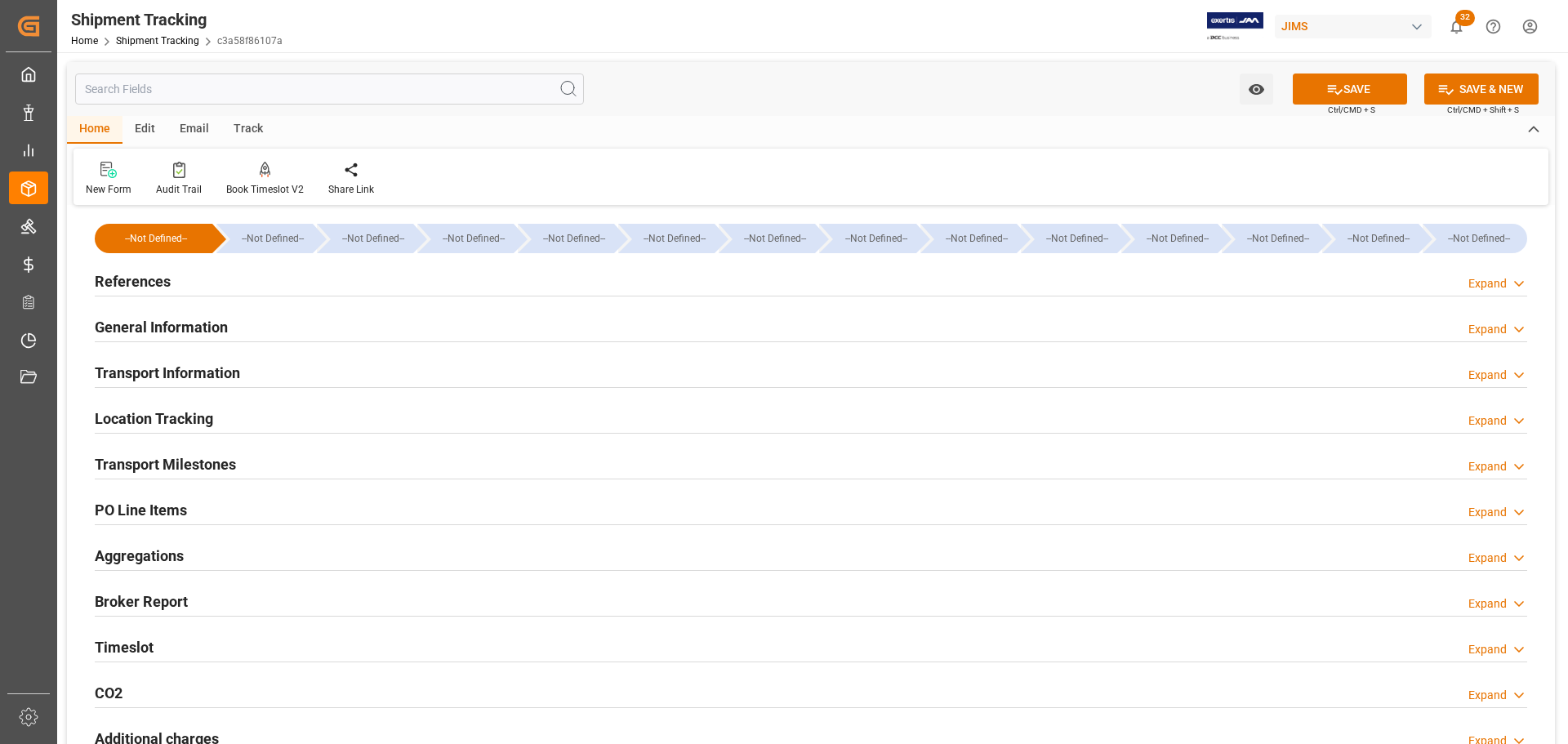
click at [275, 364] on div "Transport Information Expand" at bounding box center [810, 371] width 1432 height 31
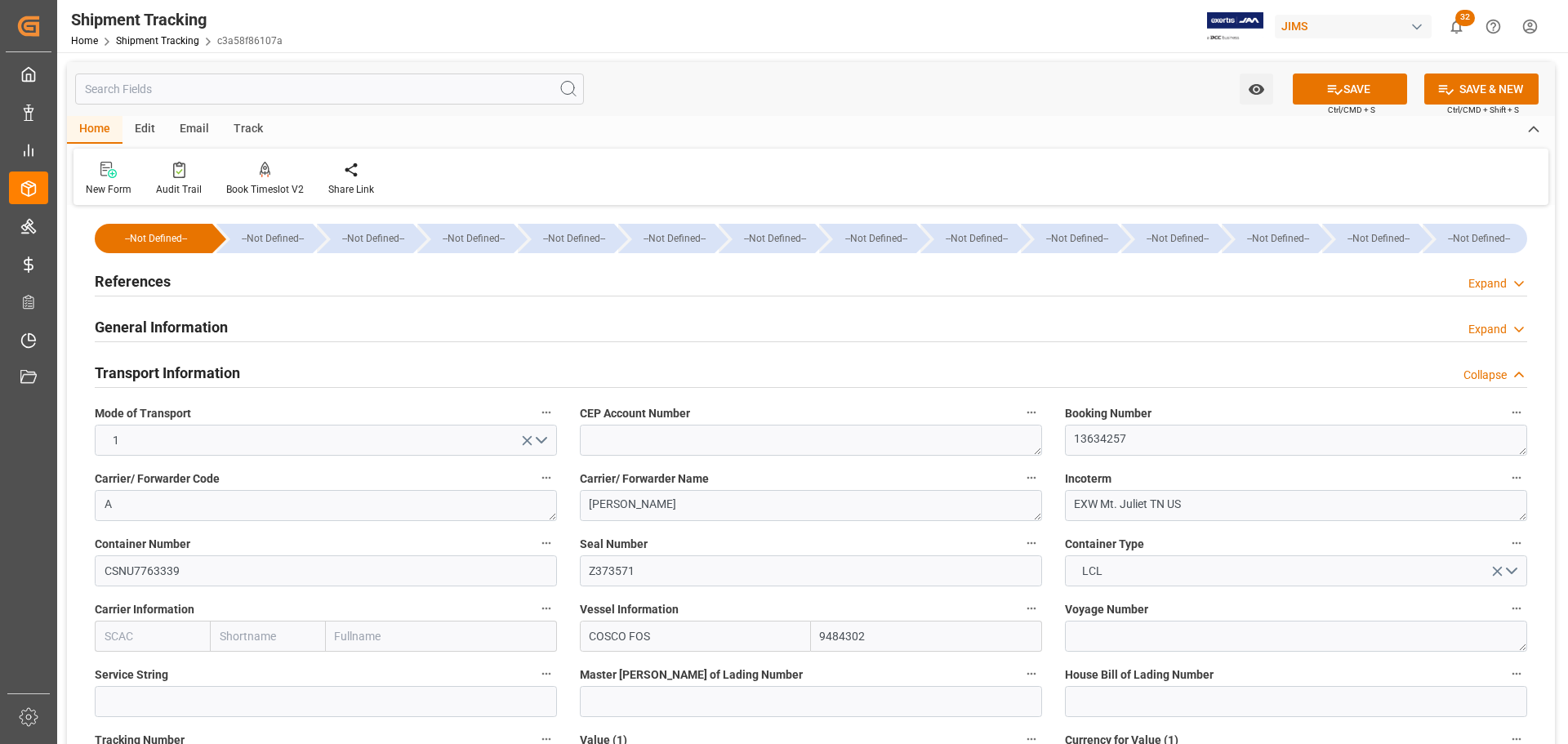
click at [223, 371] on h2 "Transport Information" at bounding box center [167, 372] width 146 height 22
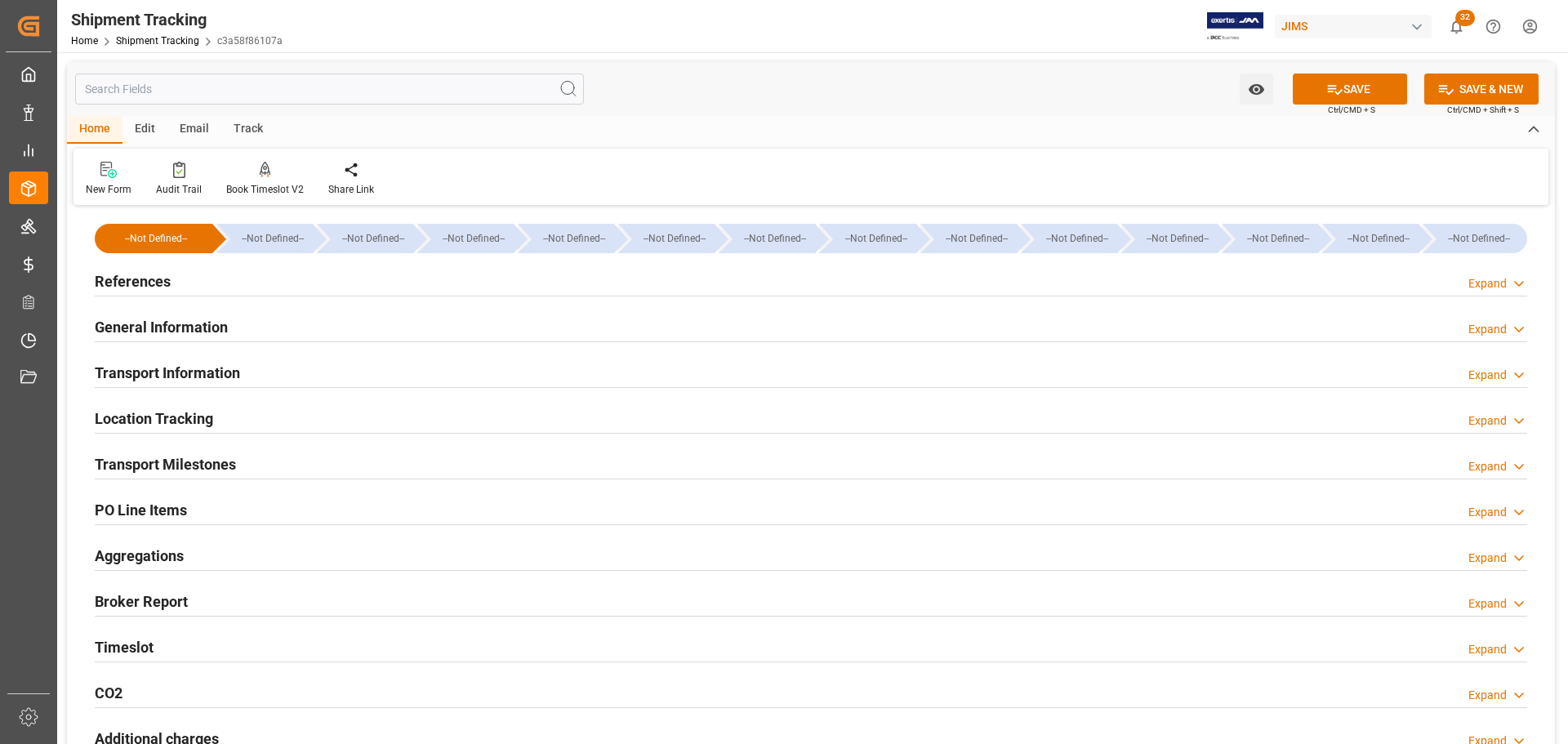
click at [222, 325] on h2 "General Information" at bounding box center [161, 327] width 133 height 22
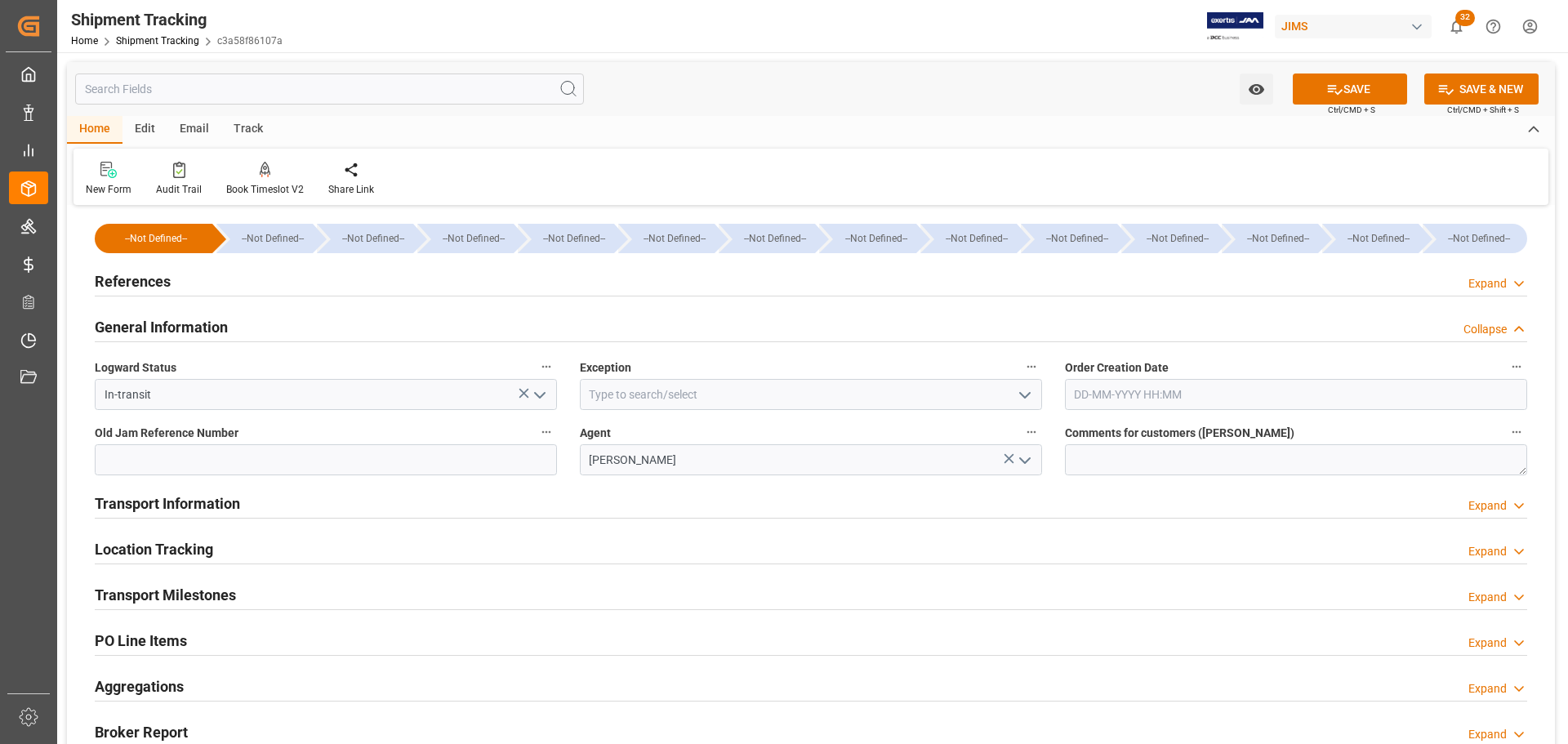
click at [209, 325] on h2 "General Information" at bounding box center [161, 327] width 133 height 22
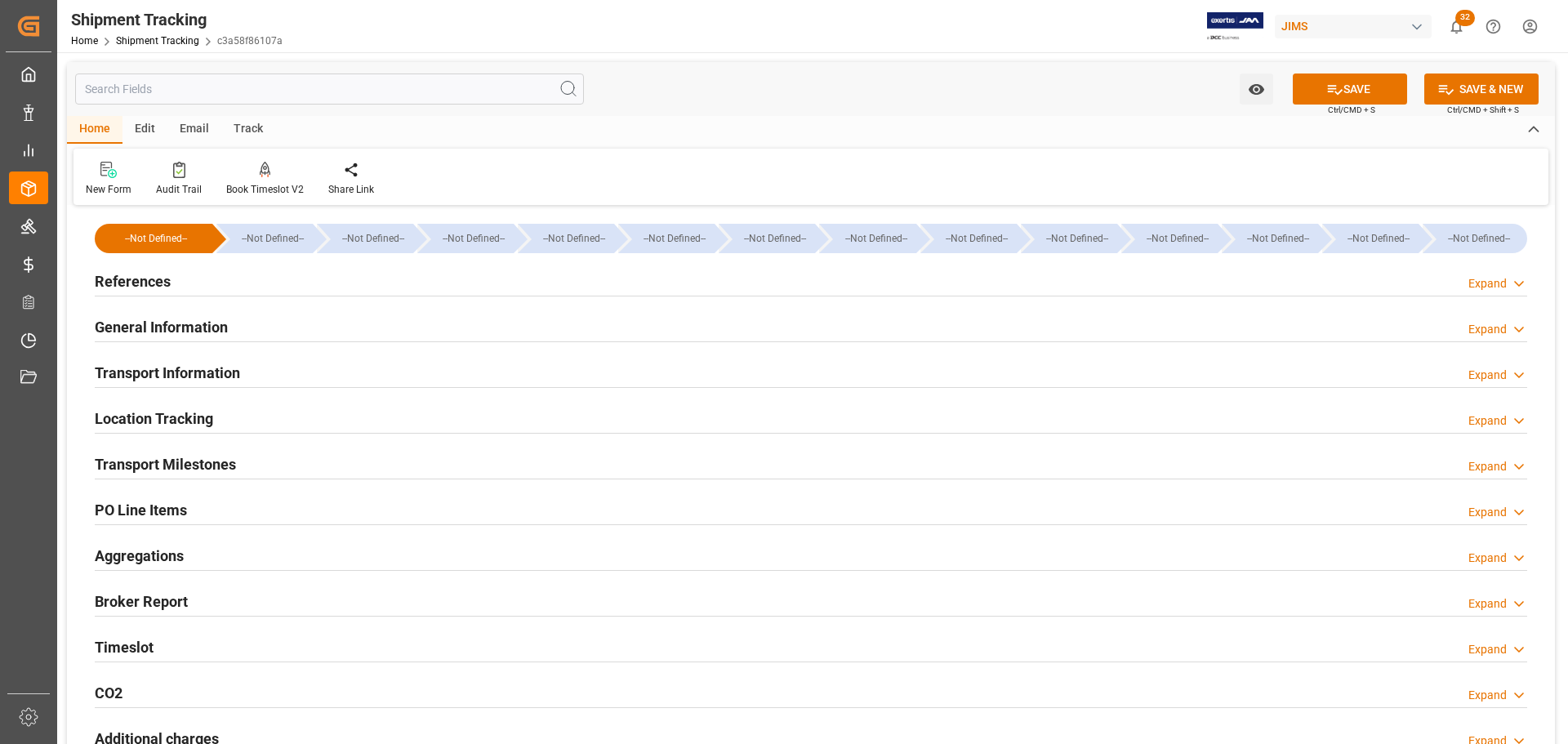
click at [245, 283] on div "References Expand" at bounding box center [810, 279] width 1432 height 31
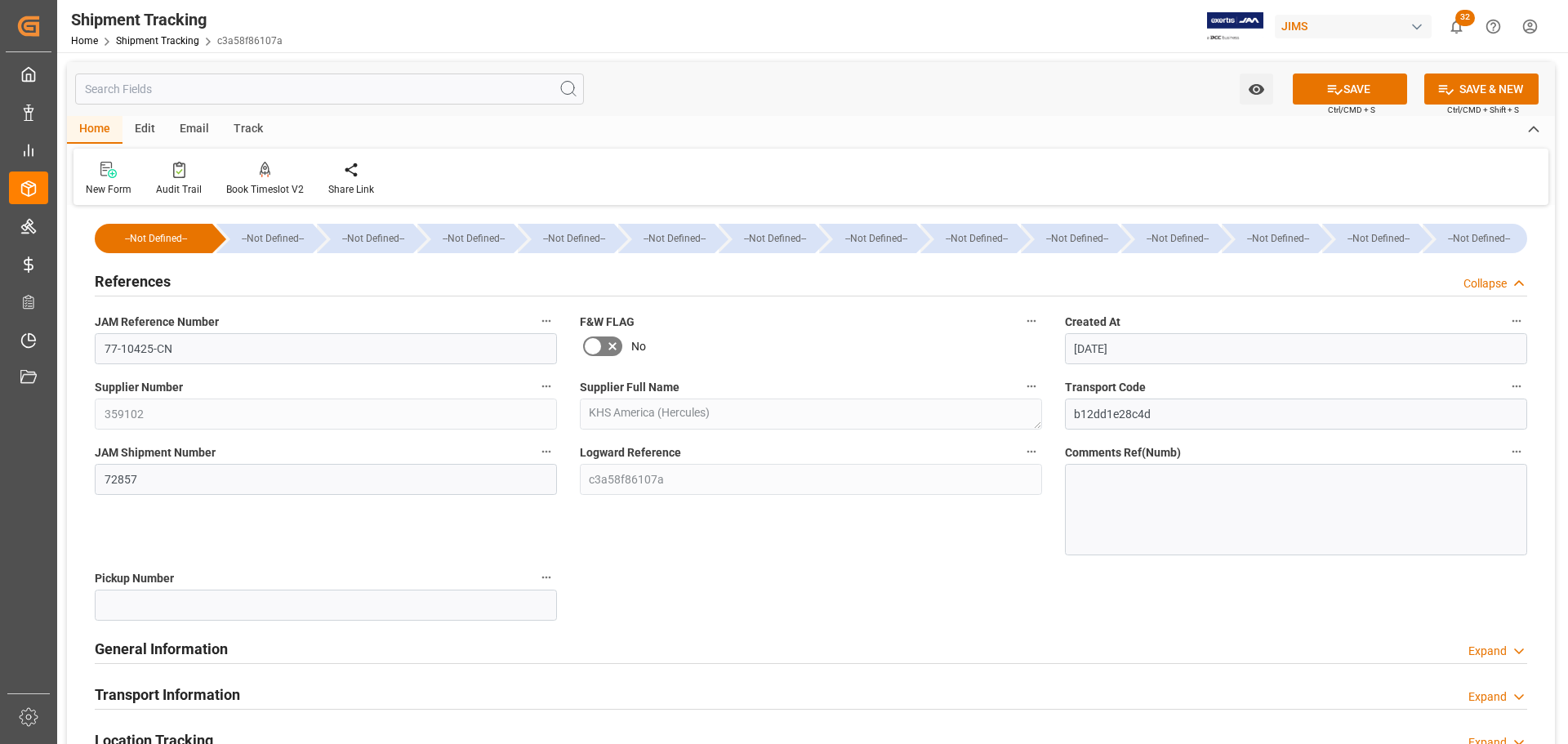
click at [281, 283] on div "References Collapse" at bounding box center [810, 279] width 1432 height 31
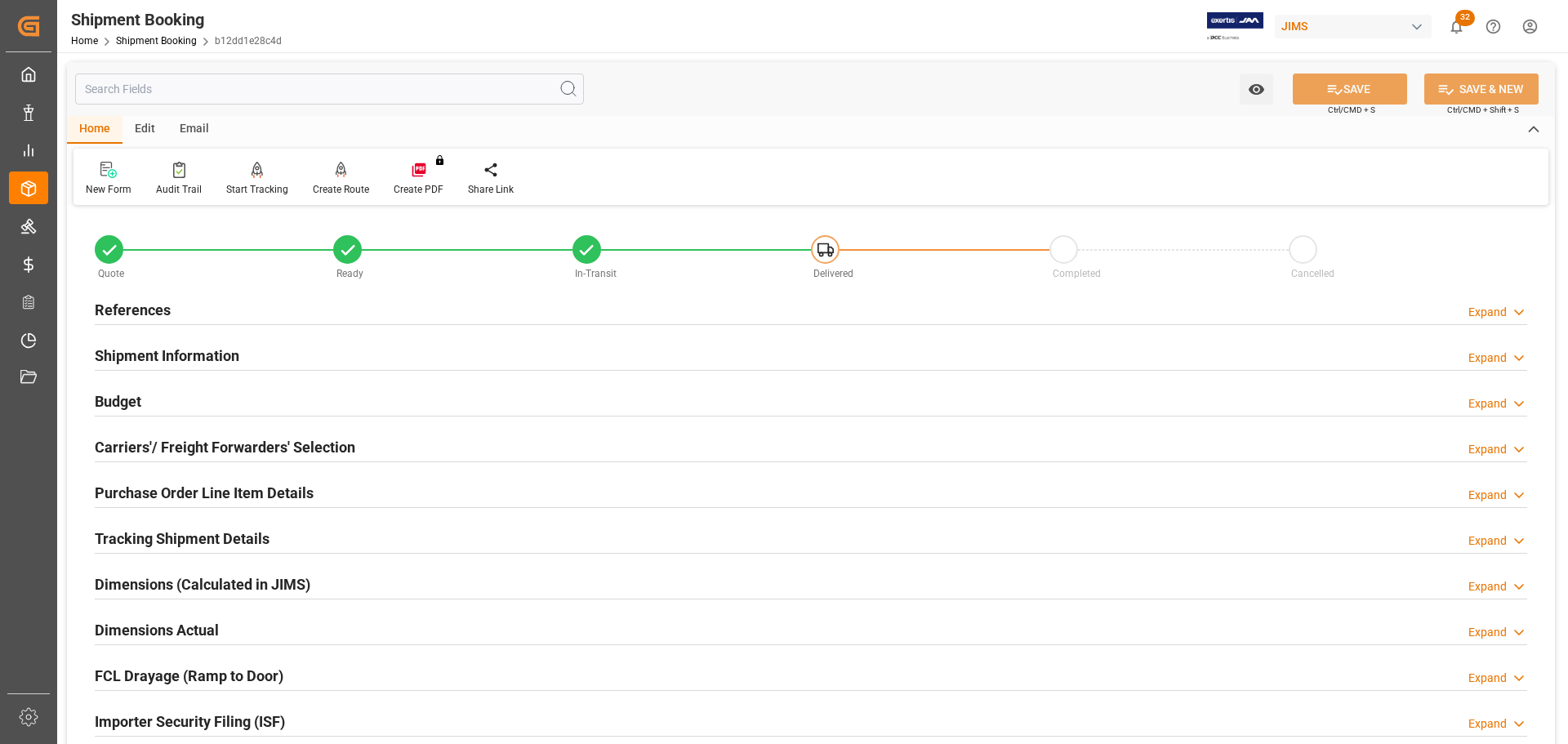
scroll to position [482, 0]
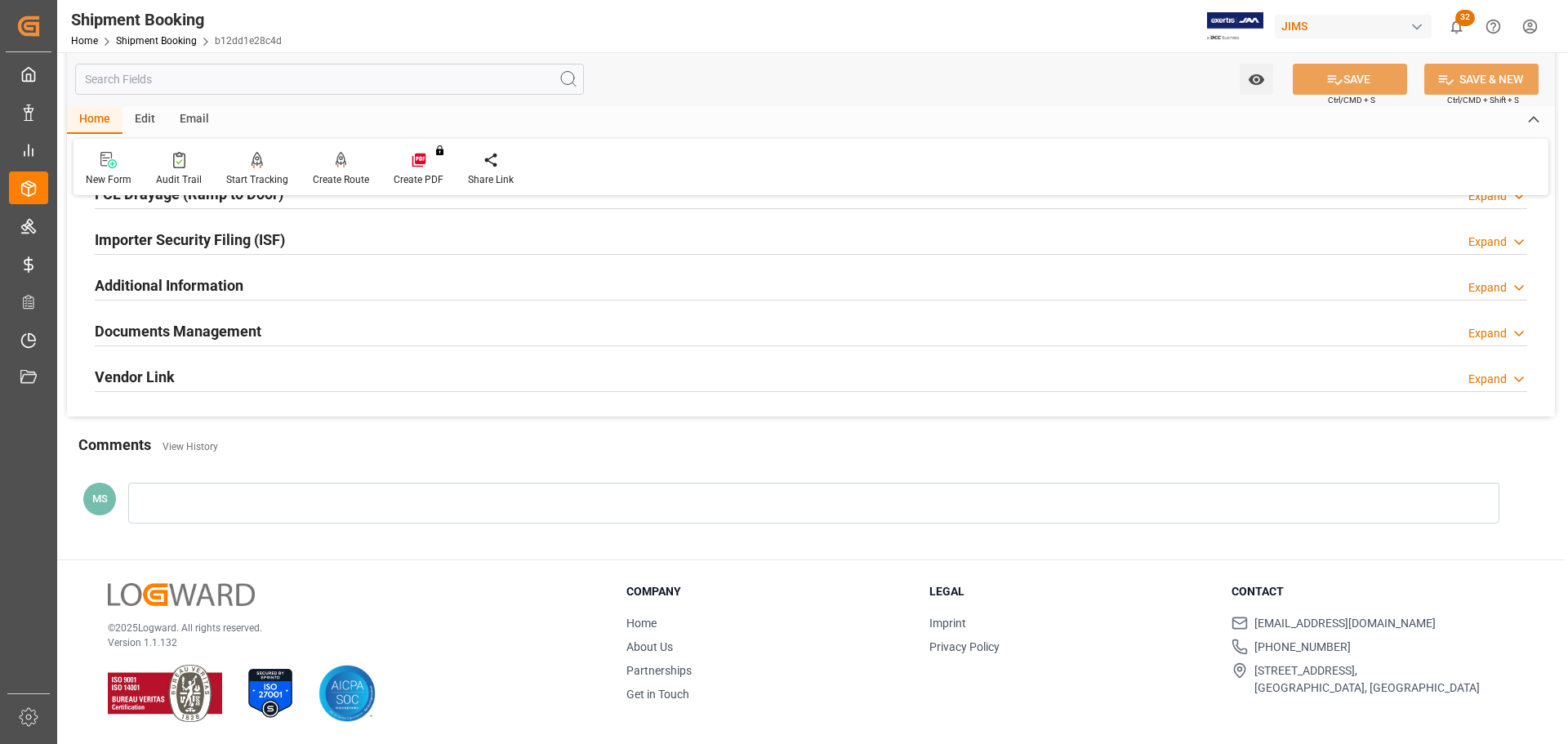
click at [307, 322] on div "Documents Management Expand" at bounding box center [810, 330] width 1432 height 31
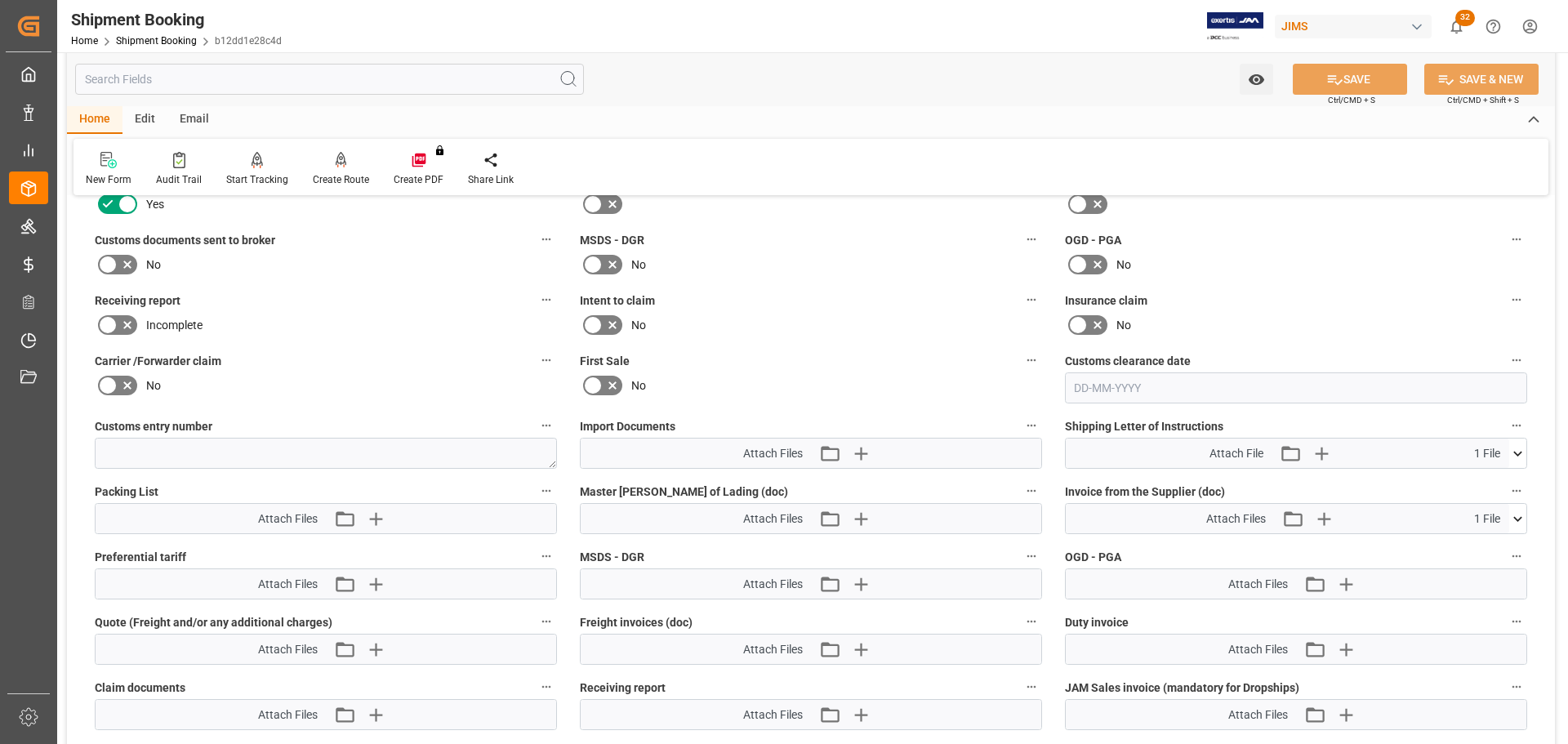
scroll to position [645, 0]
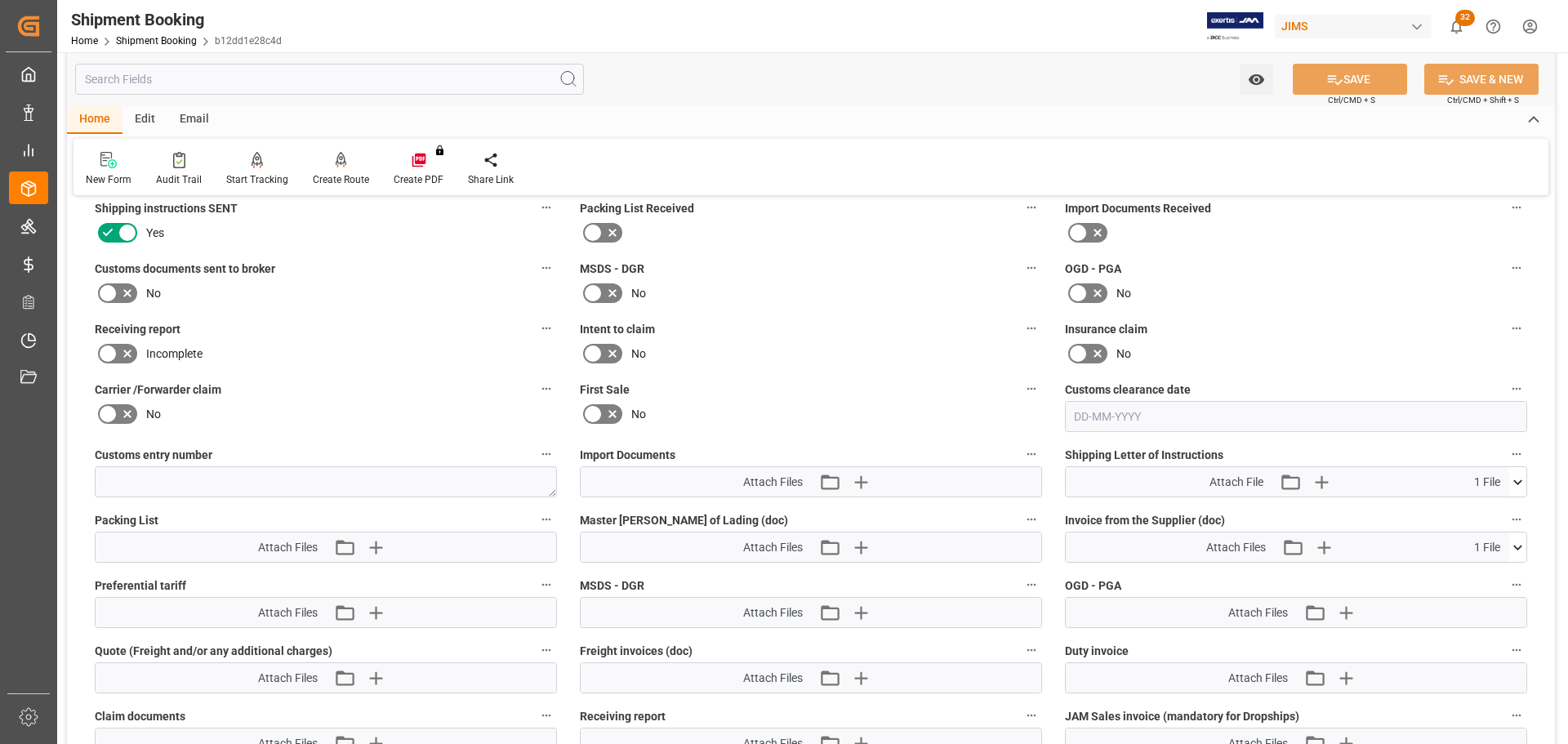
click at [120, 285] on icon at bounding box center [128, 293] width 20 height 20
click at [0, 0] on input "checkbox" at bounding box center [0, 0] width 0 height 0
click at [1348, 82] on button "SAVE" at bounding box center [1350, 79] width 114 height 31
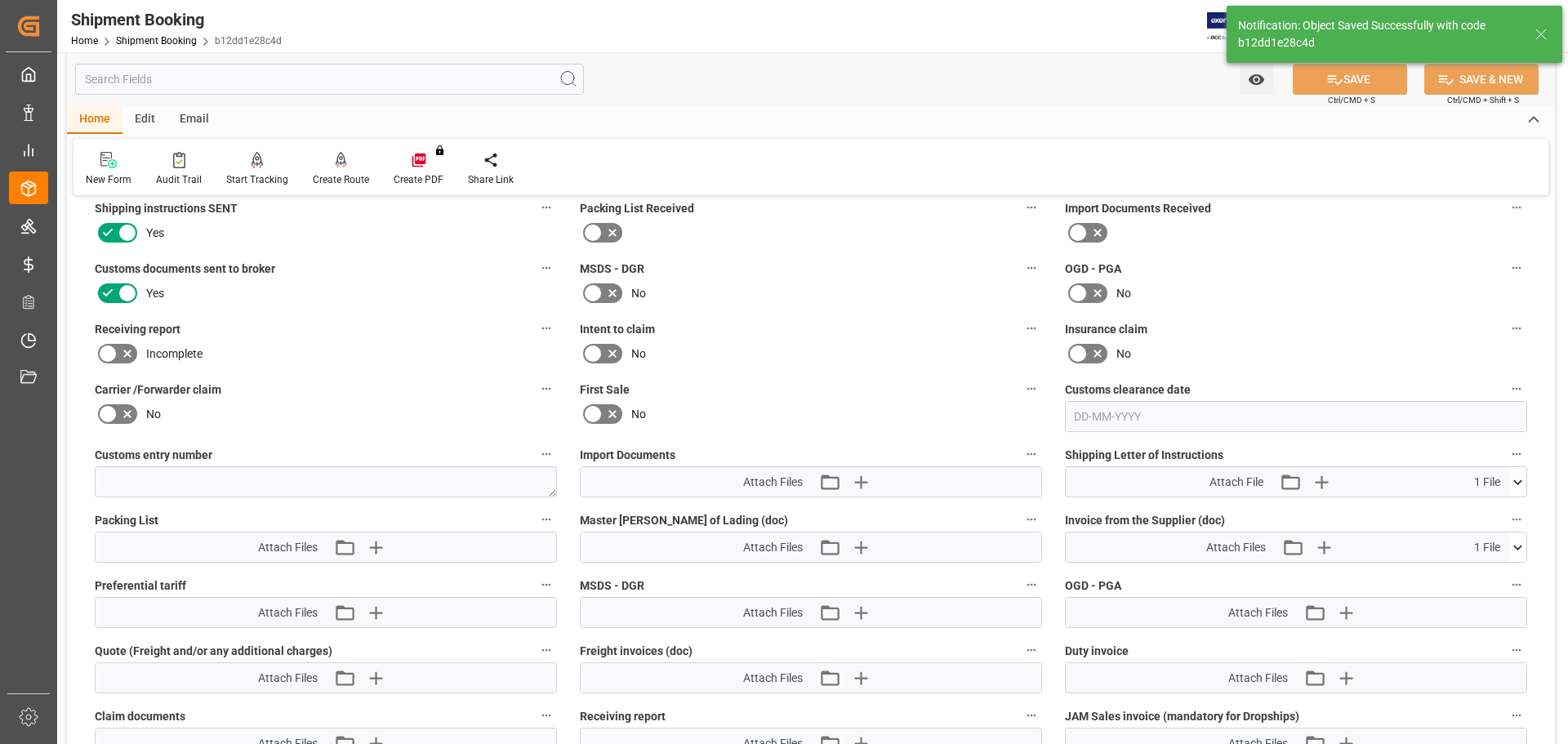
scroll to position [482, 0]
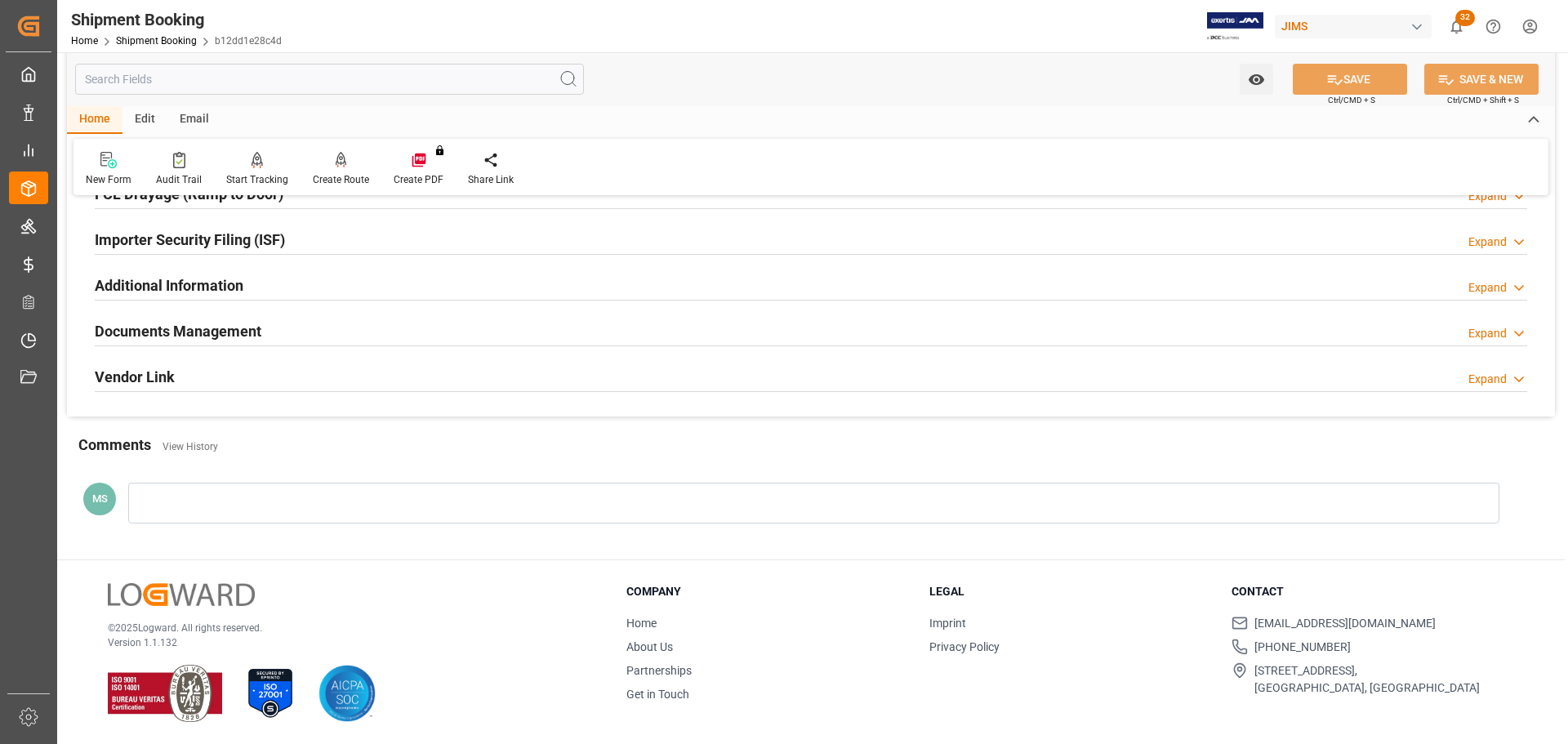
click at [407, 334] on div "Documents Management Expand" at bounding box center [810, 330] width 1432 height 31
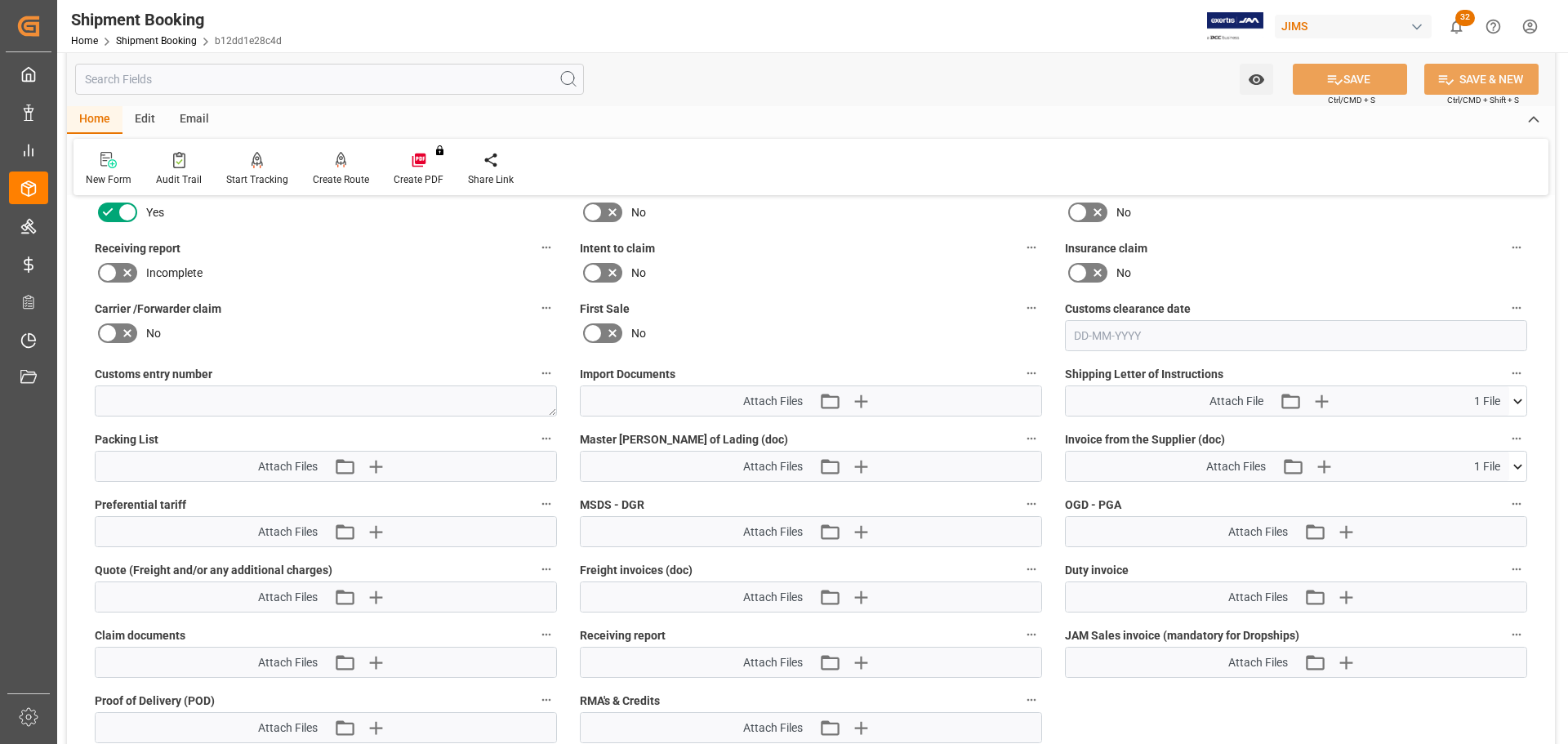
scroll to position [726, 0]
click at [864, 399] on icon "button" at bounding box center [860, 400] width 15 height 15
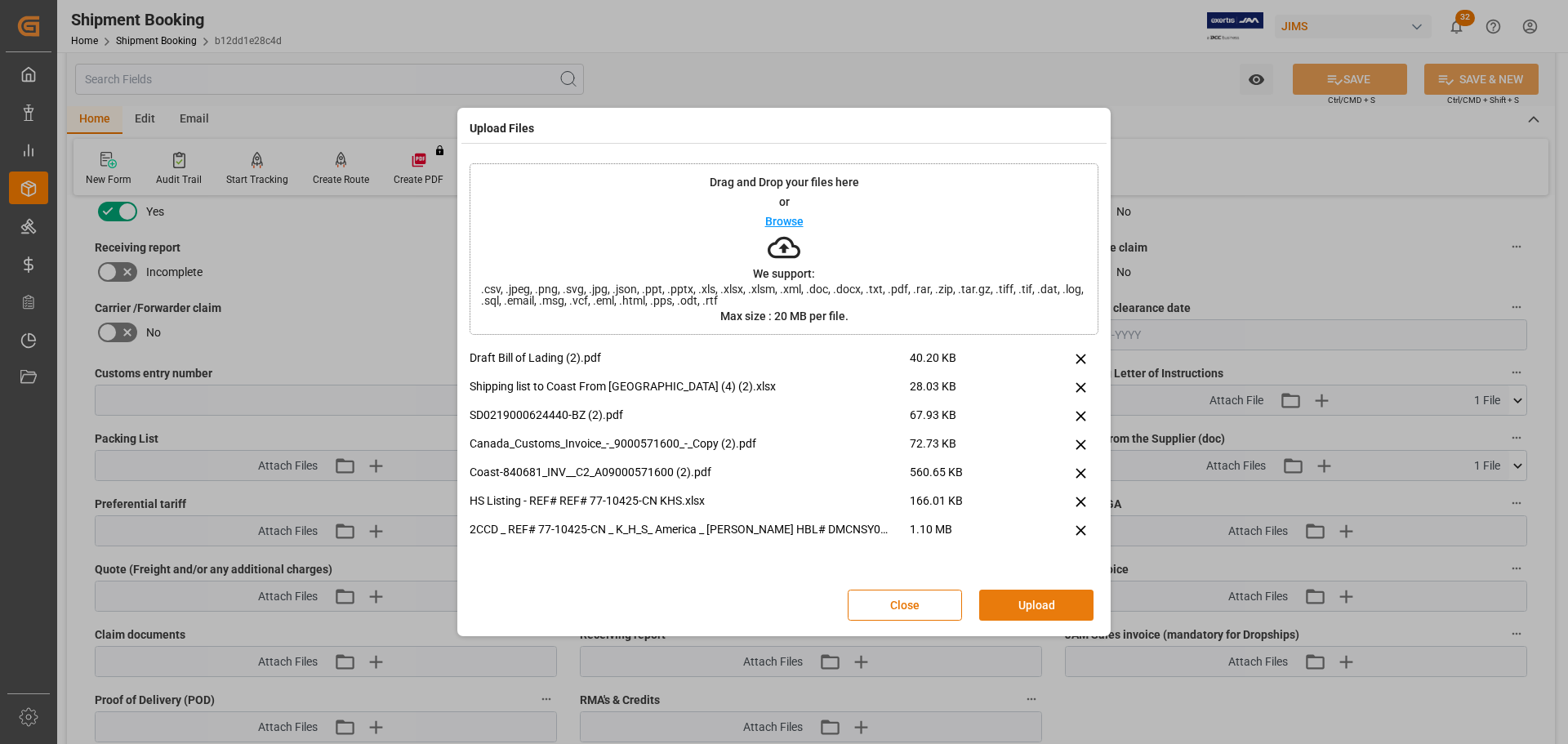
click at [1034, 601] on button "Upload" at bounding box center [1036, 605] width 114 height 31
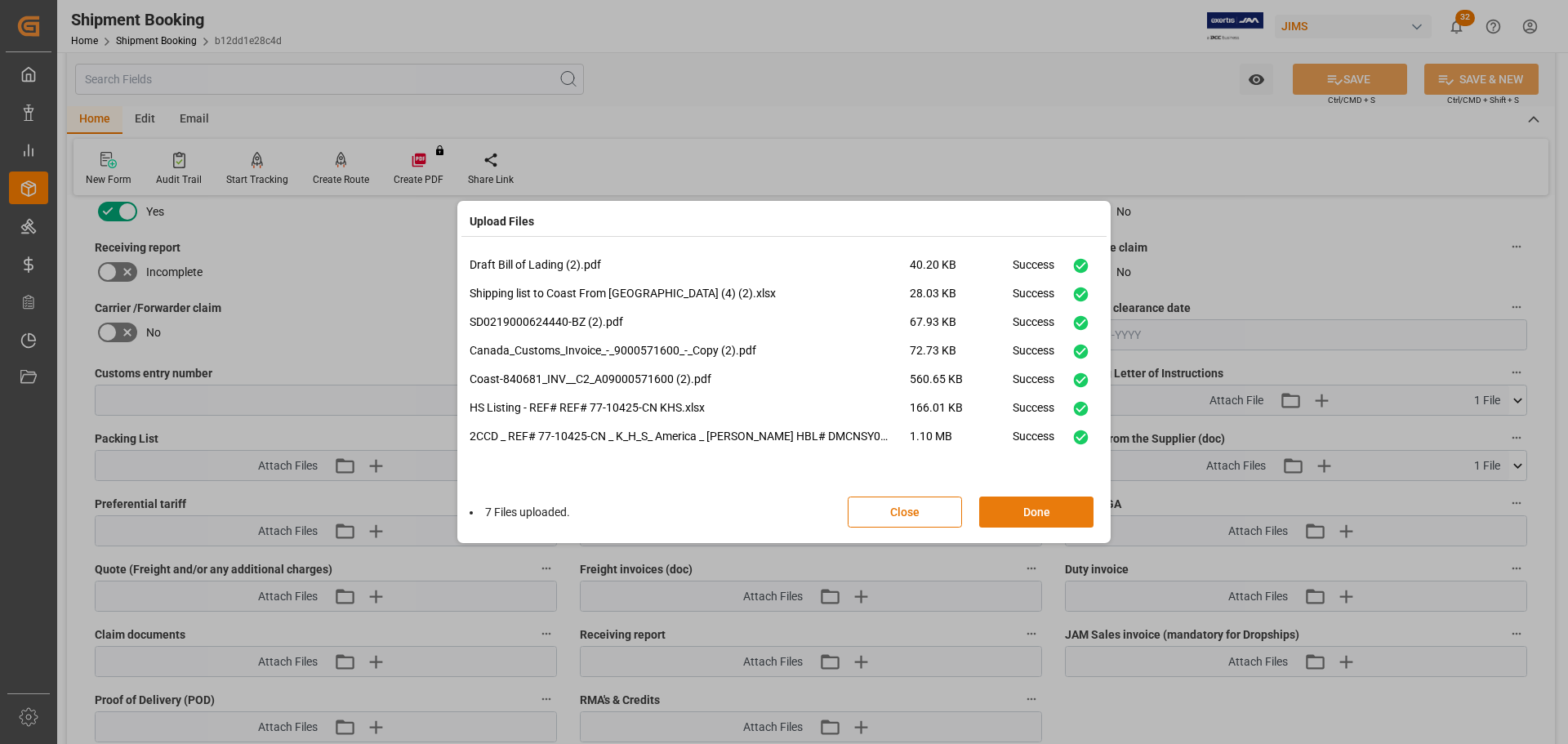
click at [1035, 507] on button "Done" at bounding box center [1036, 511] width 114 height 31
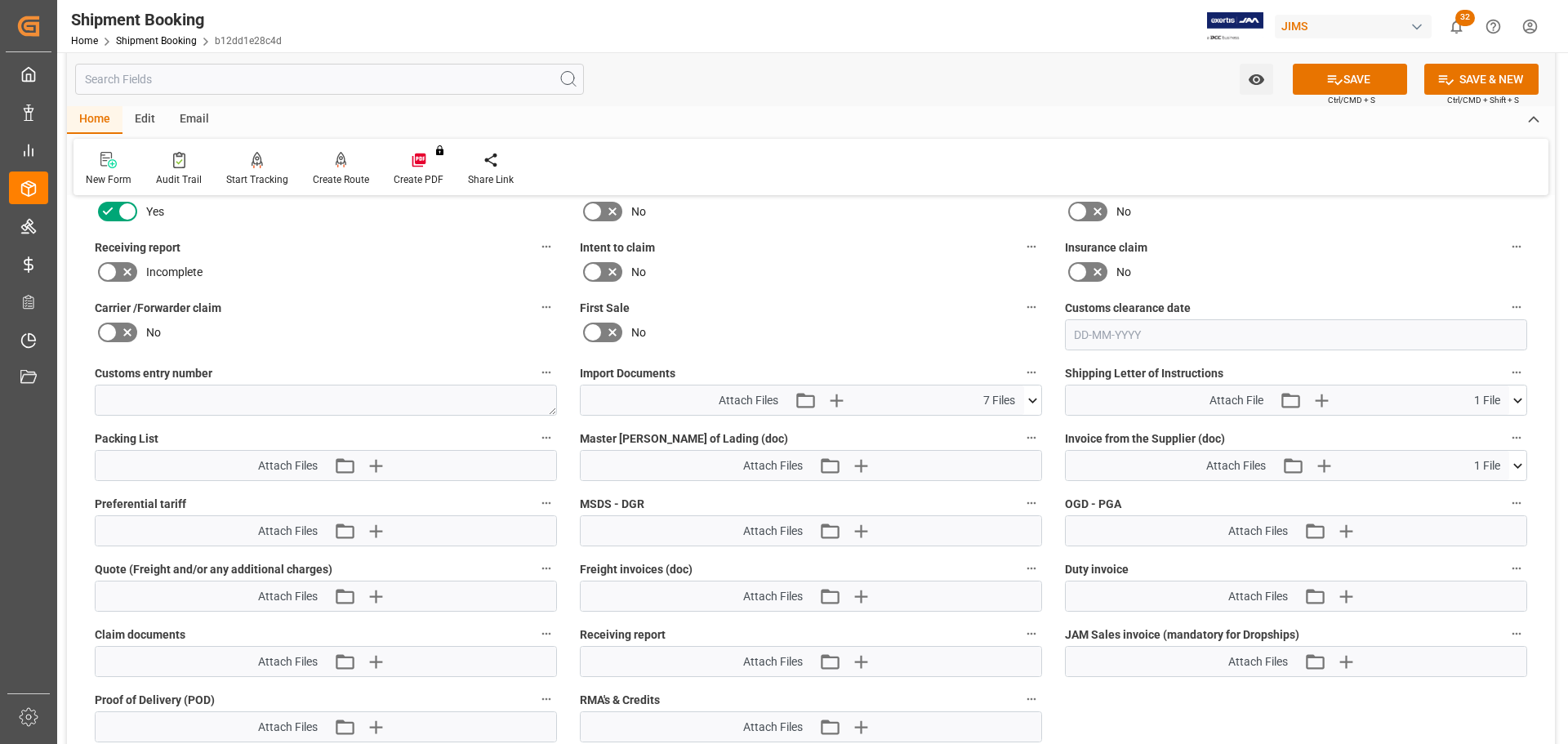
click at [1515, 401] on icon at bounding box center [1518, 400] width 17 height 17
click at [1515, 401] on icon at bounding box center [1518, 399] width 9 height 4
click at [1515, 457] on icon at bounding box center [1518, 465] width 17 height 17
click at [379, 467] on icon "button" at bounding box center [374, 465] width 26 height 26
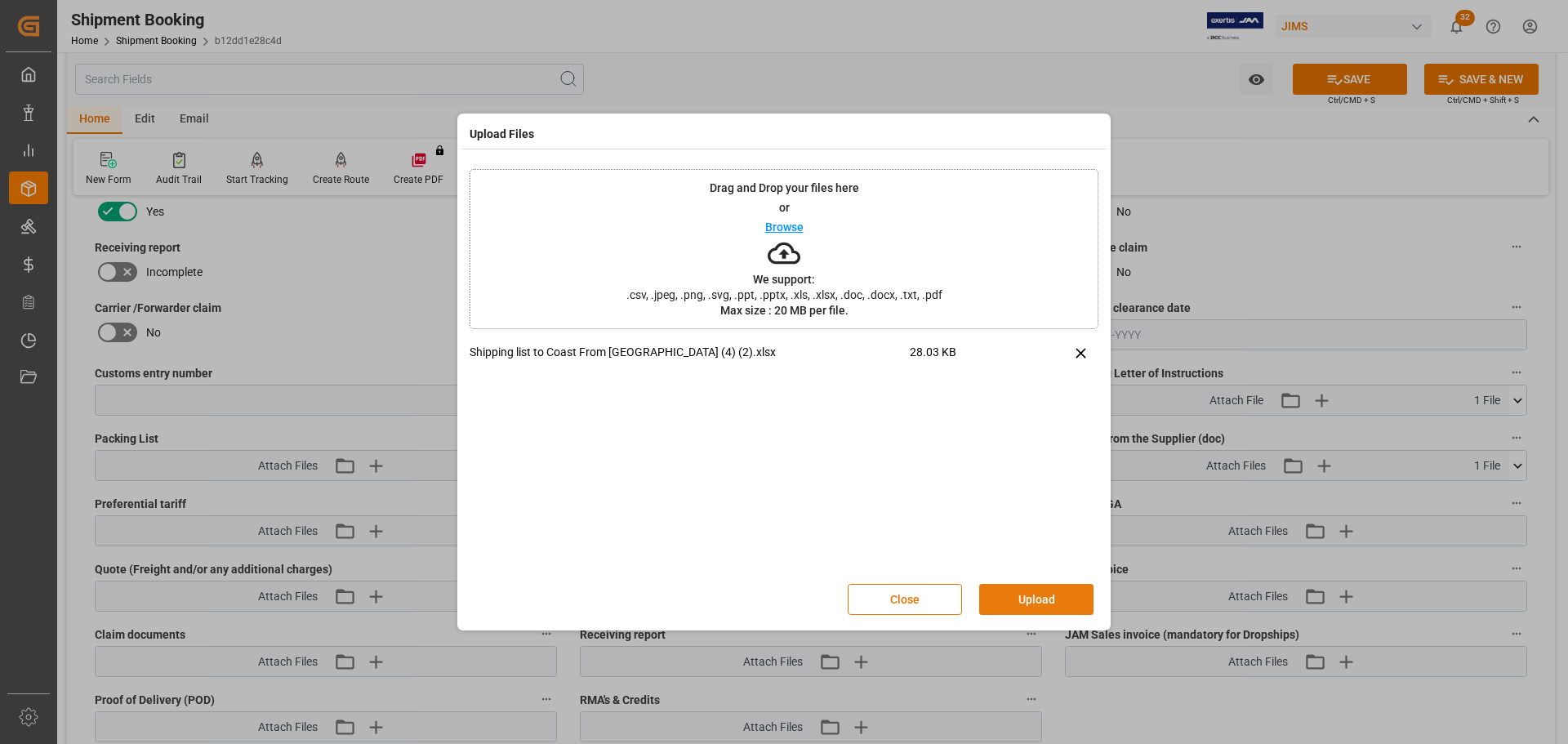
click at [1074, 598] on button "Upload" at bounding box center [1036, 598] width 114 height 31
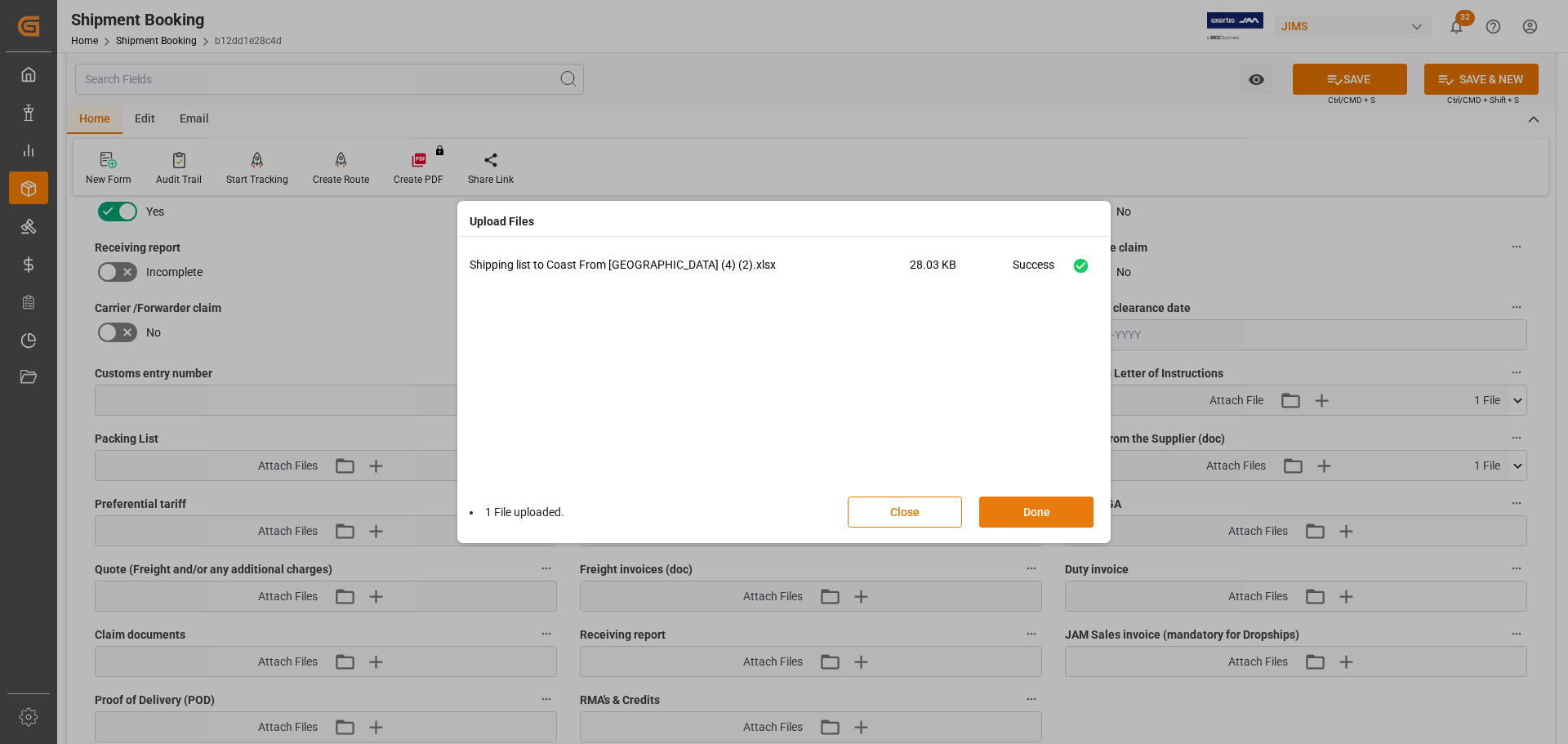
click at [1027, 508] on button "Done" at bounding box center [1036, 511] width 114 height 31
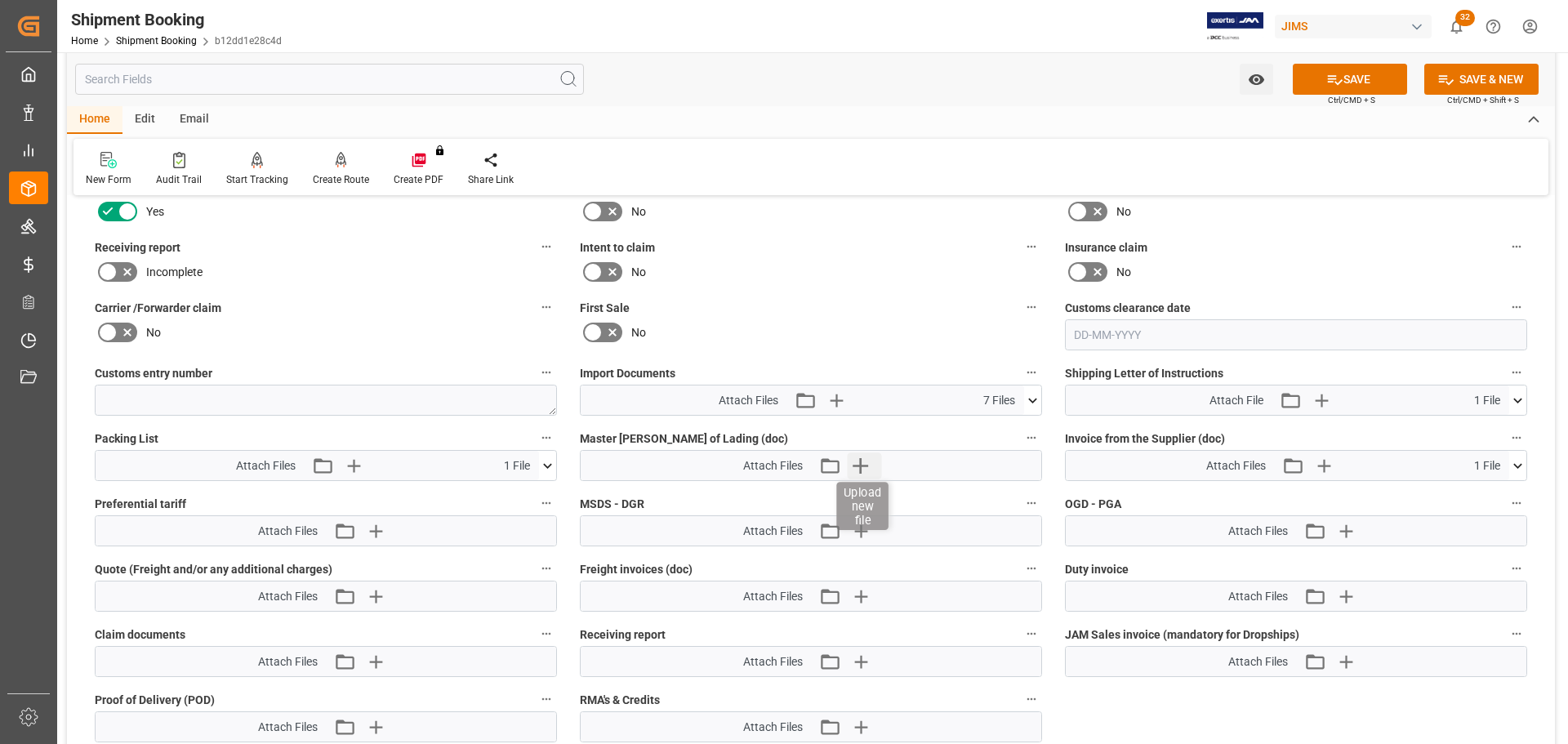
click at [869, 466] on icon "button" at bounding box center [860, 465] width 26 height 26
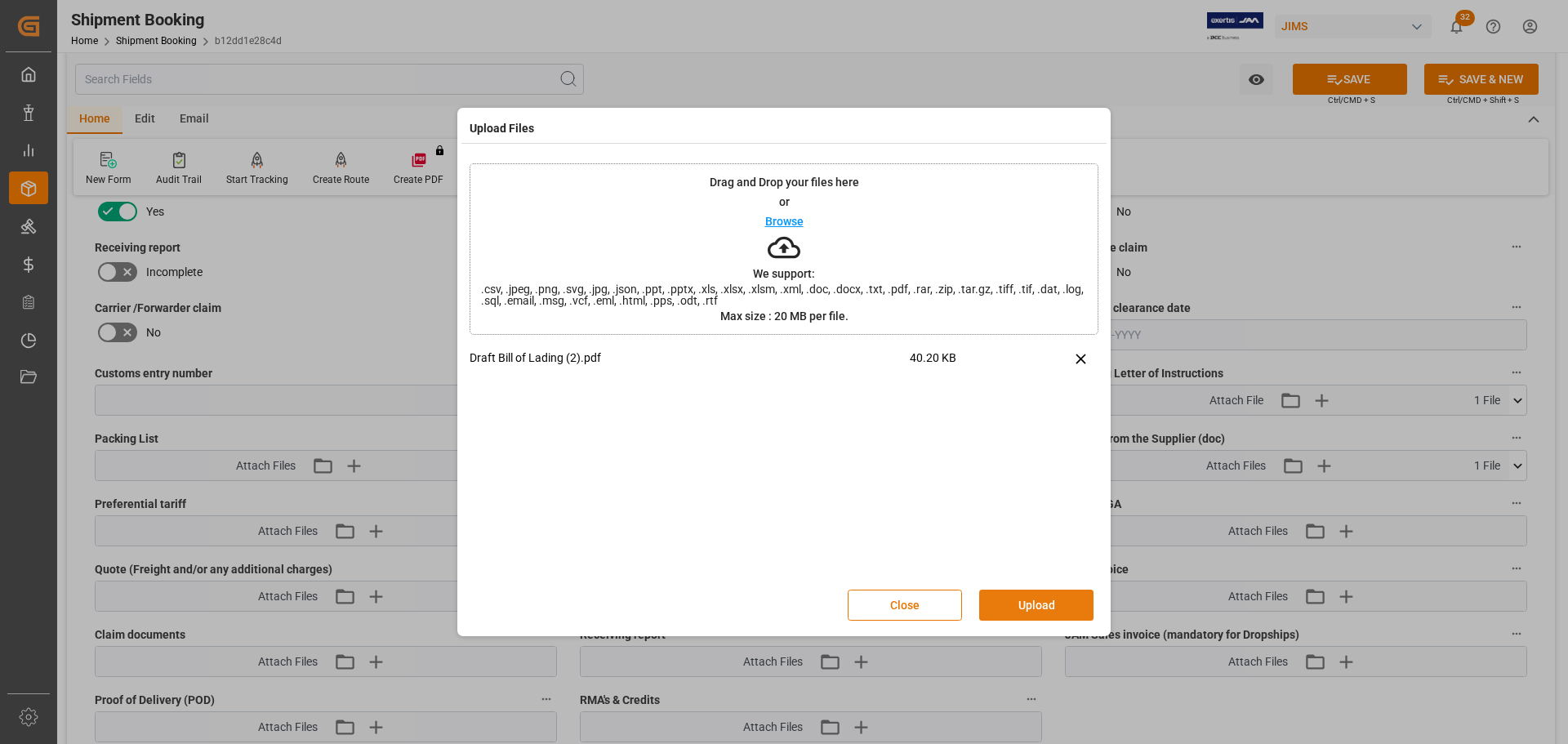
click at [1029, 607] on button "Upload" at bounding box center [1036, 605] width 114 height 31
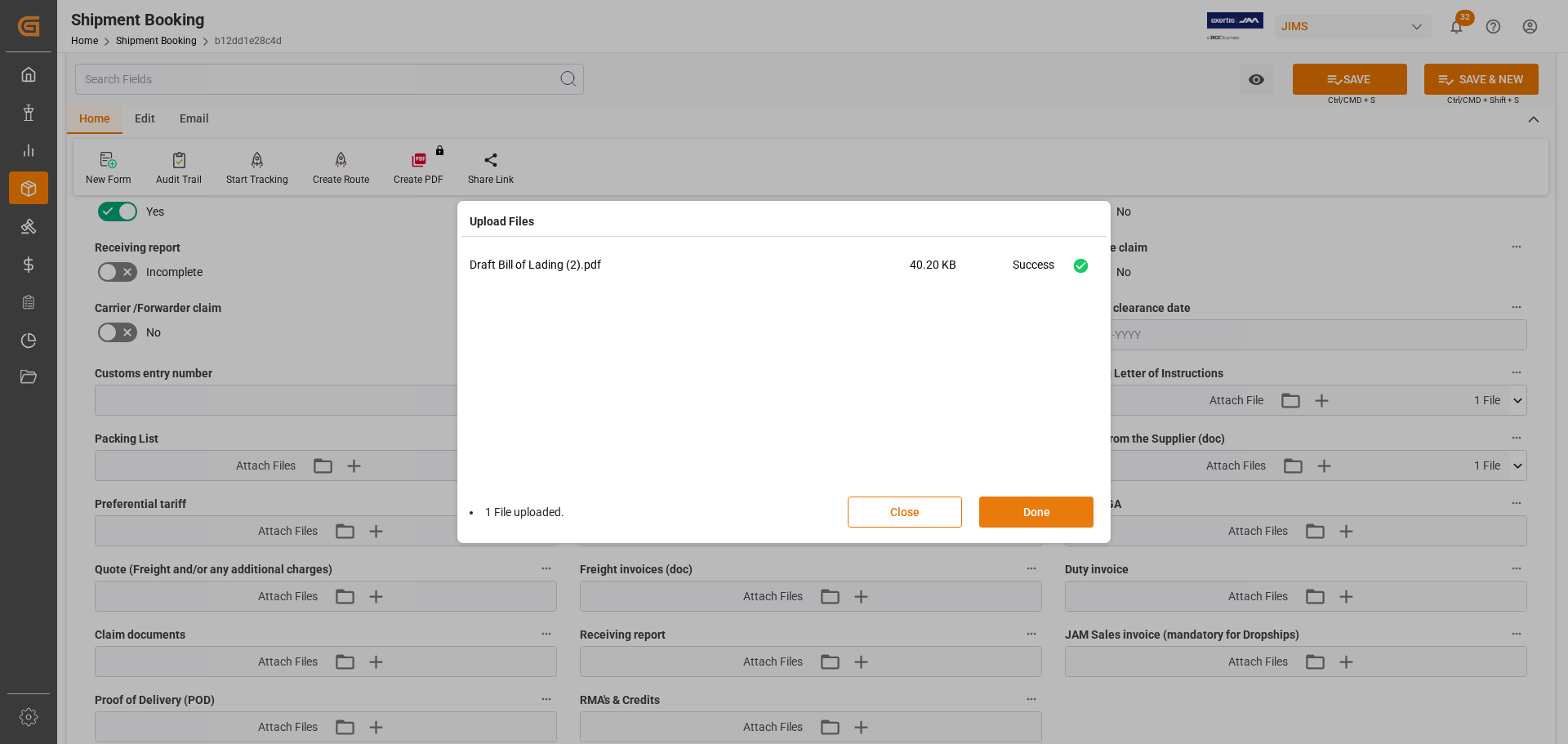
click at [1040, 500] on button "Done" at bounding box center [1036, 511] width 114 height 31
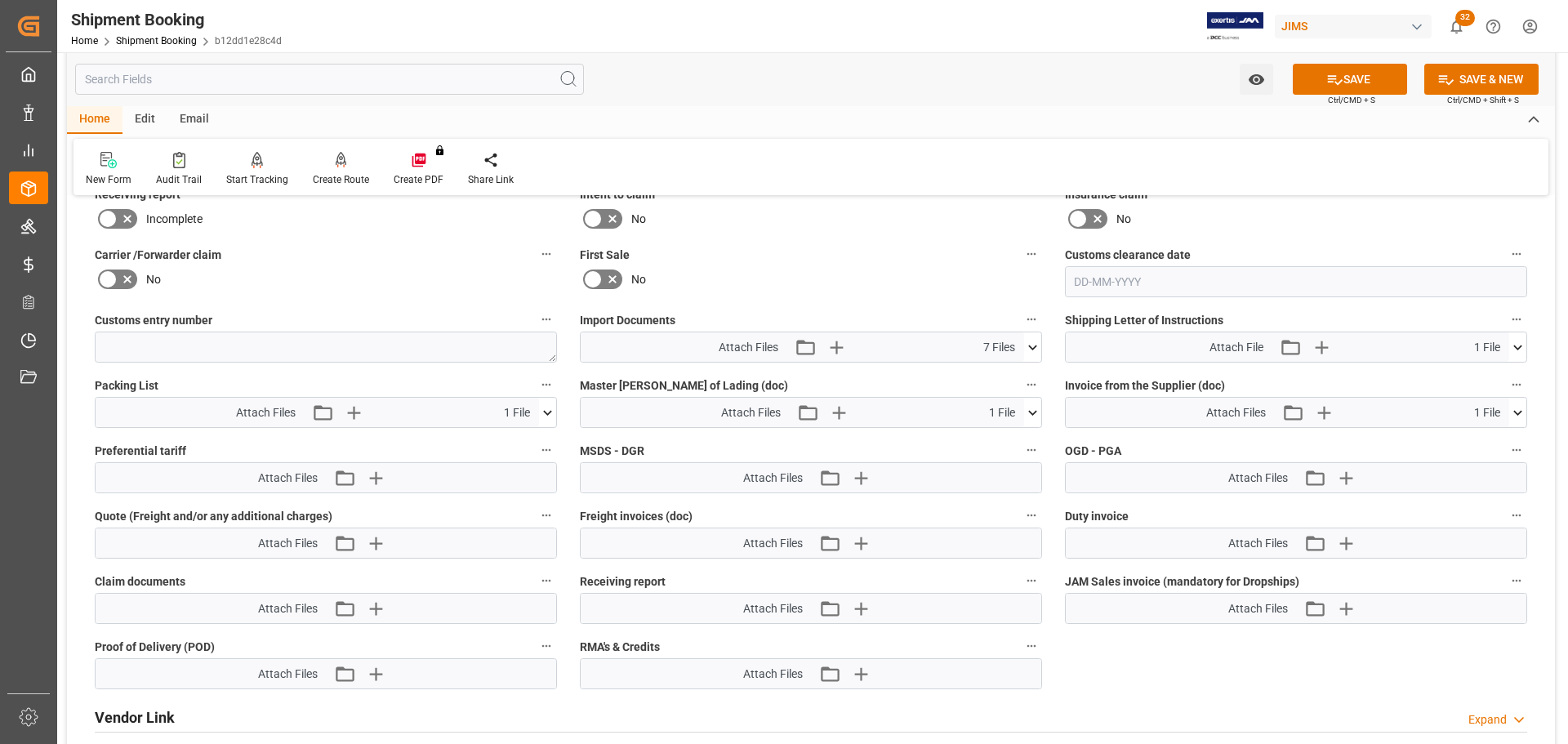
scroll to position [808, 0]
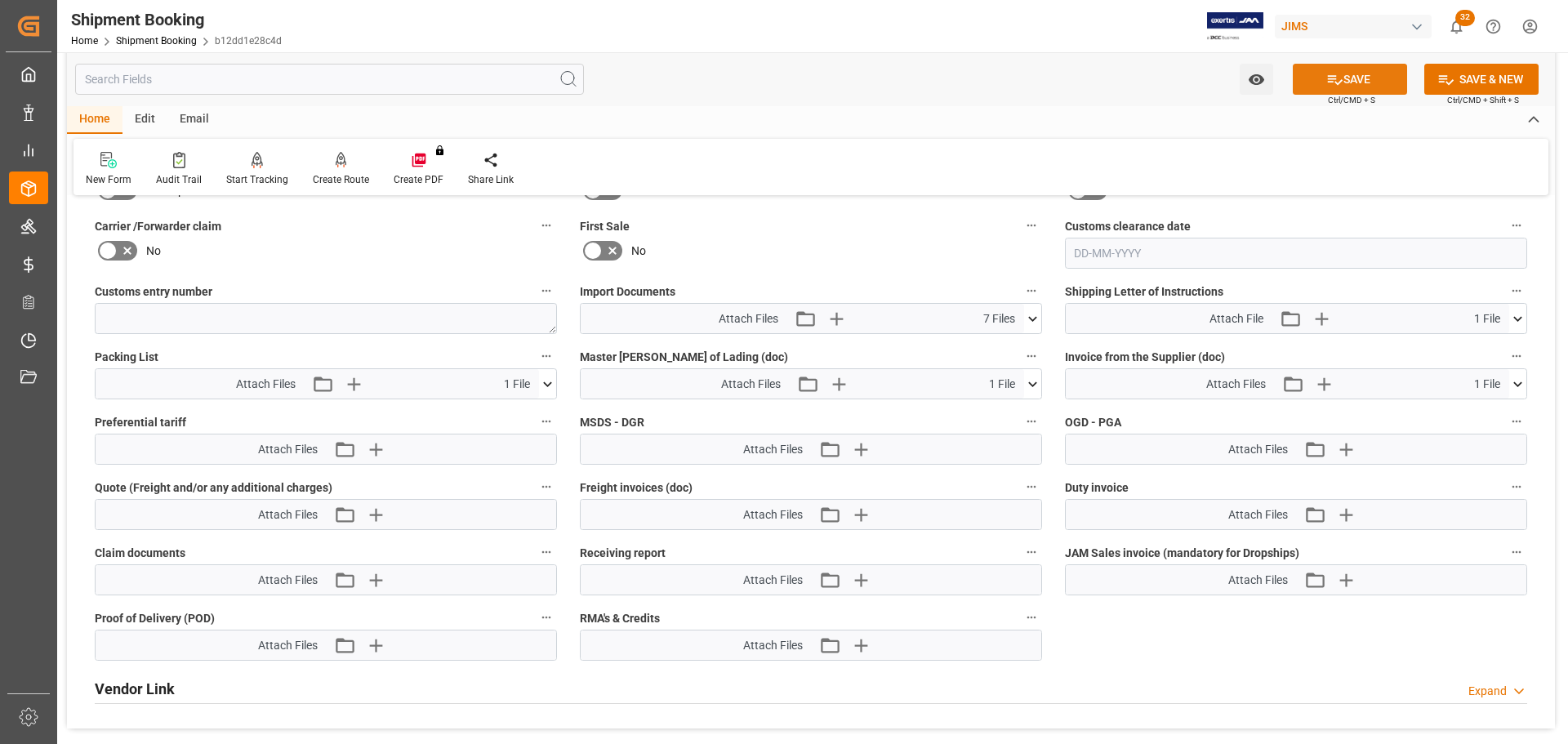
click at [1329, 81] on icon at bounding box center [1335, 80] width 14 height 10
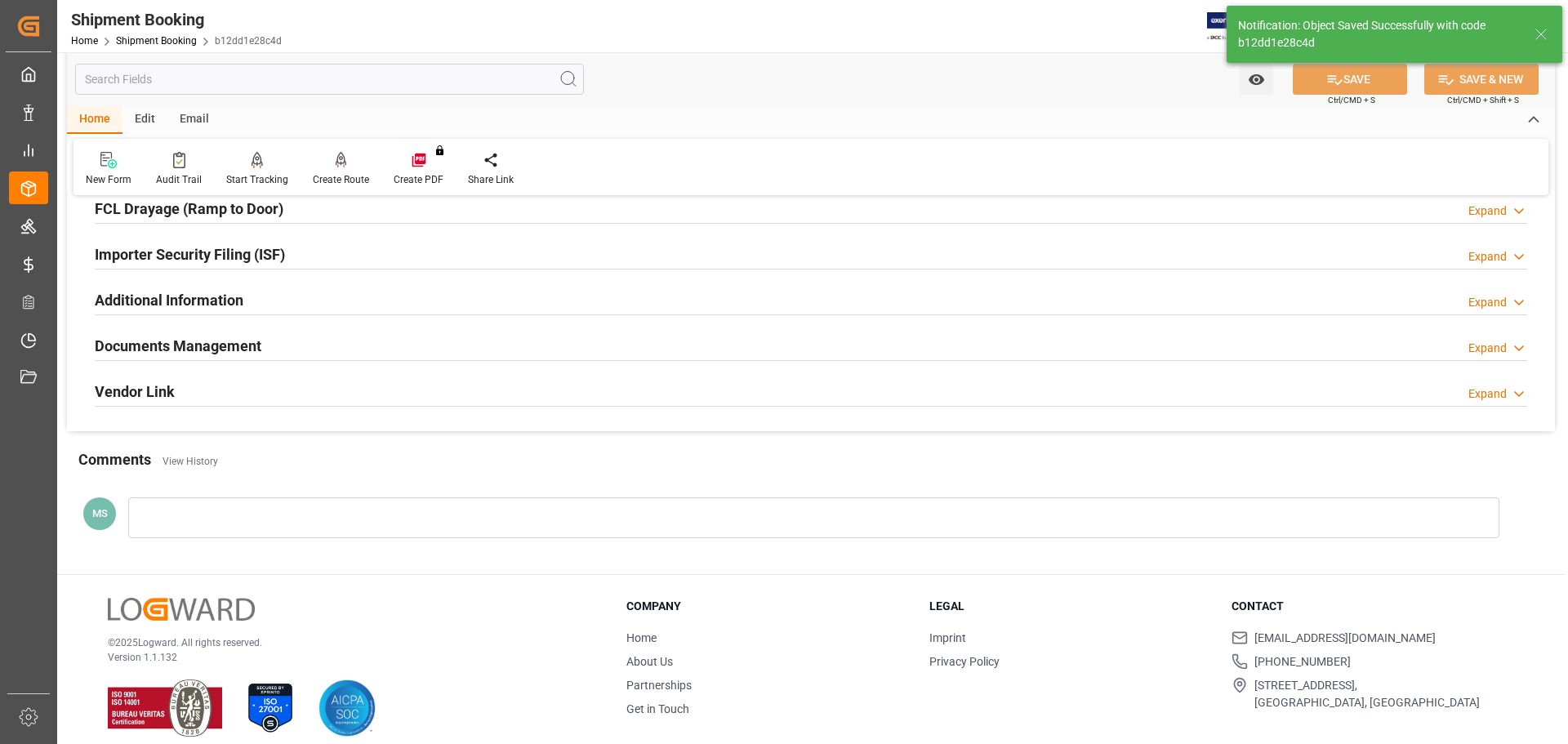
scroll to position [482, 0]
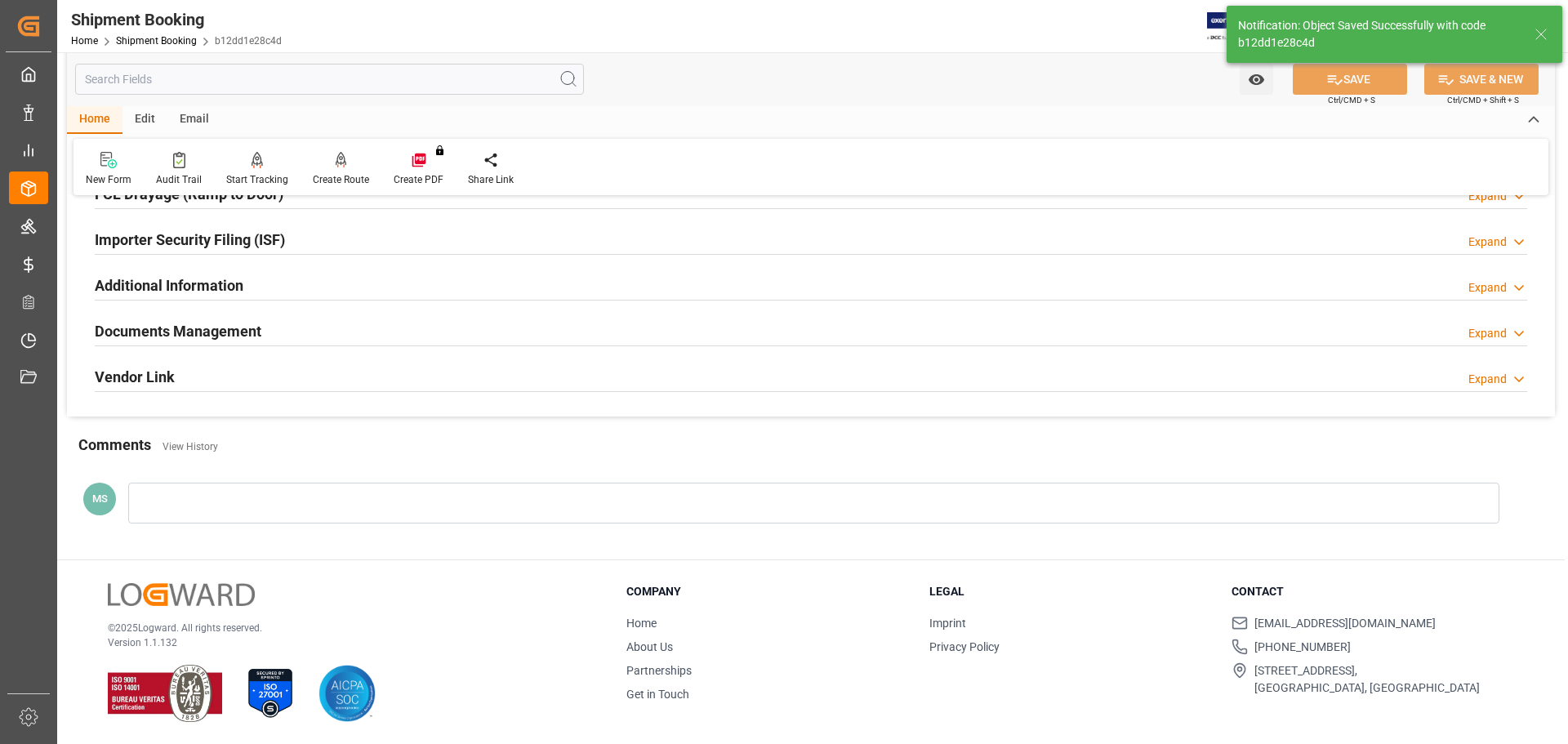
click at [320, 327] on div "Documents Management Expand" at bounding box center [810, 330] width 1432 height 31
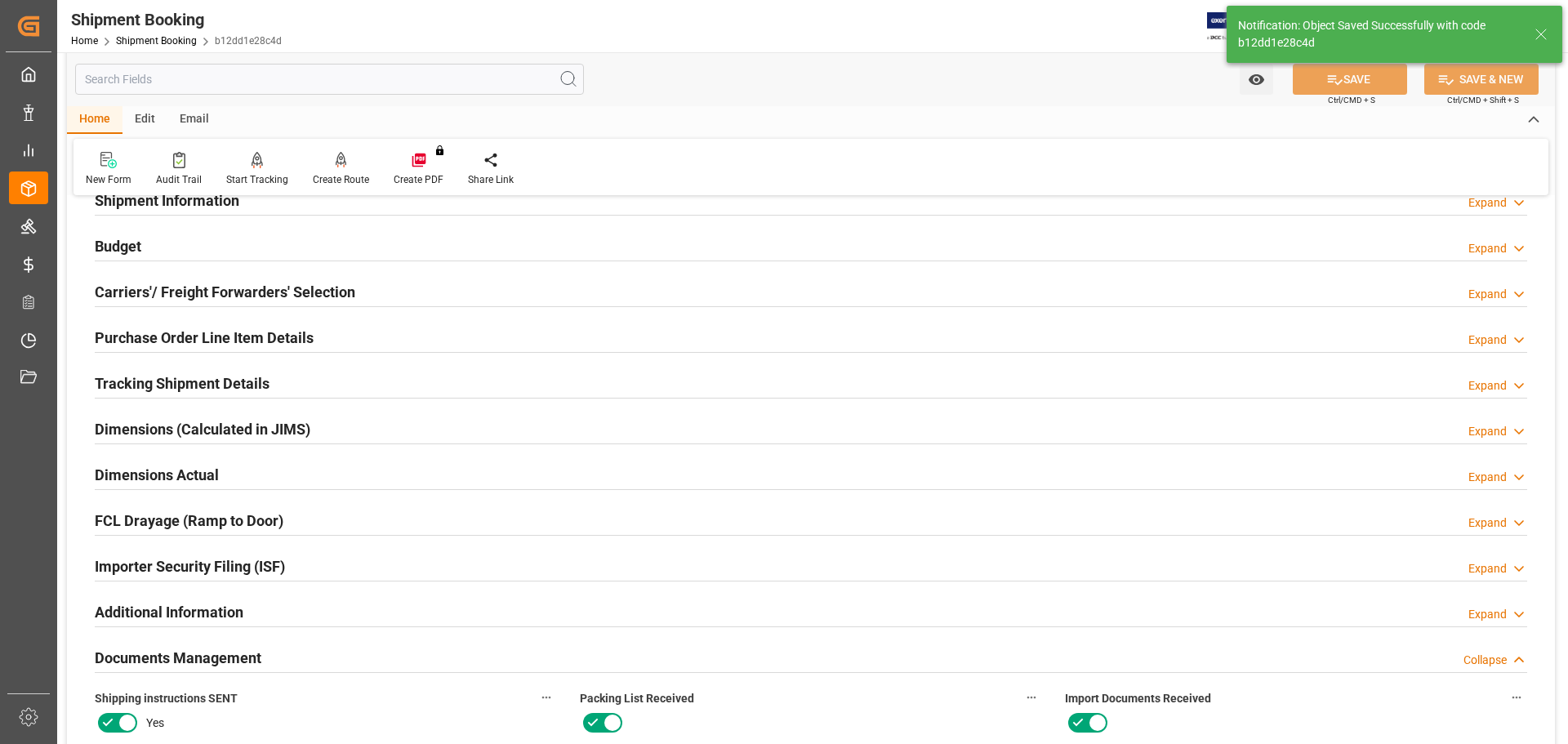
scroll to position [0, 0]
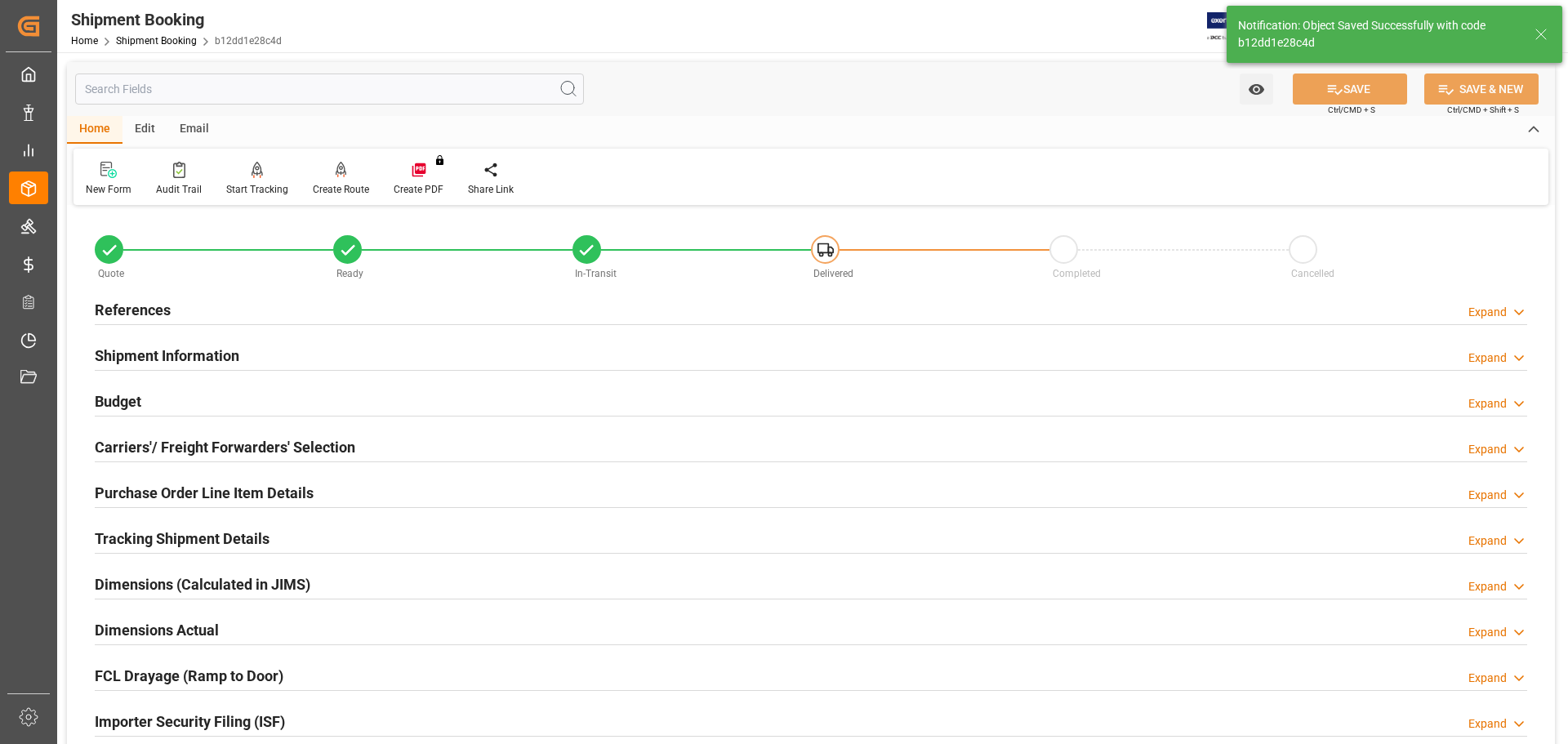
click at [262, 301] on div "References Expand" at bounding box center [810, 308] width 1432 height 31
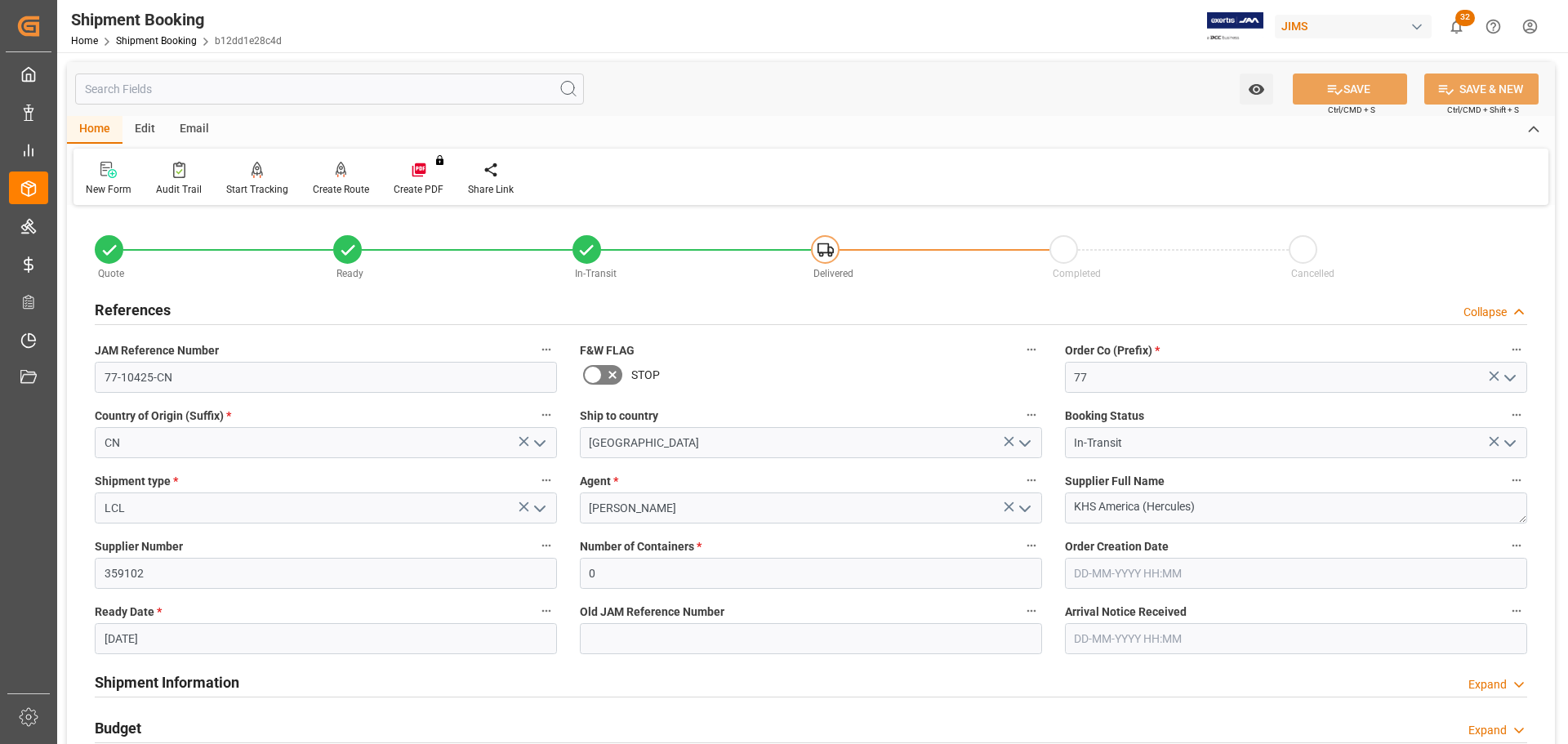
click at [262, 301] on div "References Collapse" at bounding box center [810, 308] width 1432 height 31
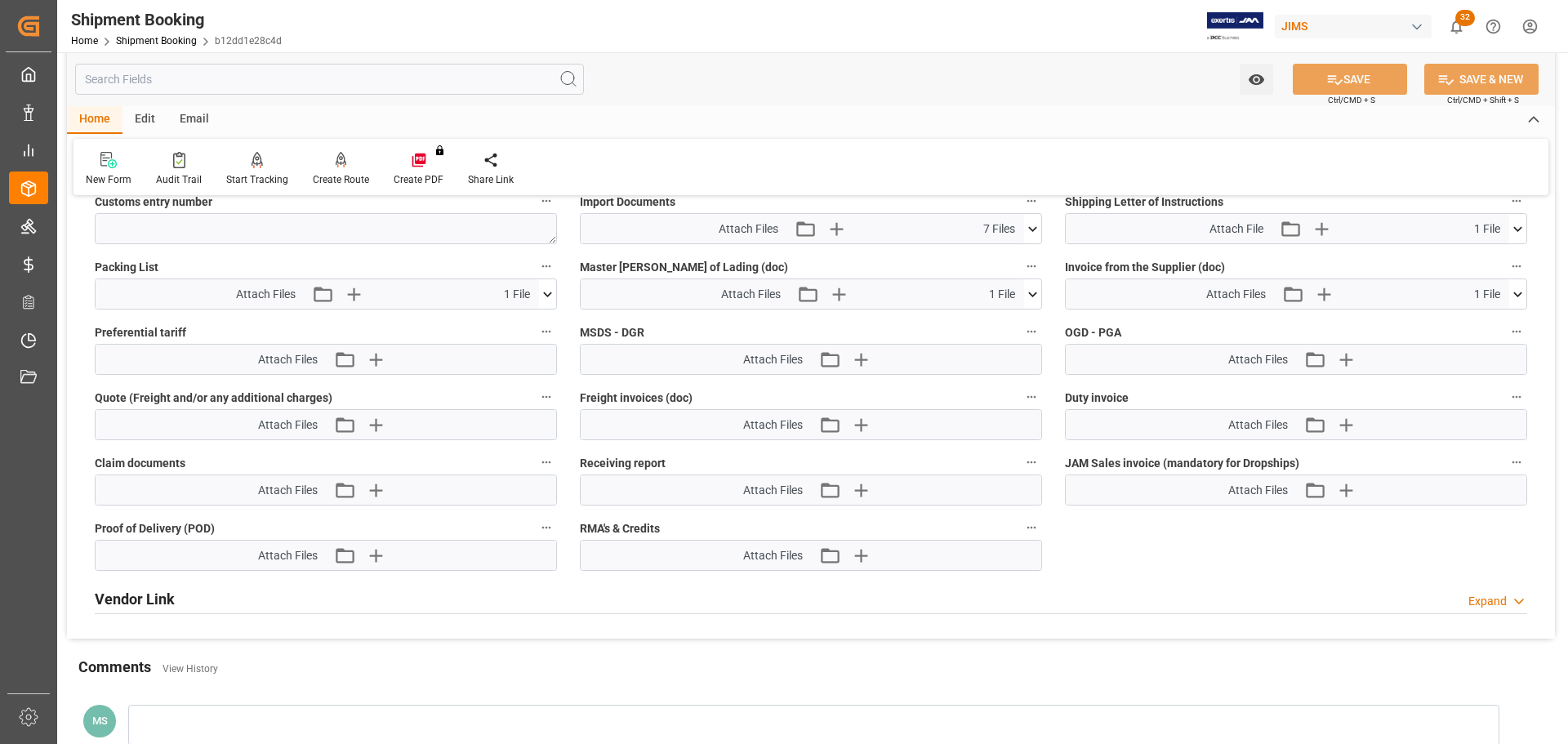
scroll to position [816, 0]
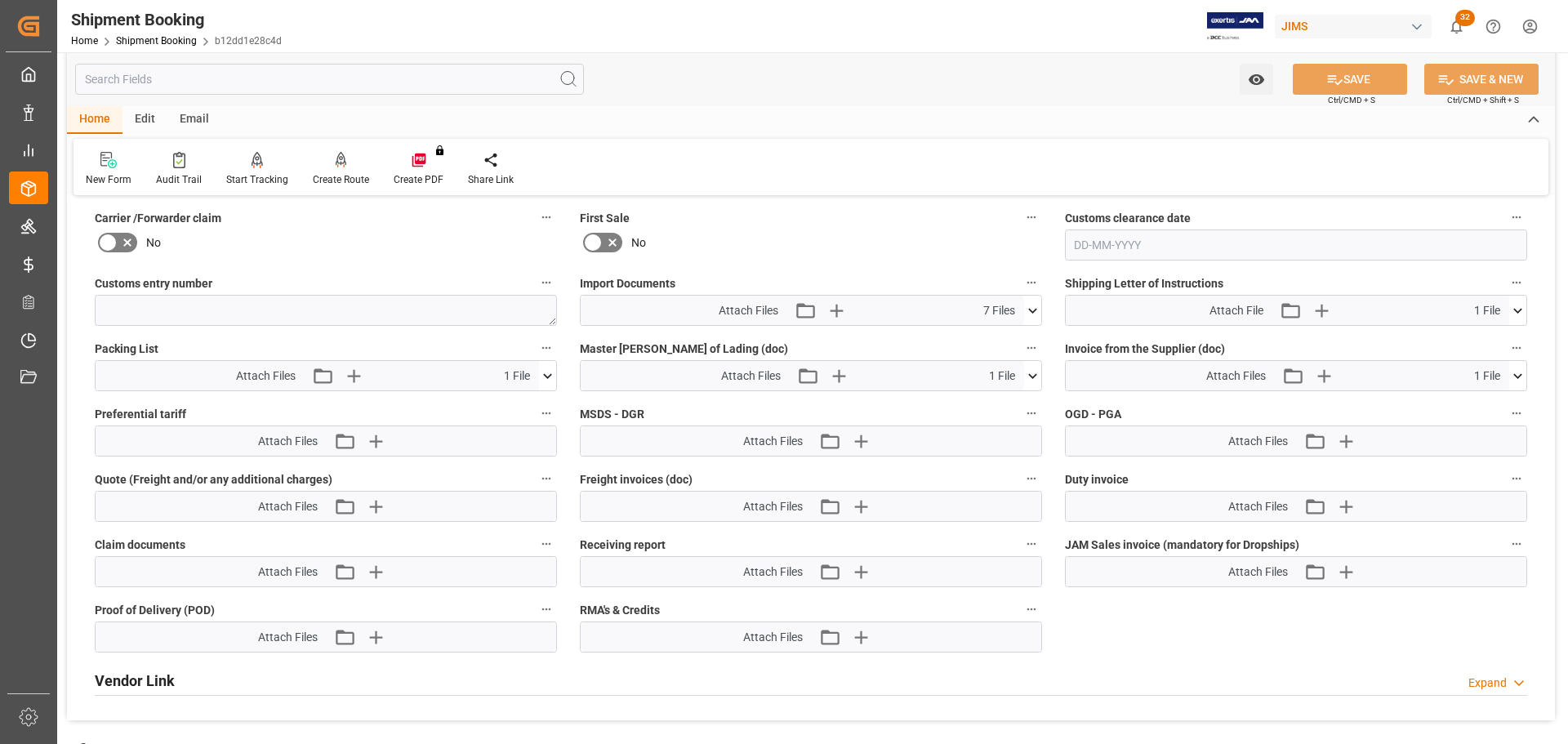
click at [1030, 314] on icon at bounding box center [1032, 310] width 17 height 17
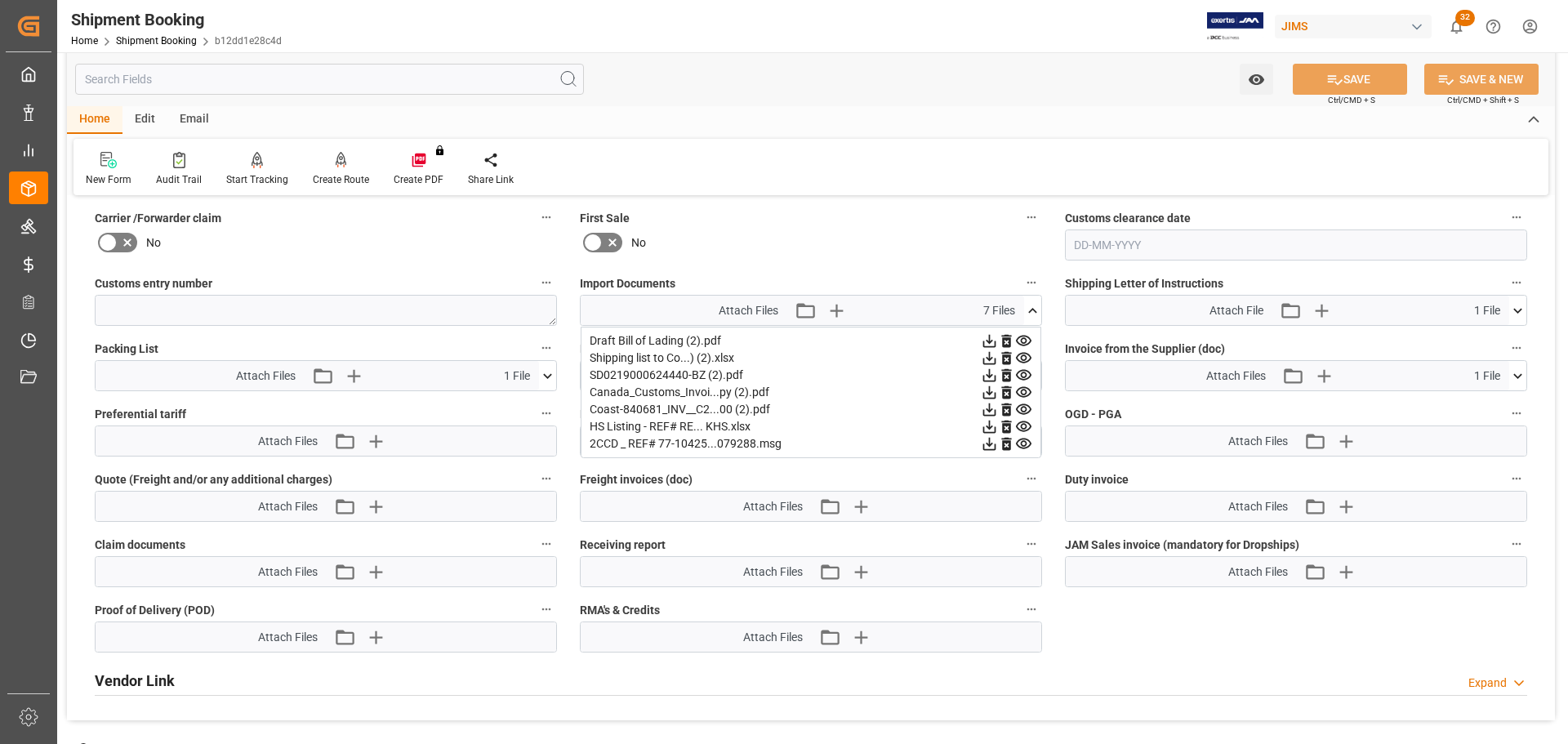
click at [1037, 302] on icon at bounding box center [1032, 310] width 17 height 17
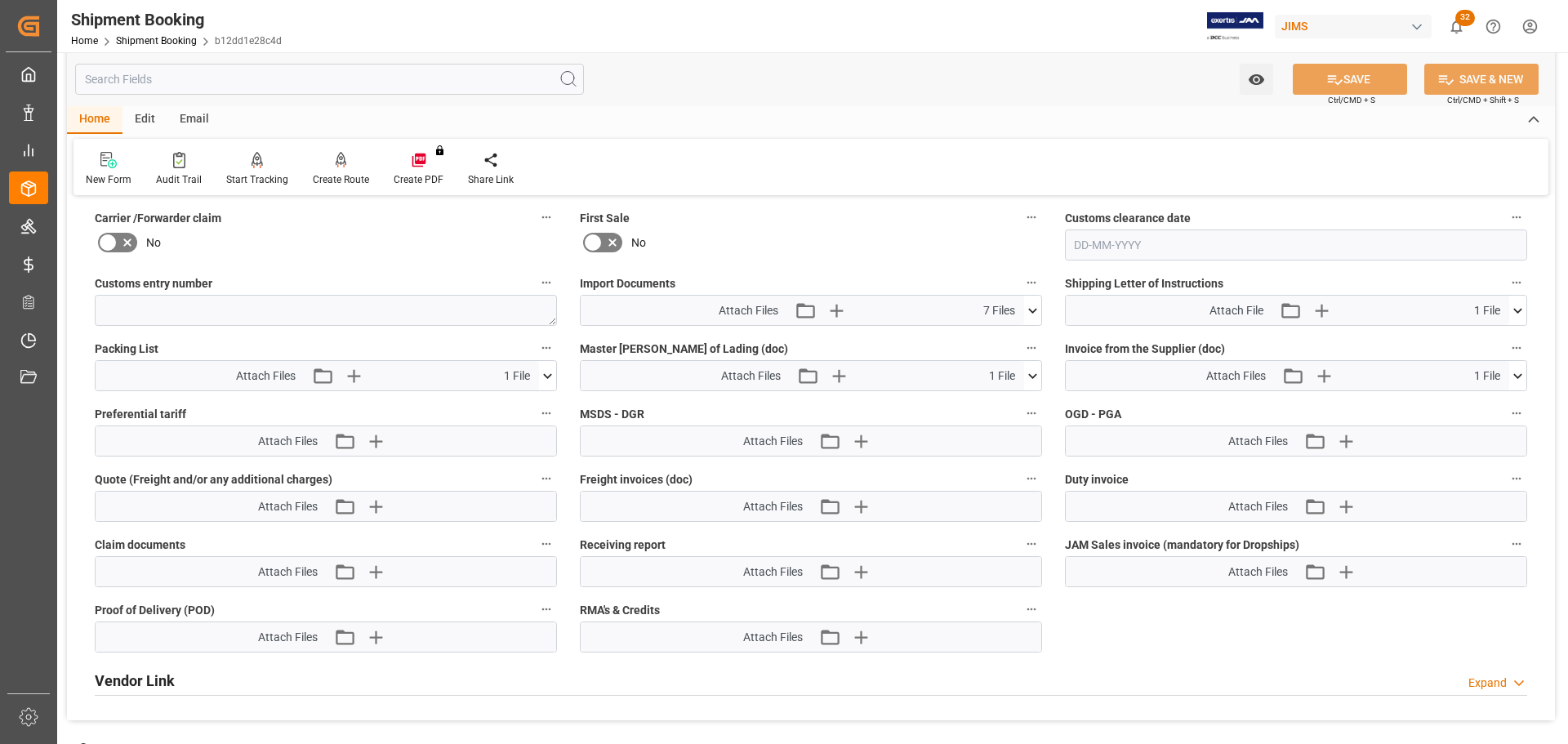
click at [1034, 378] on icon at bounding box center [1032, 376] width 17 height 17
click at [1019, 404] on icon at bounding box center [1023, 405] width 17 height 17
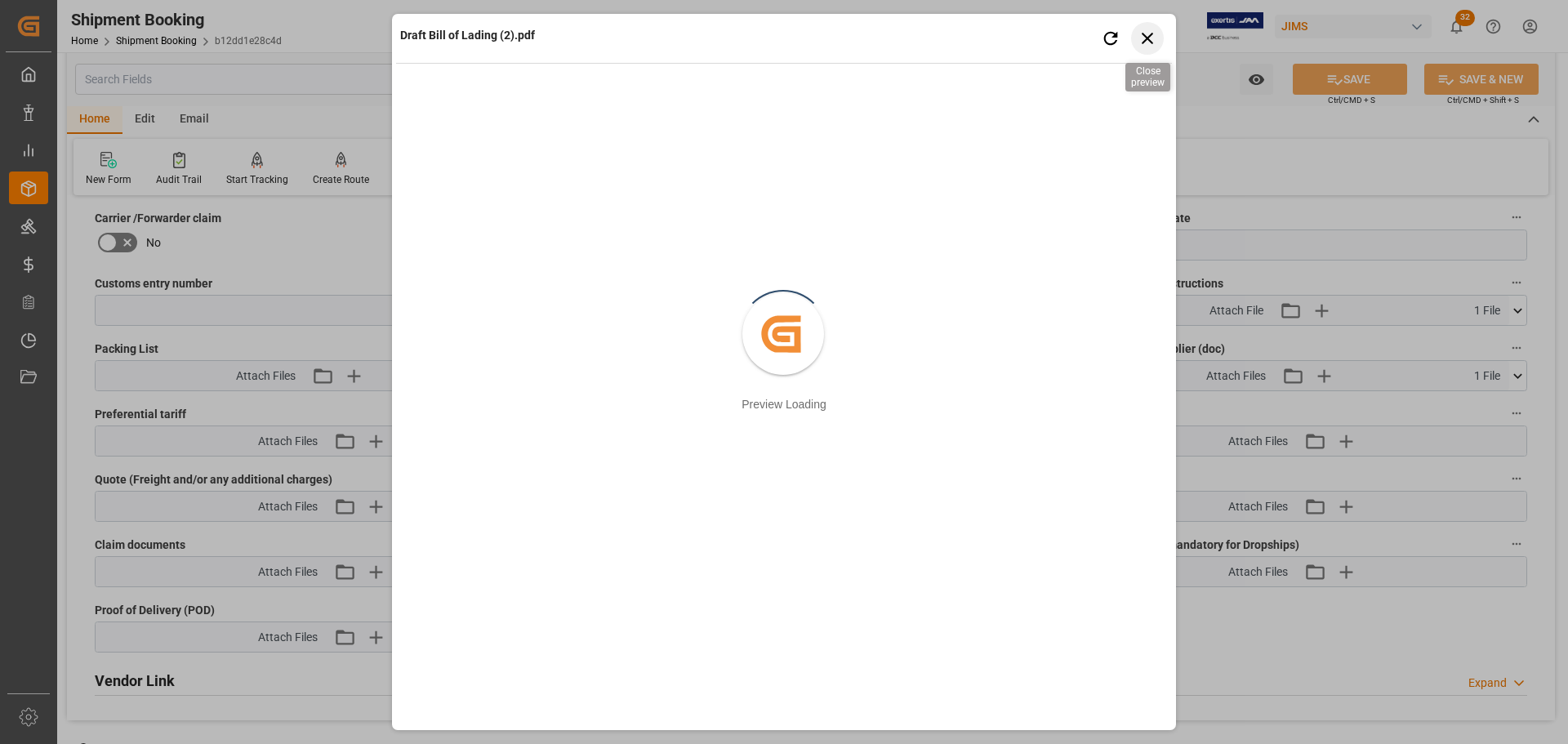
click at [1145, 36] on icon "button" at bounding box center [1147, 38] width 12 height 12
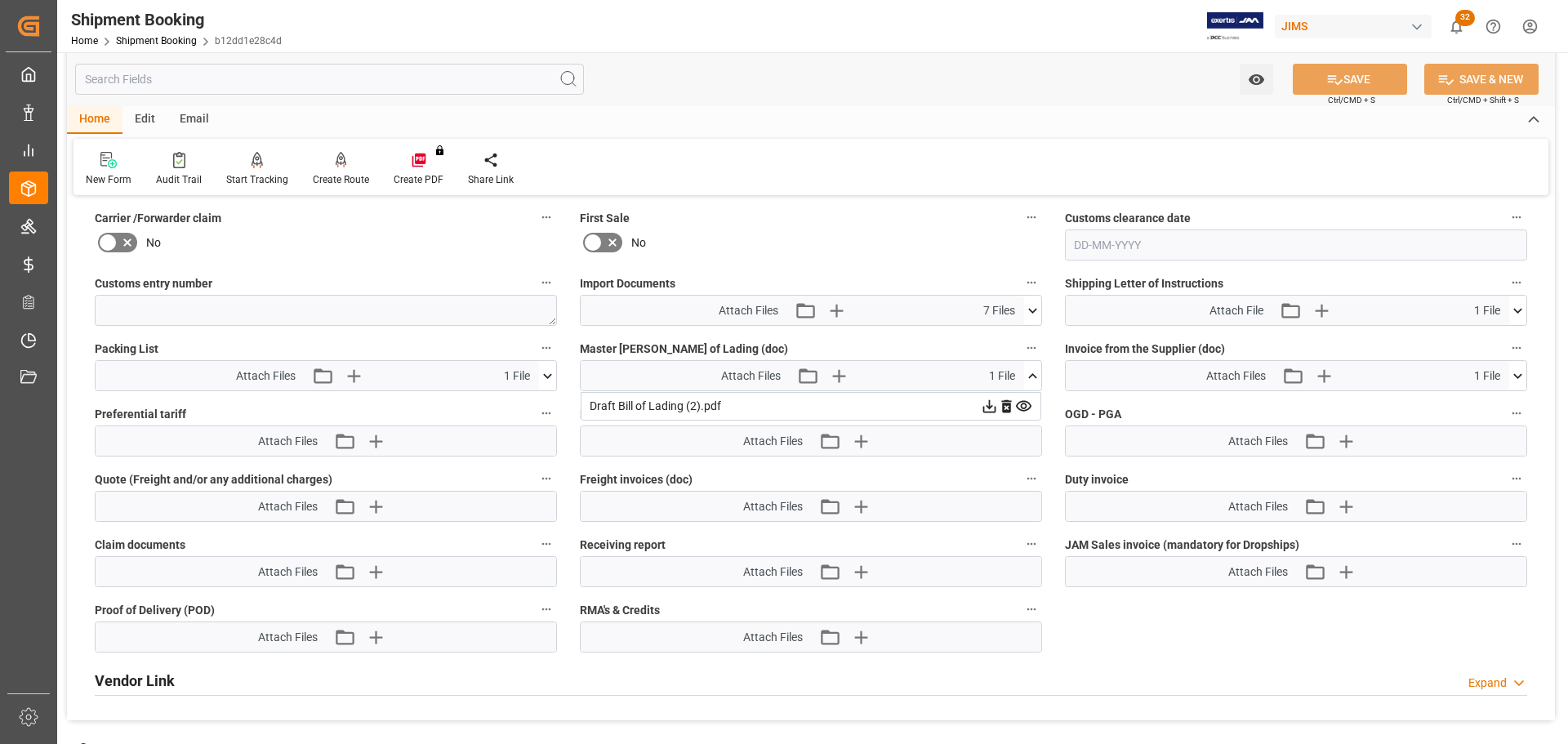
click at [1035, 375] on icon at bounding box center [1033, 375] width 9 height 4
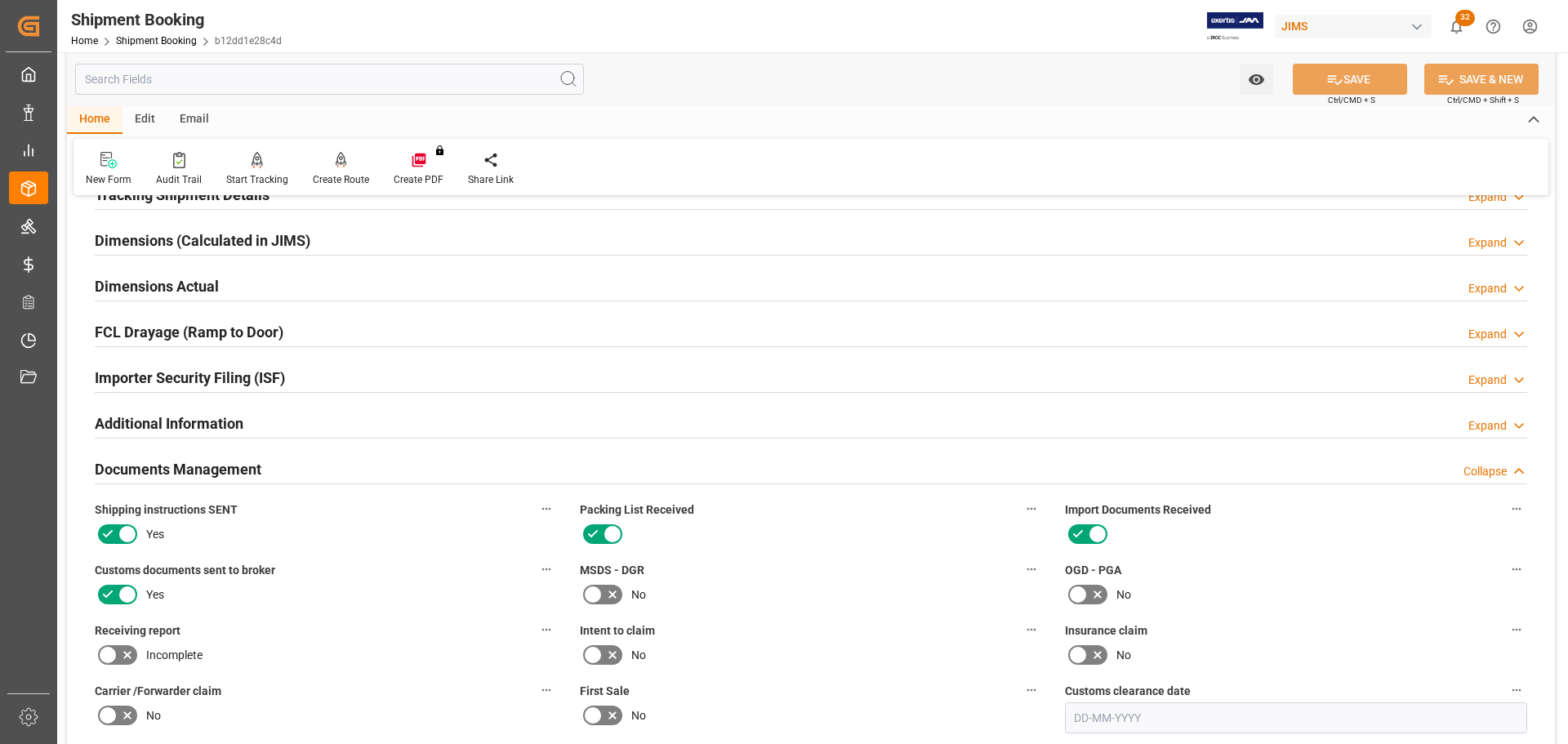
scroll to position [326, 0]
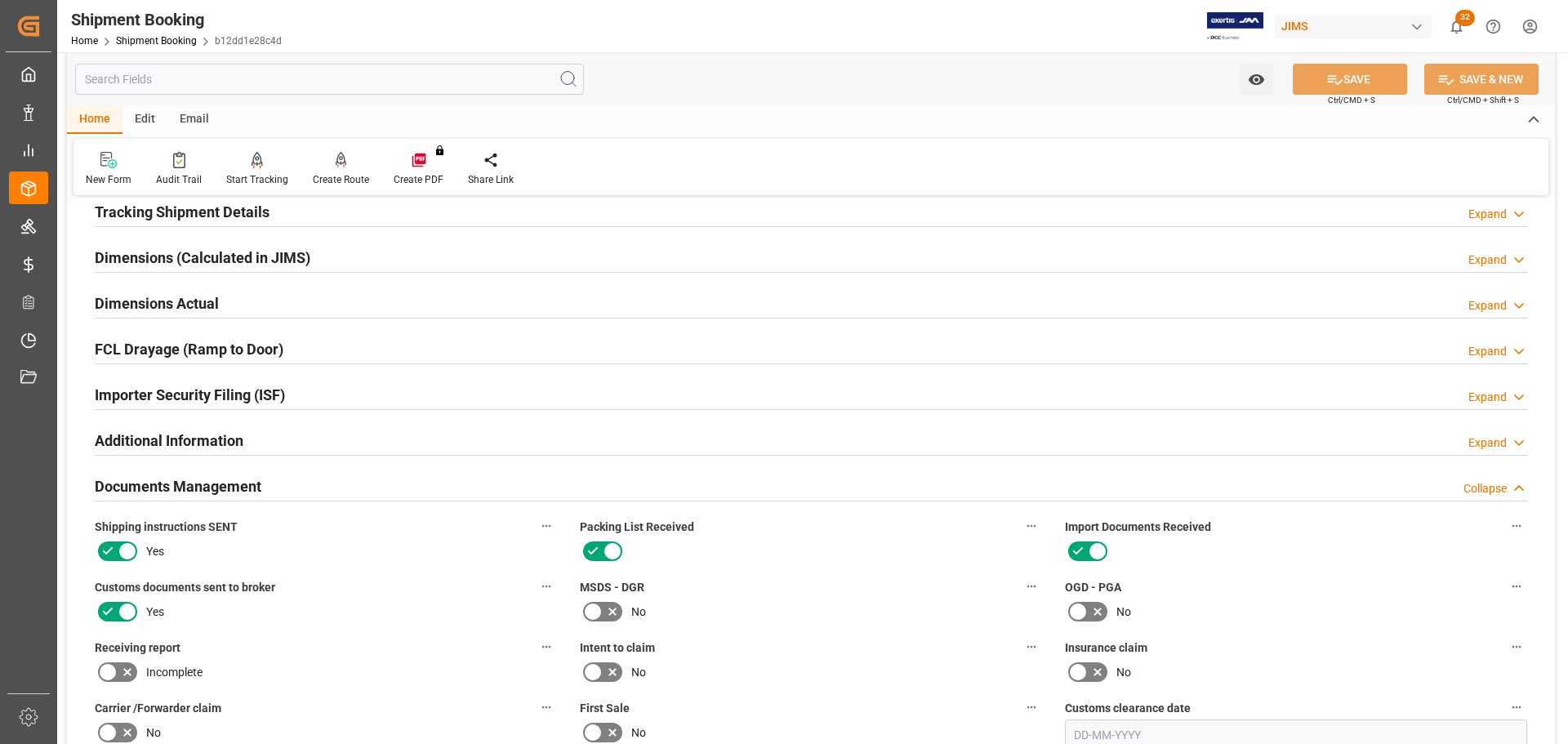
click at [309, 483] on div "Documents Management Collapse" at bounding box center [810, 484] width 1432 height 31
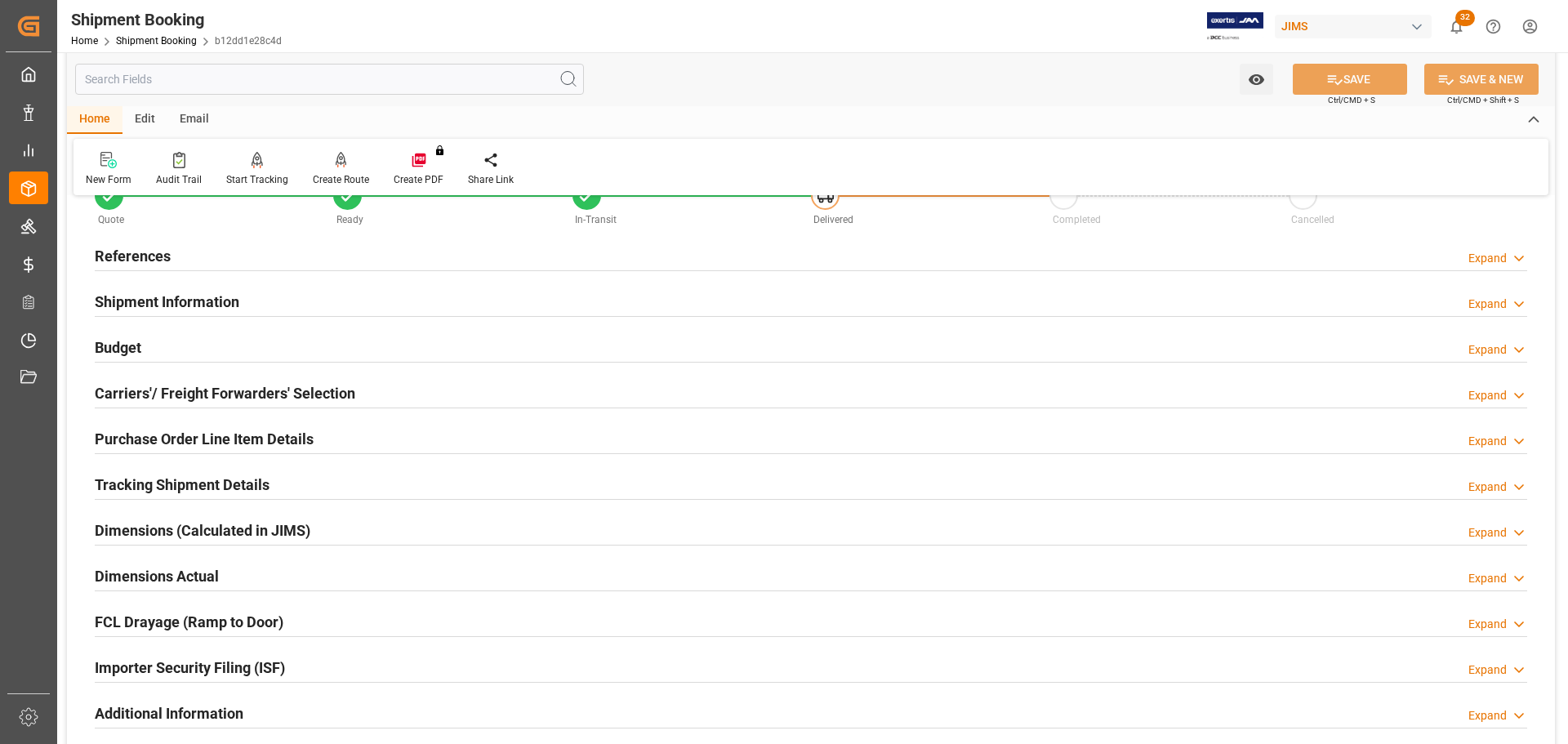
scroll to position [82, 0]
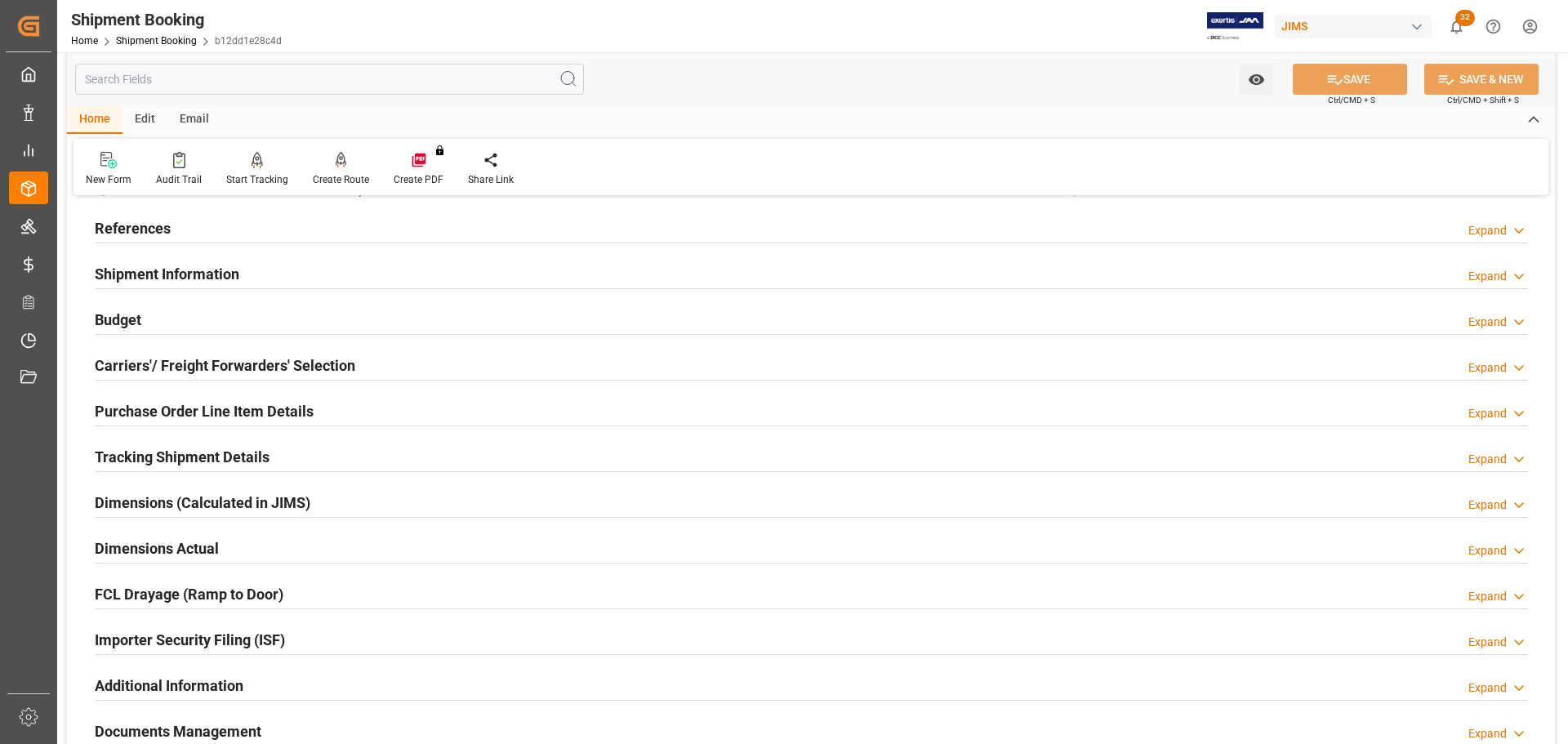
click at [206, 546] on h2 "Dimensions Actual" at bounding box center [156, 548] width 124 height 22
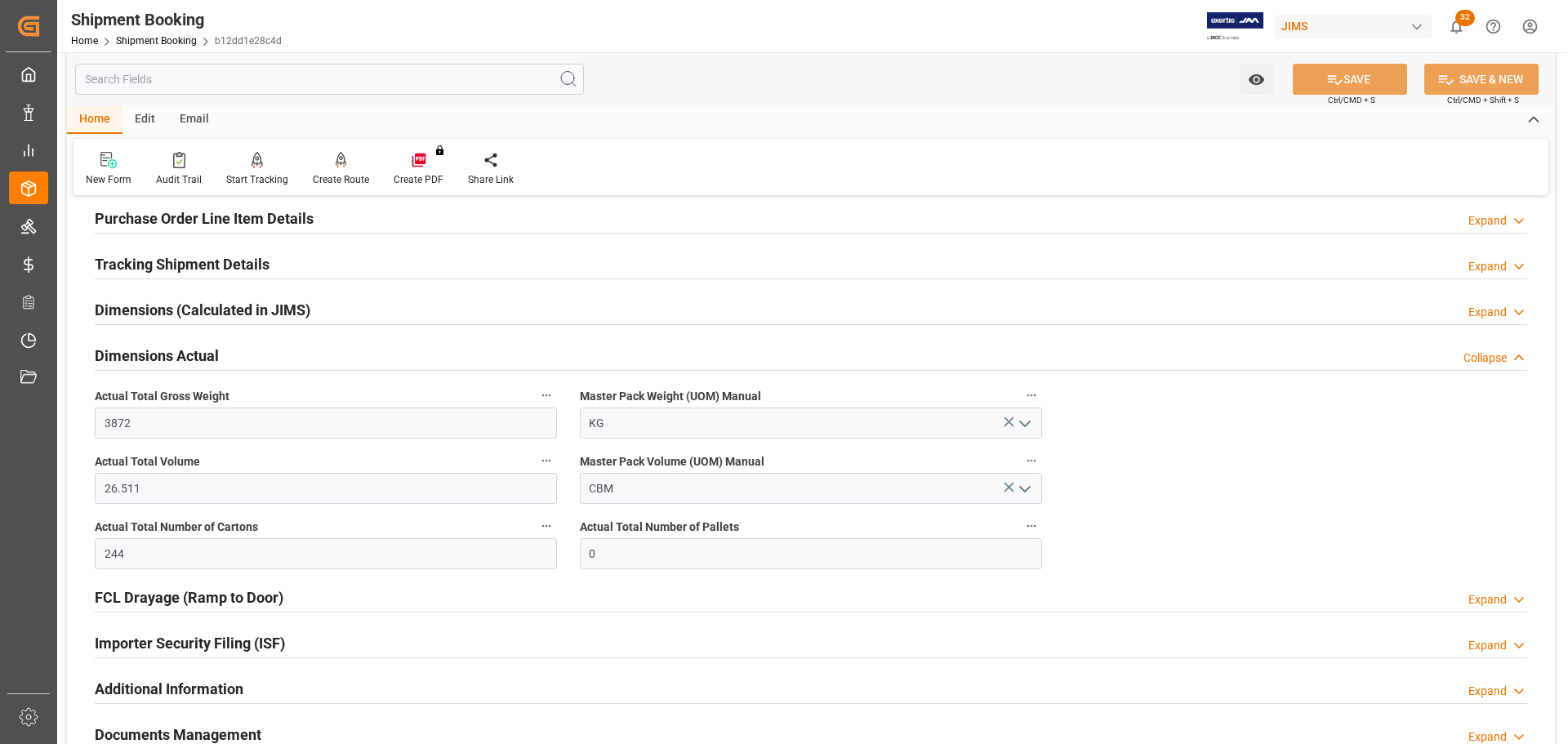
scroll to position [326, 0]
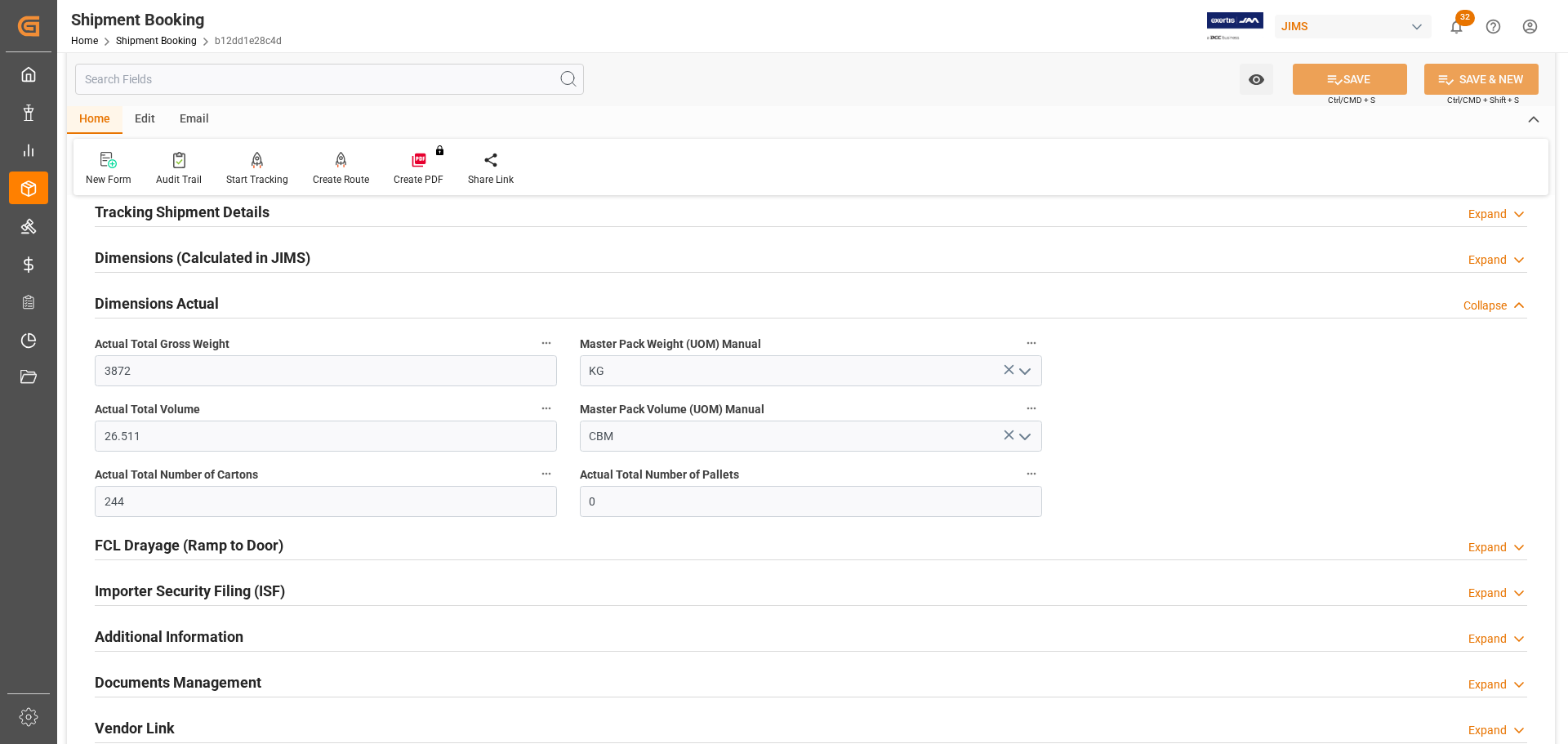
click at [193, 301] on h2 "Dimensions Actual" at bounding box center [156, 303] width 124 height 22
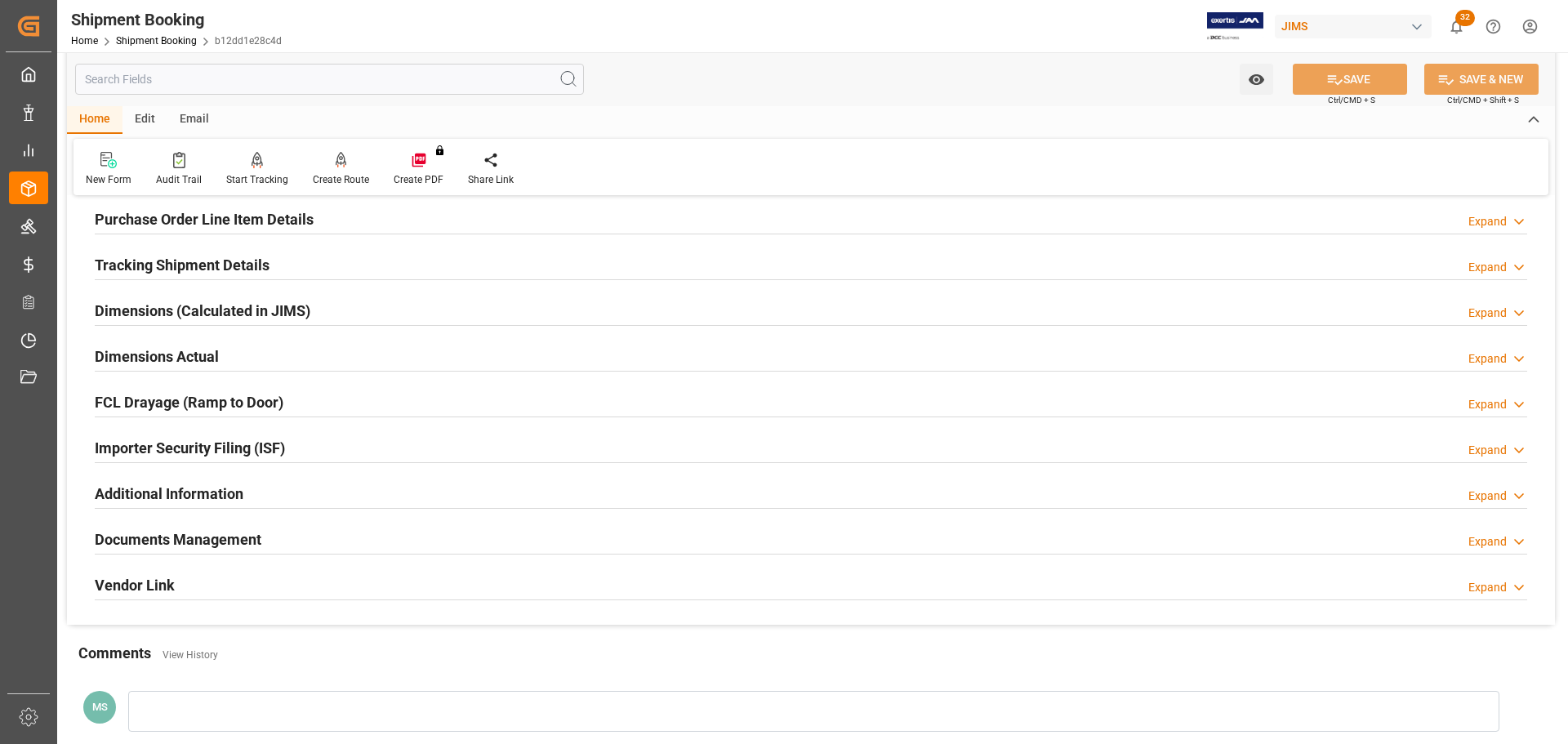
scroll to position [245, 0]
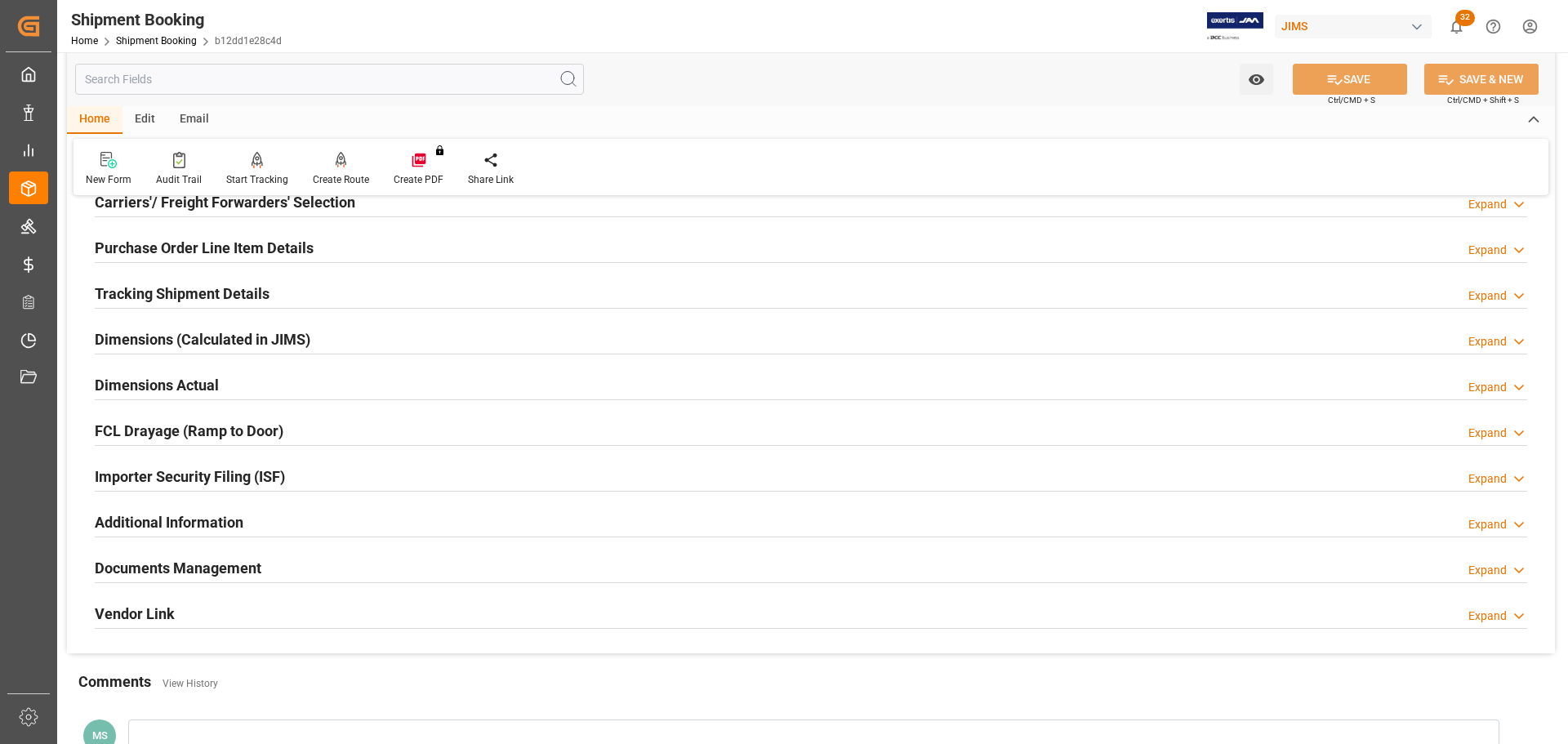
click at [197, 294] on h2 "Tracking Shipment Details" at bounding box center [182, 293] width 174 height 22
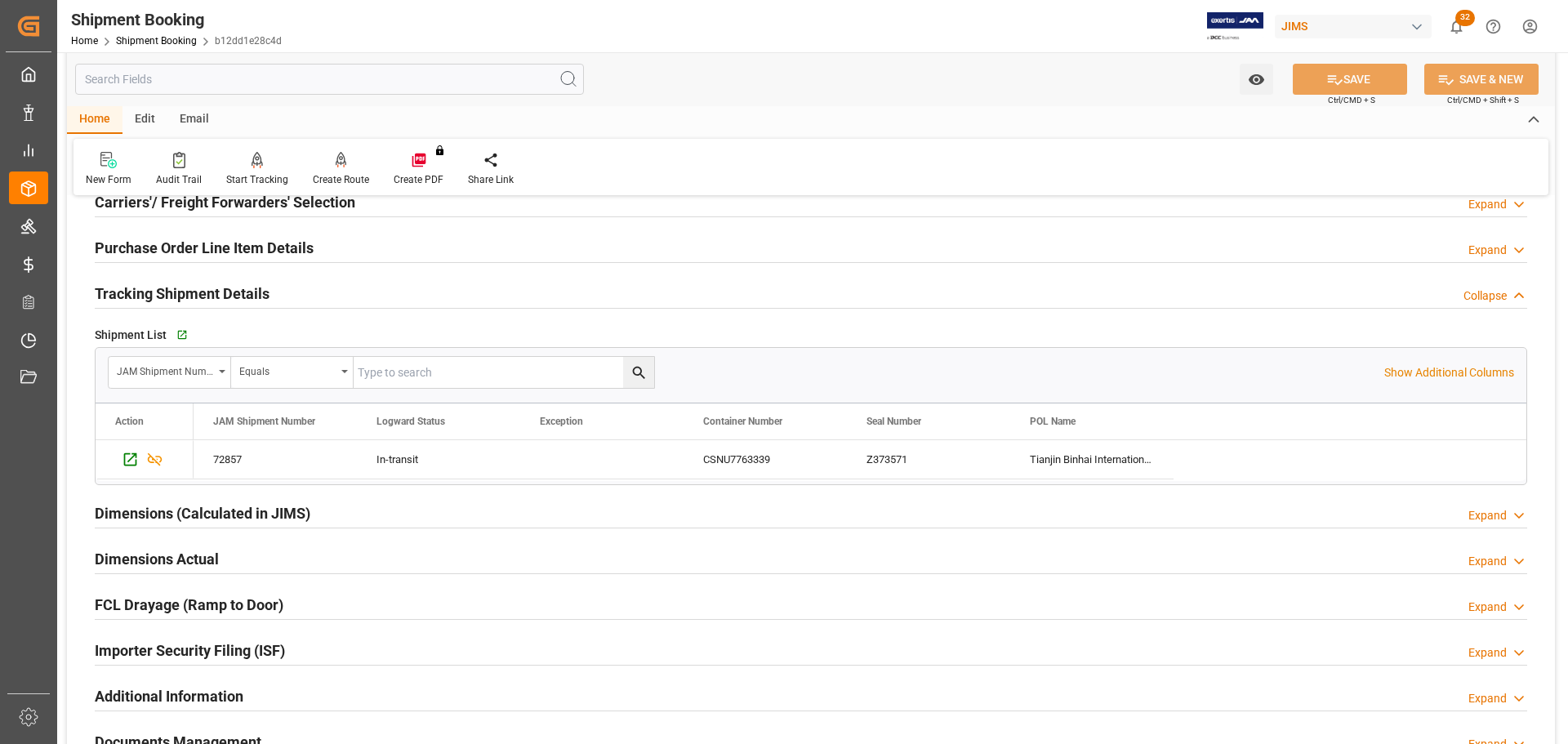
click at [197, 294] on h2 "Tracking Shipment Details" at bounding box center [182, 293] width 174 height 22
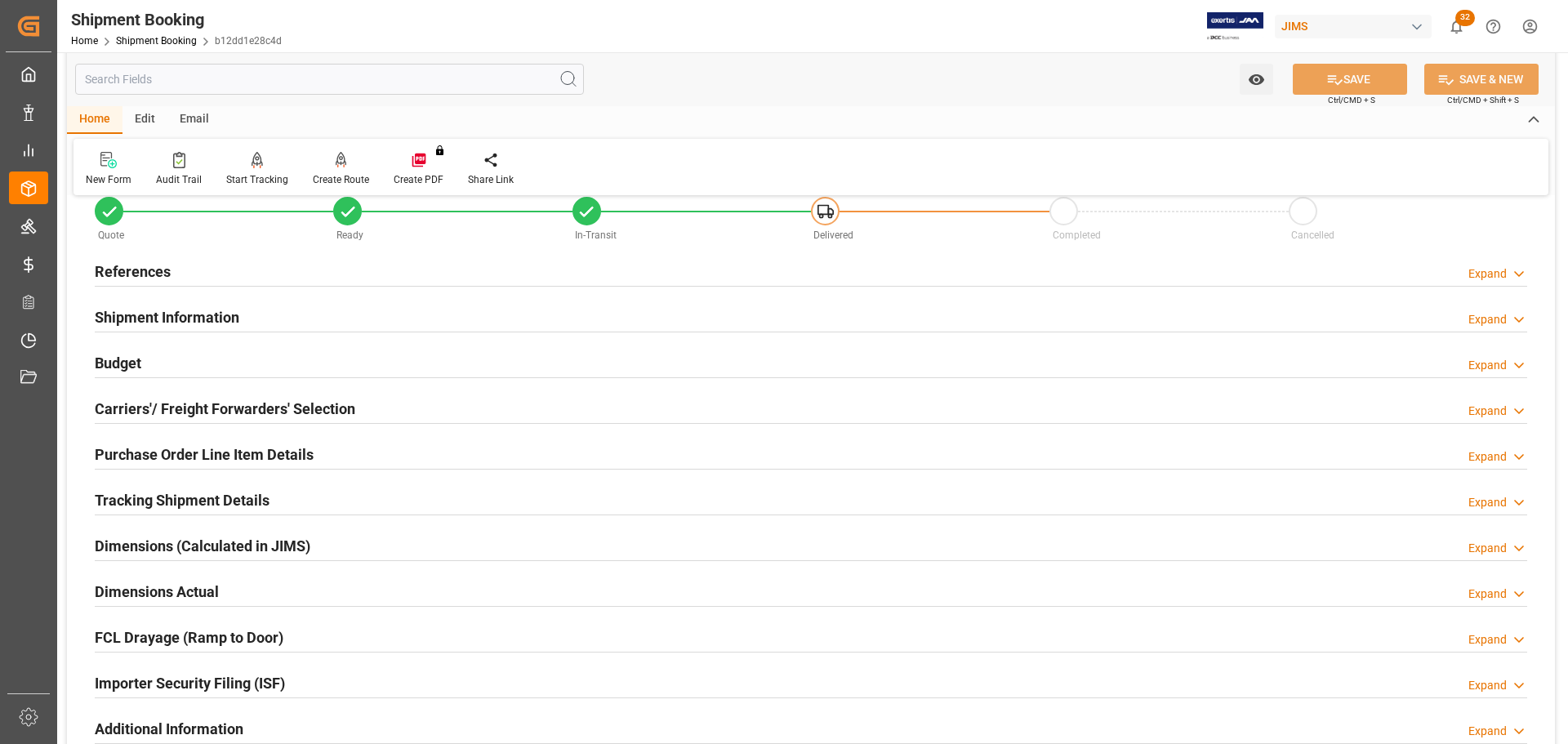
scroll to position [0, 0]
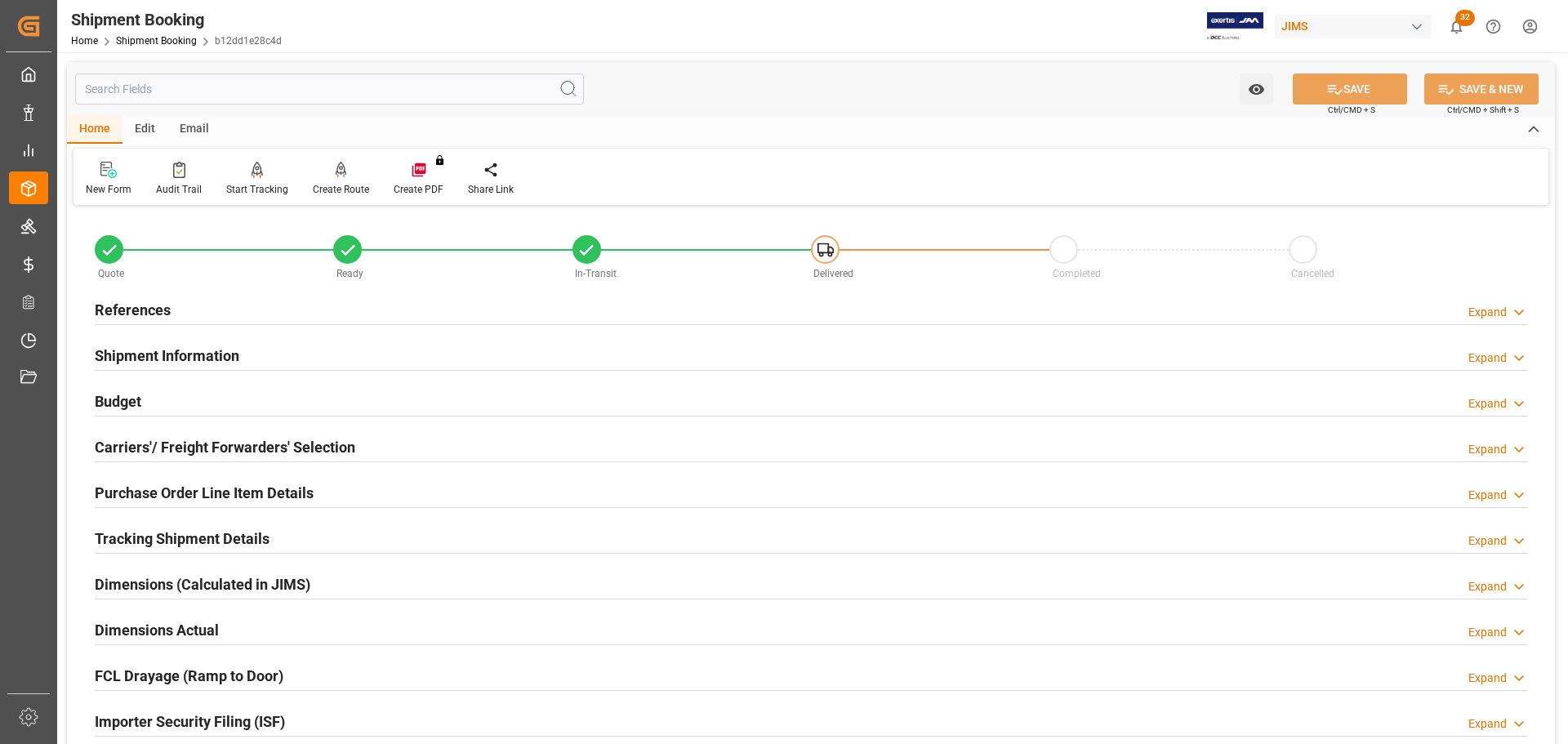
click at [193, 408] on div "Budget Expand" at bounding box center [810, 400] width 1432 height 31
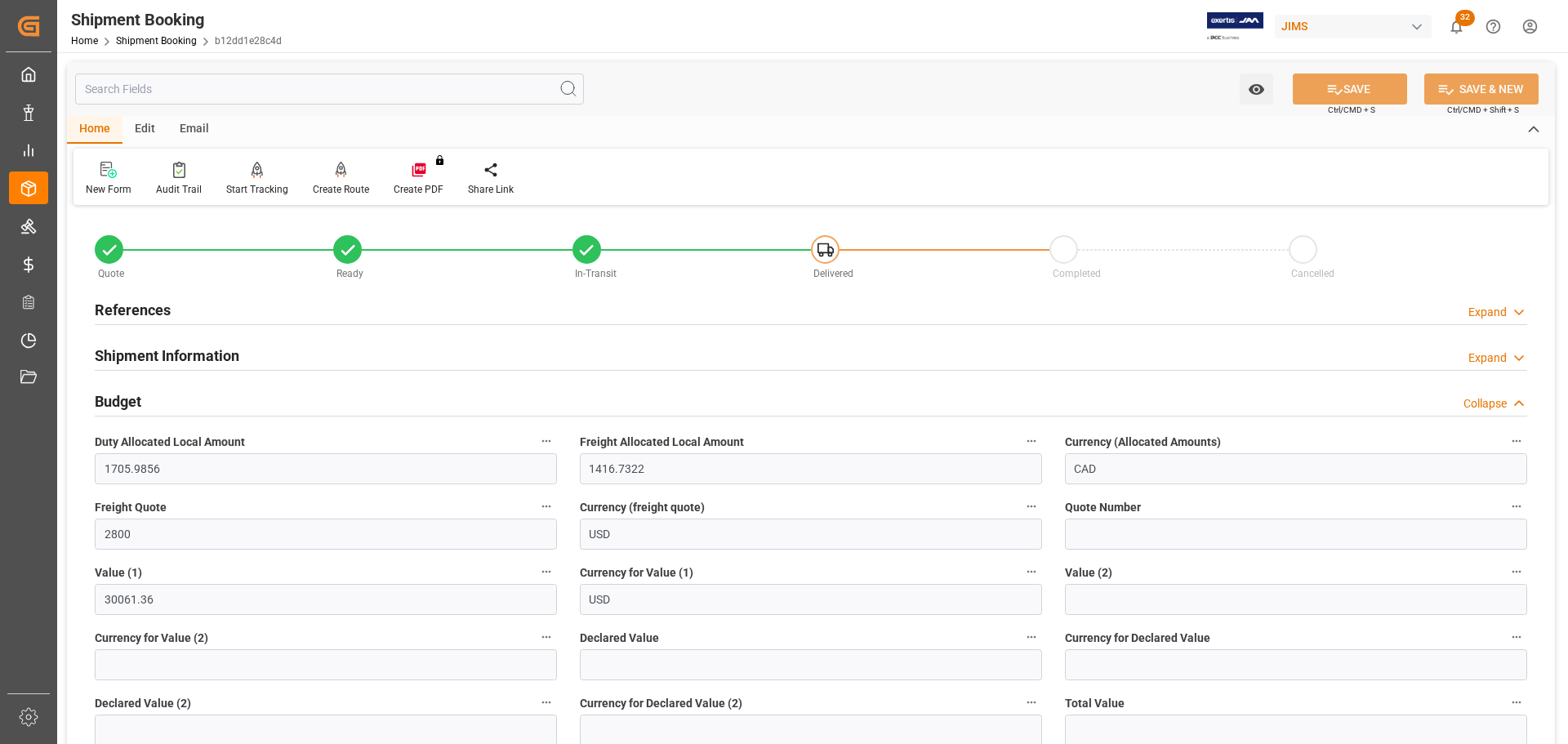
click at [171, 394] on div "Budget Collapse" at bounding box center [810, 400] width 1432 height 31
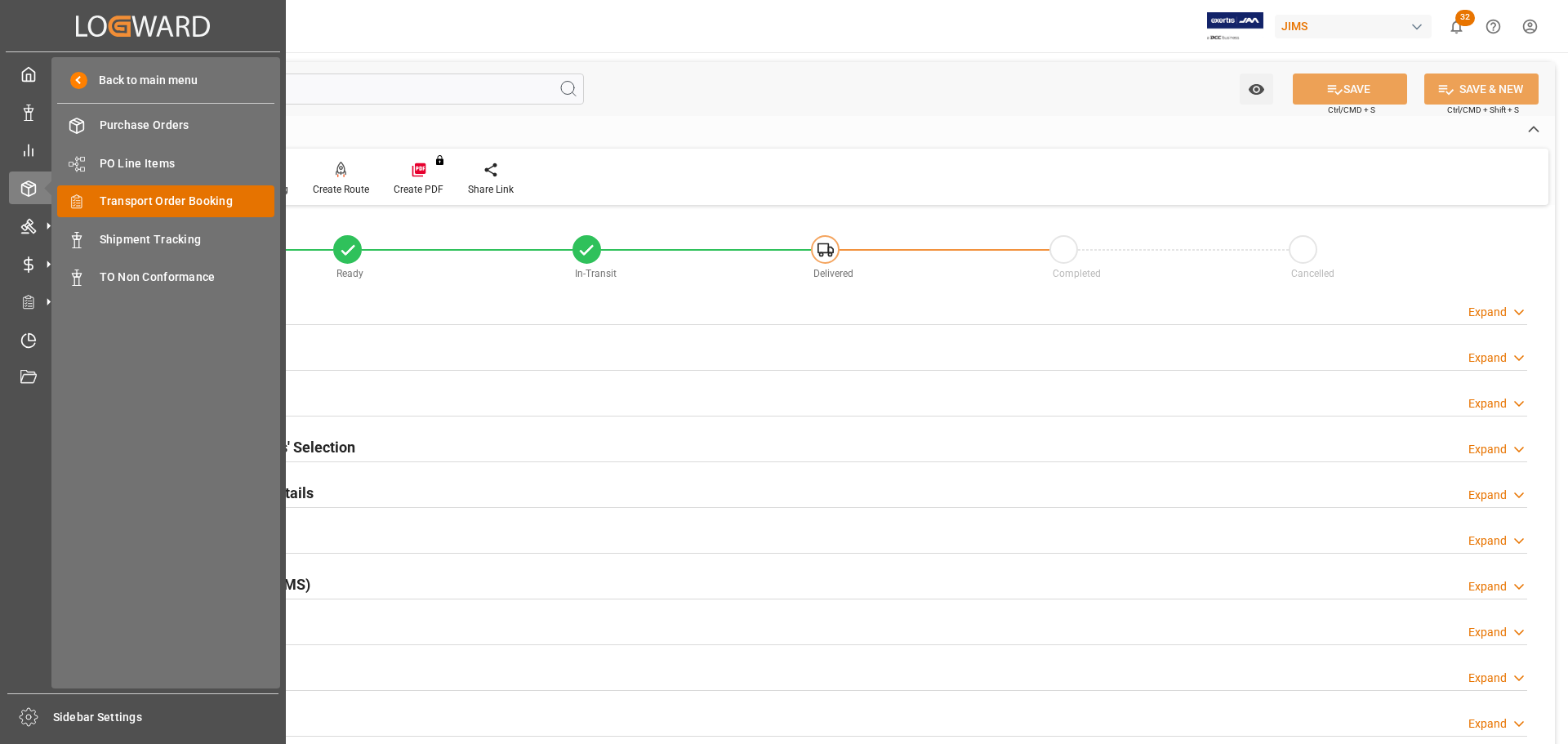
click at [192, 203] on span "Transport Order Booking" at bounding box center [187, 200] width 175 height 17
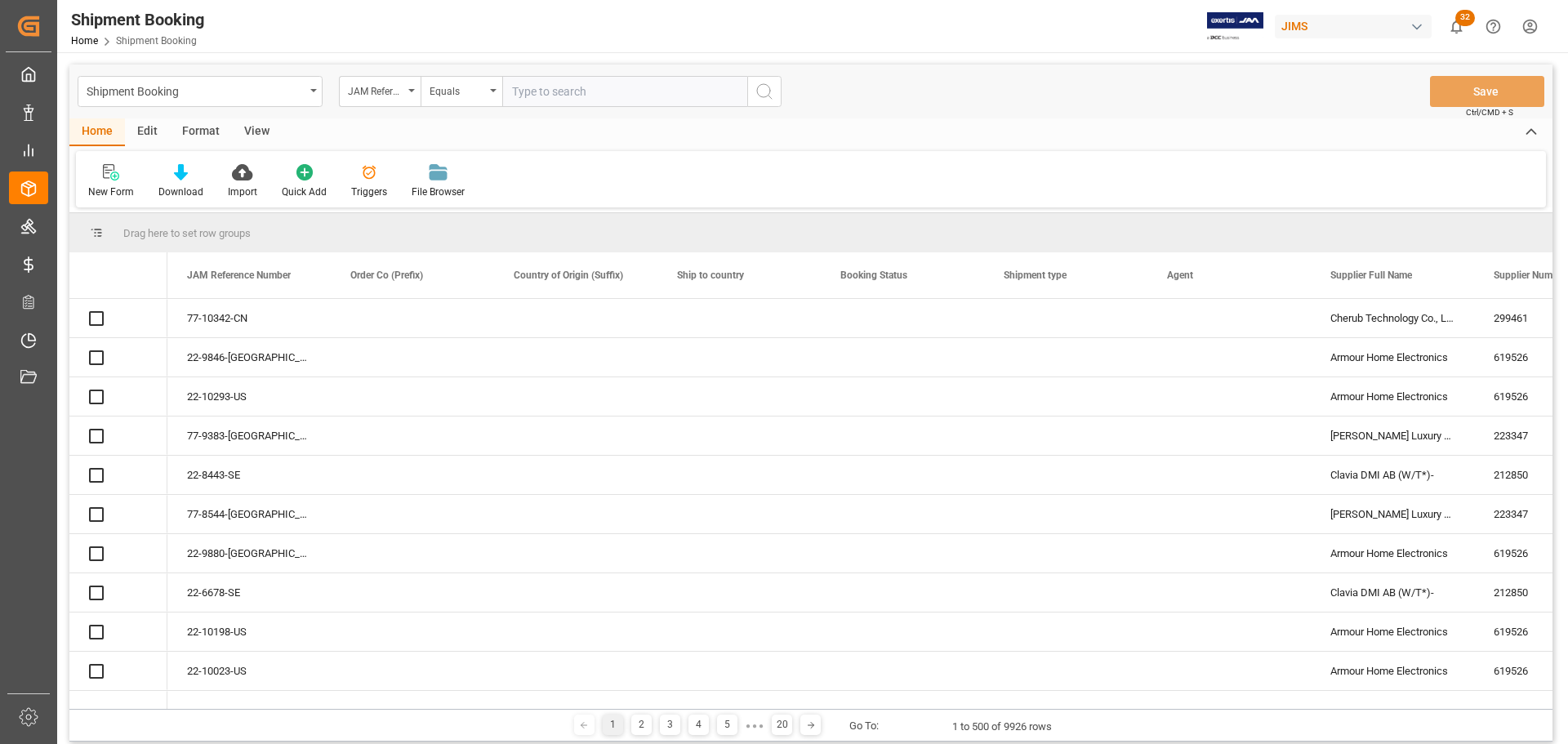
click at [581, 91] on input "text" at bounding box center [625, 91] width 245 height 31
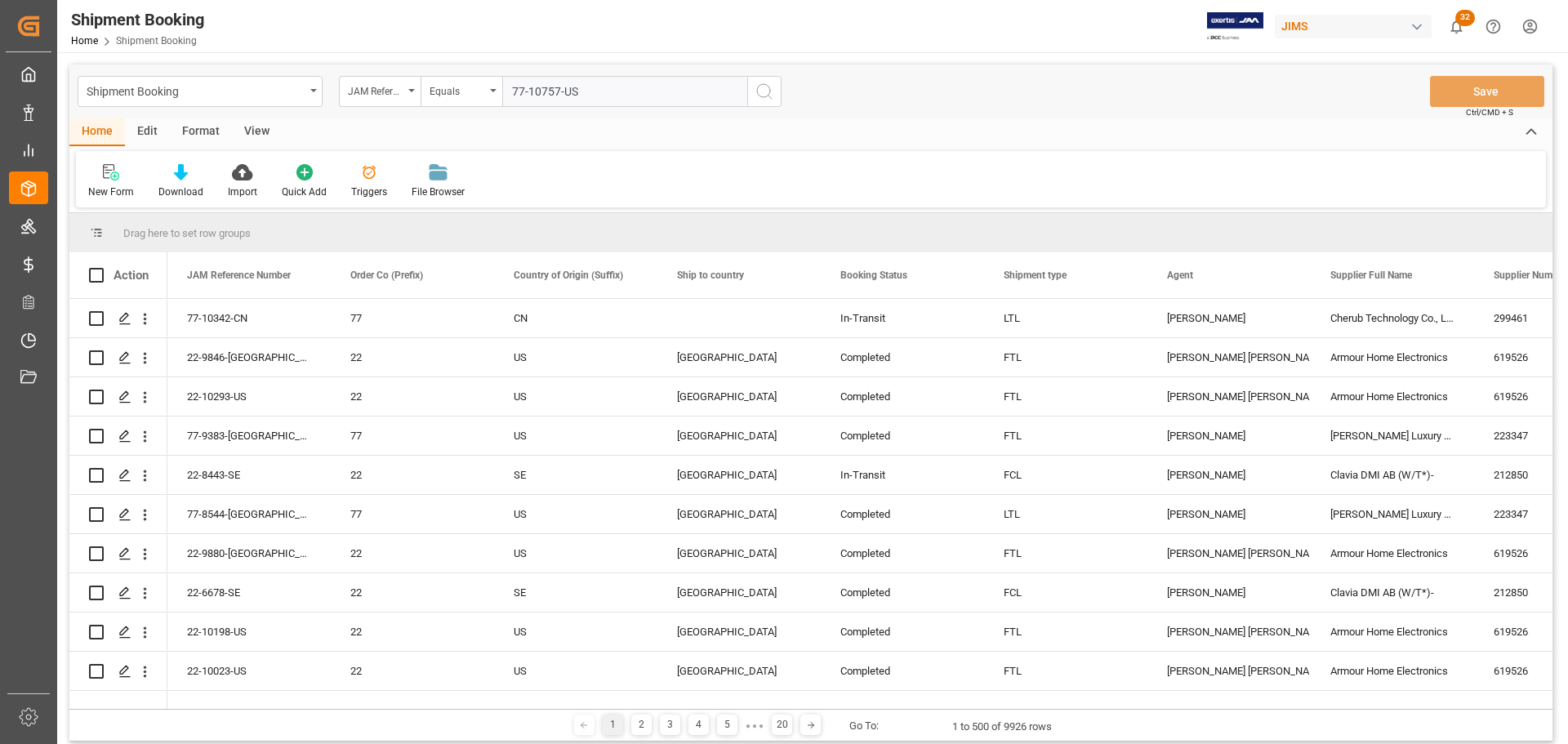
type input "77-10757-US"
click at [757, 95] on icon "search button" at bounding box center [764, 92] width 20 height 20
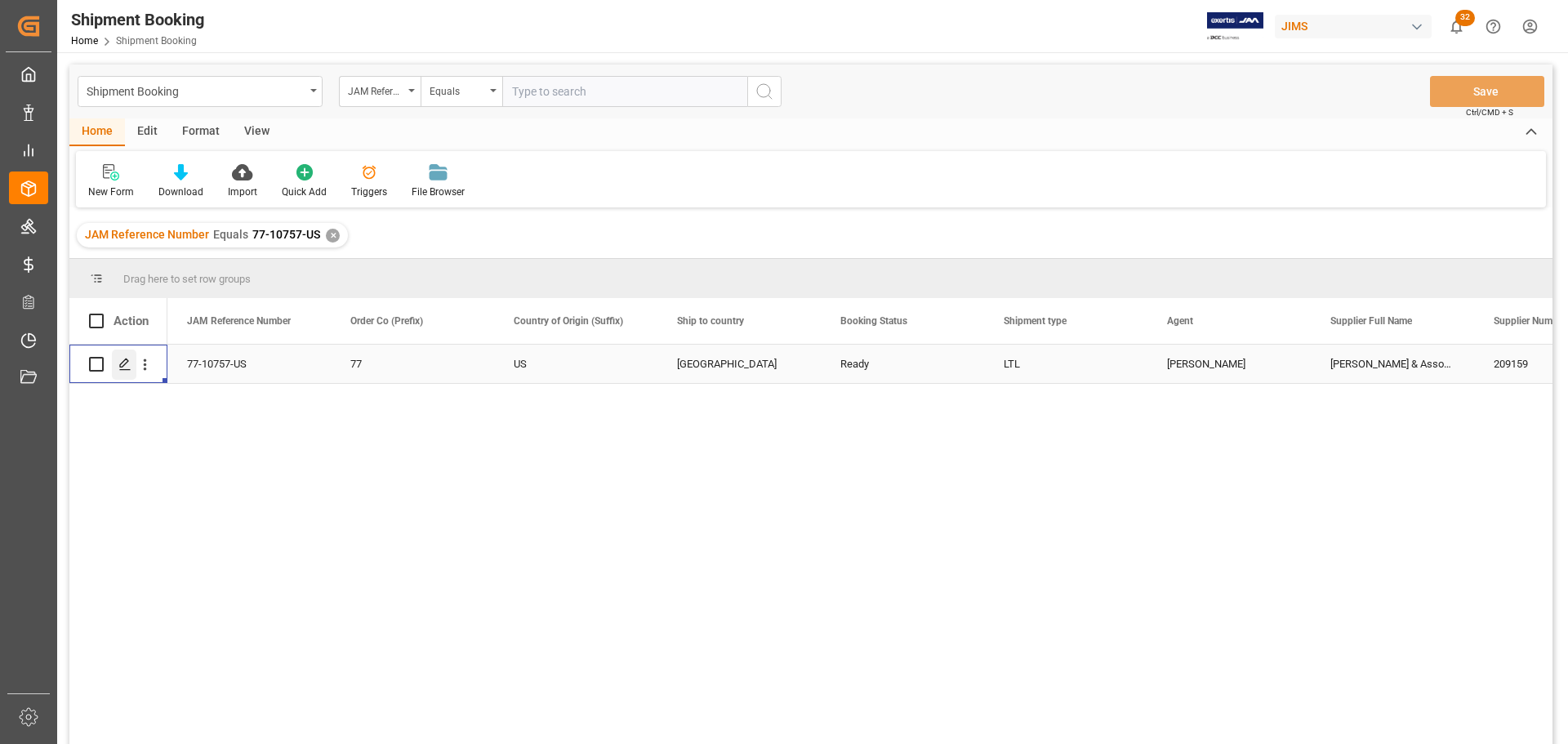
click at [123, 365] on icon "Press SPACE to select this row." at bounding box center [125, 364] width 13 height 13
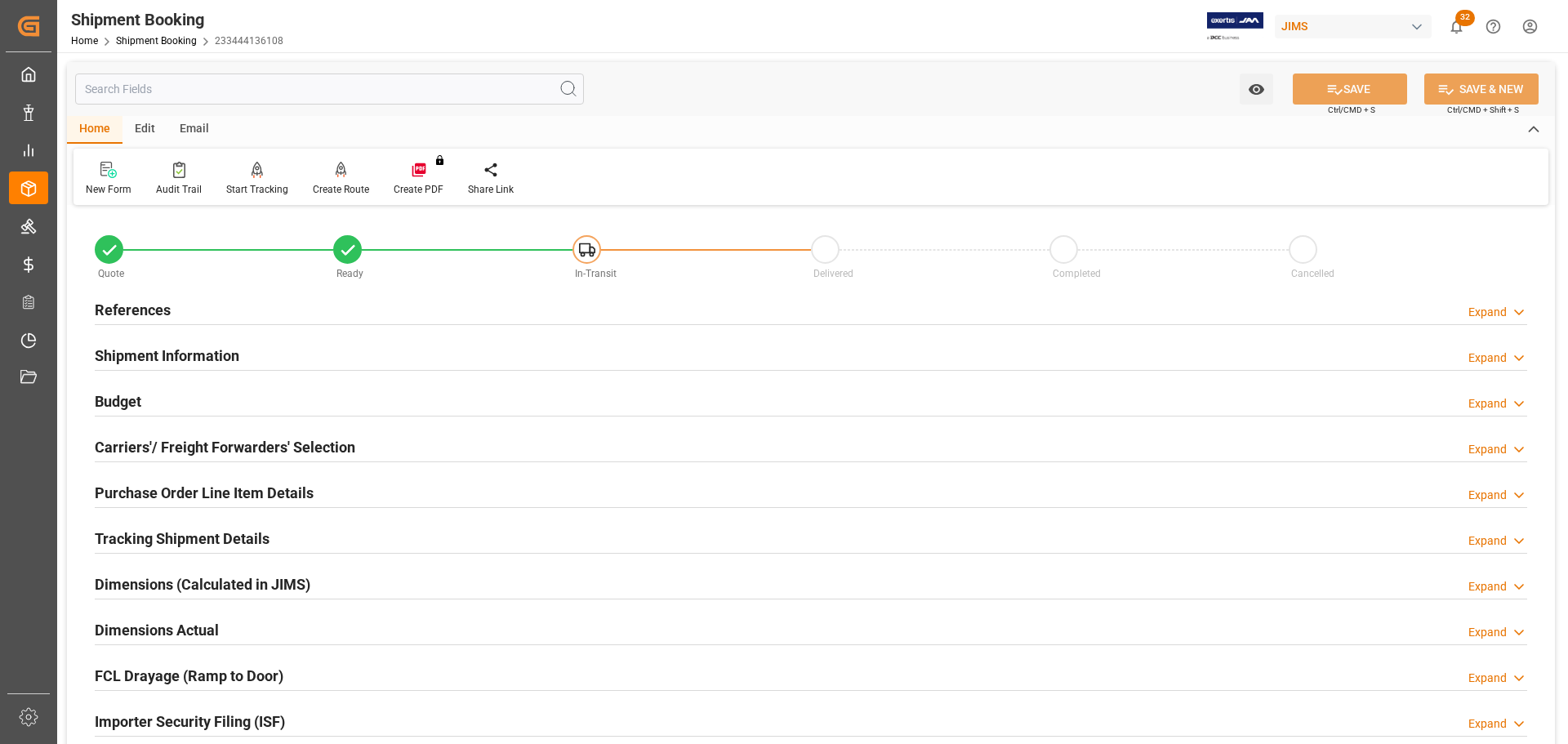
click at [230, 304] on div "References Expand" at bounding box center [810, 308] width 1432 height 31
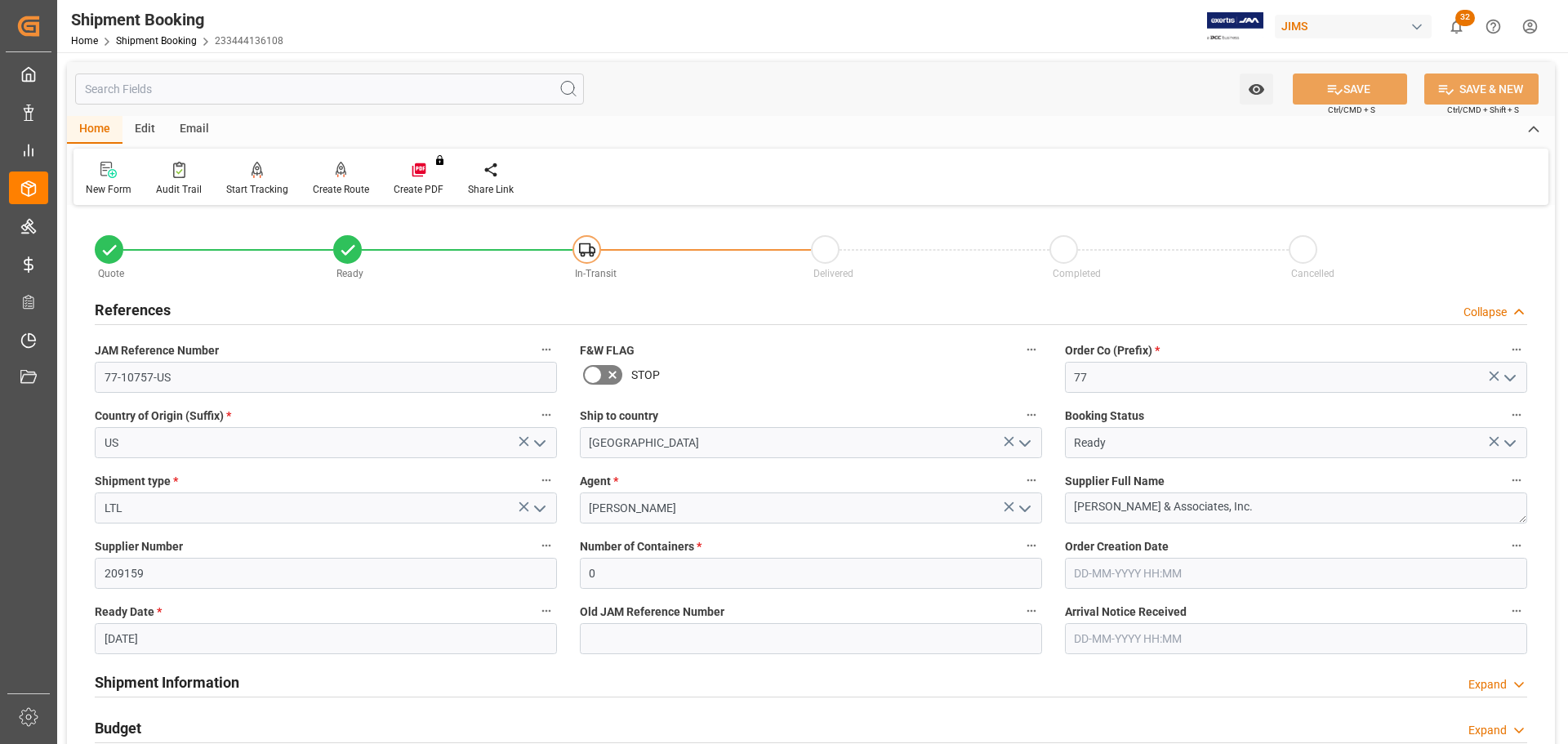
click at [230, 304] on div "References Collapse" at bounding box center [810, 308] width 1432 height 31
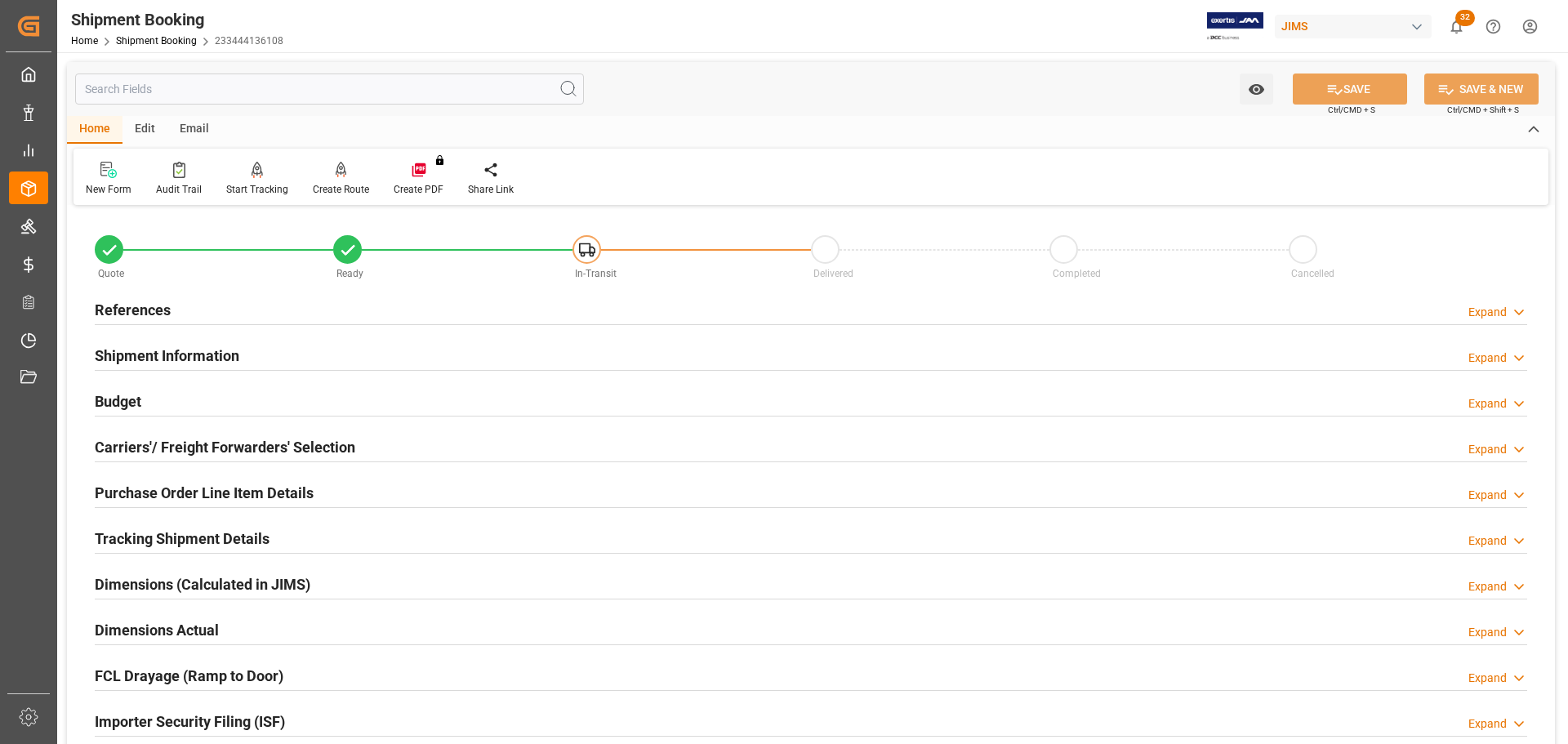
click at [220, 342] on div "Shipment Information" at bounding box center [166, 354] width 145 height 31
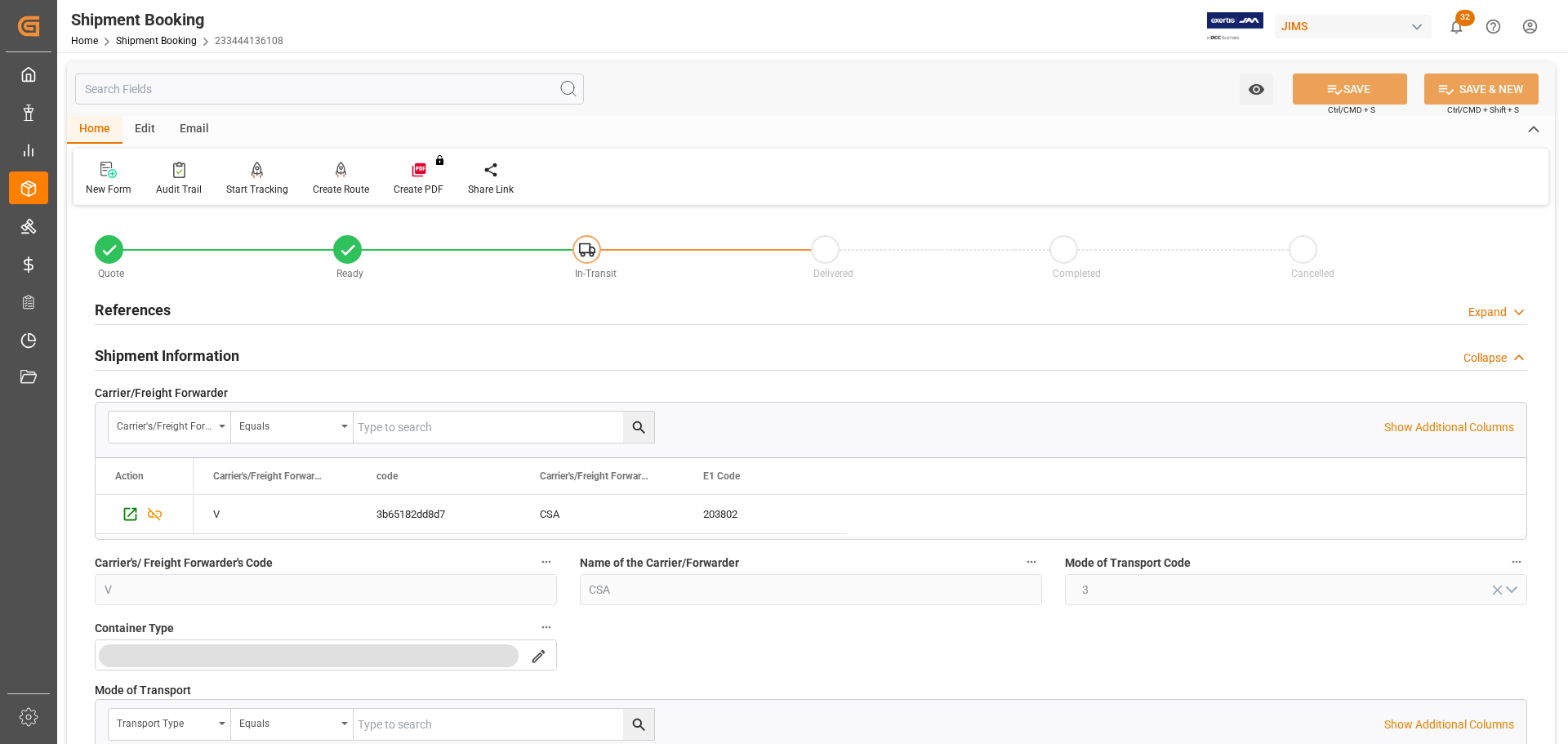
click at [220, 342] on div "Shipment Information" at bounding box center [166, 354] width 145 height 31
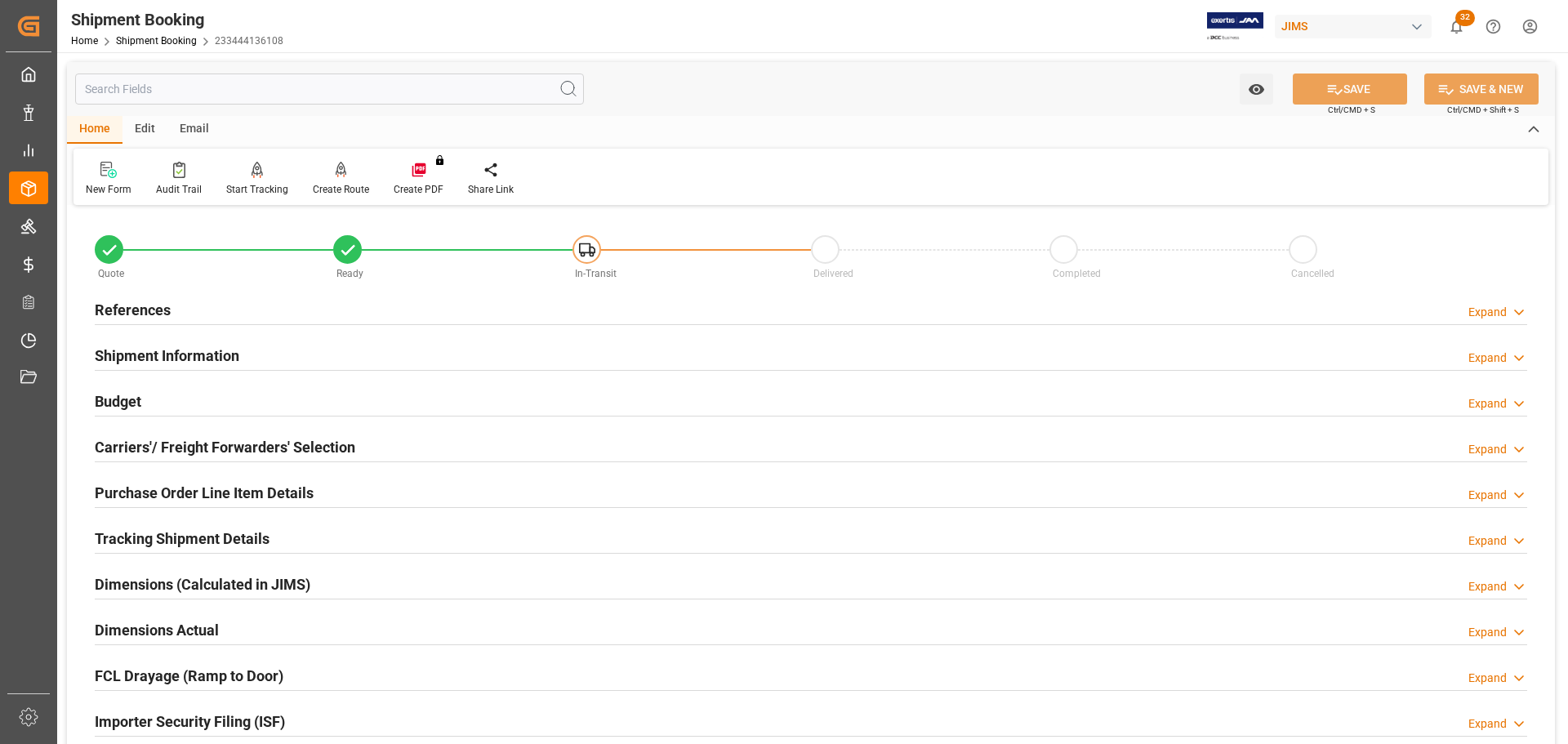
click at [207, 391] on div "Budget Expand" at bounding box center [810, 400] width 1432 height 31
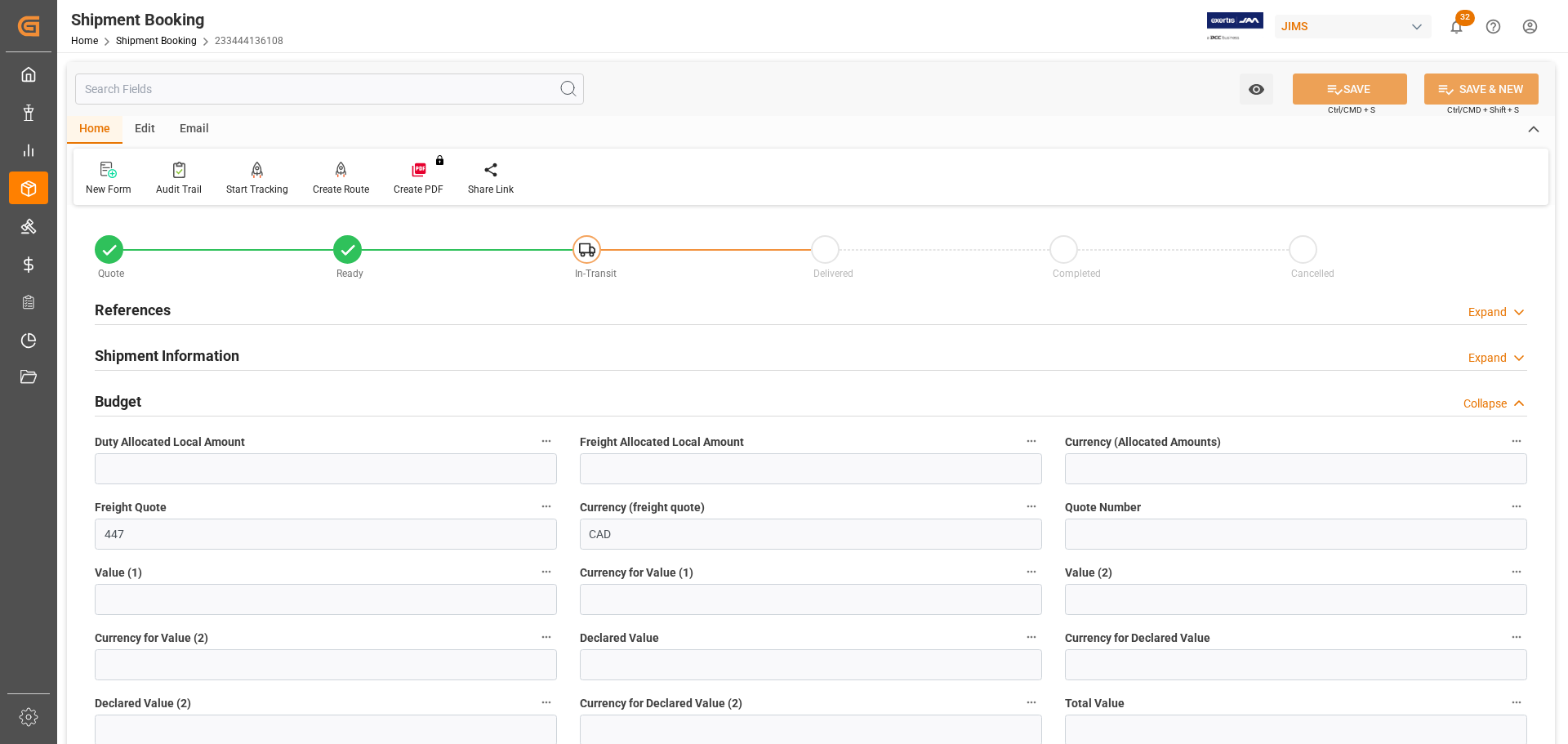
click at [207, 391] on div "Budget Collapse" at bounding box center [810, 400] width 1432 height 31
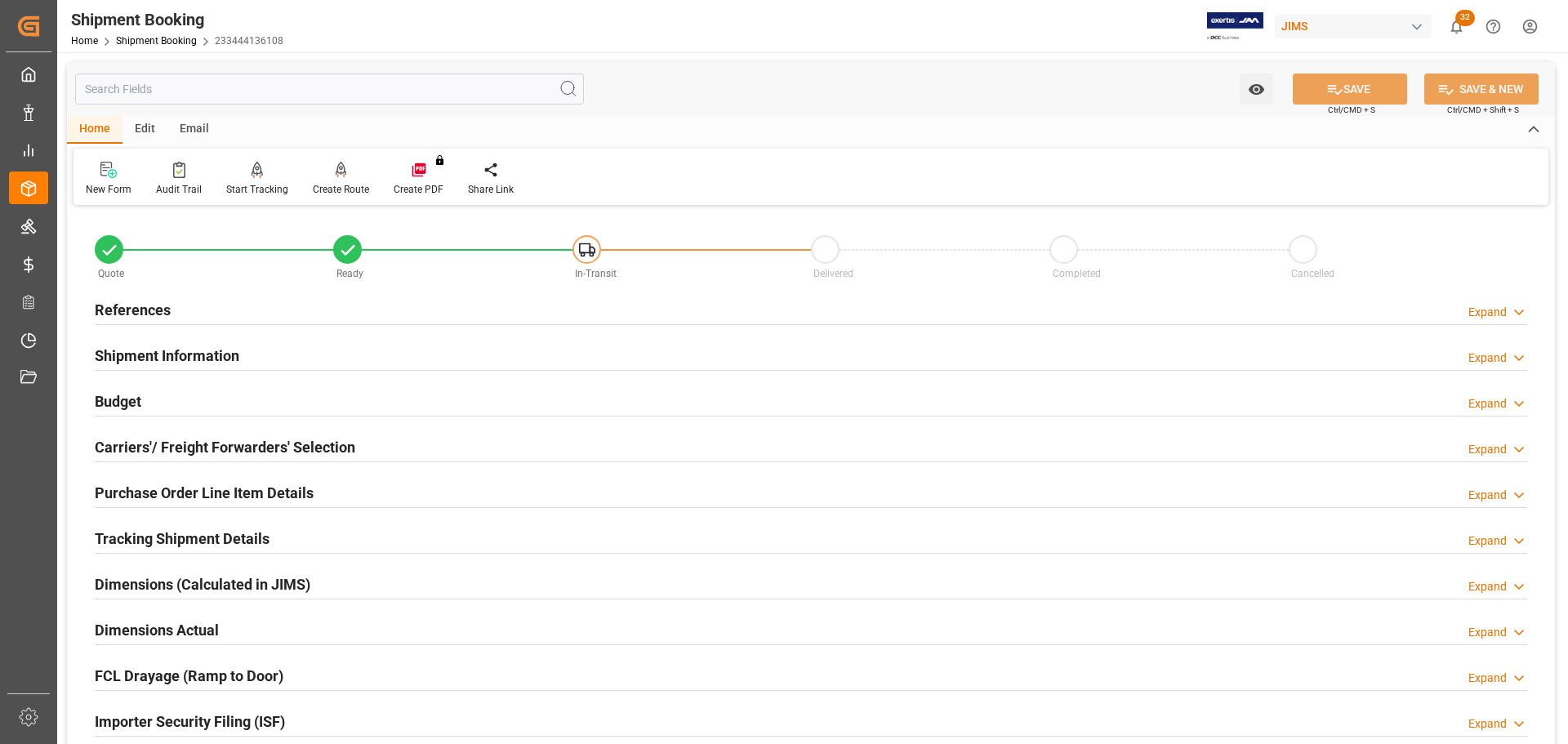
click at [209, 437] on h2 "Carriers'/ Freight Forwarders' Selection" at bounding box center [225, 447] width 261 height 22
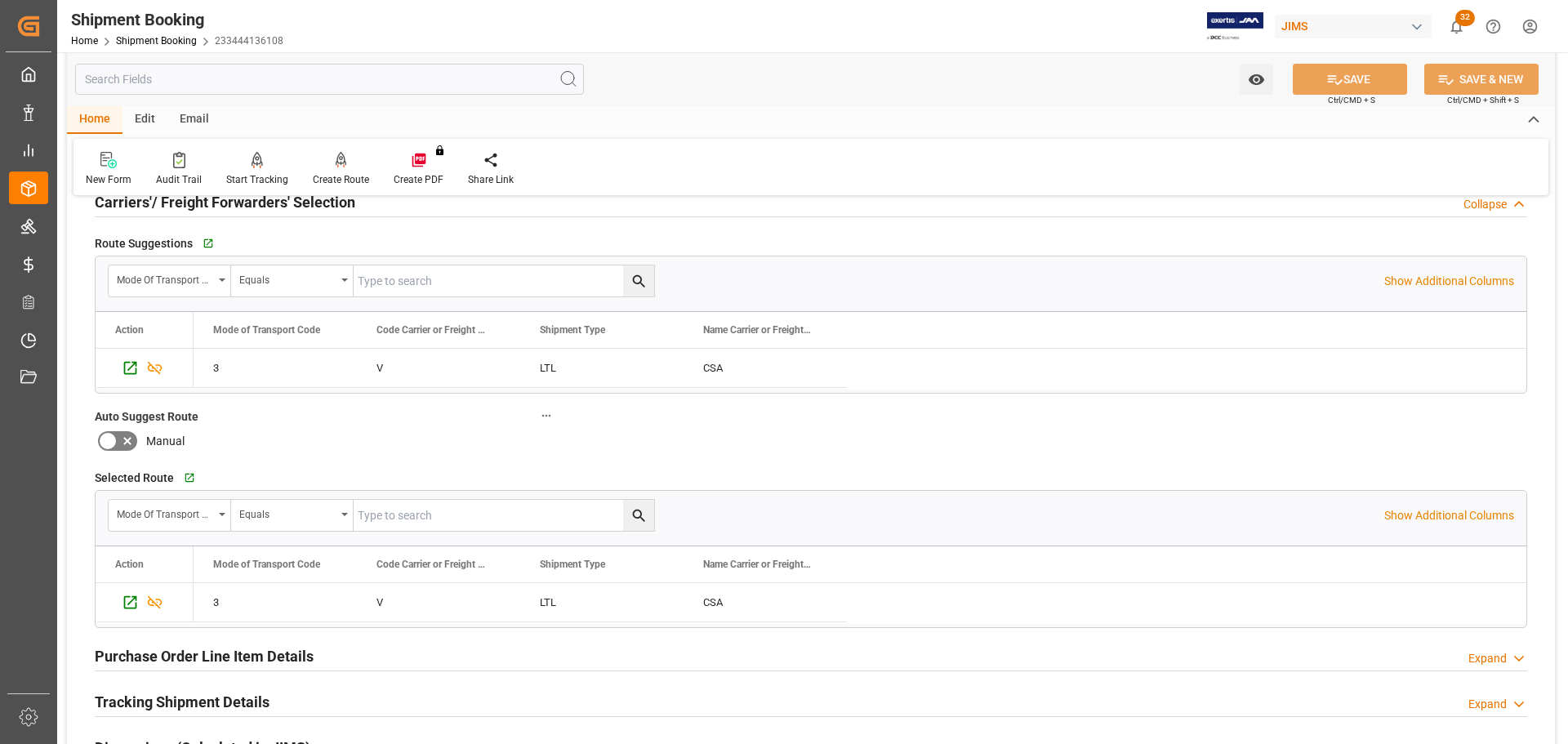
scroll to position [164, 0]
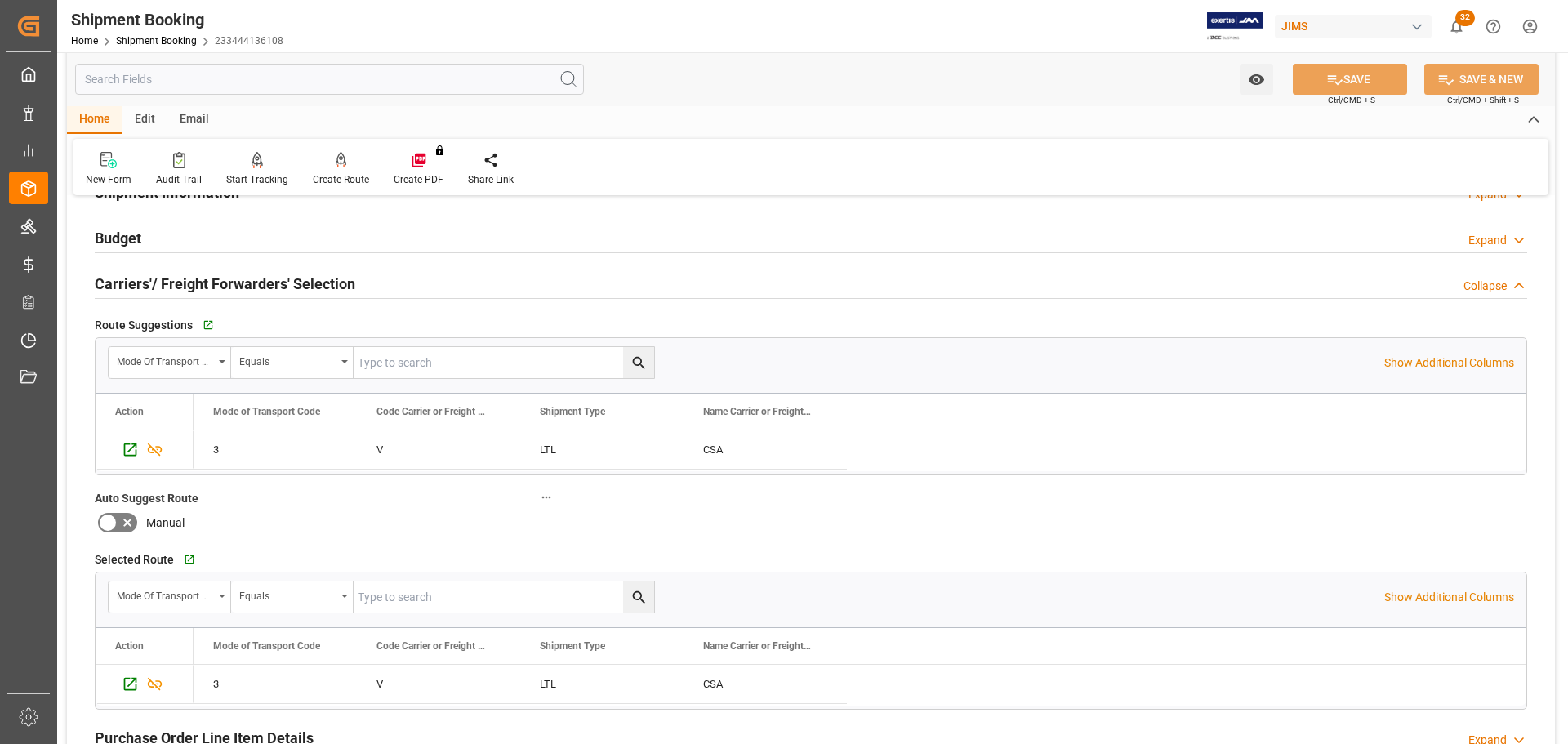
click at [276, 282] on h2 "Carriers'/ Freight Forwarders' Selection" at bounding box center [225, 283] width 261 height 22
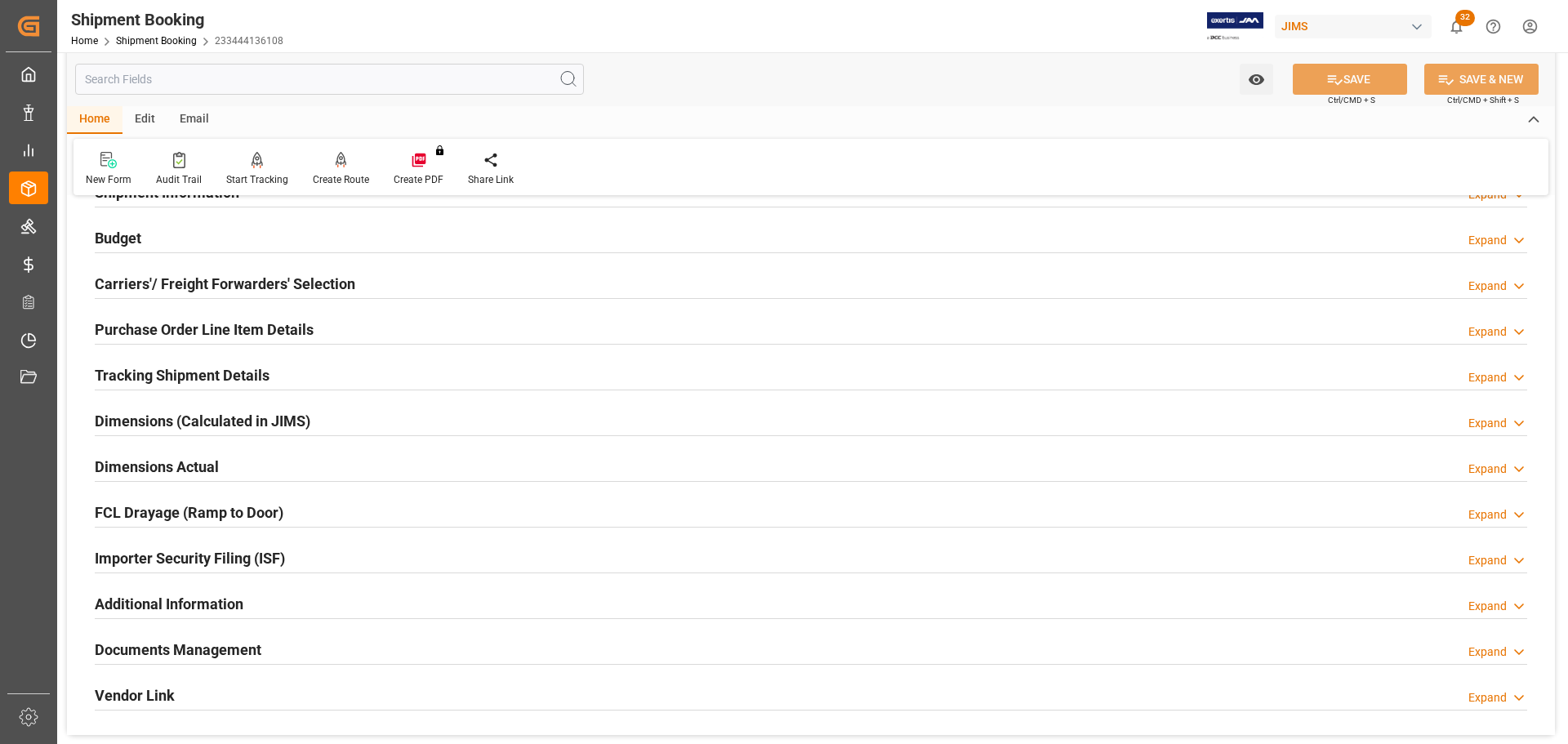
click at [277, 315] on div "Purchase Order Line Item Details" at bounding box center [203, 328] width 218 height 31
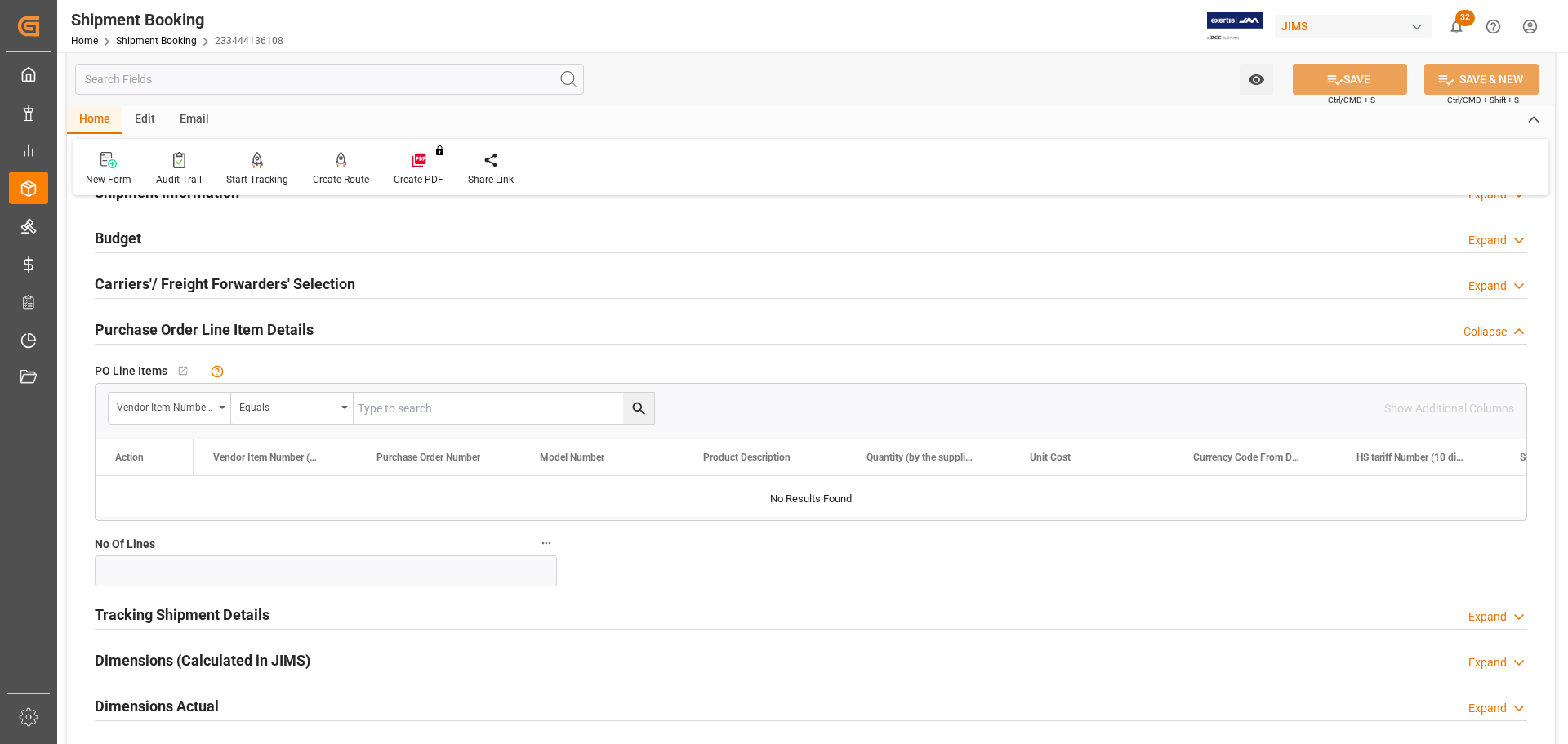
click at [277, 315] on div "Purchase Order Line Item Details" at bounding box center [203, 328] width 218 height 31
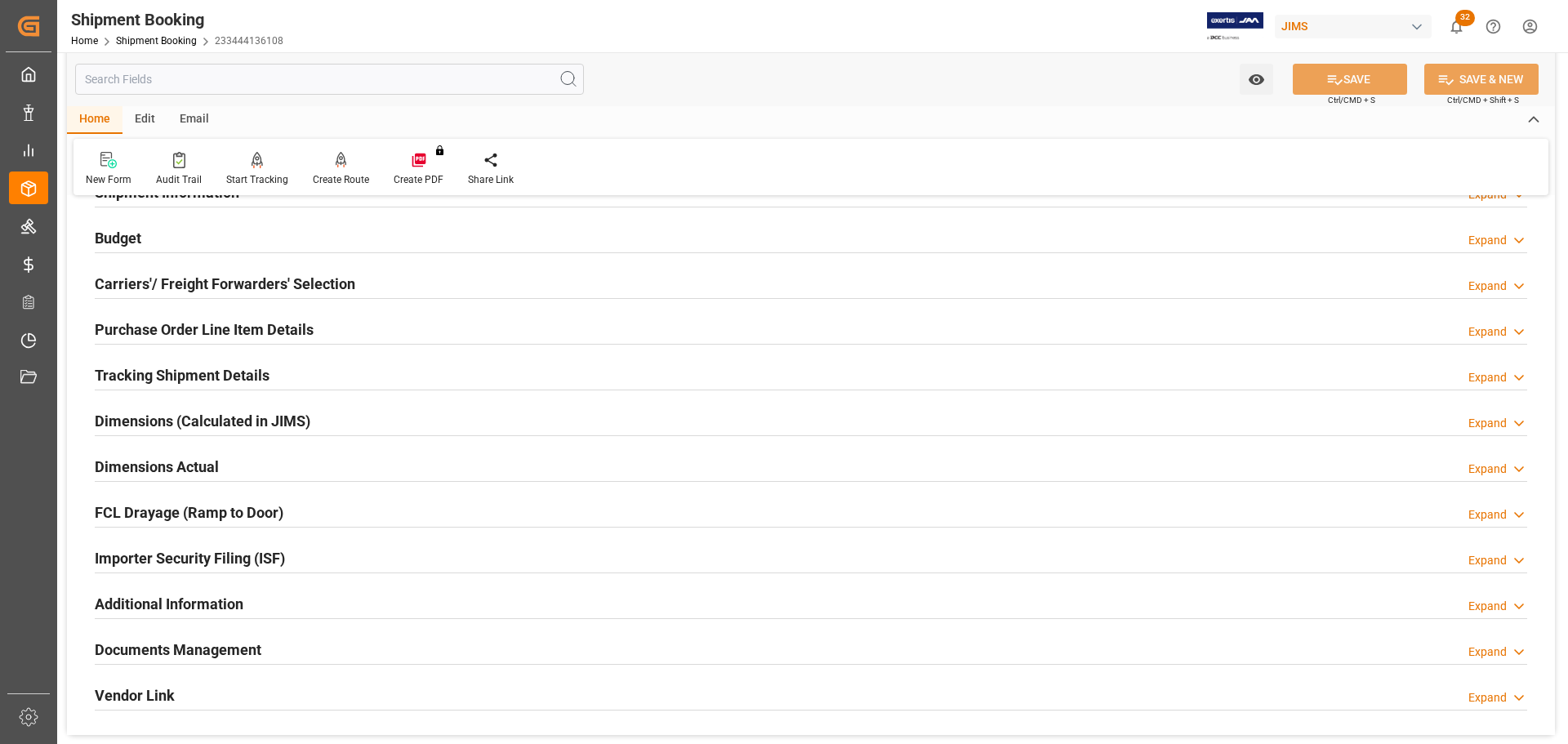
click at [214, 372] on h2 "Tracking Shipment Details" at bounding box center [182, 375] width 174 height 22
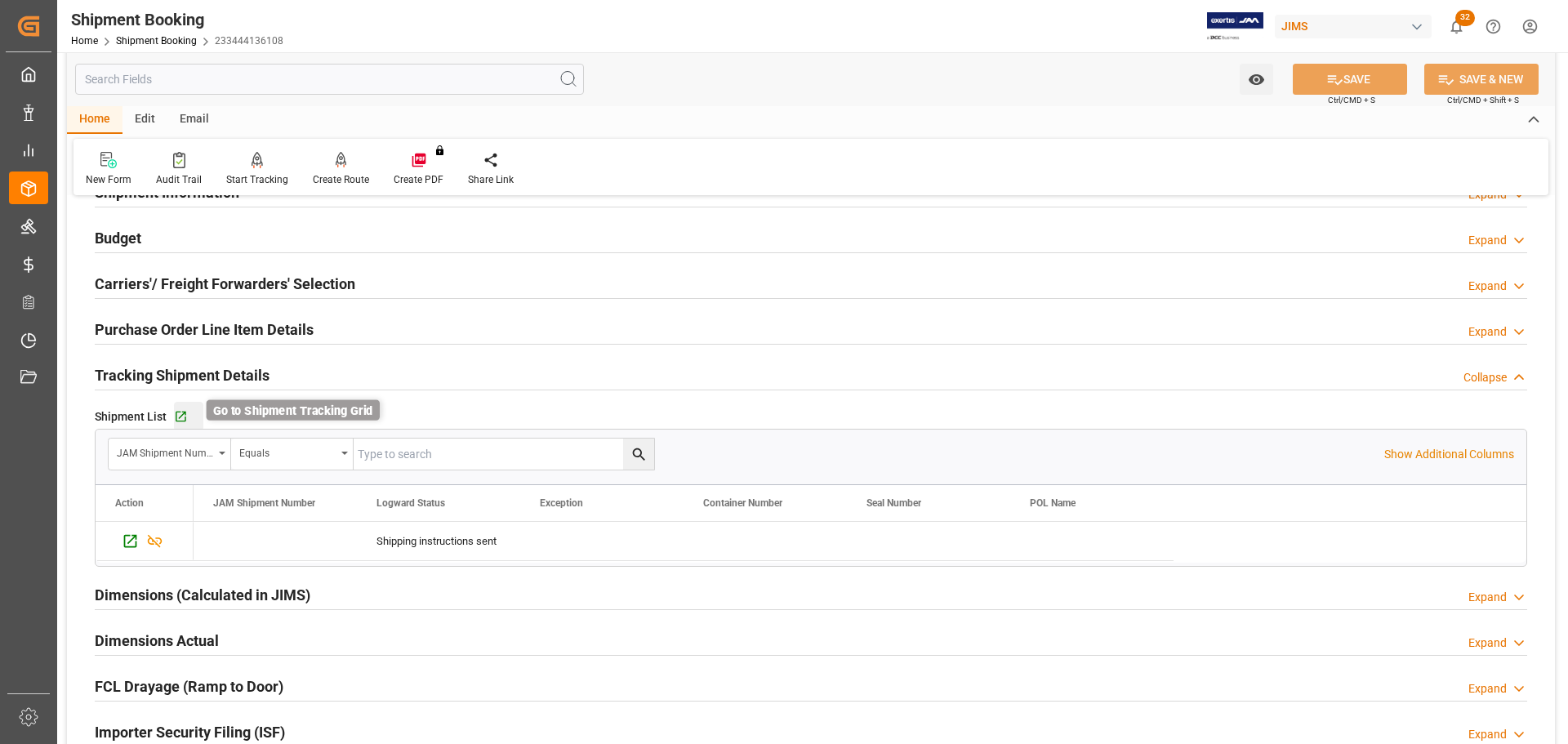
click at [184, 410] on icon "button" at bounding box center [180, 416] width 13 height 13
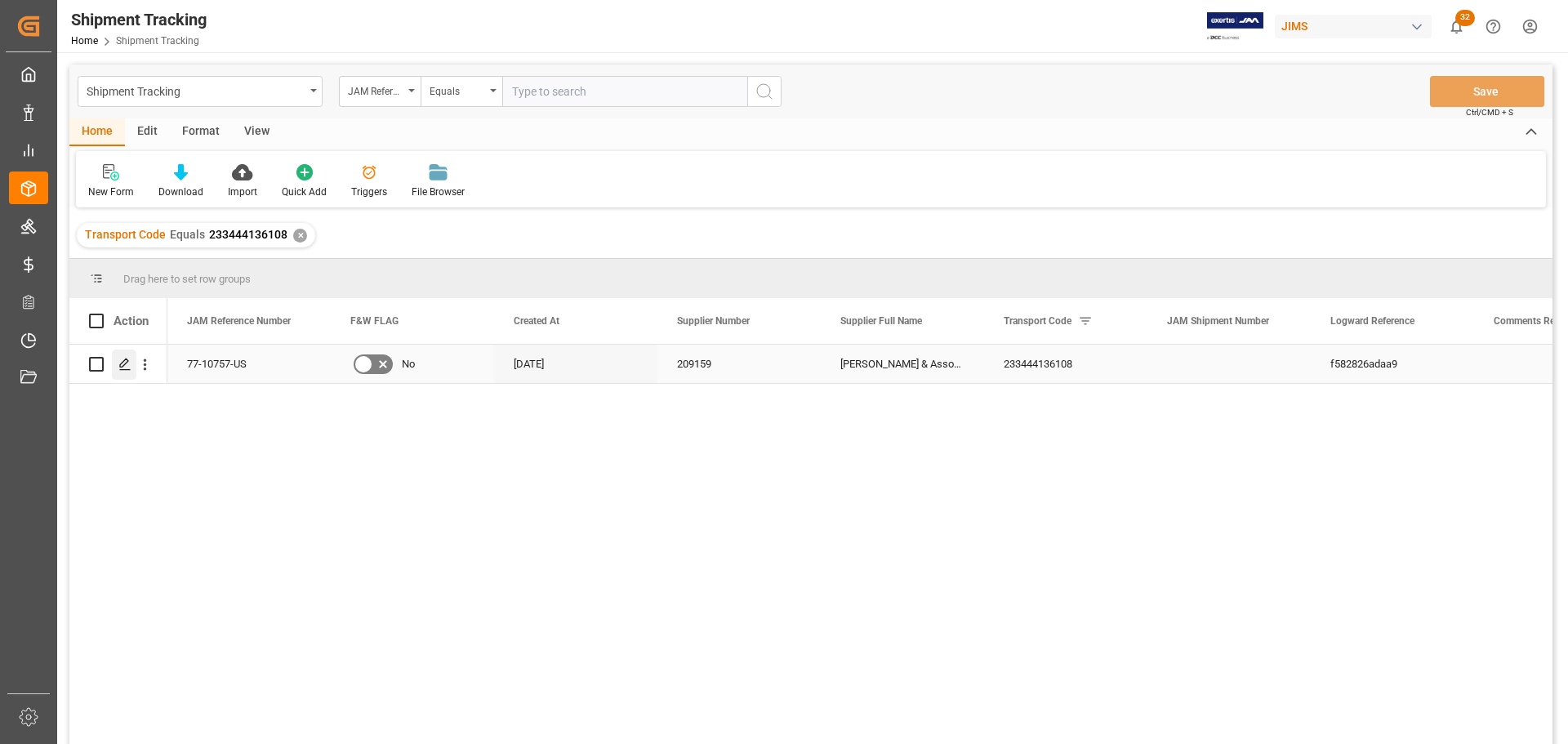
click at [120, 363] on icon "Press SPACE to select this row." at bounding box center [125, 364] width 13 height 13
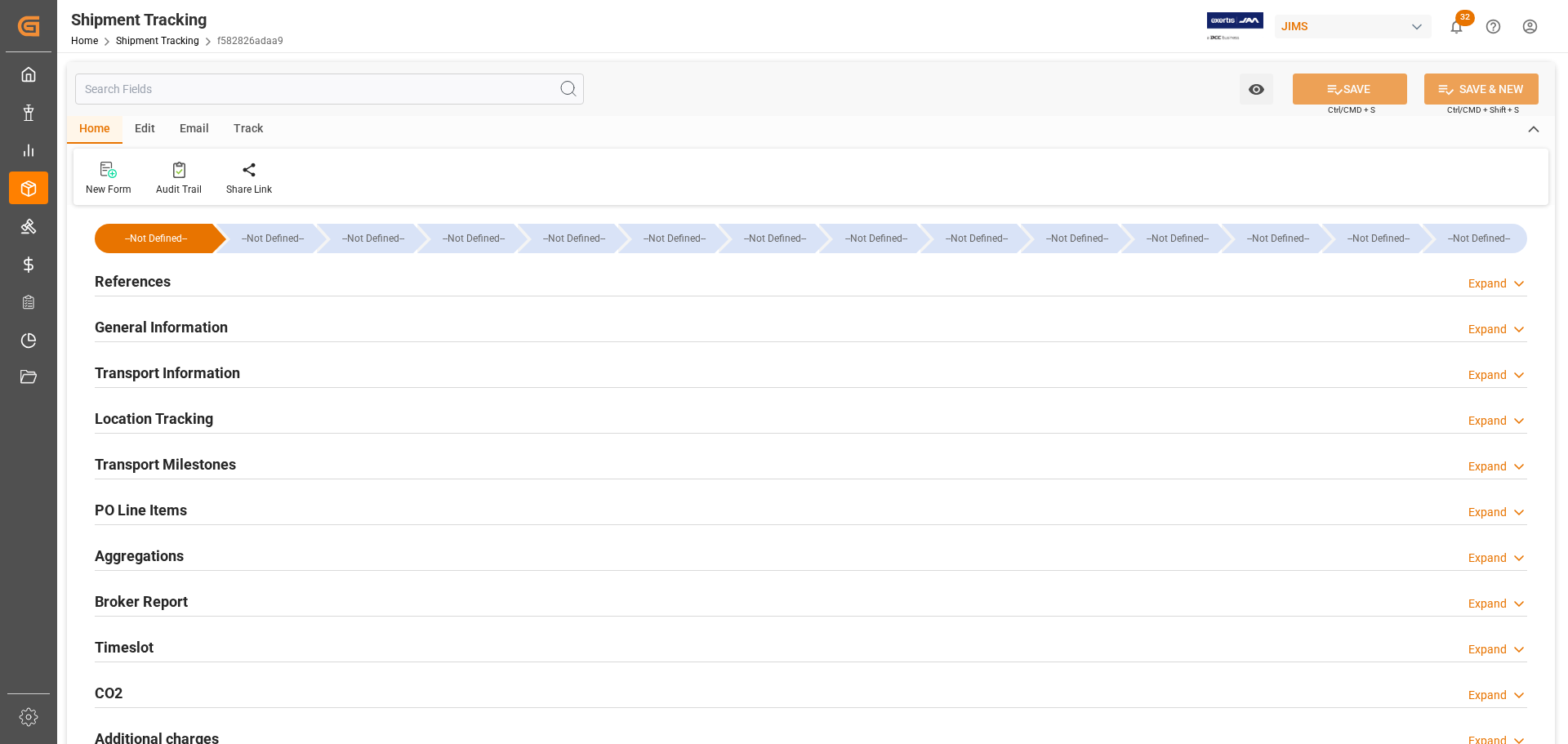
type input "[DATE]"
click at [176, 280] on div "References Expand" at bounding box center [810, 279] width 1432 height 31
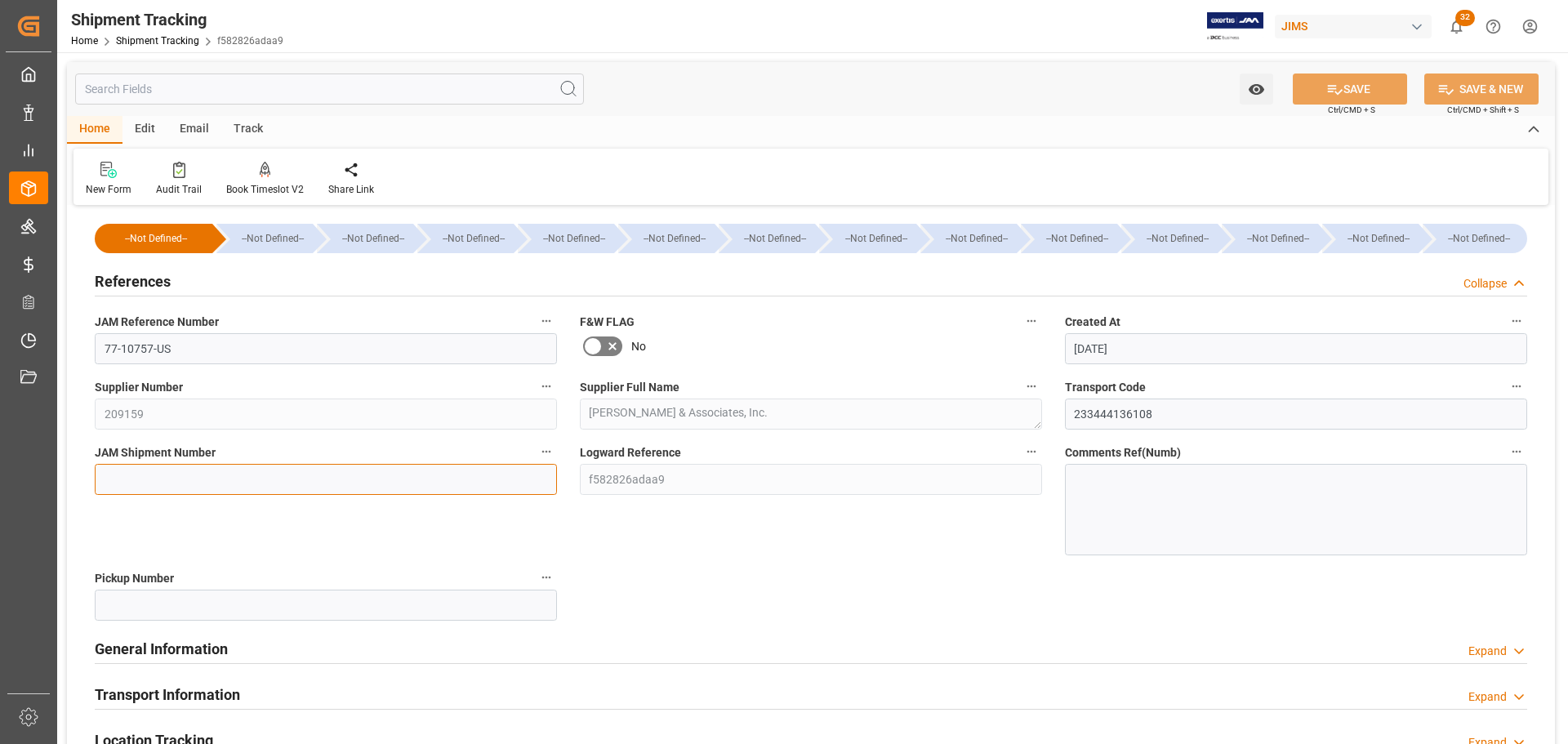
click at [142, 481] on input at bounding box center [325, 479] width 462 height 31
paste input "77-10757-US"
type input "77-10757-US"
drag, startPoint x: 199, startPoint y: 479, endPoint x: -43, endPoint y: 500, distance: 242.9
click at [0, 500] on html "Created by potrace 1.15, written by [PERSON_NAME] [DATE]-[DATE] Created by potr…" at bounding box center [784, 372] width 1568 height 744
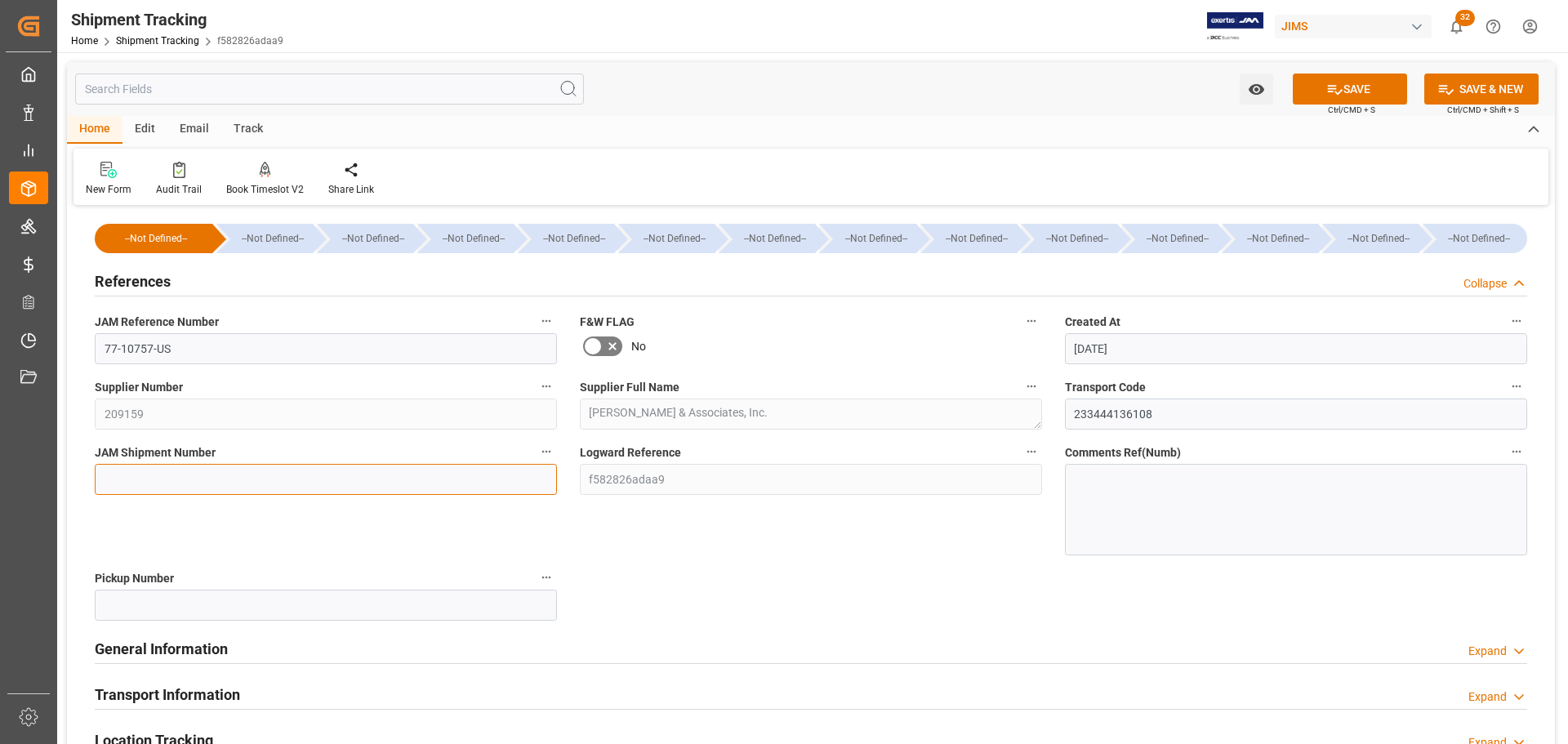
paste input "73077"
type input "73077"
click at [1332, 94] on icon at bounding box center [1334, 89] width 17 height 17
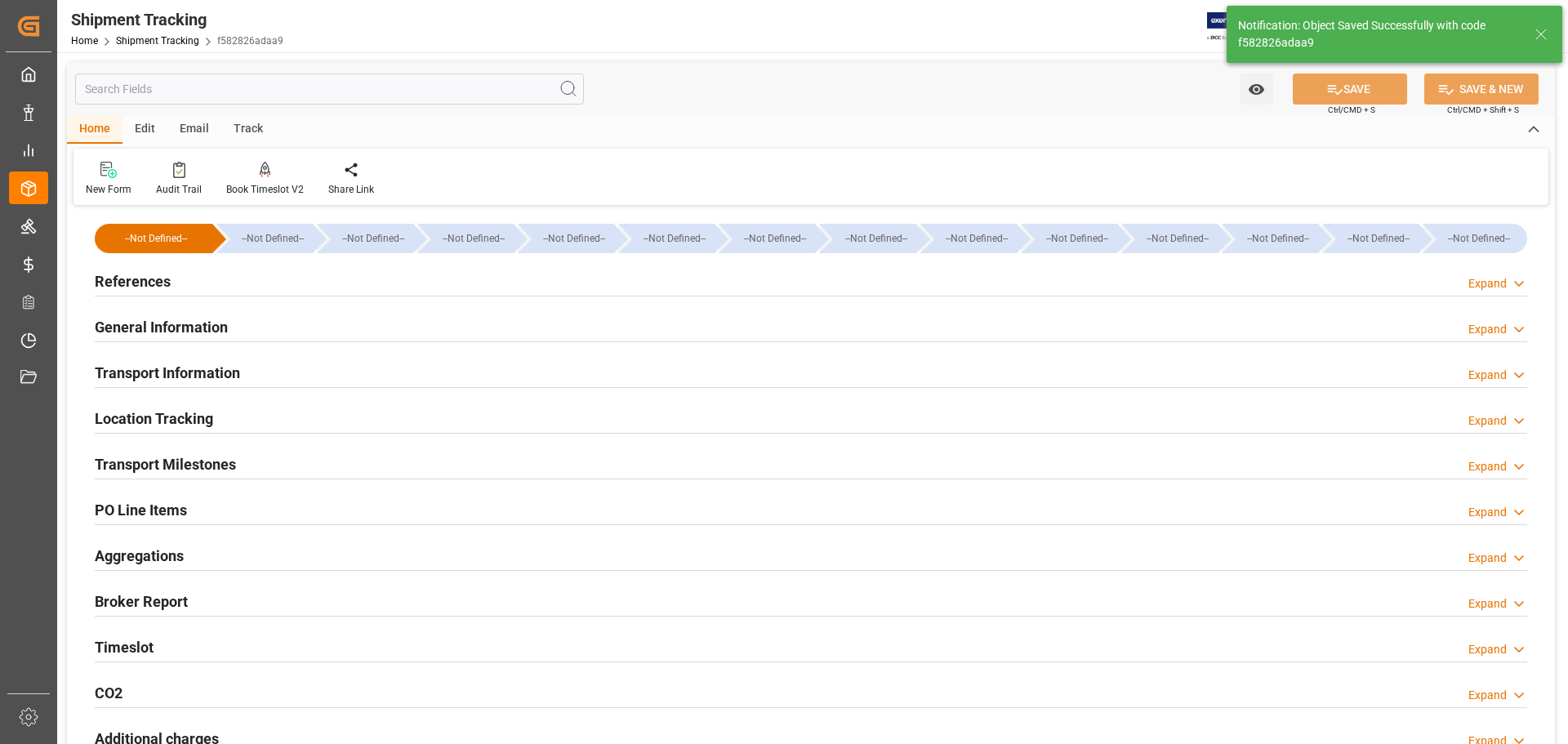
click at [227, 290] on div "References Expand" at bounding box center [810, 279] width 1432 height 31
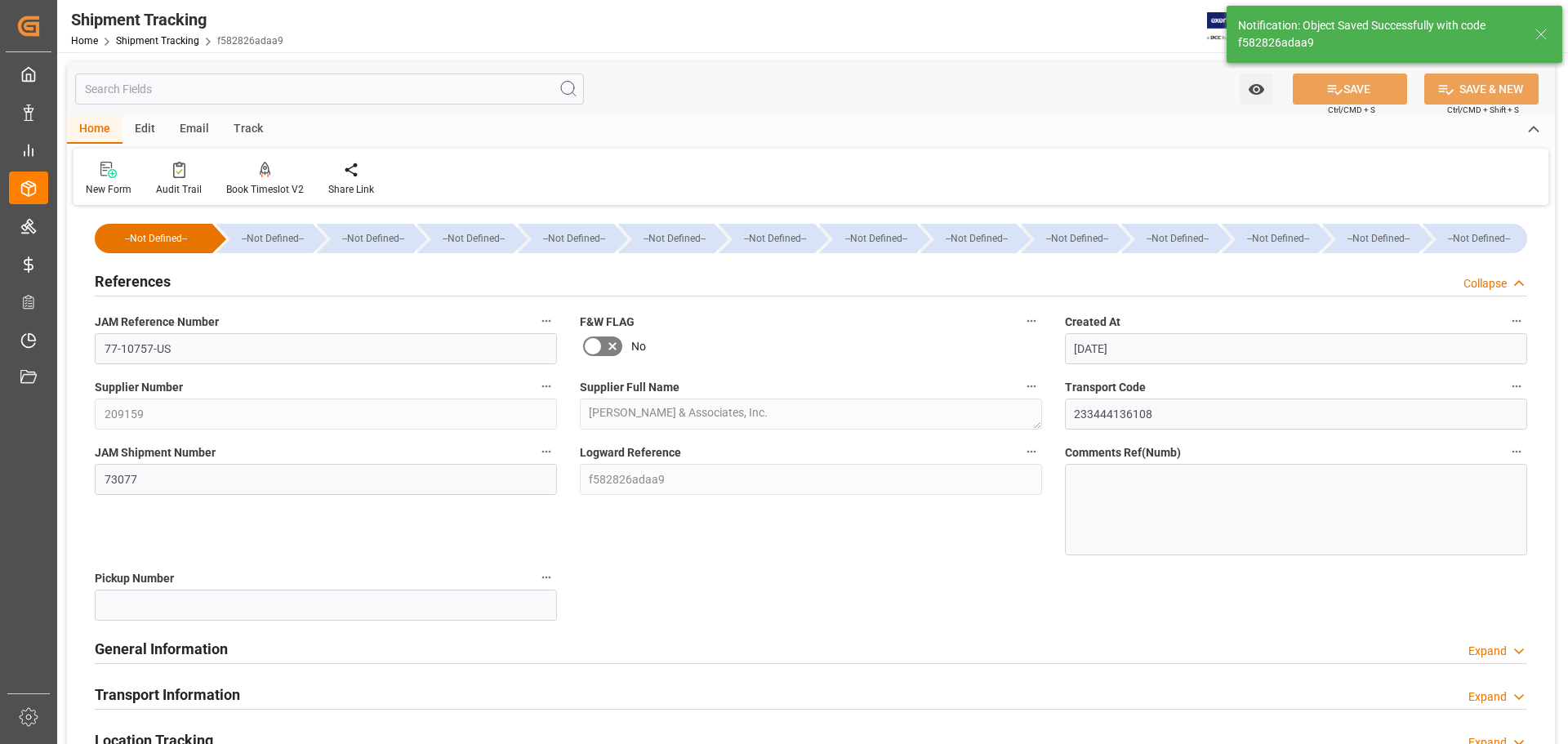
click at [233, 288] on div "References Collapse" at bounding box center [810, 279] width 1432 height 31
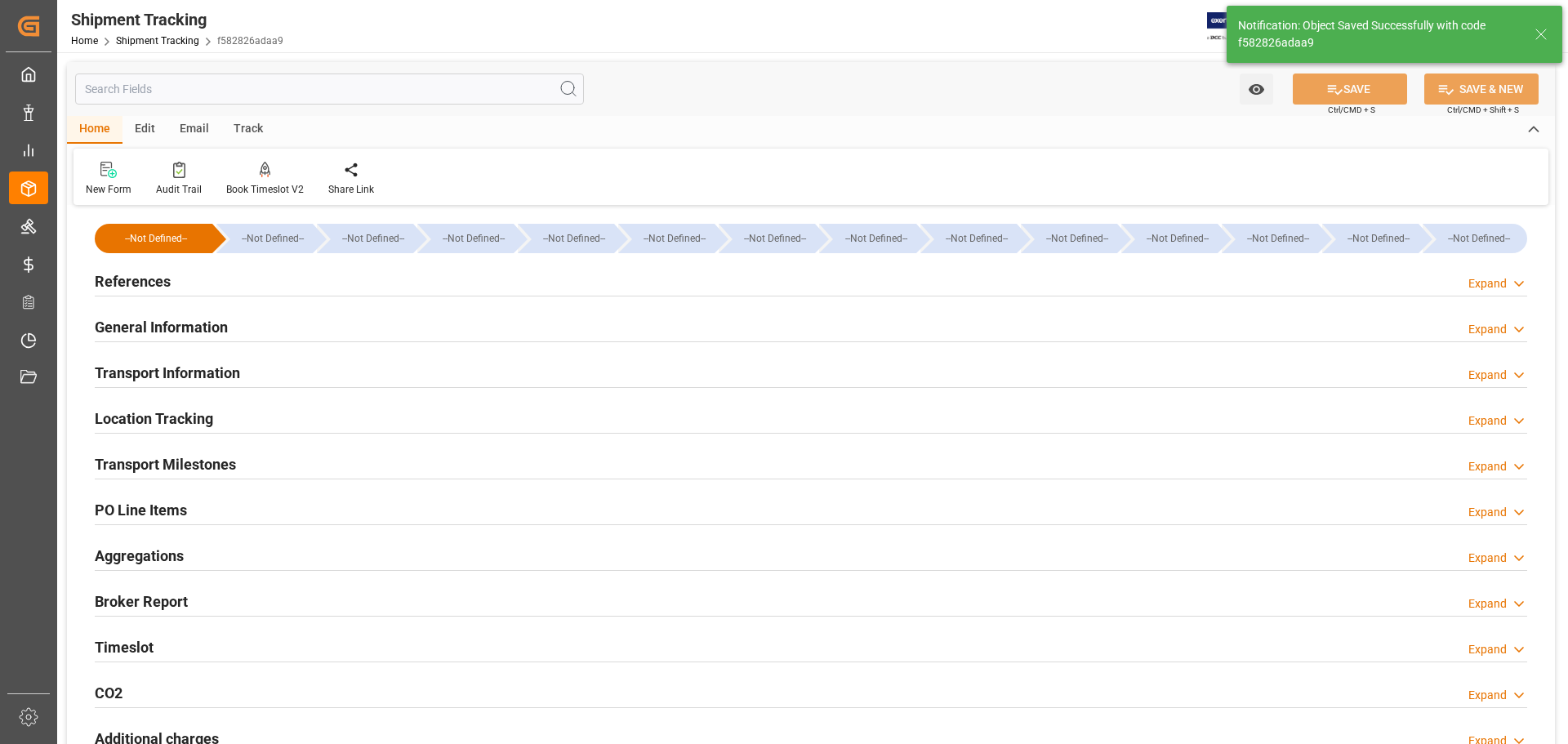
click at [236, 319] on div "General Information Expand" at bounding box center [810, 325] width 1432 height 31
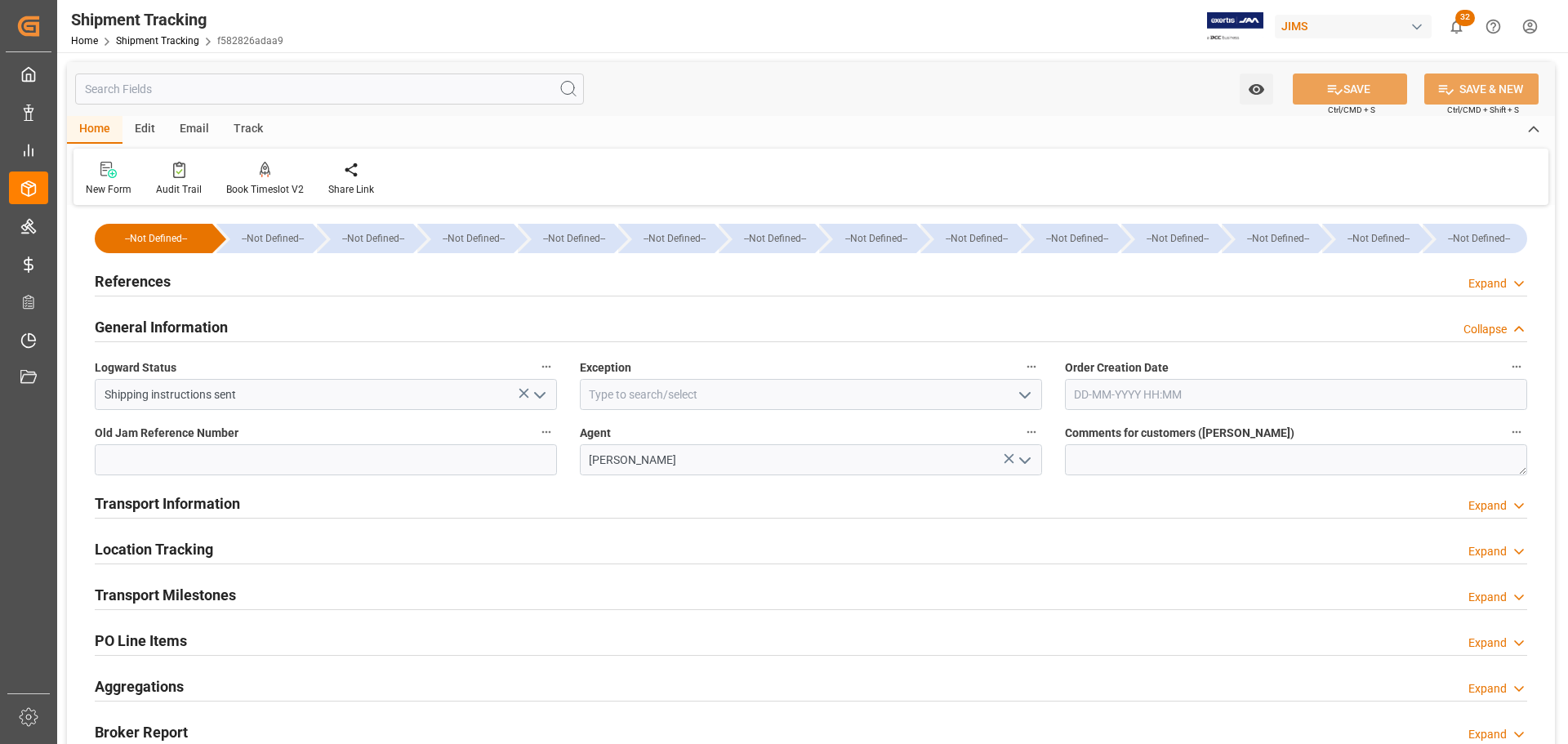
click at [225, 328] on h2 "General Information" at bounding box center [161, 327] width 133 height 22
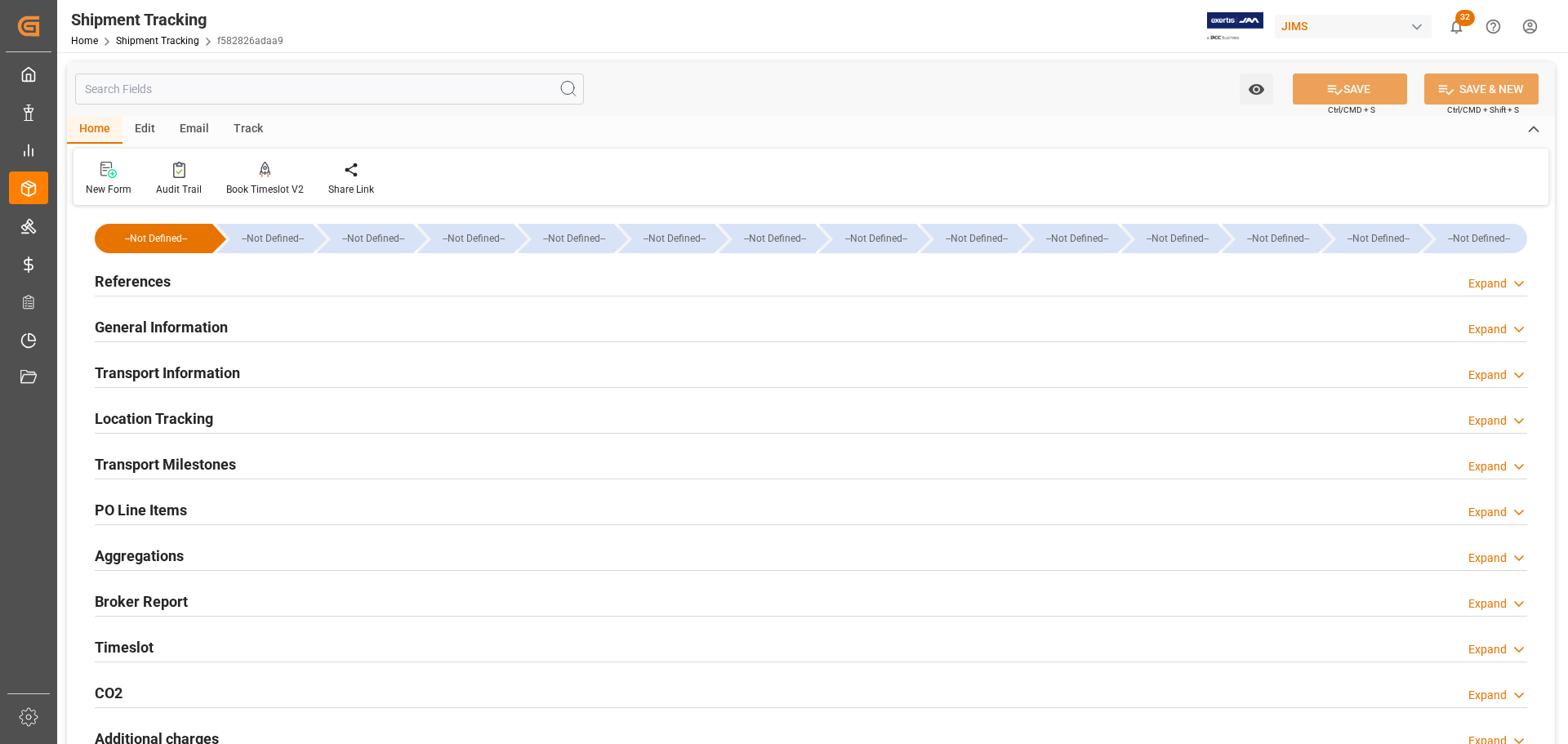
click at [225, 377] on h2 "Transport Information" at bounding box center [167, 372] width 146 height 22
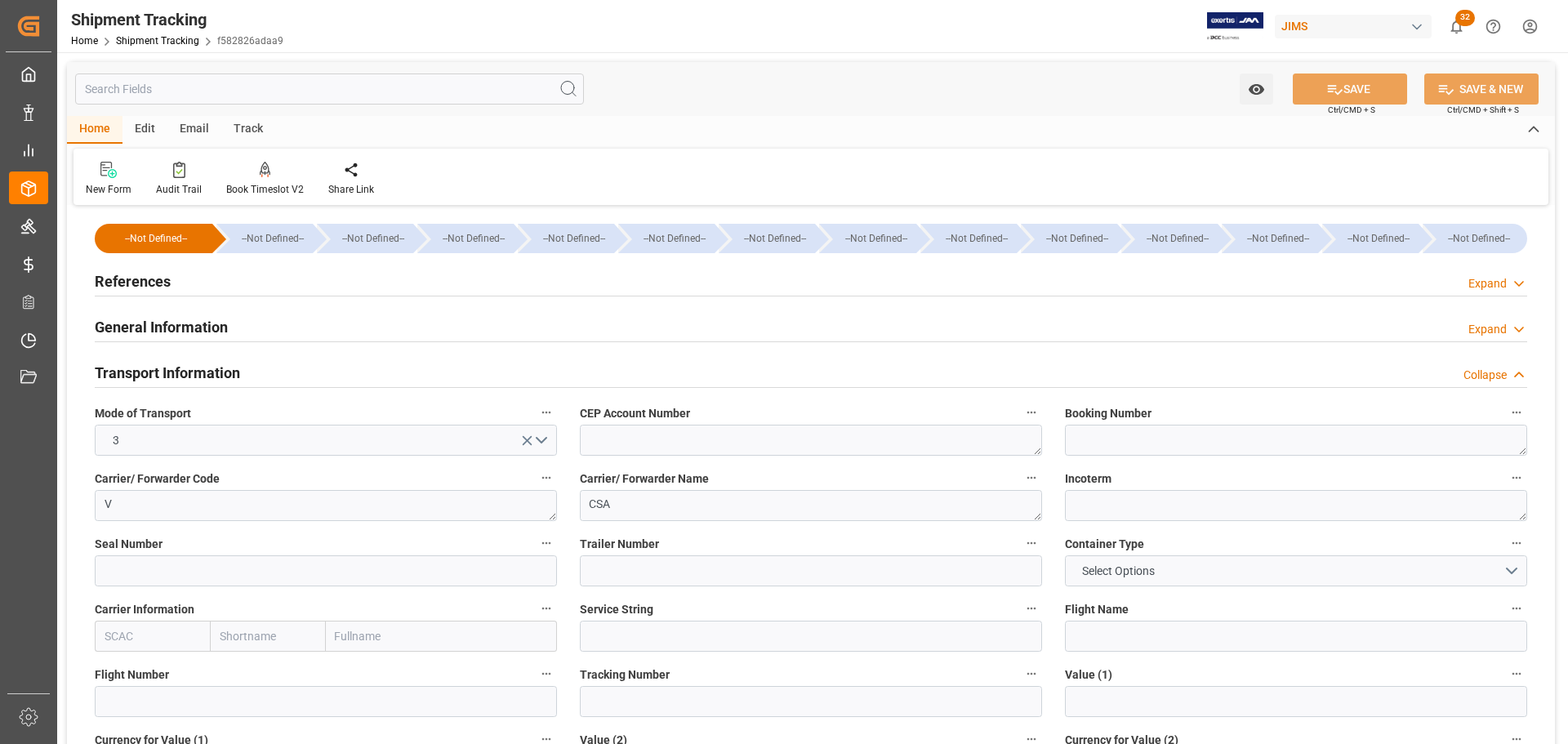
scroll to position [164, 0]
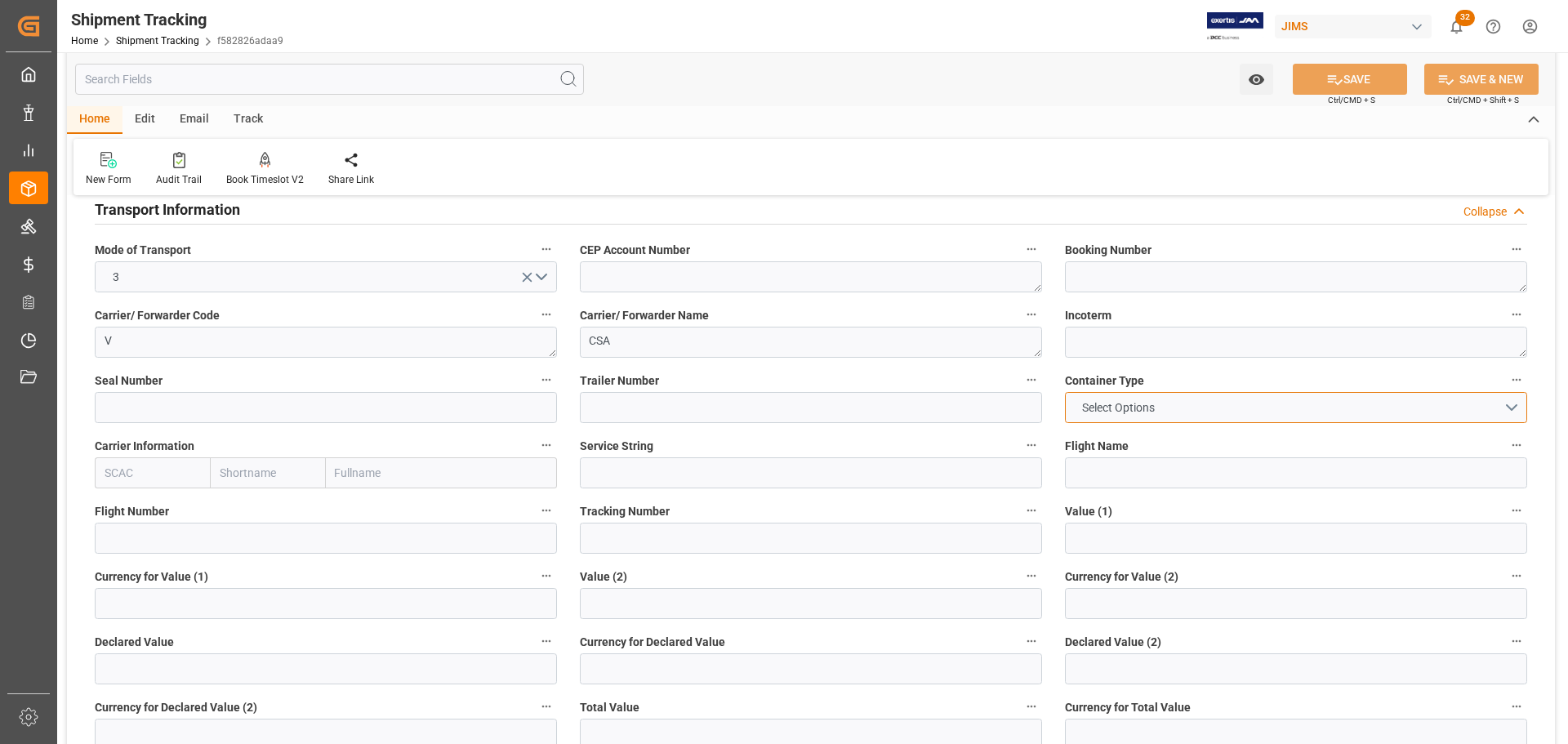
click at [1163, 395] on button "Select Options" at bounding box center [1296, 407] width 462 height 31
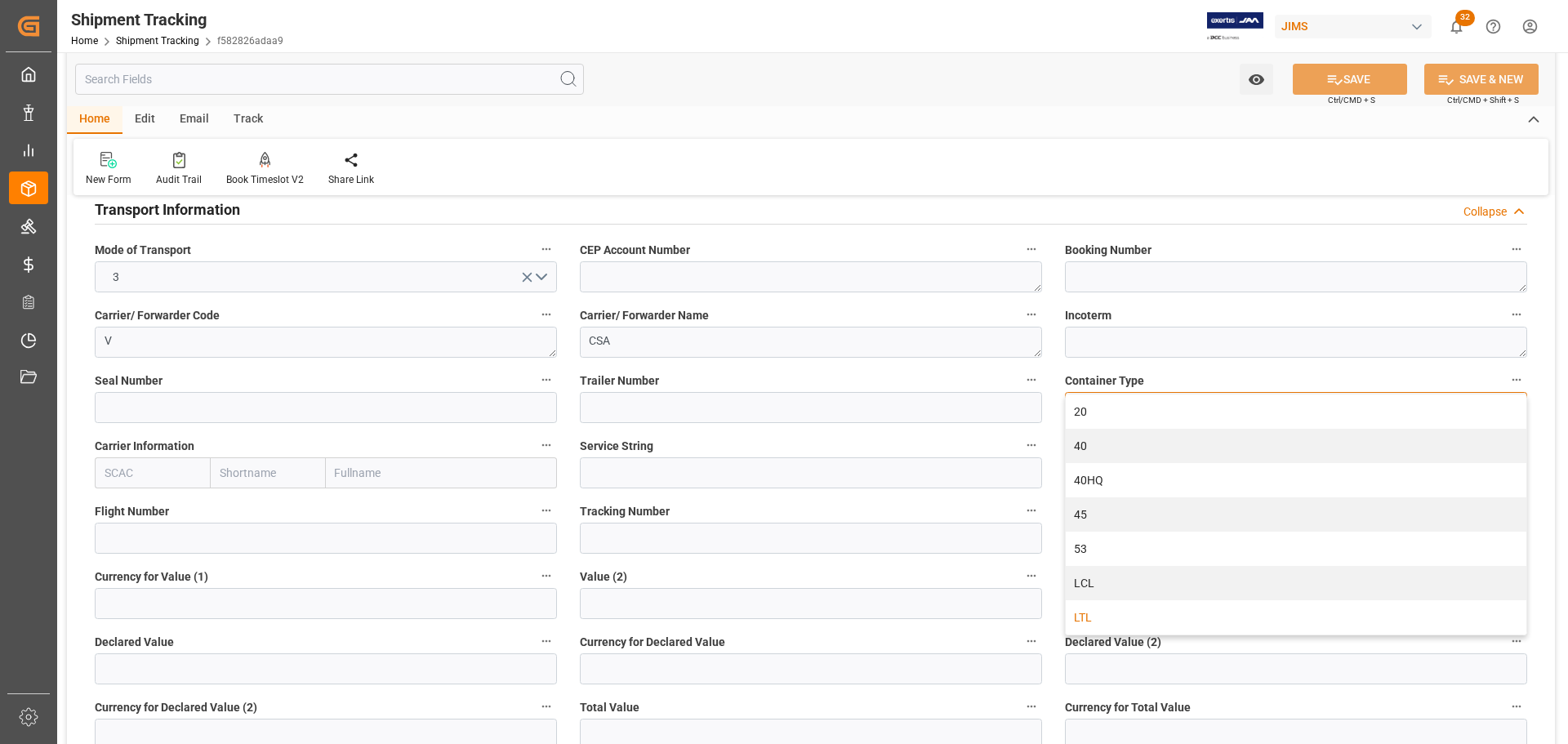
click at [1118, 607] on div "LTL" at bounding box center [1296, 617] width 460 height 34
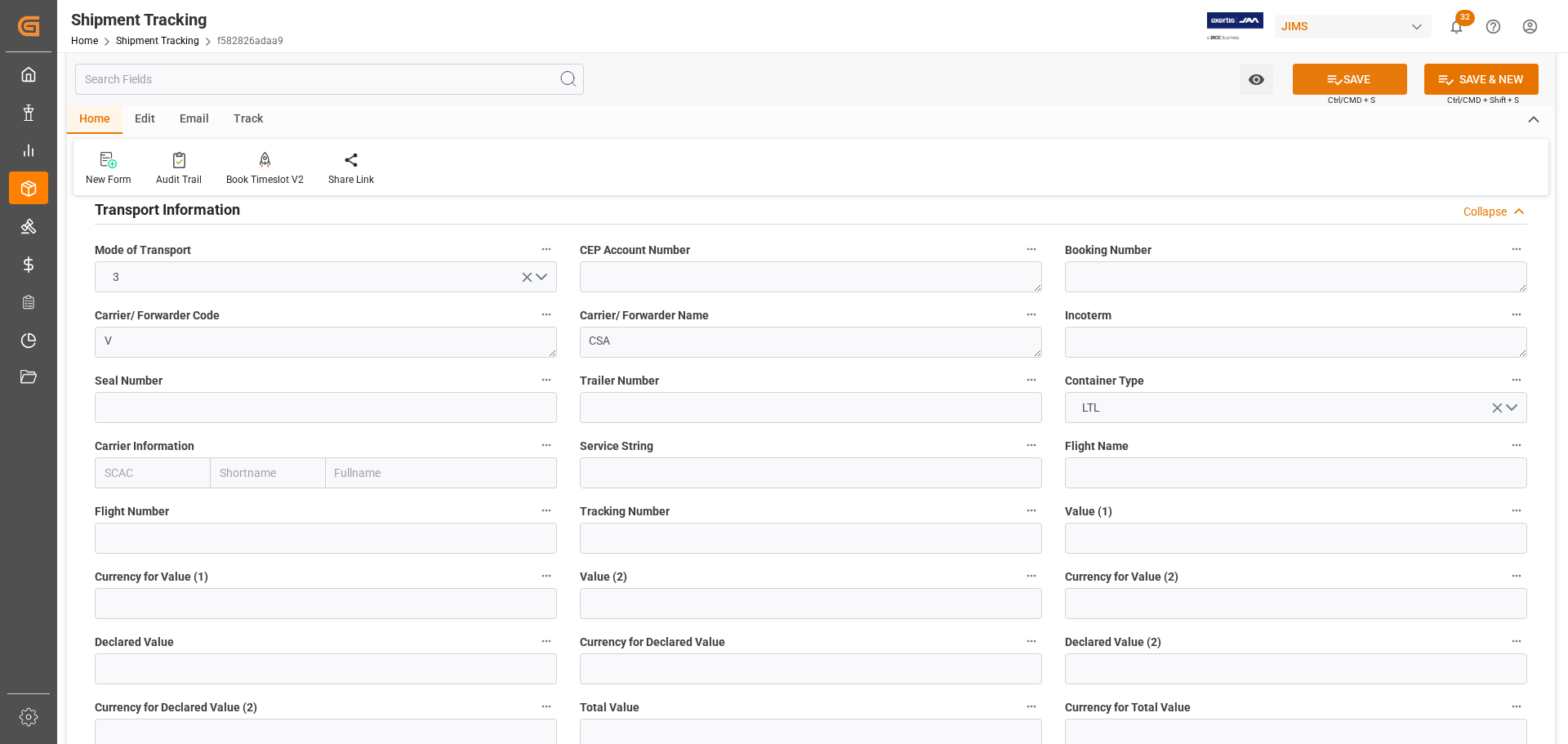
click at [1348, 71] on button "SAVE" at bounding box center [1350, 79] width 114 height 31
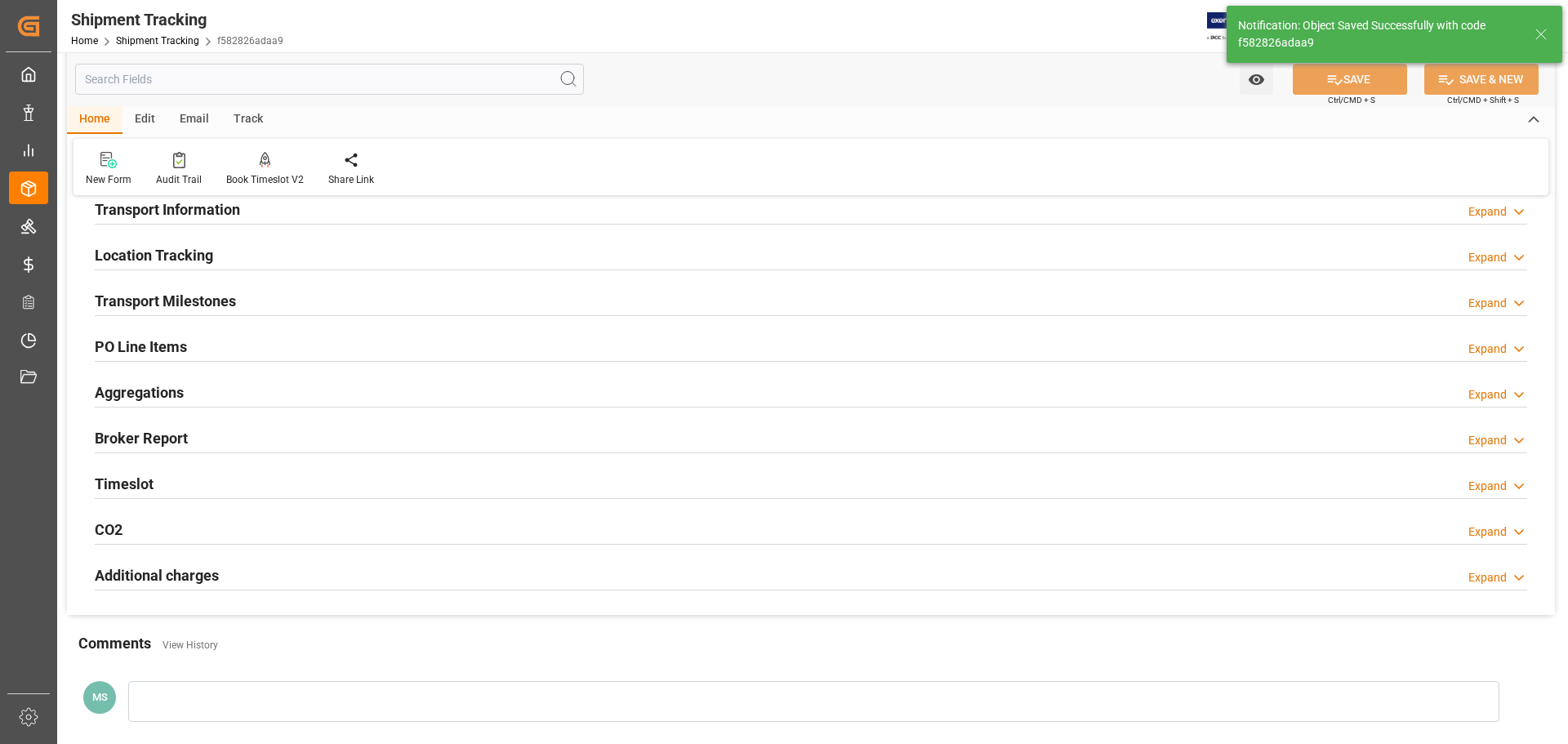
click at [292, 307] on div "Transport Milestones Expand" at bounding box center [810, 299] width 1432 height 31
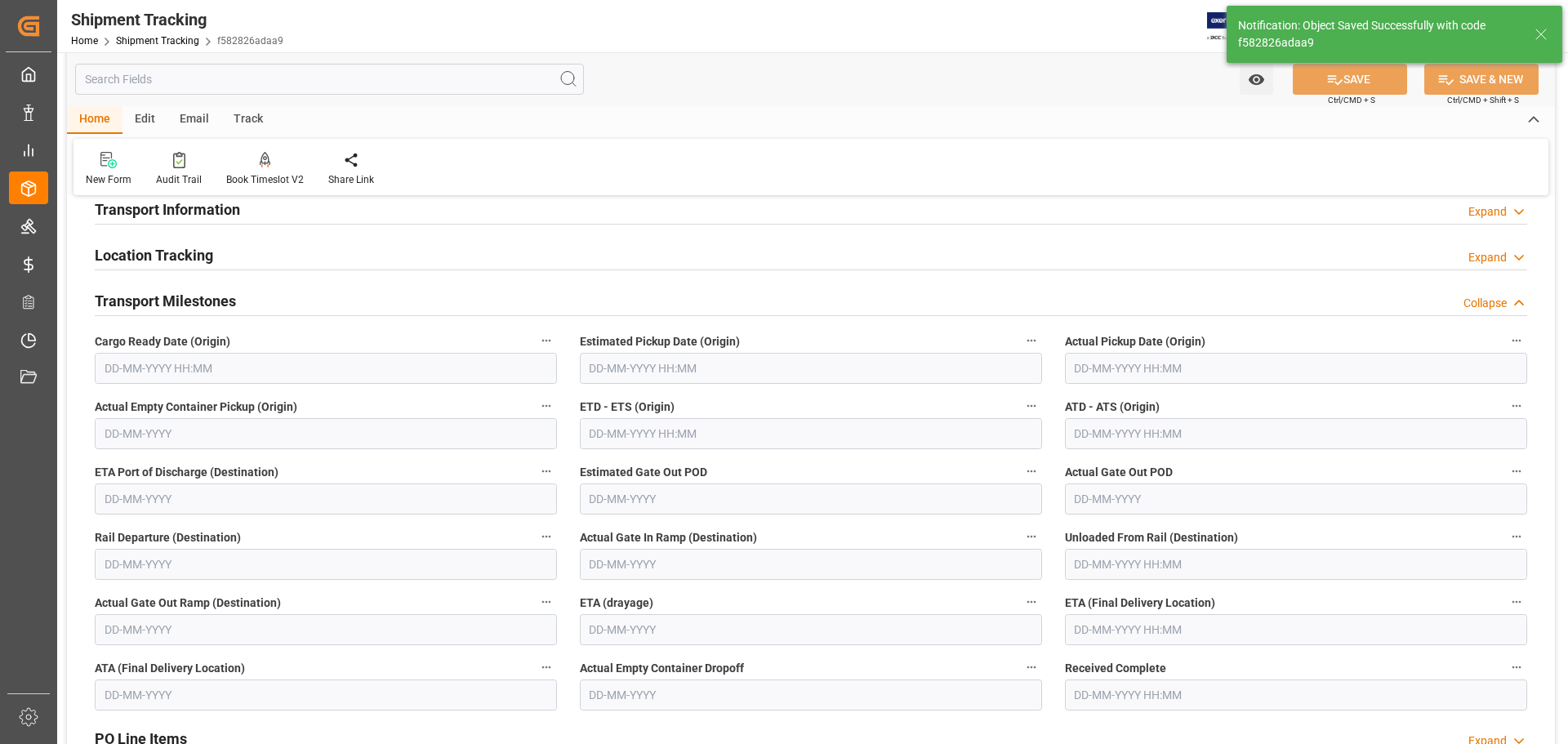
click at [230, 293] on h2 "Transport Milestones" at bounding box center [165, 300] width 141 height 22
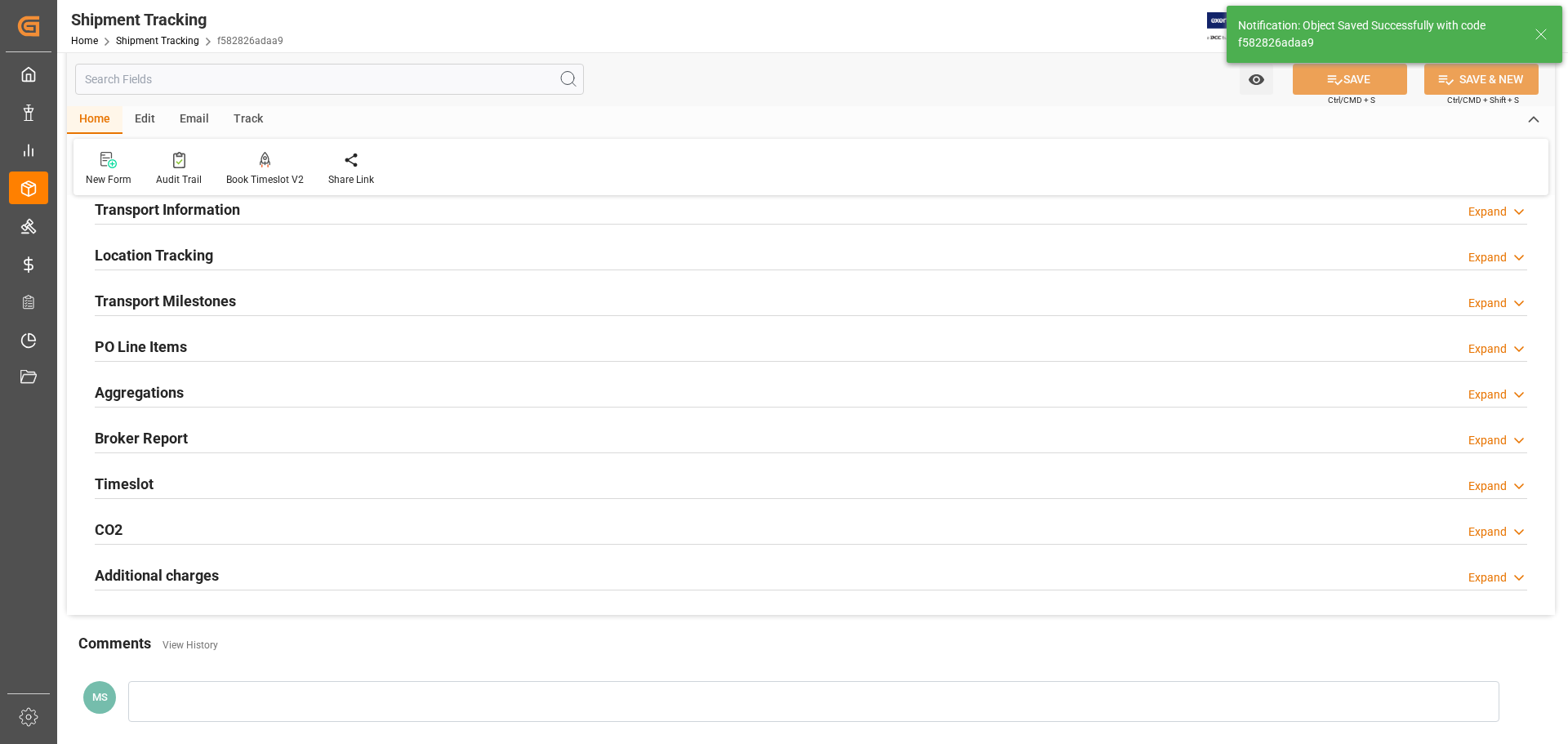
click at [218, 209] on h2 "Transport Information" at bounding box center [167, 209] width 146 height 22
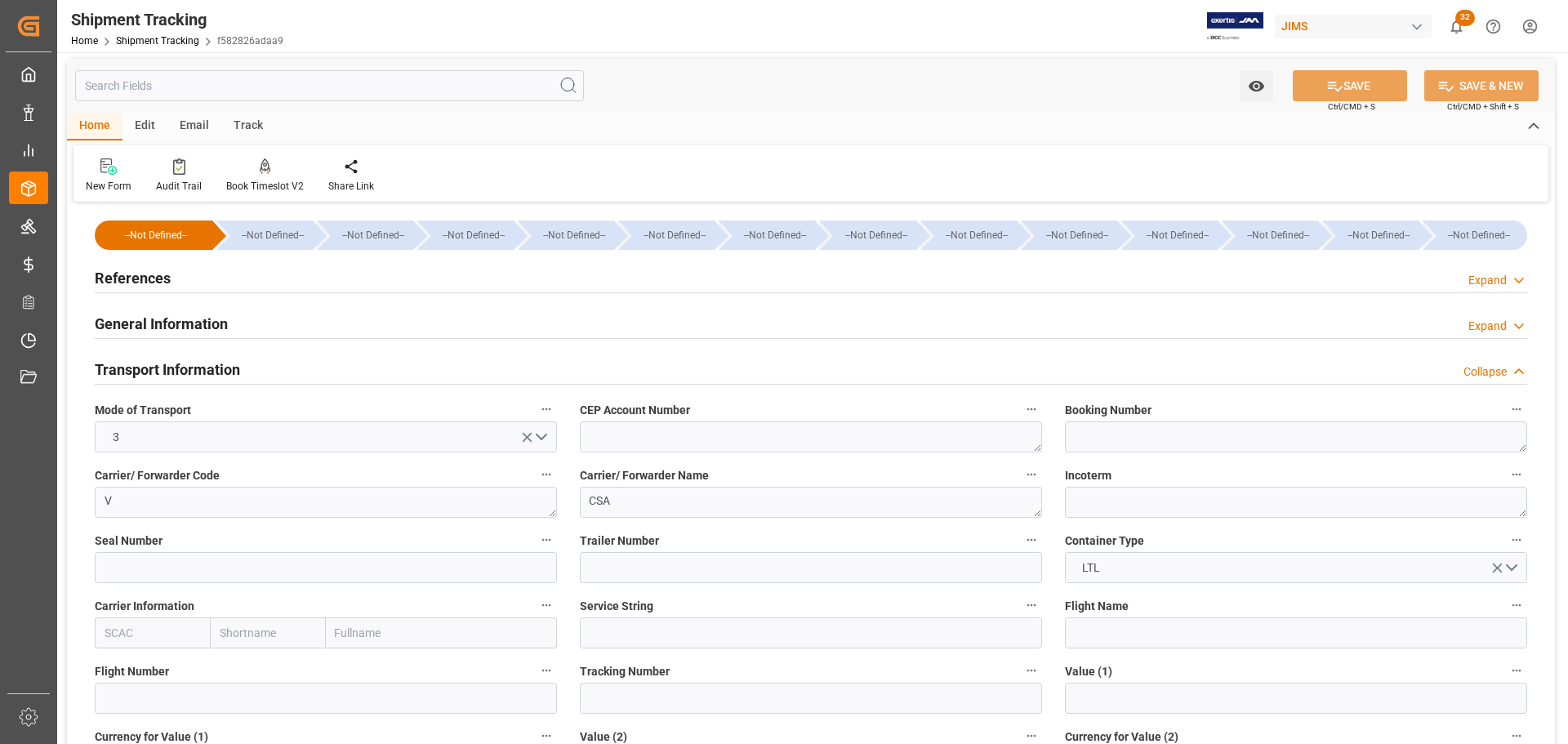
scroll to position [0, 0]
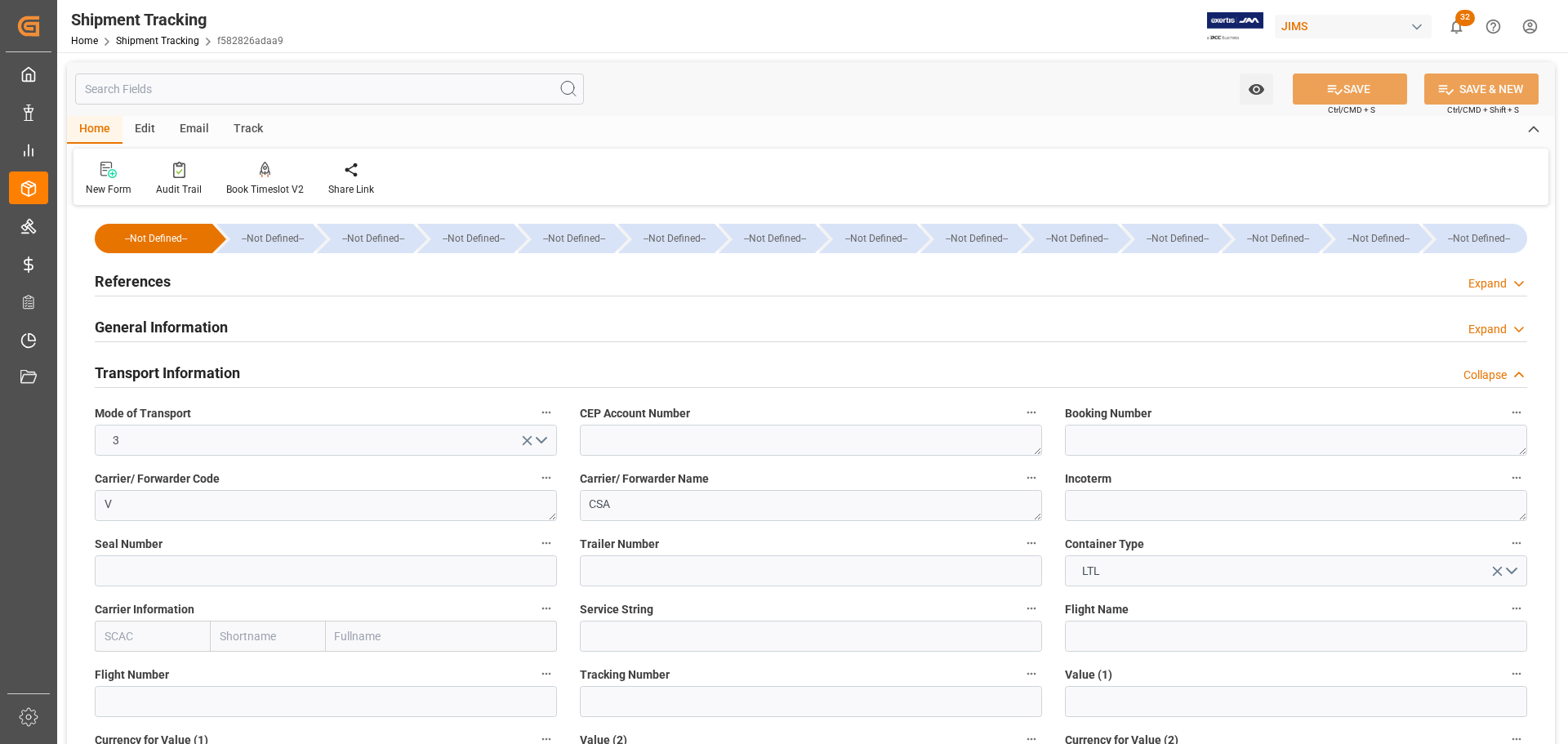
click at [191, 367] on h2 "Transport Information" at bounding box center [167, 372] width 146 height 22
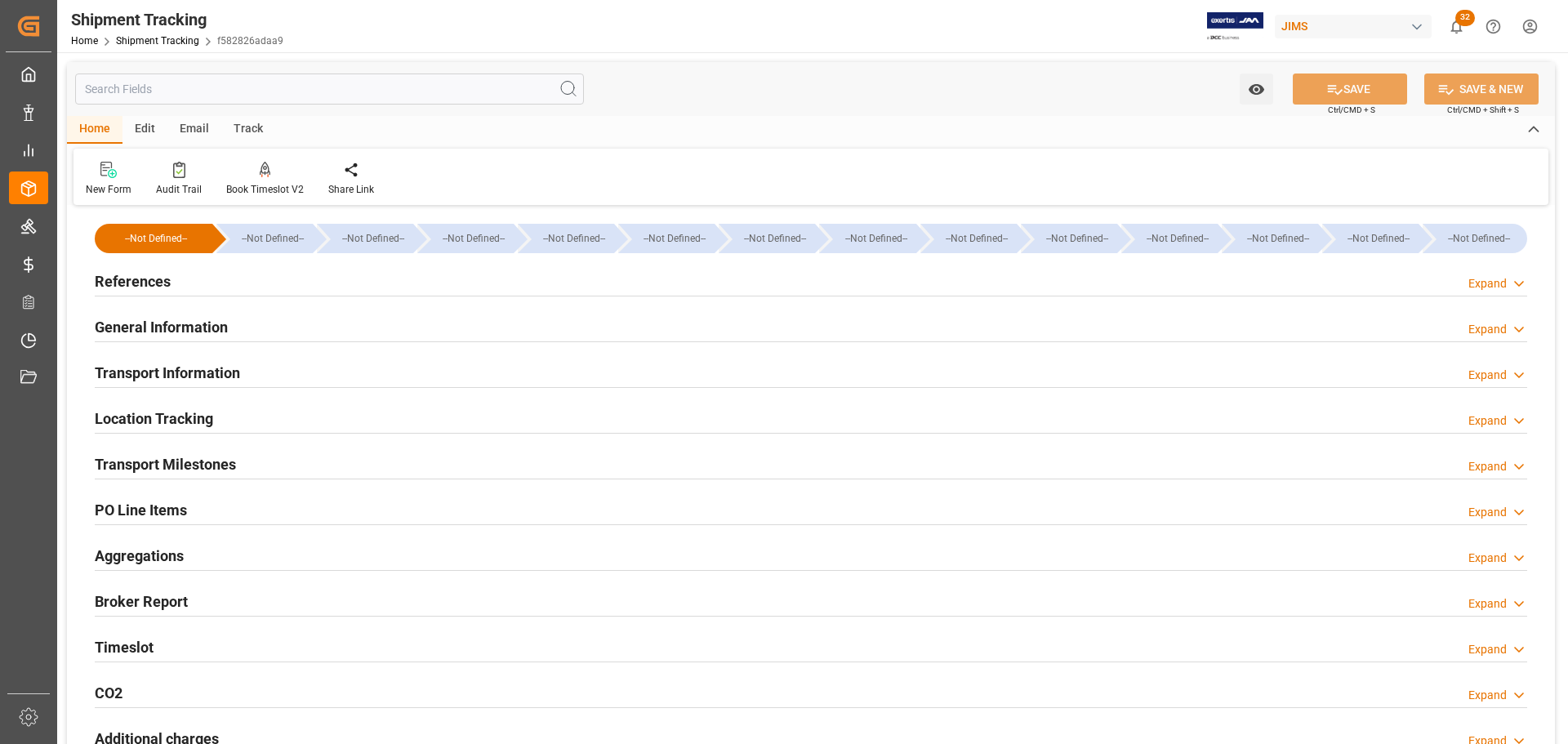
scroll to position [82, 0]
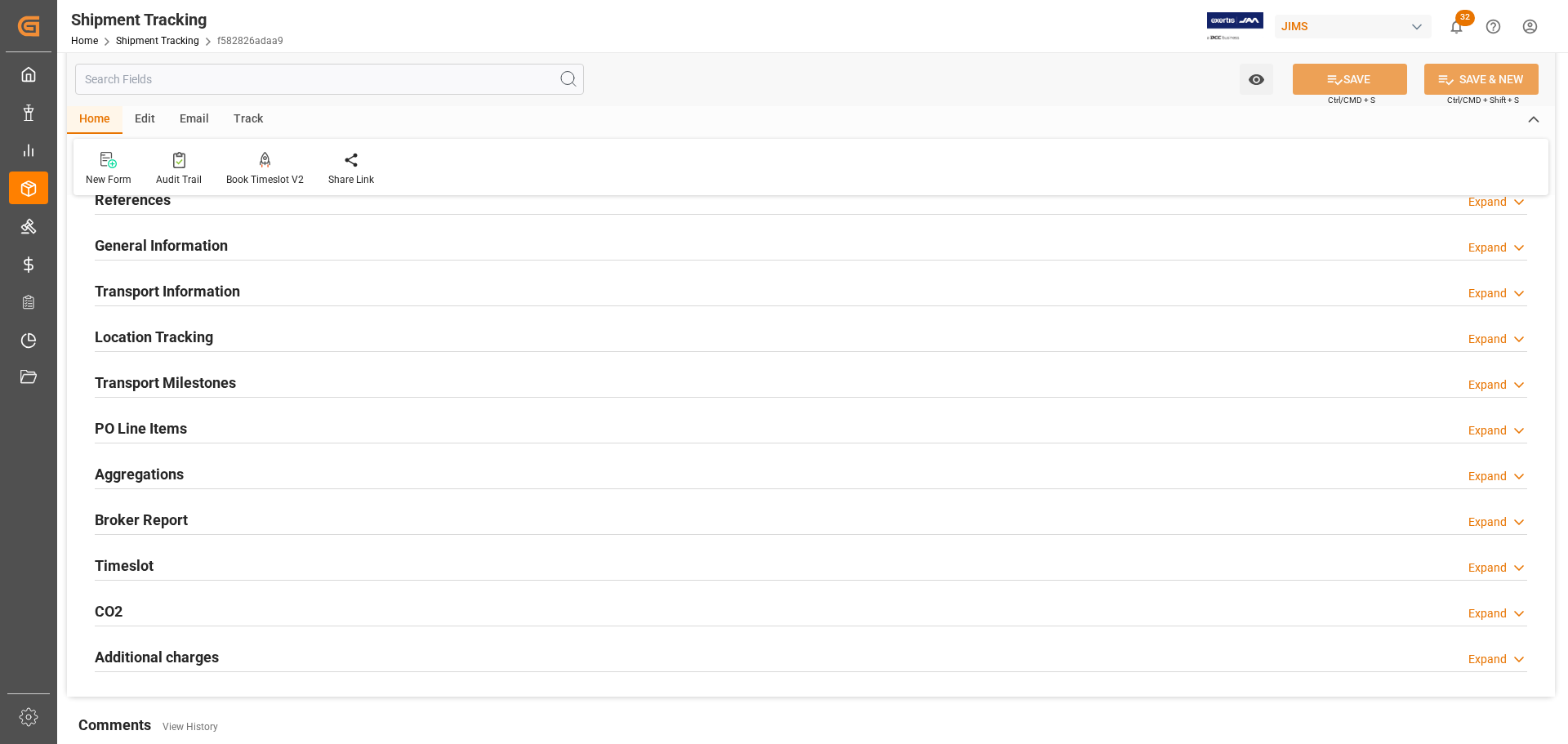
click at [188, 379] on h2 "Transport Milestones" at bounding box center [165, 382] width 141 height 22
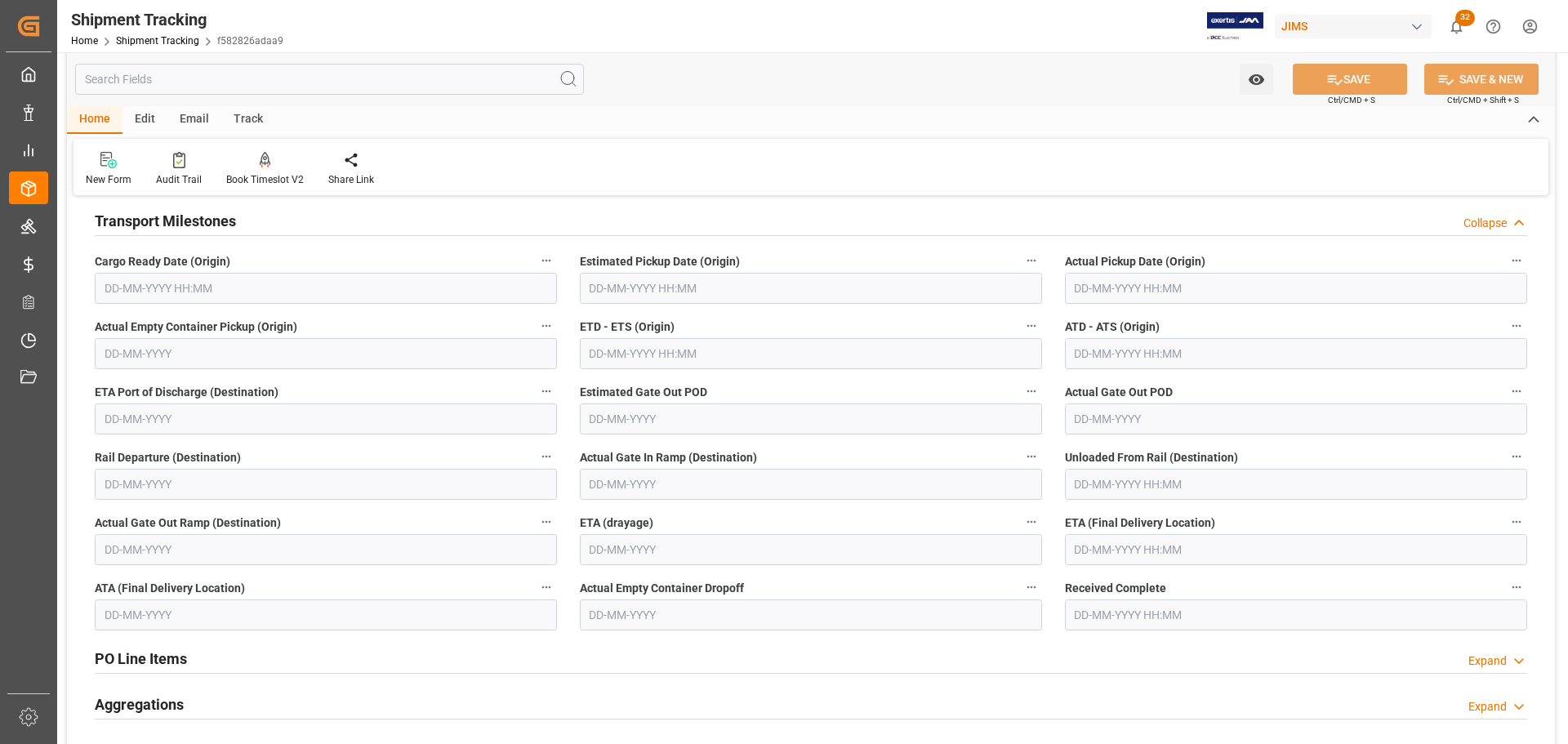
scroll to position [245, 0]
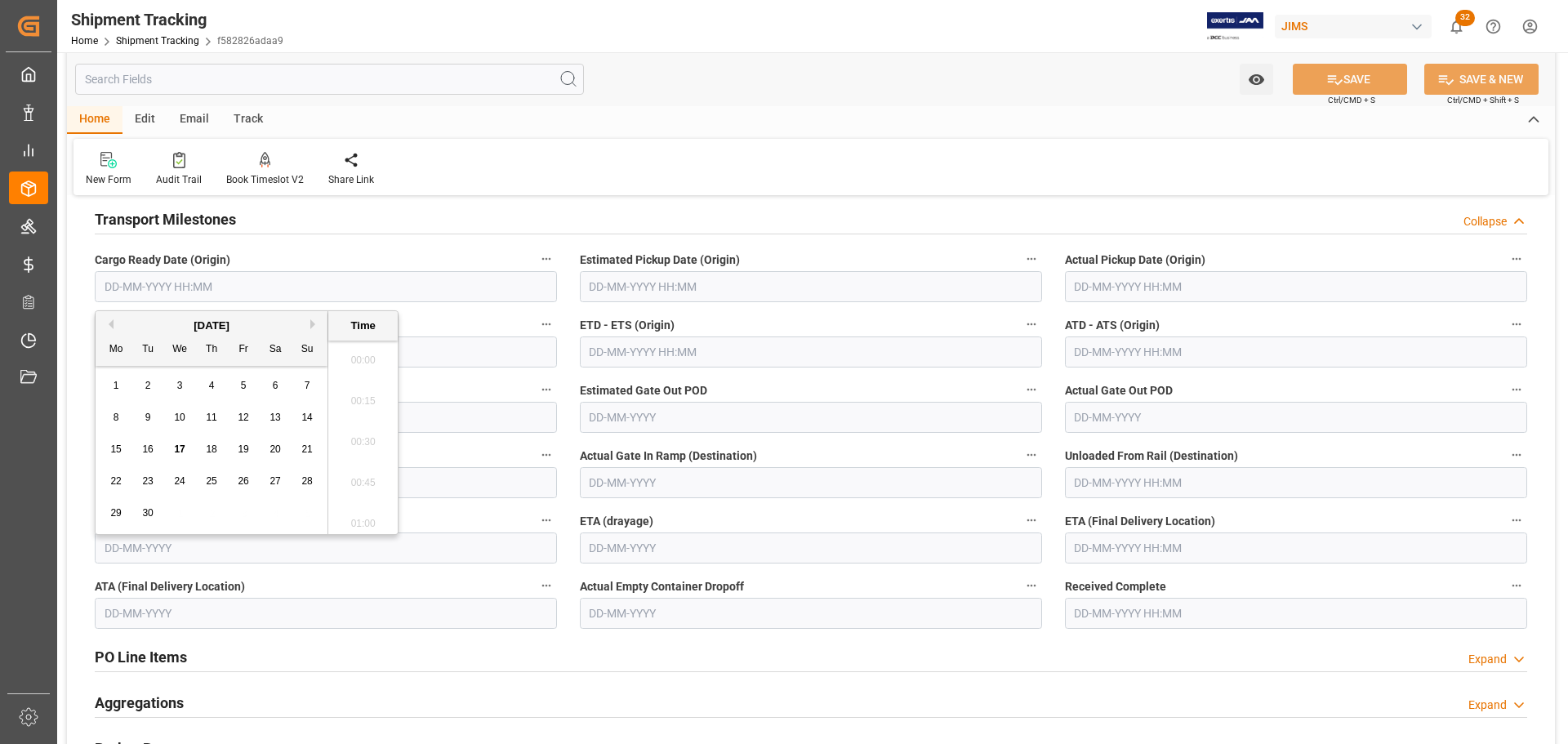
click at [185, 282] on input "text" at bounding box center [325, 287] width 462 height 31
click at [212, 448] on span "18" at bounding box center [211, 448] width 11 height 12
type input "[DATE] 00:00"
click at [726, 278] on input "text" at bounding box center [811, 287] width 462 height 31
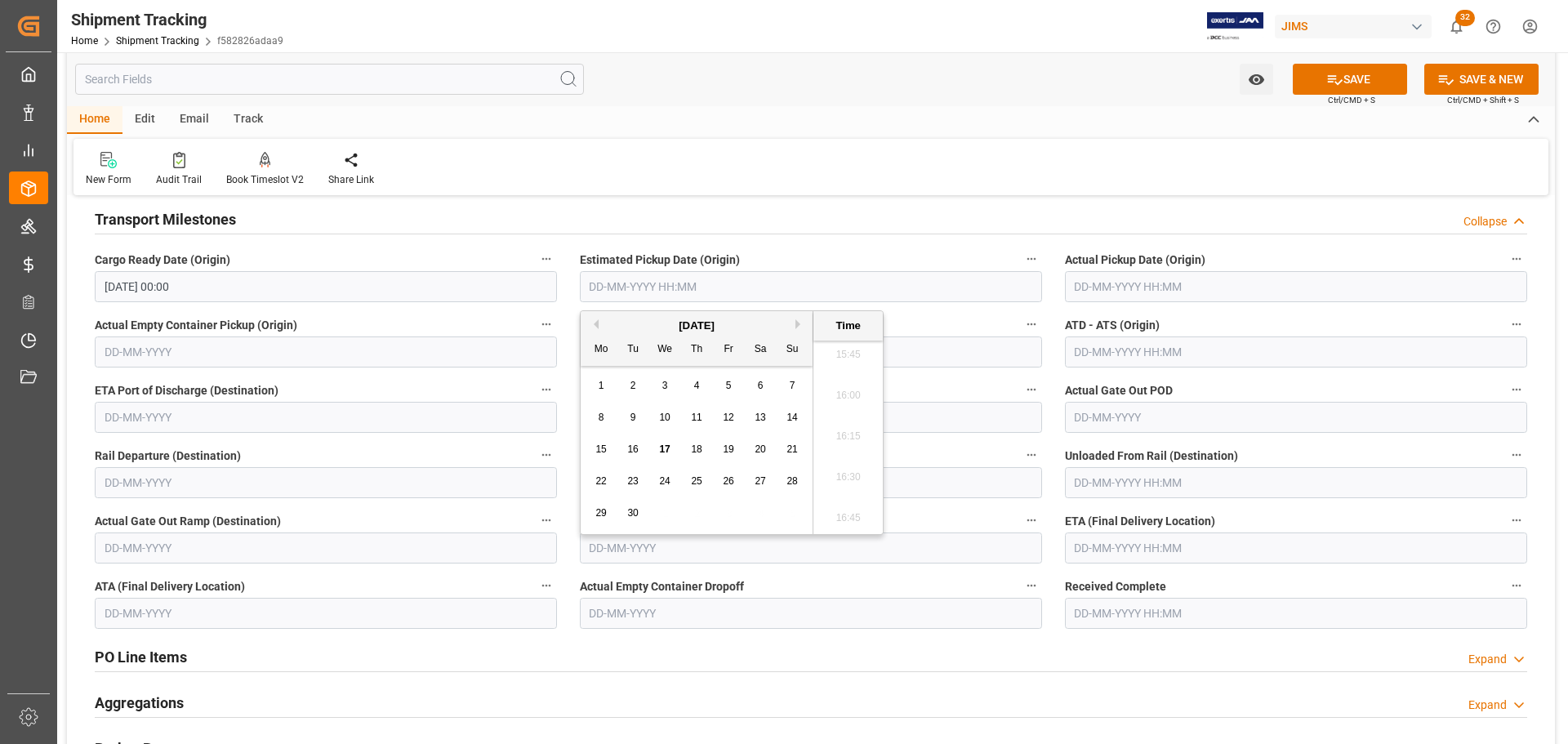
click at [705, 449] on div "18" at bounding box center [697, 450] width 21 height 20
type input "[DATE] 00:00"
click at [1119, 545] on input "text" at bounding box center [1296, 547] width 462 height 31
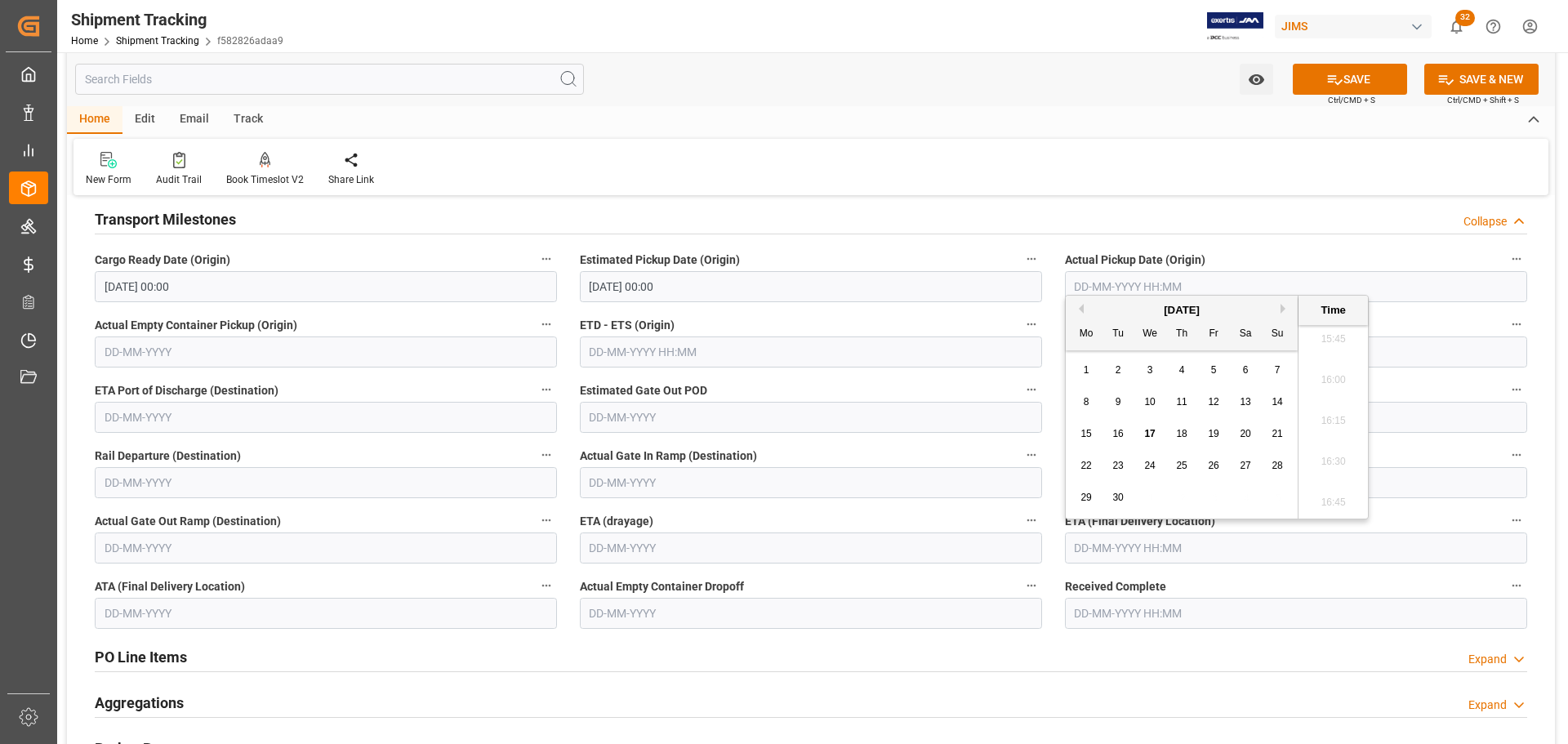
click at [1213, 456] on div "26" at bounding box center [1214, 466] width 21 height 20
type input "[DATE] 00:00"
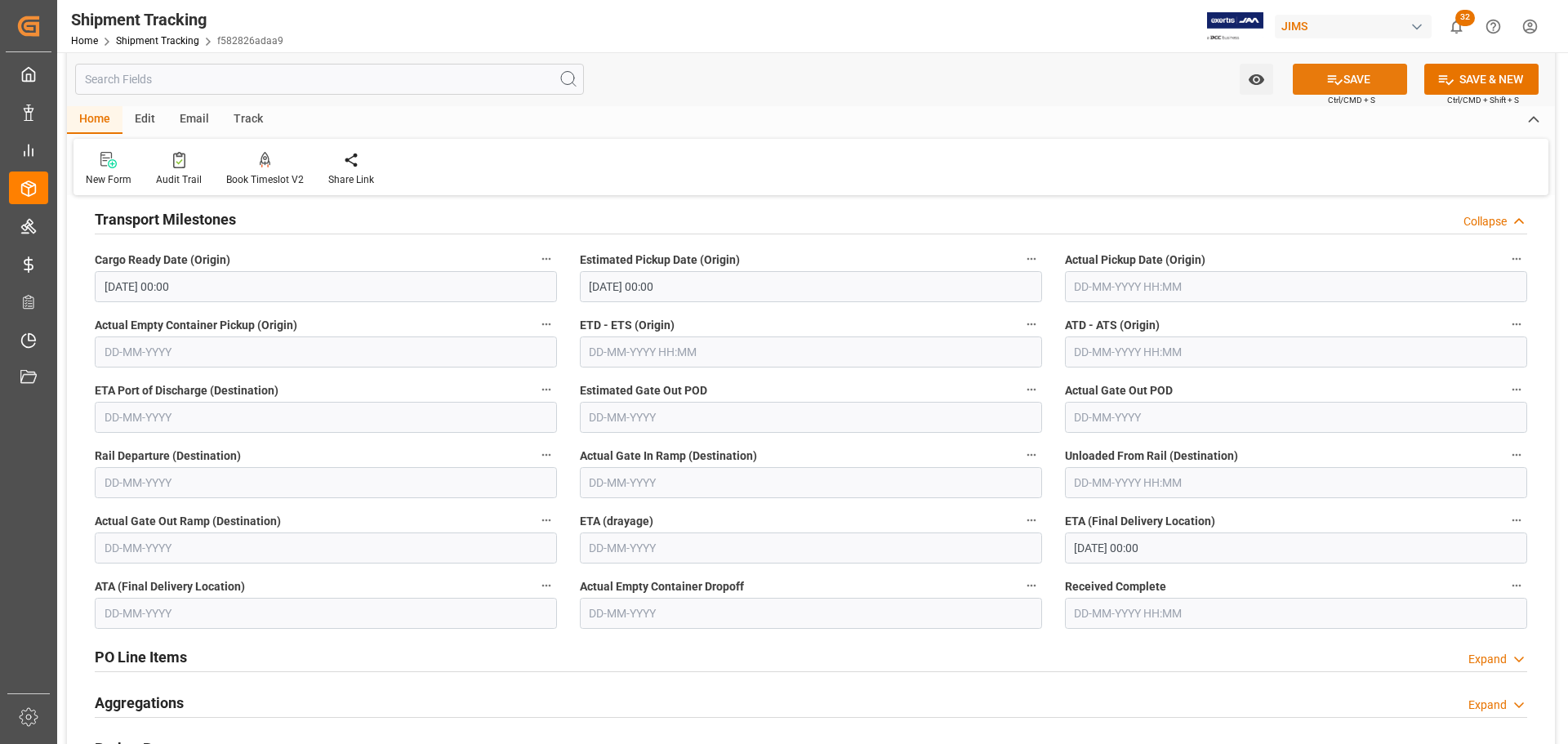
click at [1332, 90] on button "SAVE" at bounding box center [1350, 79] width 114 height 31
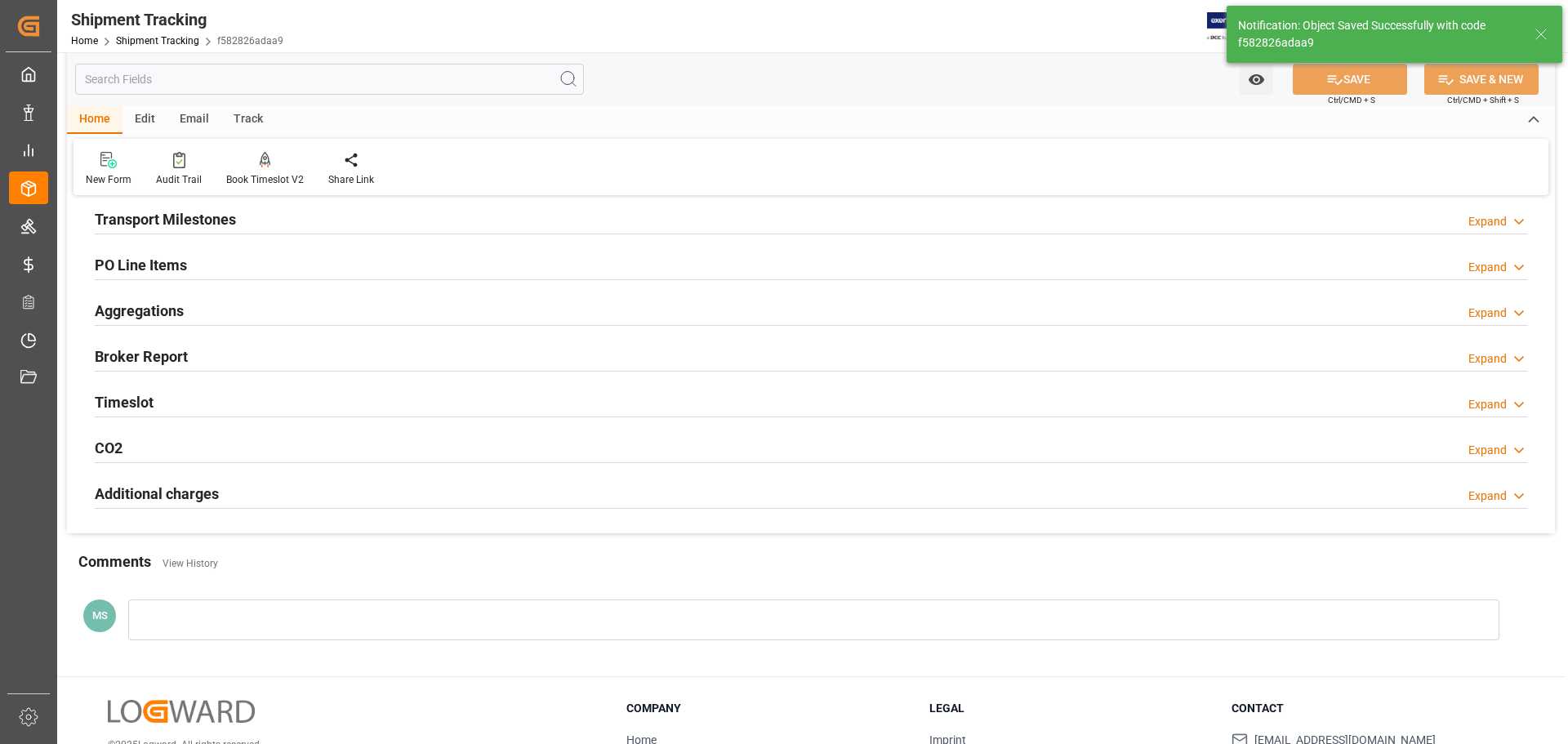
click at [290, 214] on div "Transport Milestones Expand" at bounding box center [810, 217] width 1432 height 31
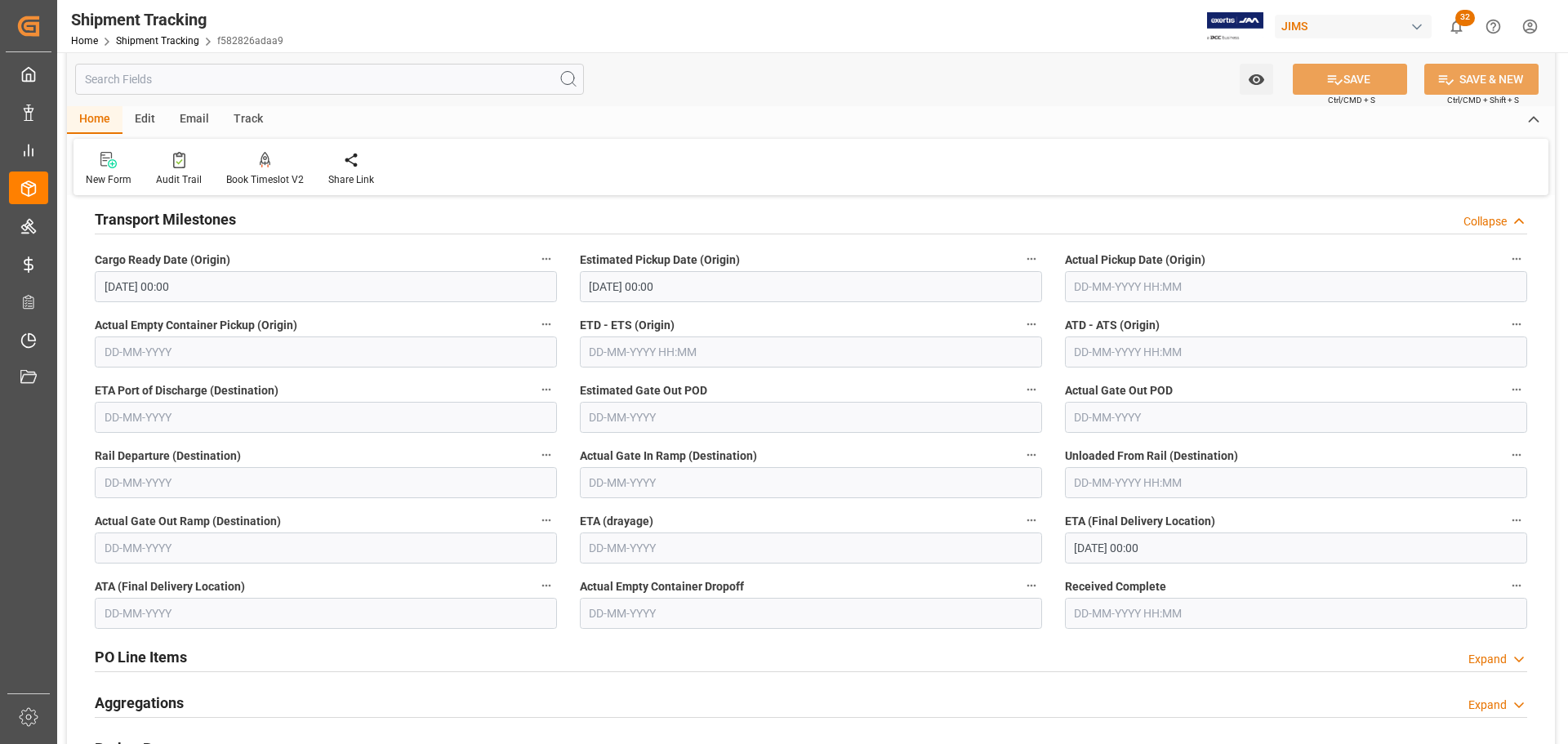
click at [290, 214] on div "Transport Milestones Collapse" at bounding box center [810, 217] width 1432 height 31
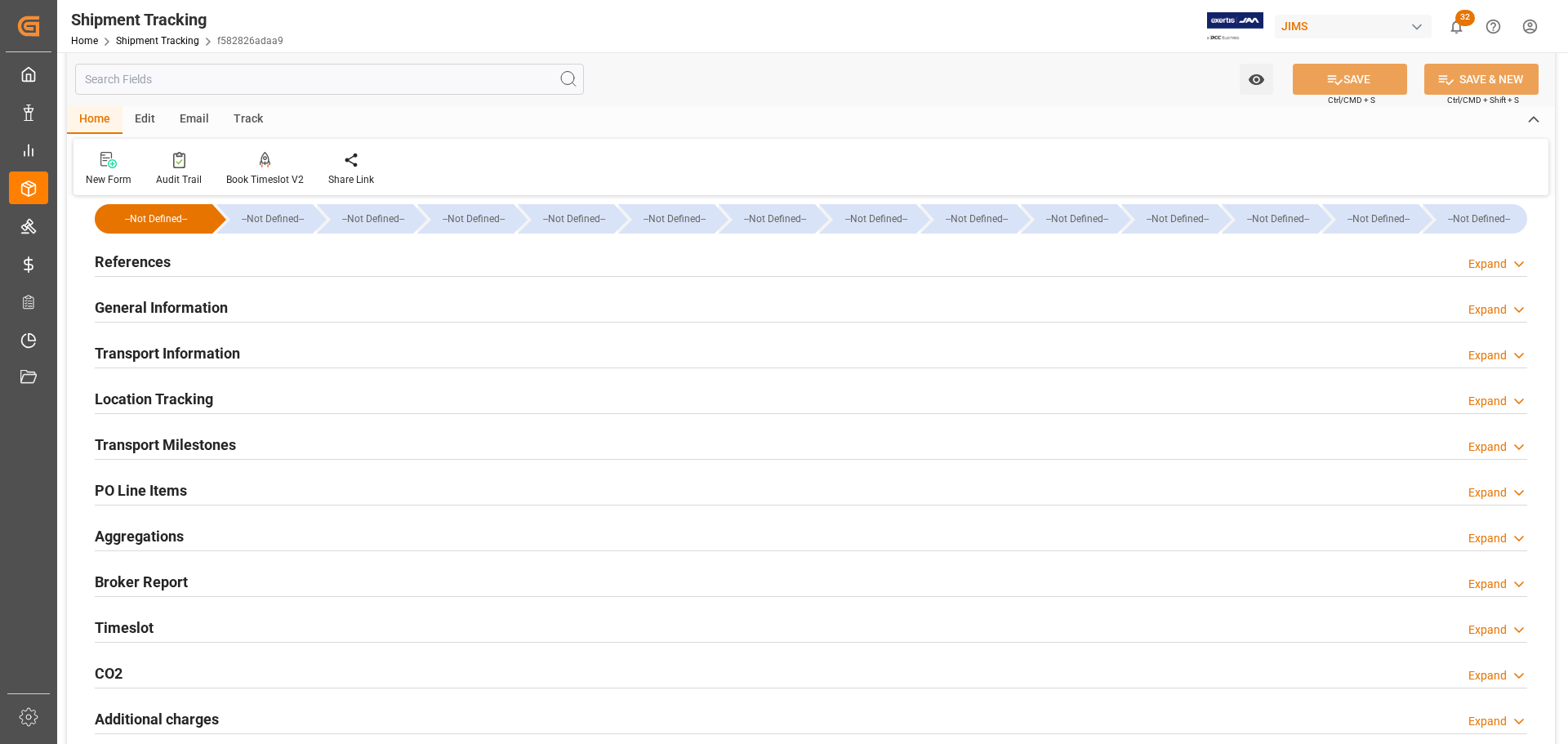
scroll to position [0, 0]
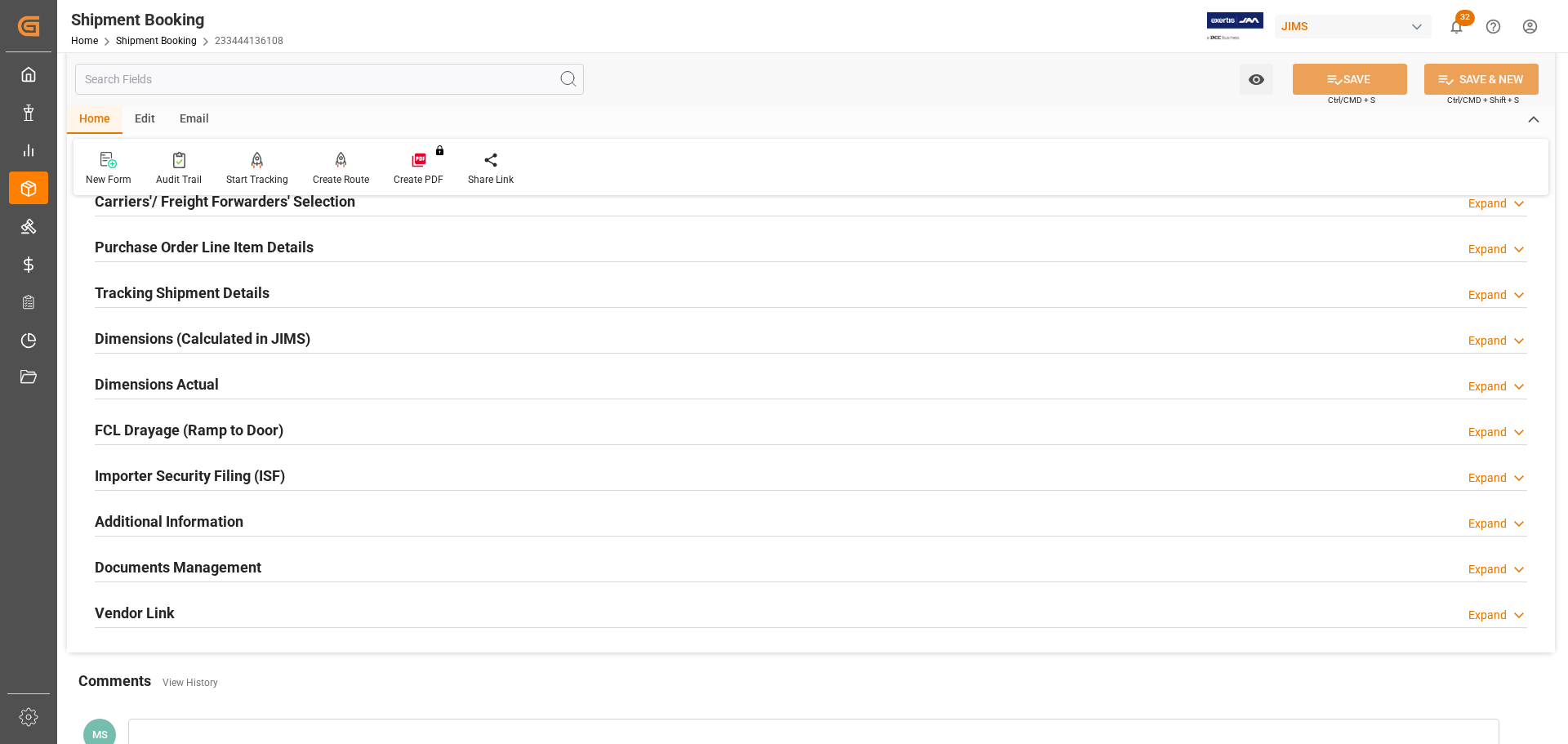
scroll to position [245, 0]
click at [241, 381] on div "Dimensions Actual Expand" at bounding box center [810, 384] width 1432 height 31
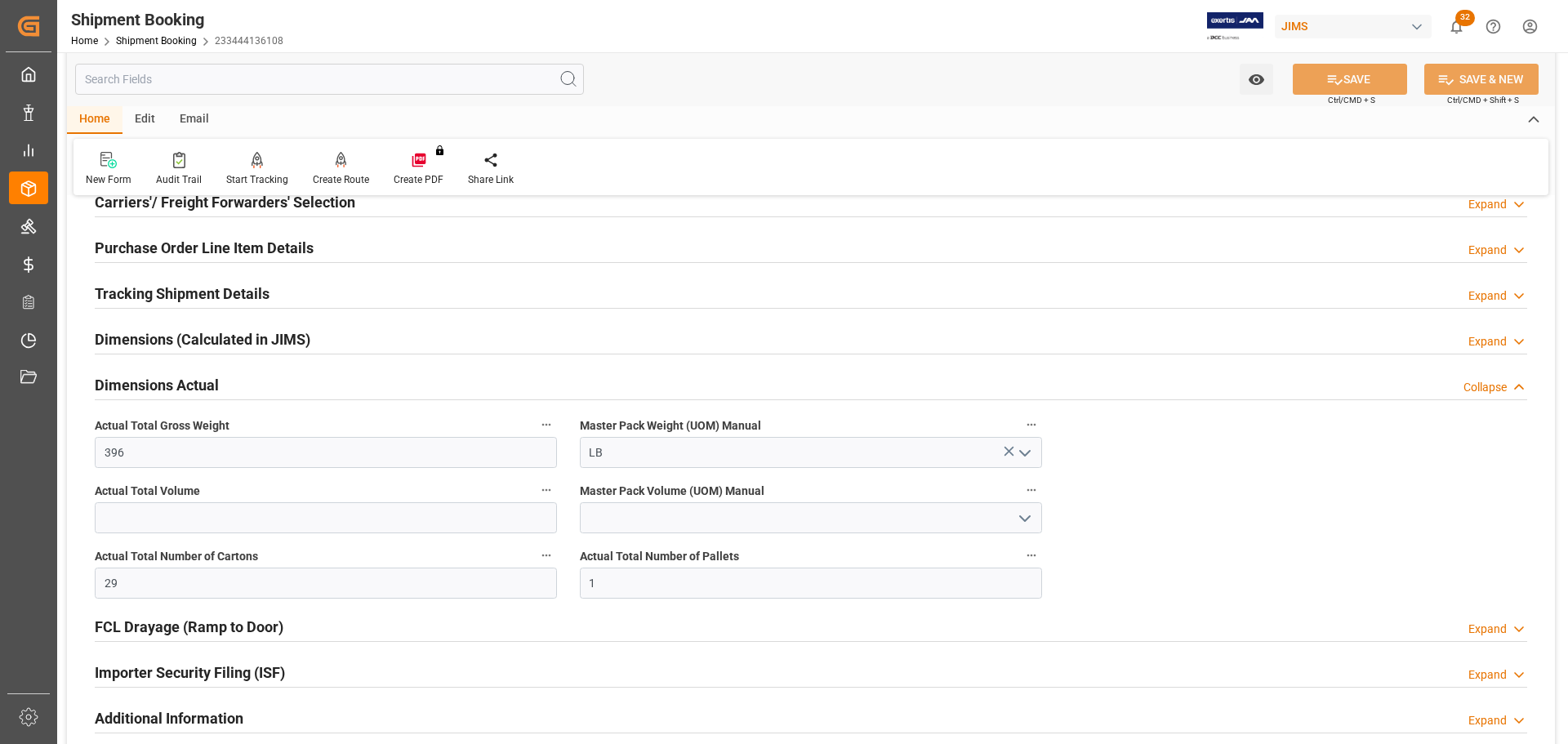
click at [241, 381] on div "Dimensions Actual Collapse" at bounding box center [810, 384] width 1432 height 31
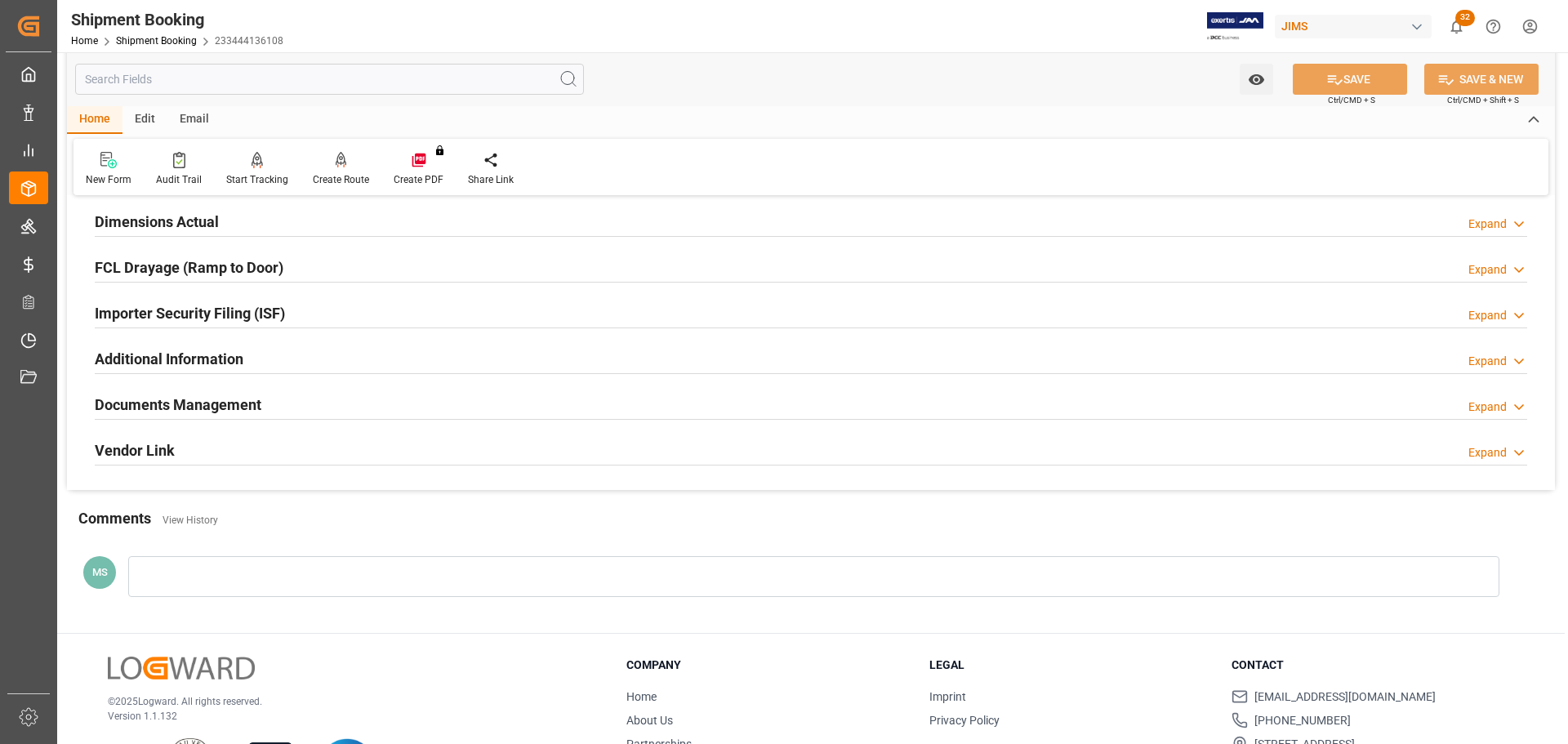
click at [245, 395] on h2 "Documents Management" at bounding box center [177, 404] width 166 height 22
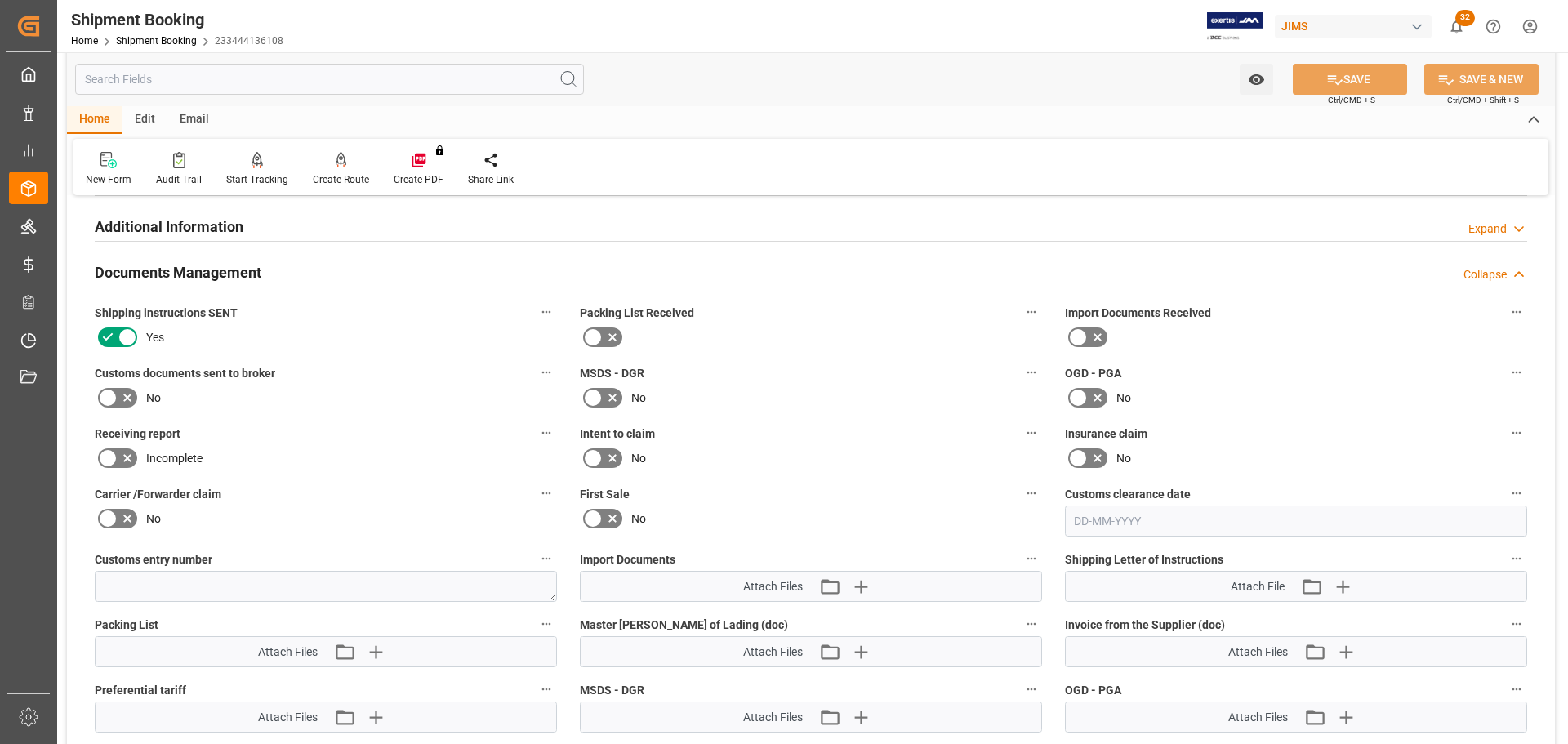
scroll to position [816, 0]
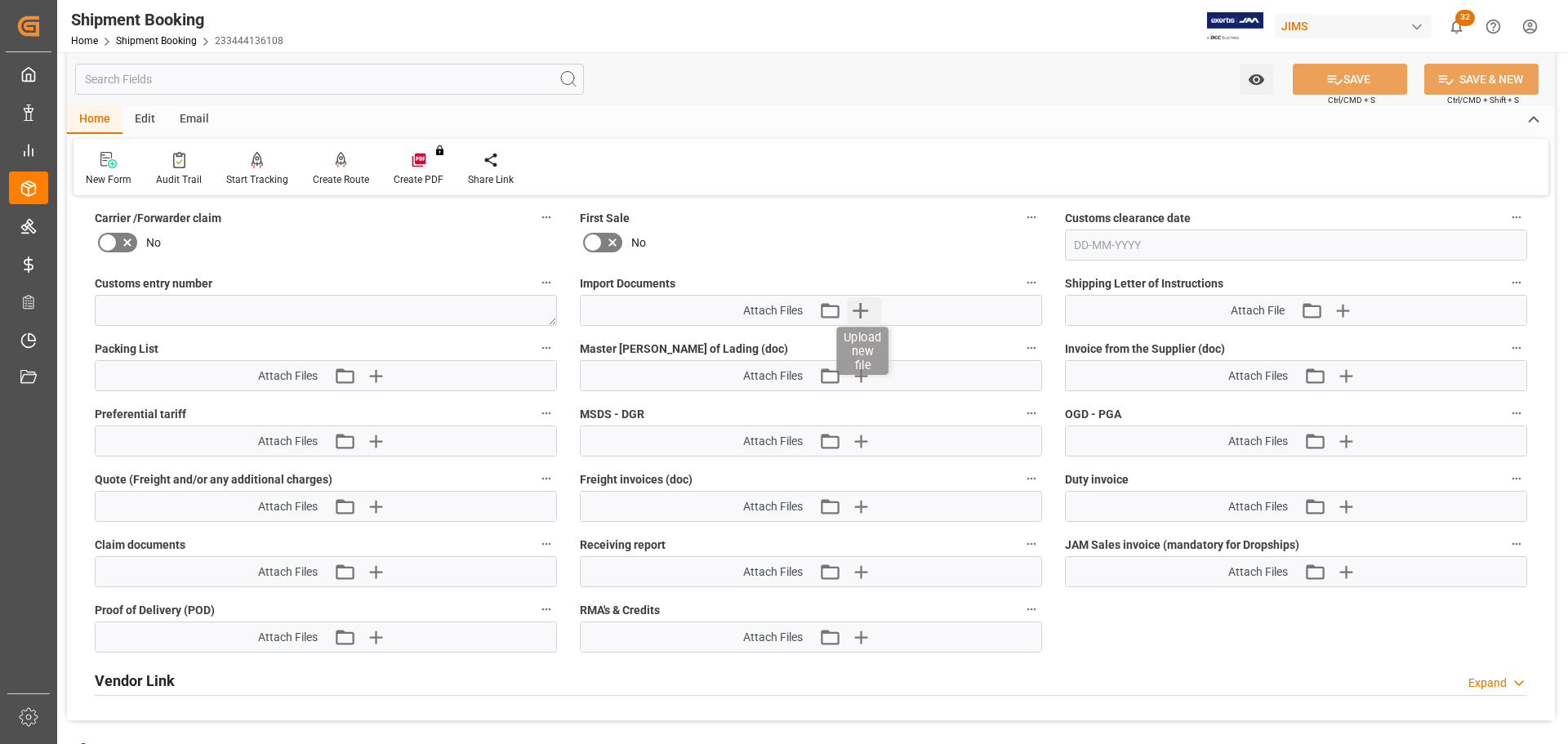
click at [851, 315] on icon "button" at bounding box center [860, 310] width 26 height 26
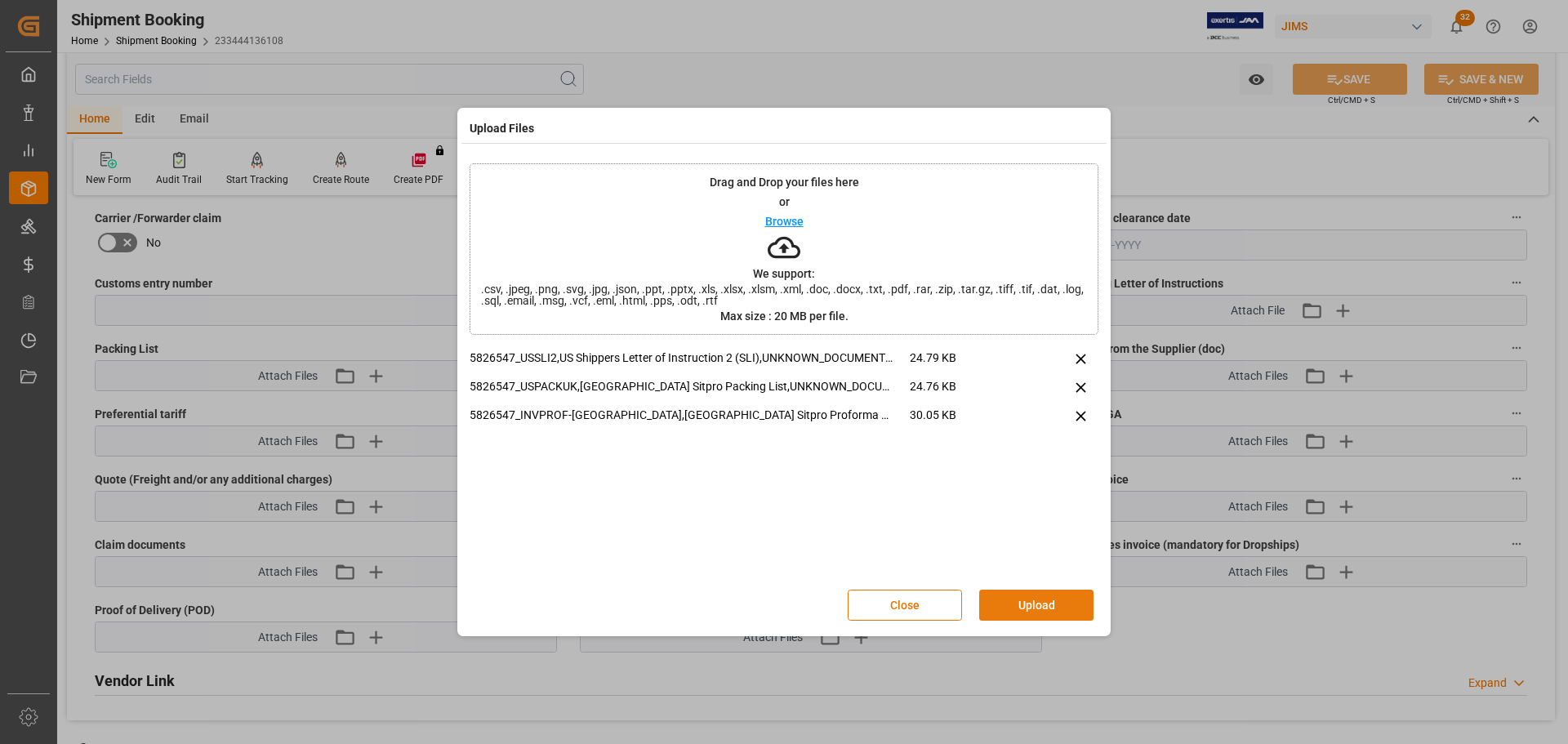
click at [1056, 601] on button "Upload" at bounding box center [1036, 605] width 114 height 31
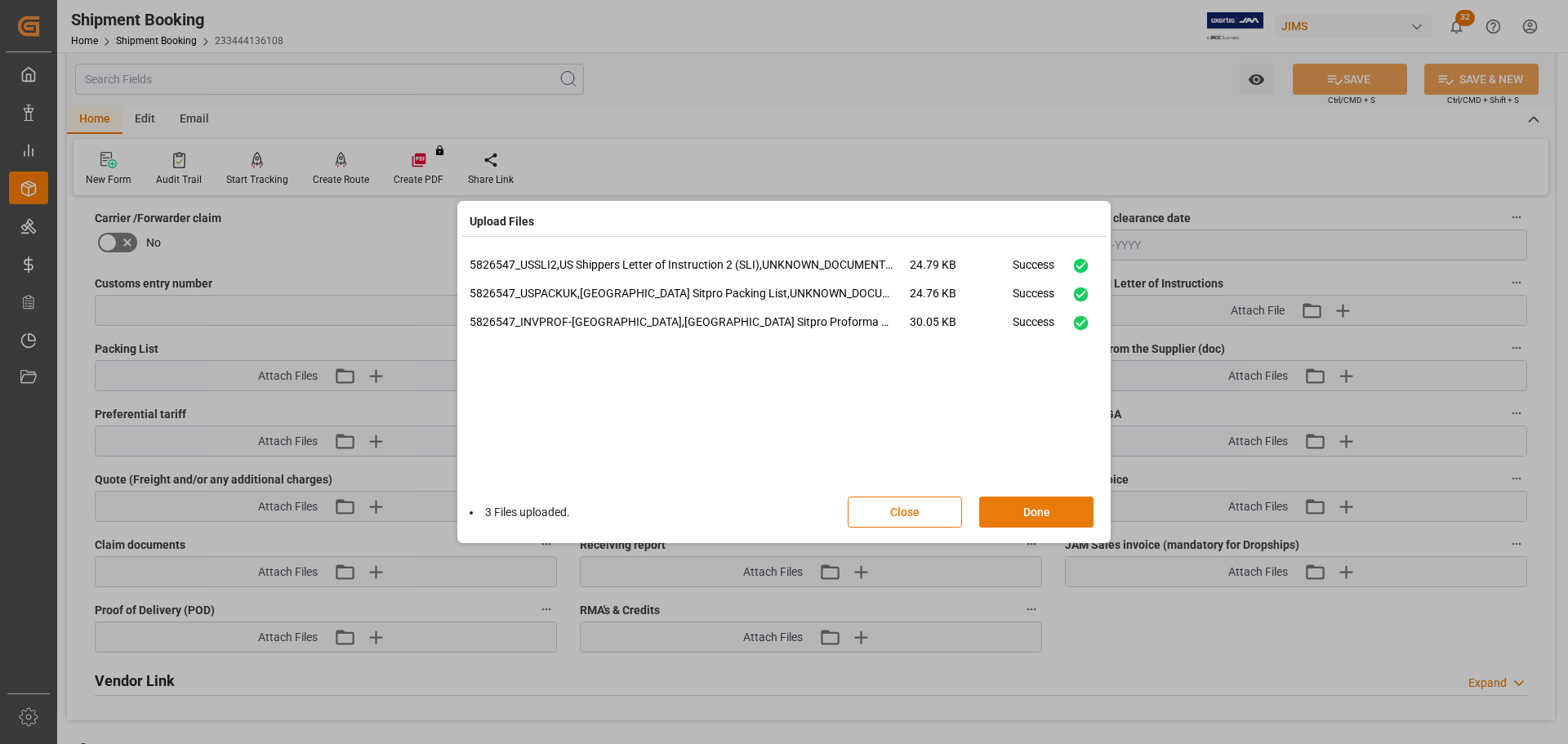
click at [1045, 518] on button "Done" at bounding box center [1036, 511] width 114 height 31
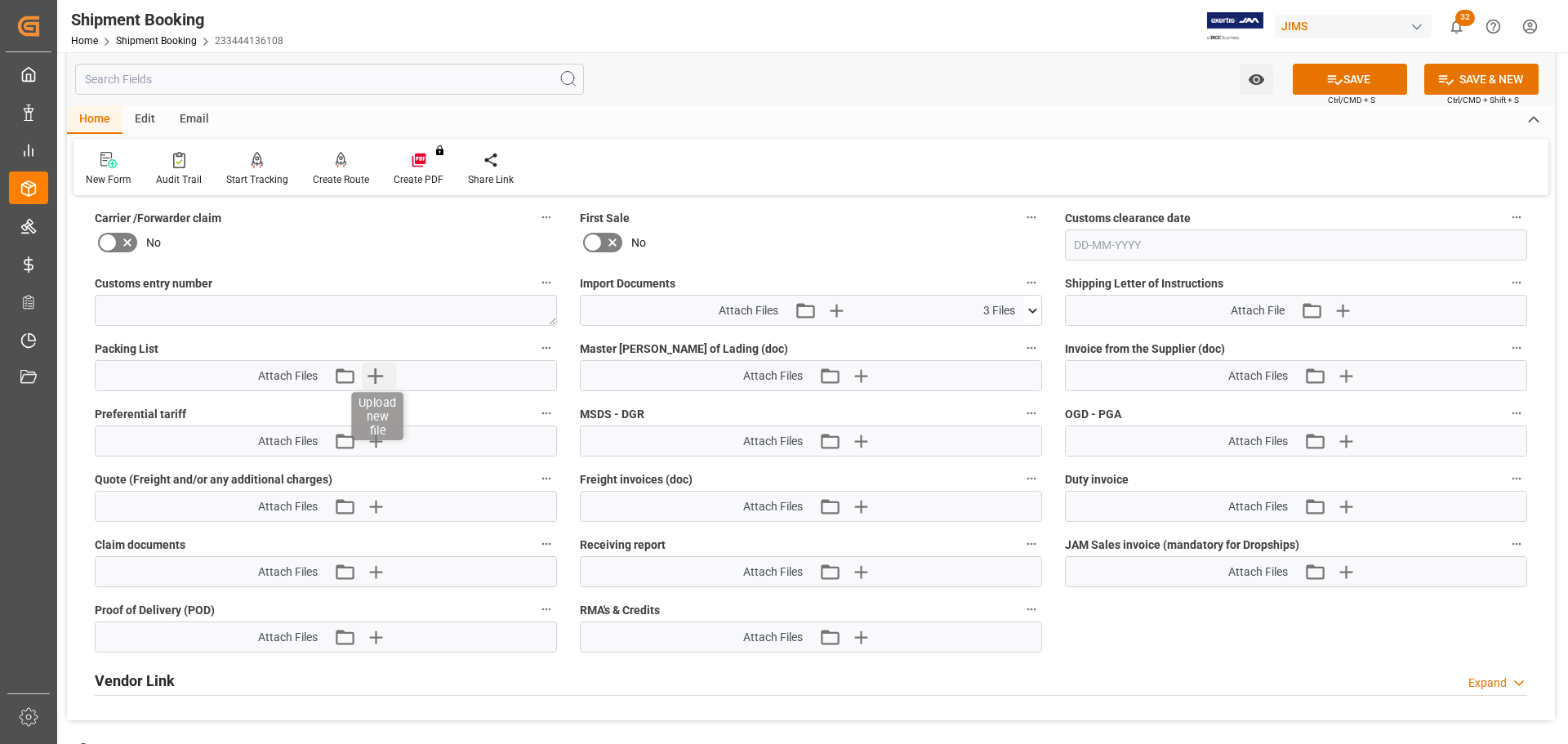
click at [376, 380] on icon "button" at bounding box center [375, 376] width 15 height 15
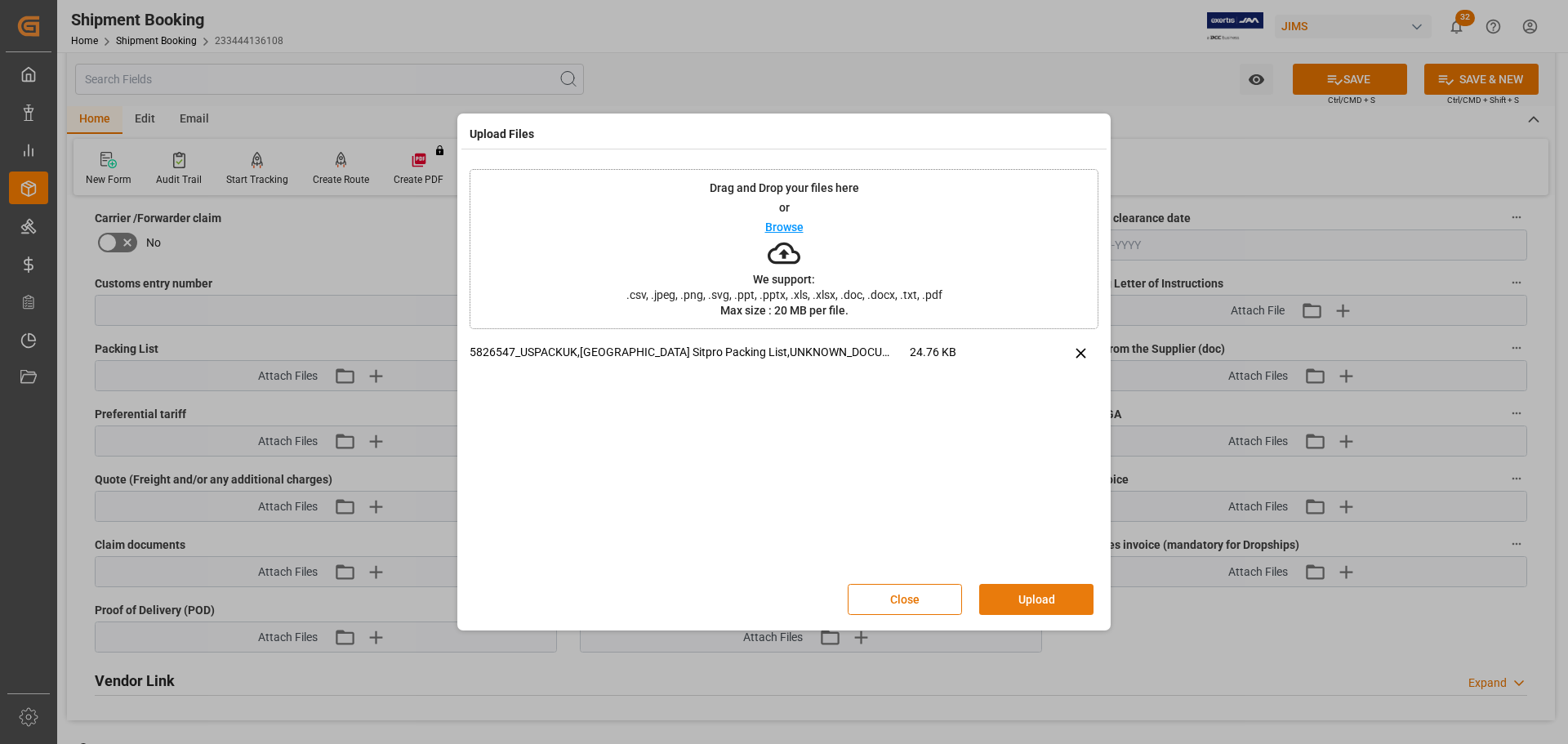
click at [1033, 587] on button "Upload" at bounding box center [1036, 598] width 114 height 31
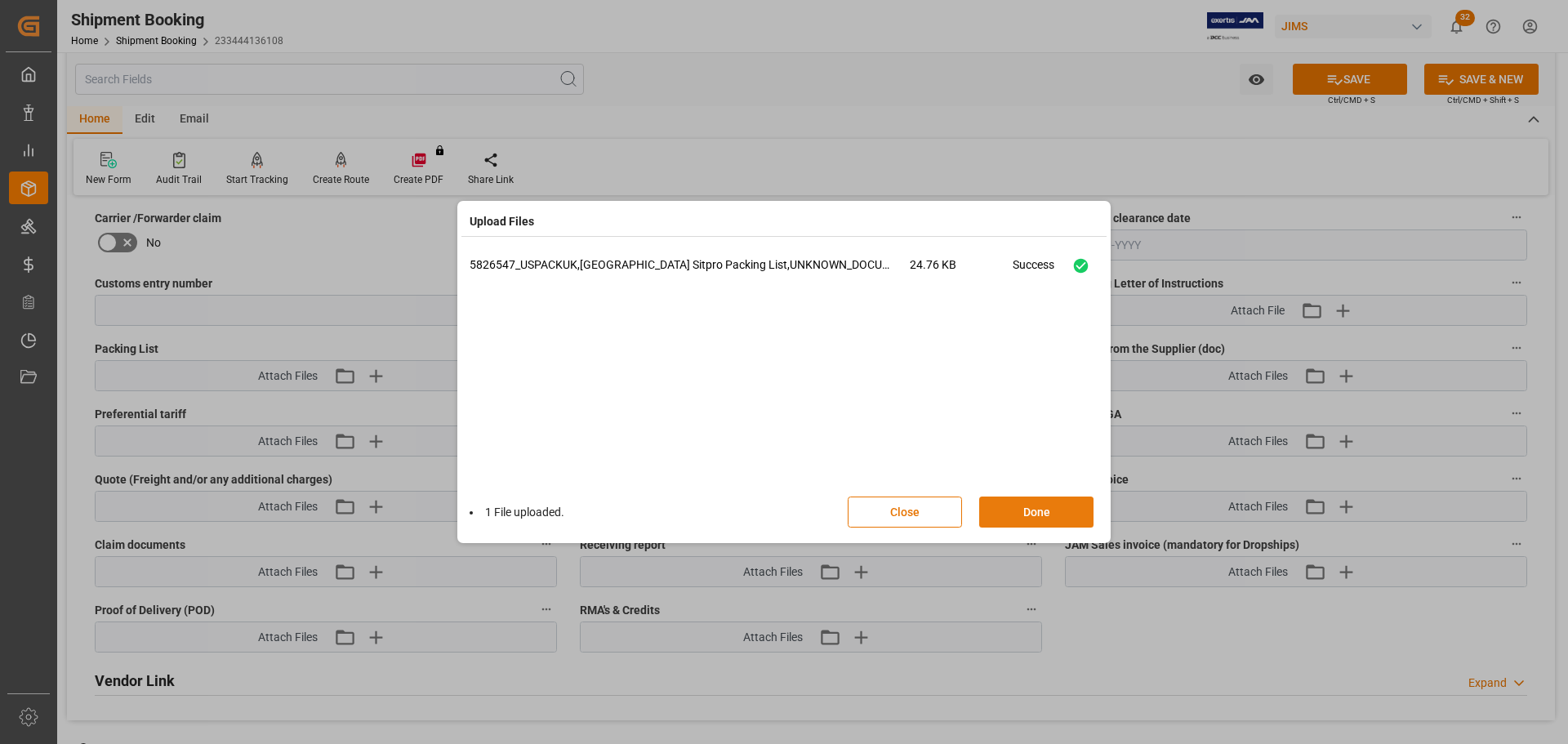
click at [1034, 515] on button "Done" at bounding box center [1036, 511] width 114 height 31
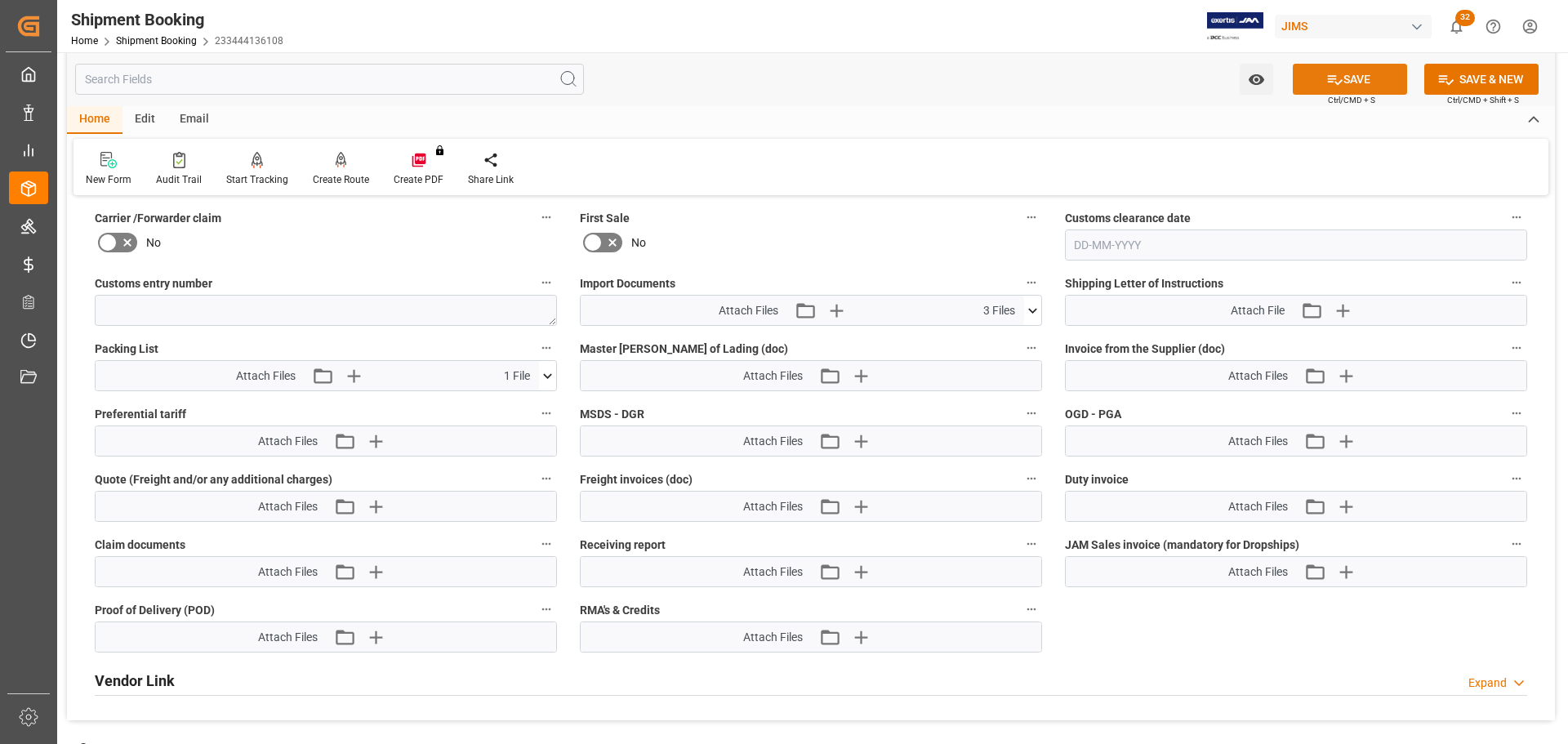
click at [1305, 84] on button "SAVE" at bounding box center [1350, 79] width 114 height 31
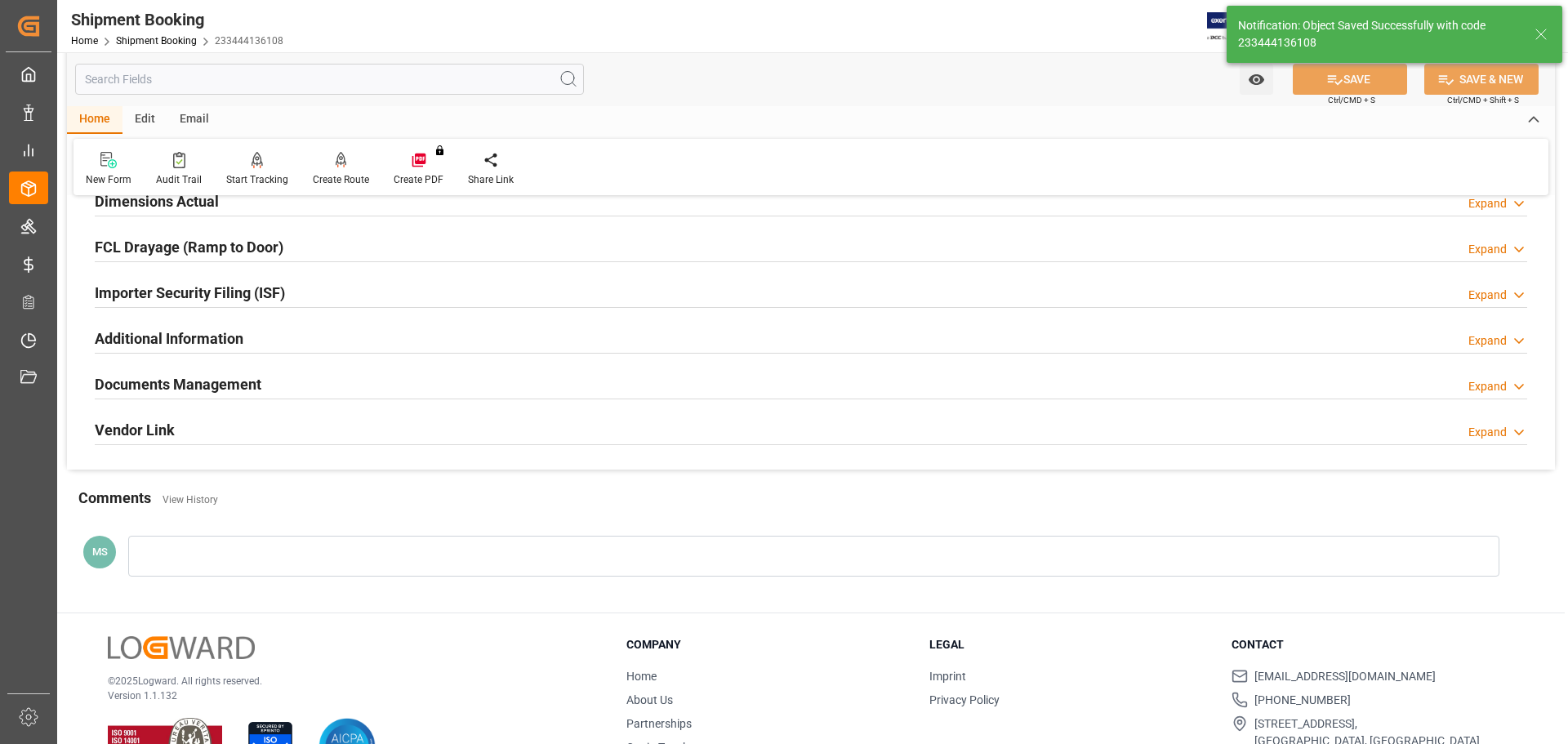
scroll to position [482, 0]
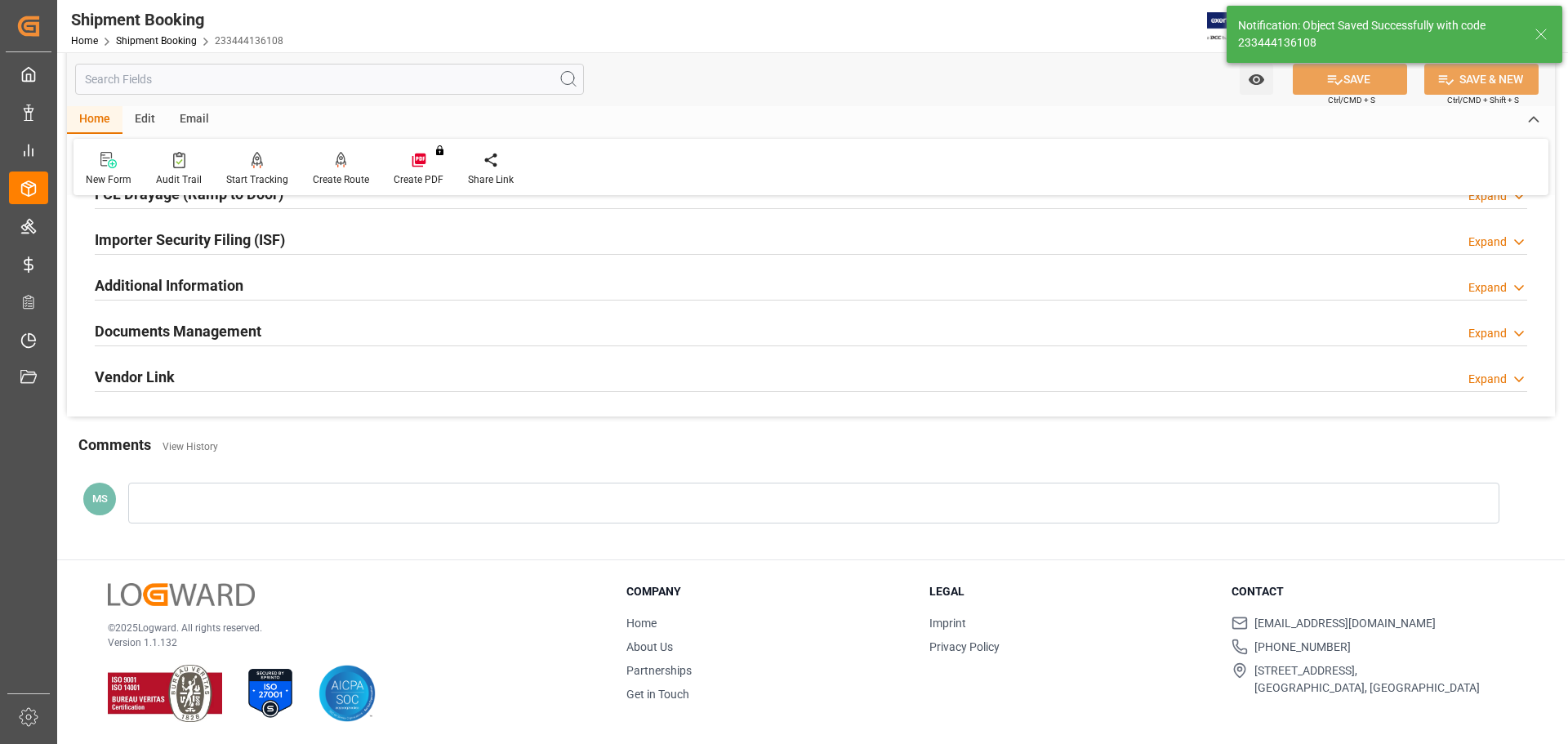
click at [263, 335] on div "Documents Management Expand" at bounding box center [810, 330] width 1432 height 31
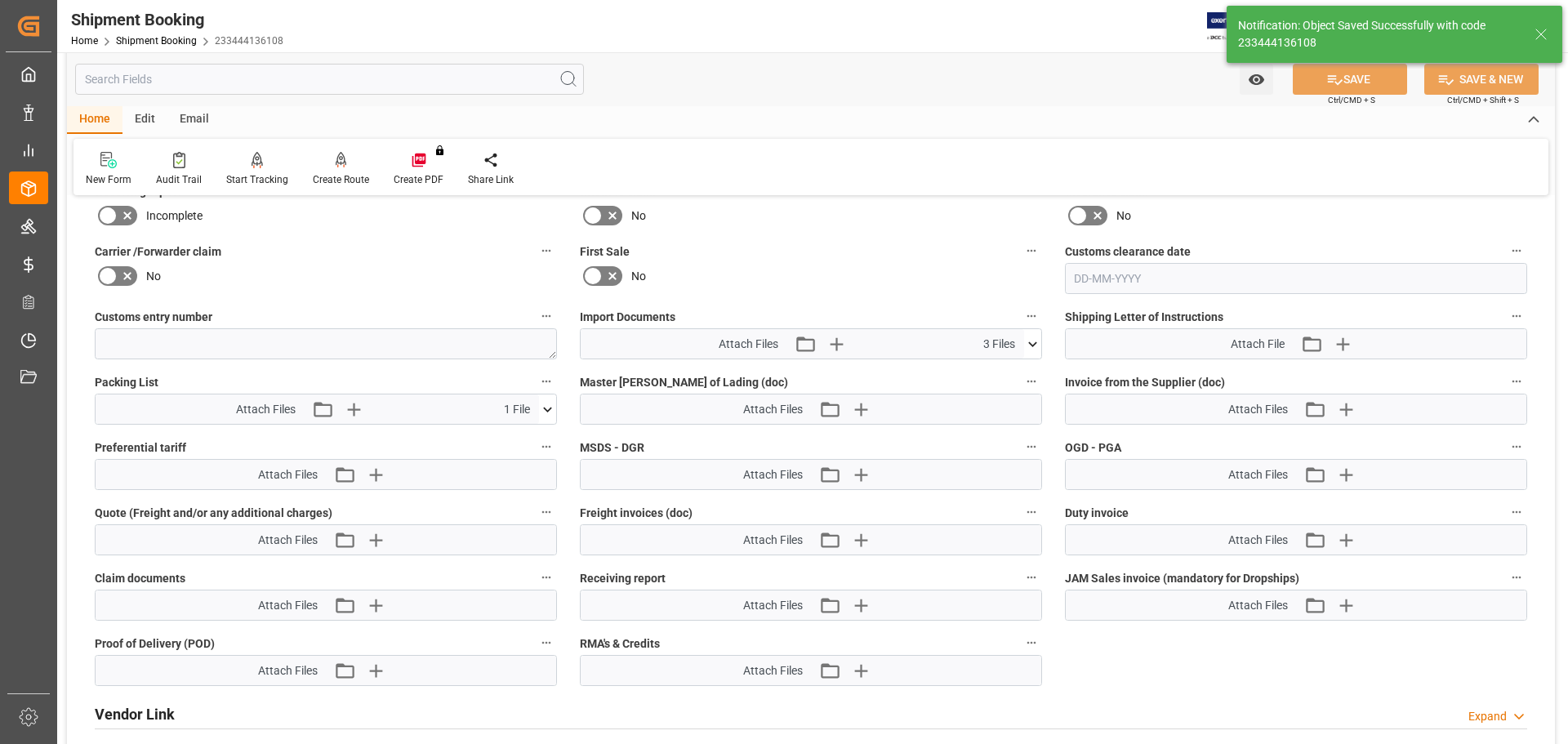
scroll to position [808, 0]
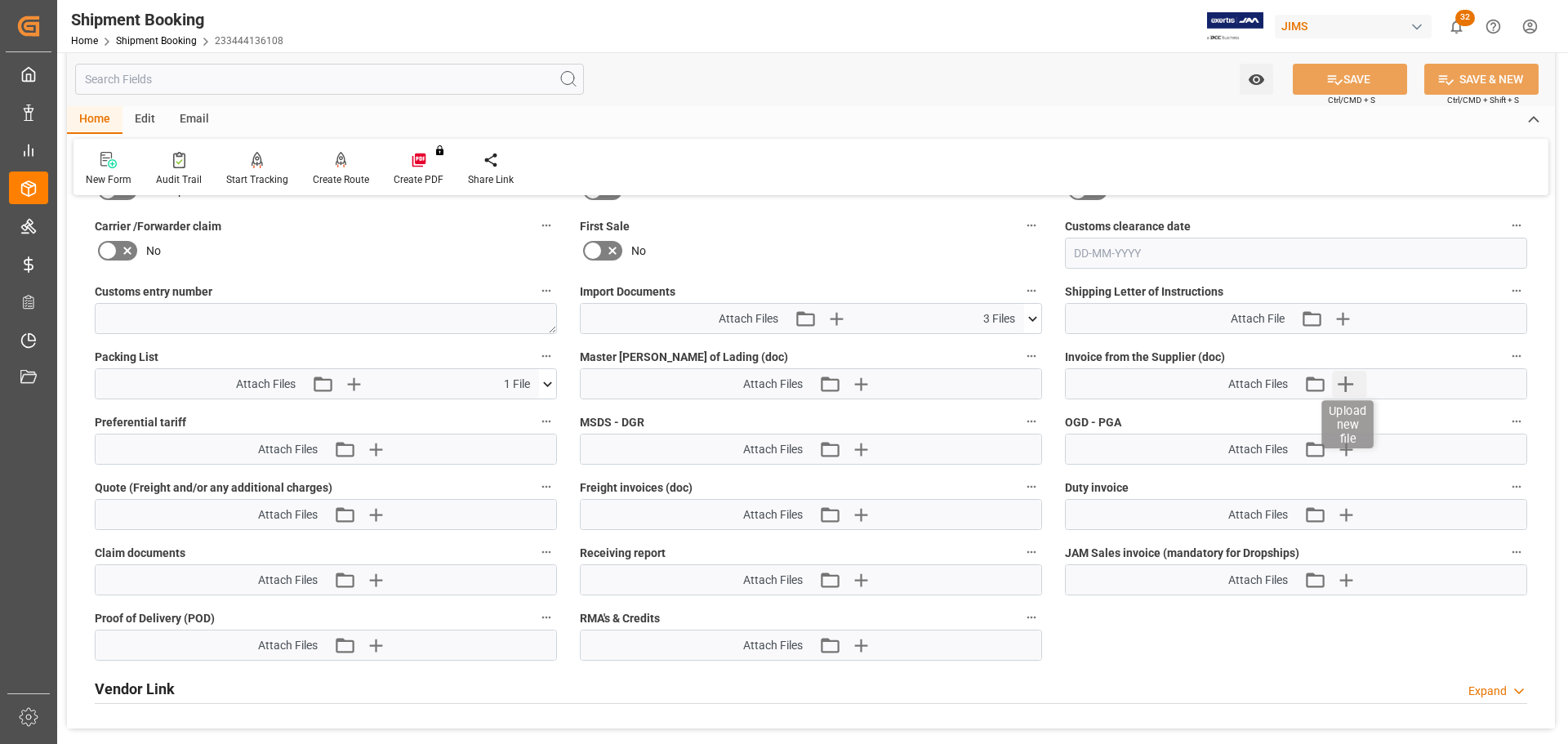
click at [1359, 384] on icon "button" at bounding box center [1345, 383] width 26 height 26
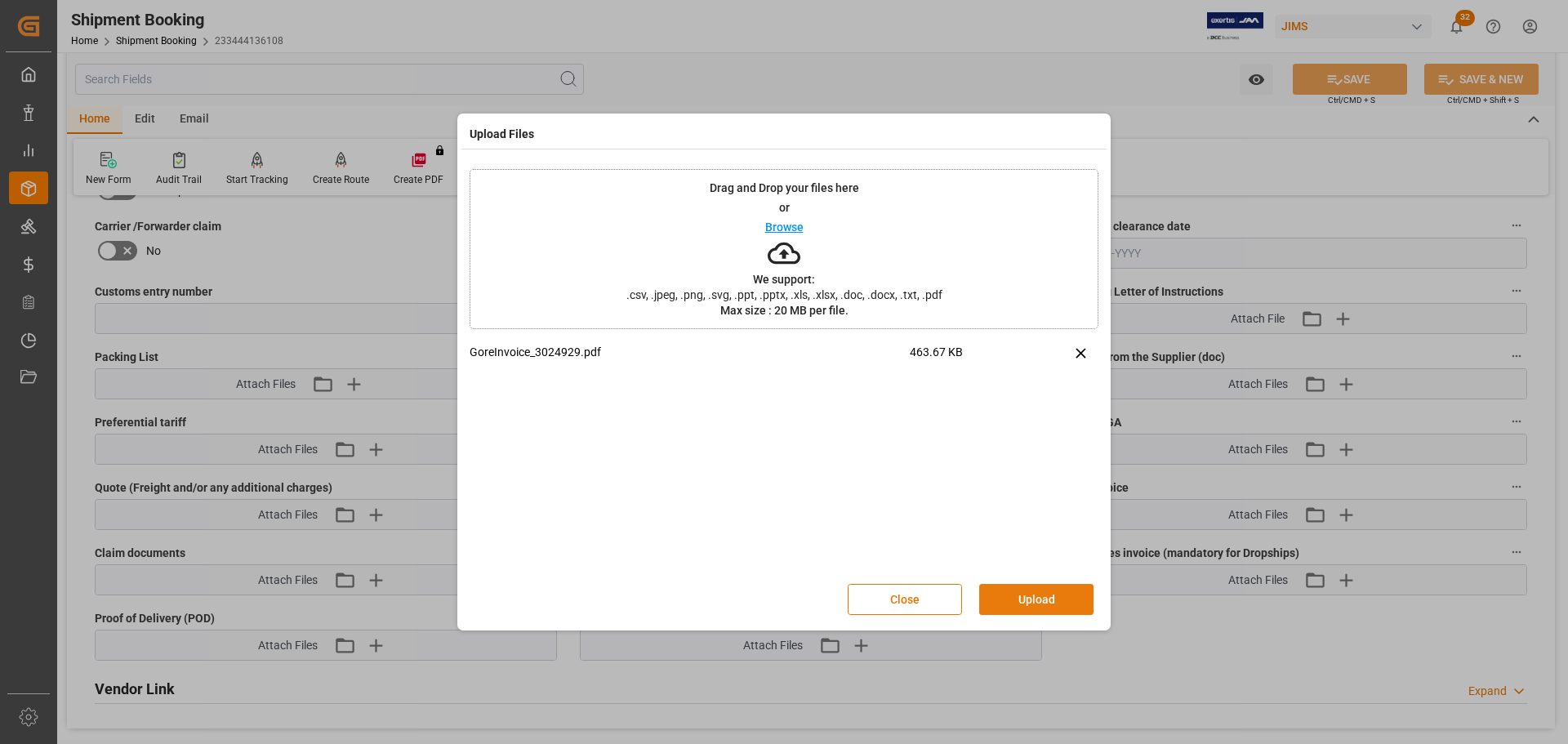
click at [1048, 600] on button "Upload" at bounding box center [1036, 598] width 114 height 31
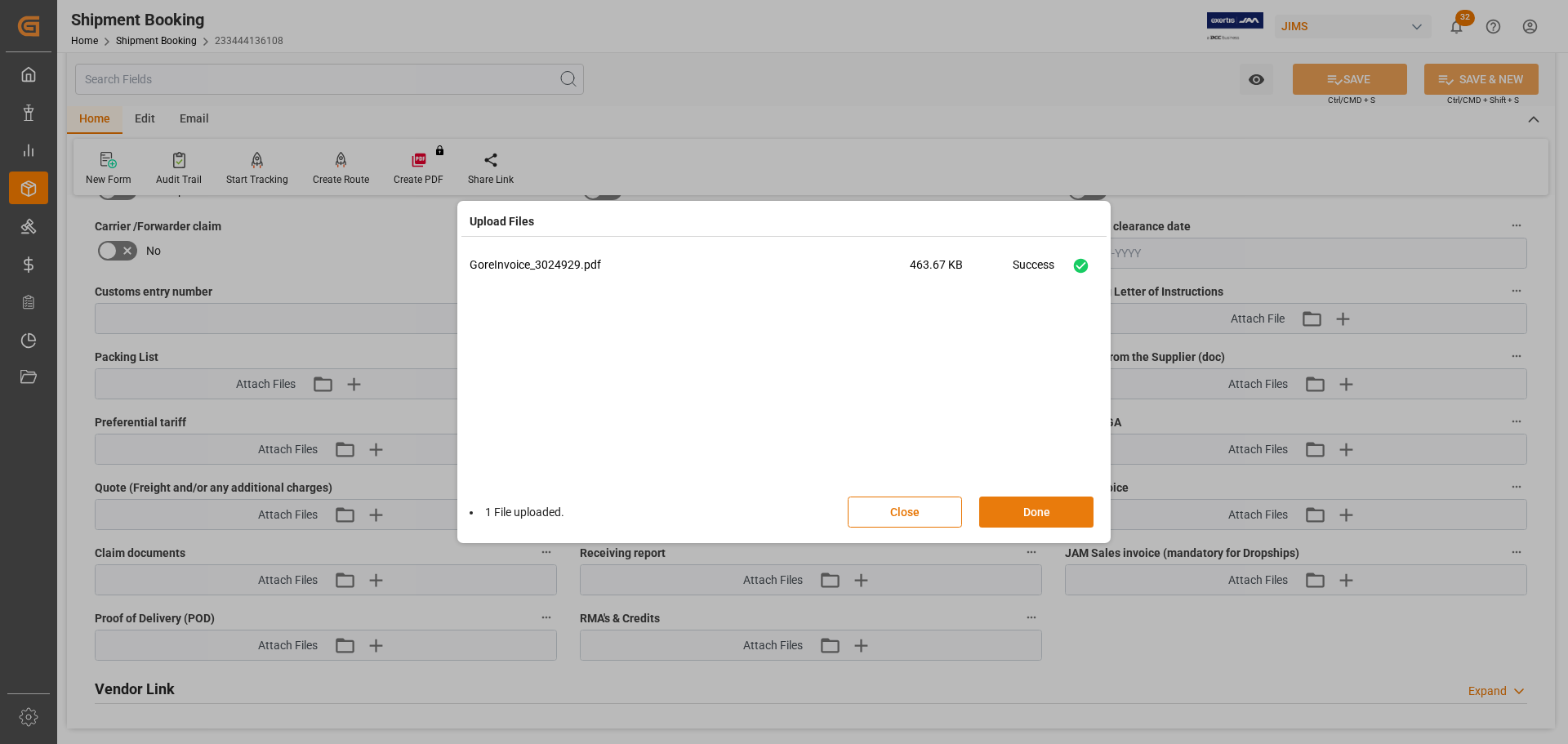
click at [1048, 517] on button "Done" at bounding box center [1036, 511] width 114 height 31
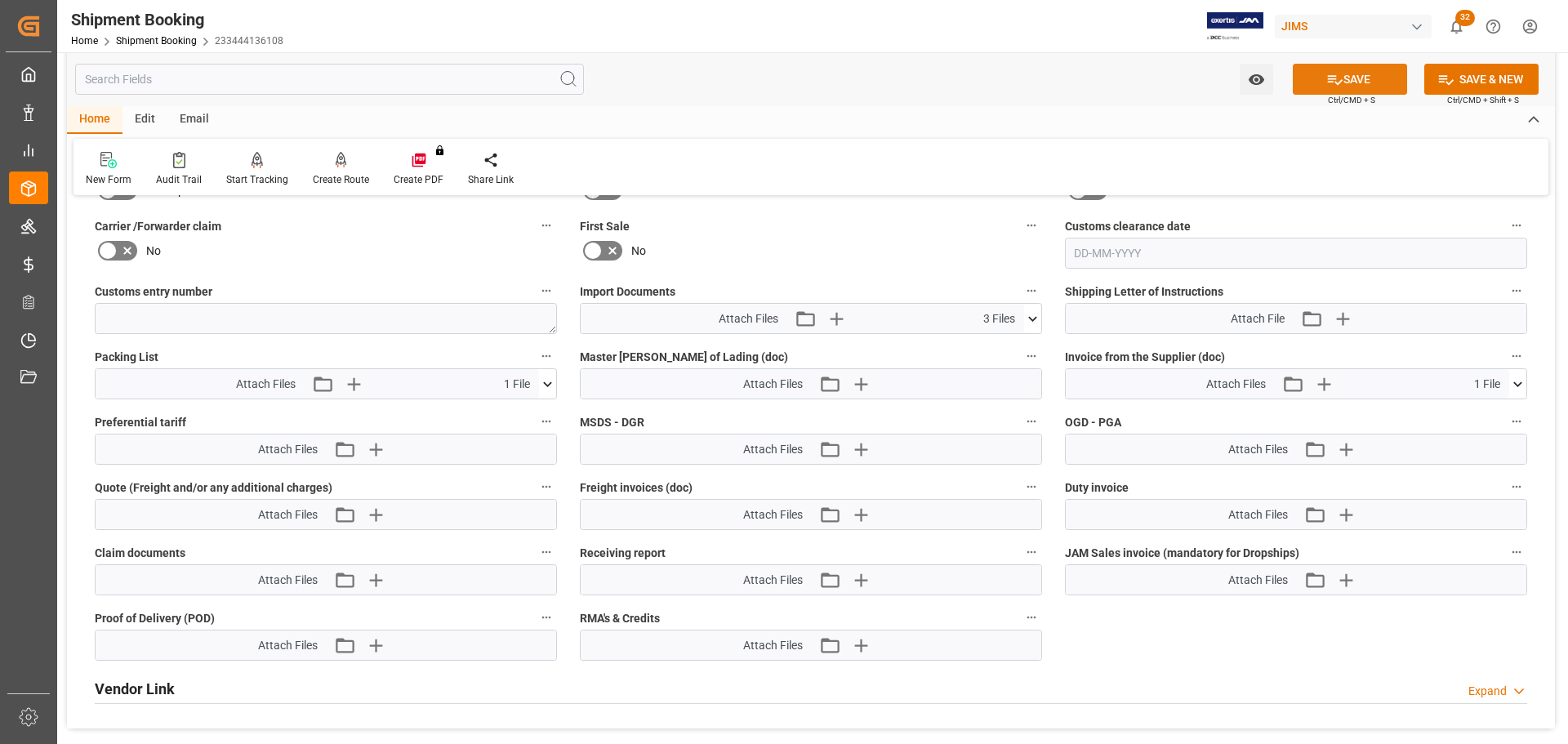
click at [1349, 67] on button "SAVE" at bounding box center [1350, 79] width 114 height 31
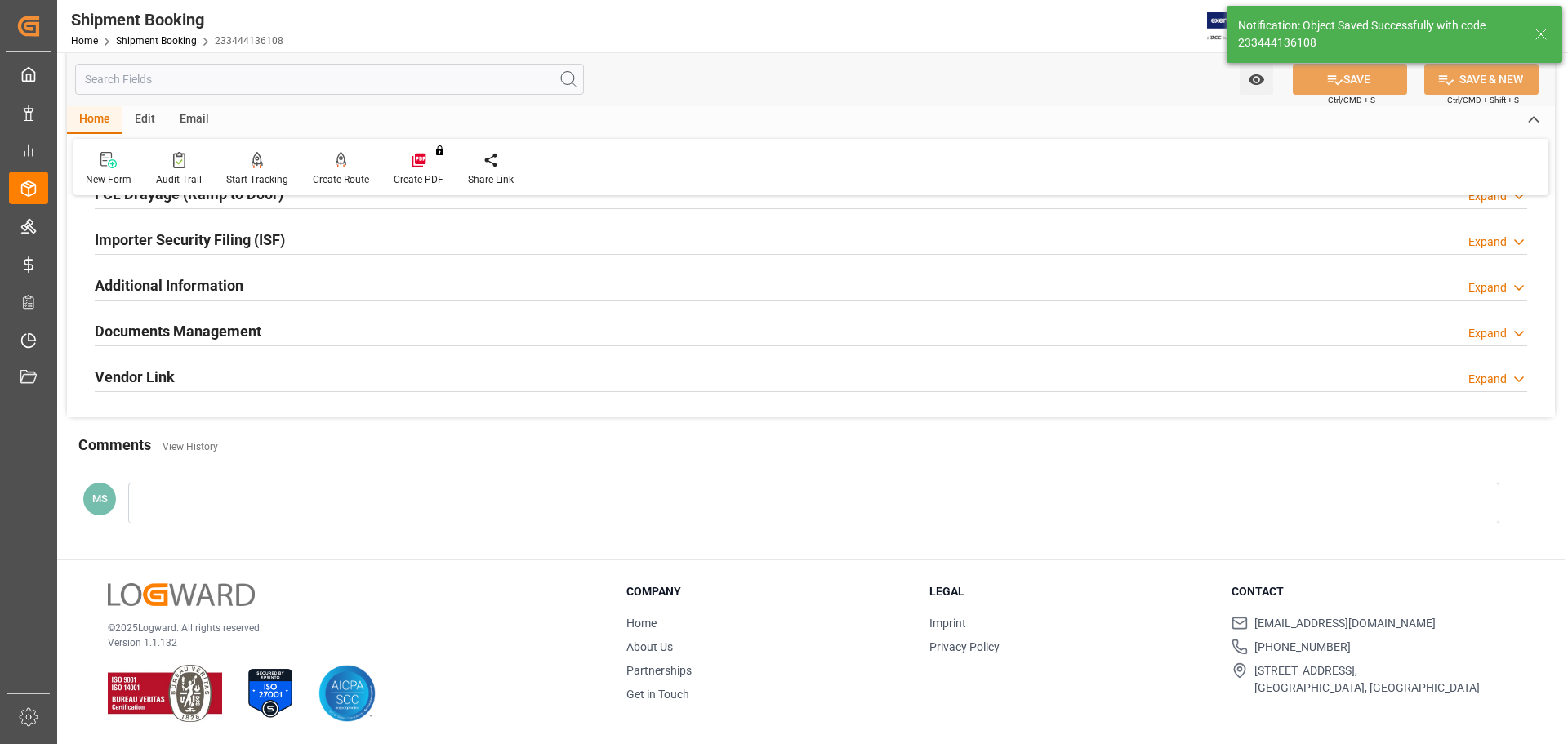
click at [283, 319] on div "Documents Management Expand" at bounding box center [810, 330] width 1432 height 31
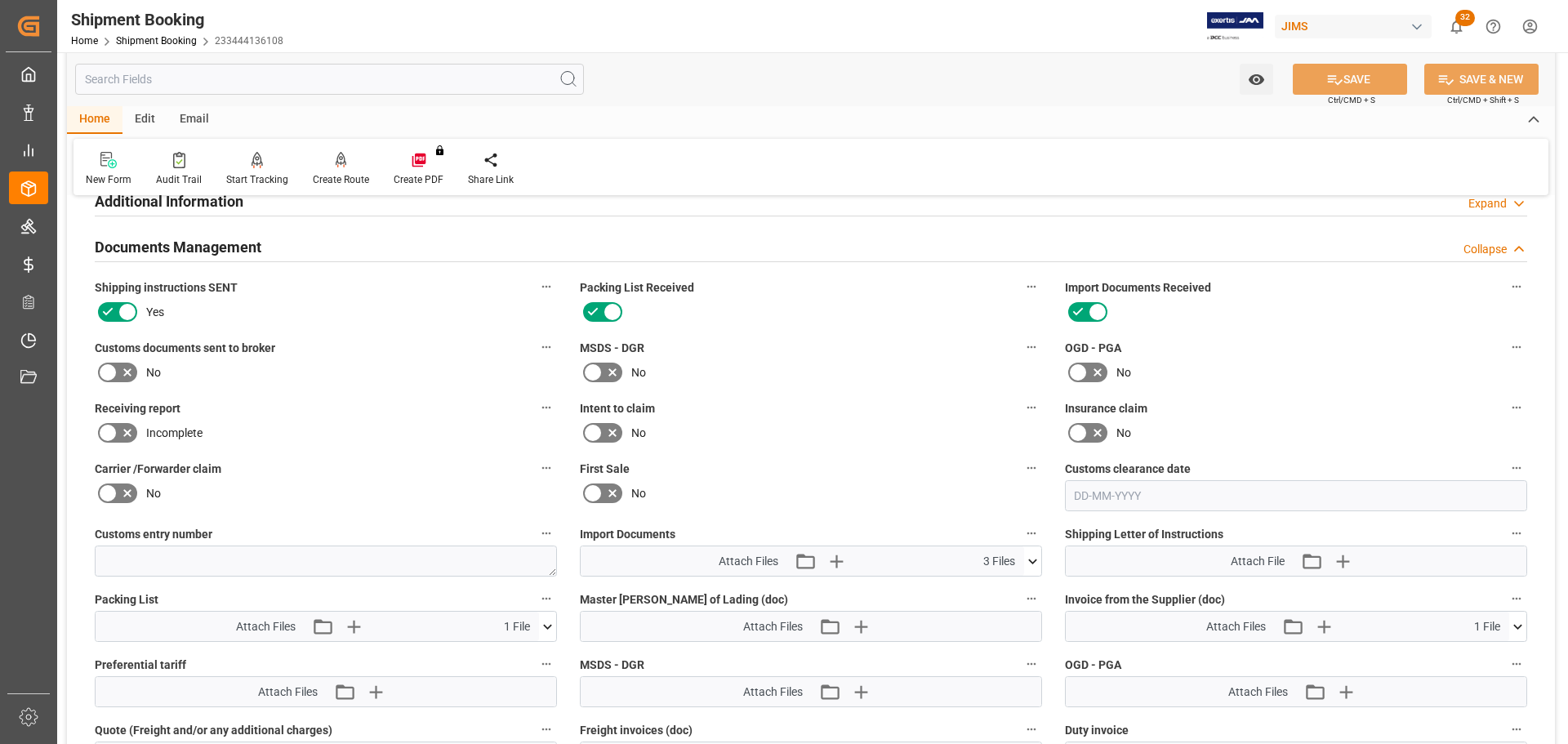
scroll to position [482, 0]
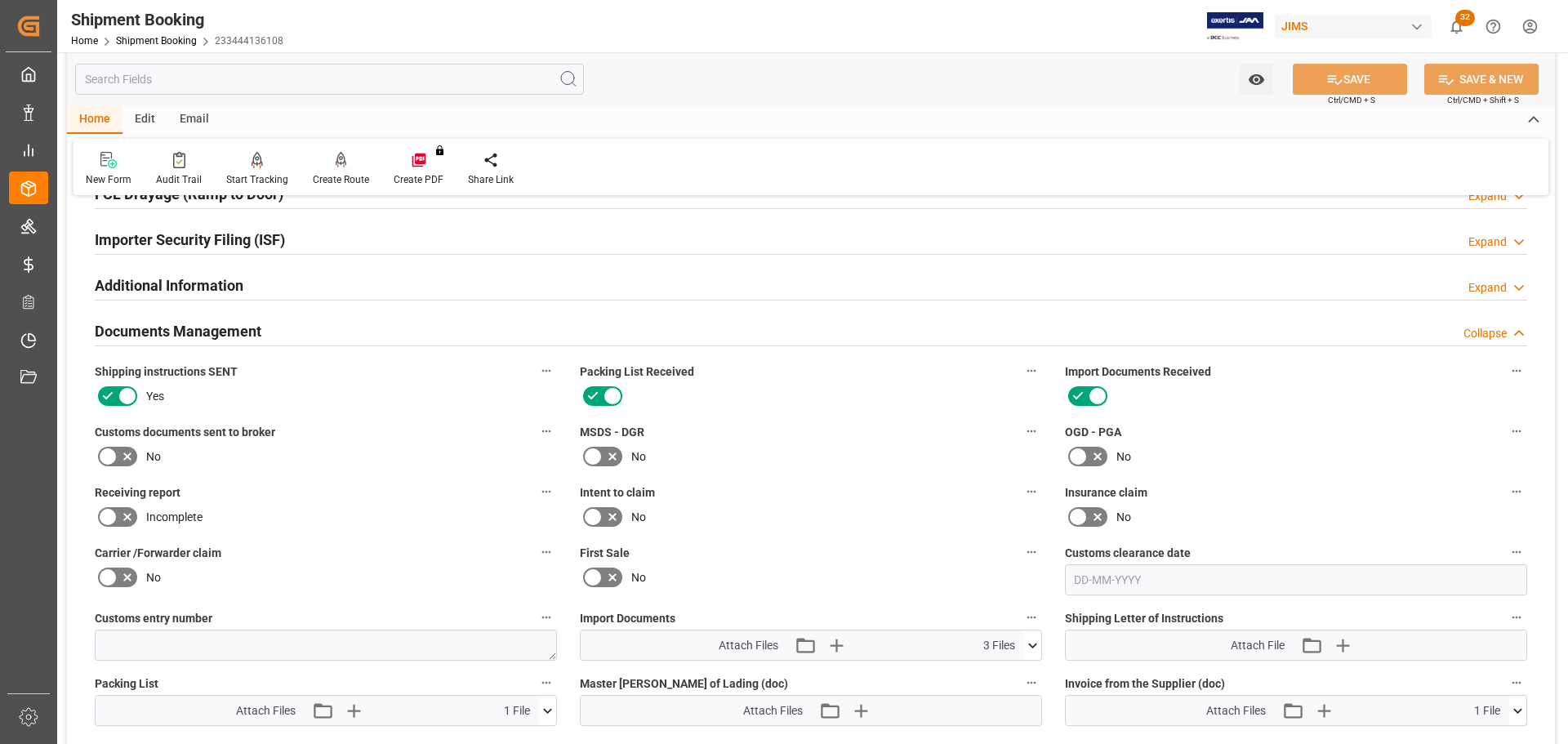
click at [264, 326] on div "Documents Management Collapse" at bounding box center [810, 330] width 1432 height 31
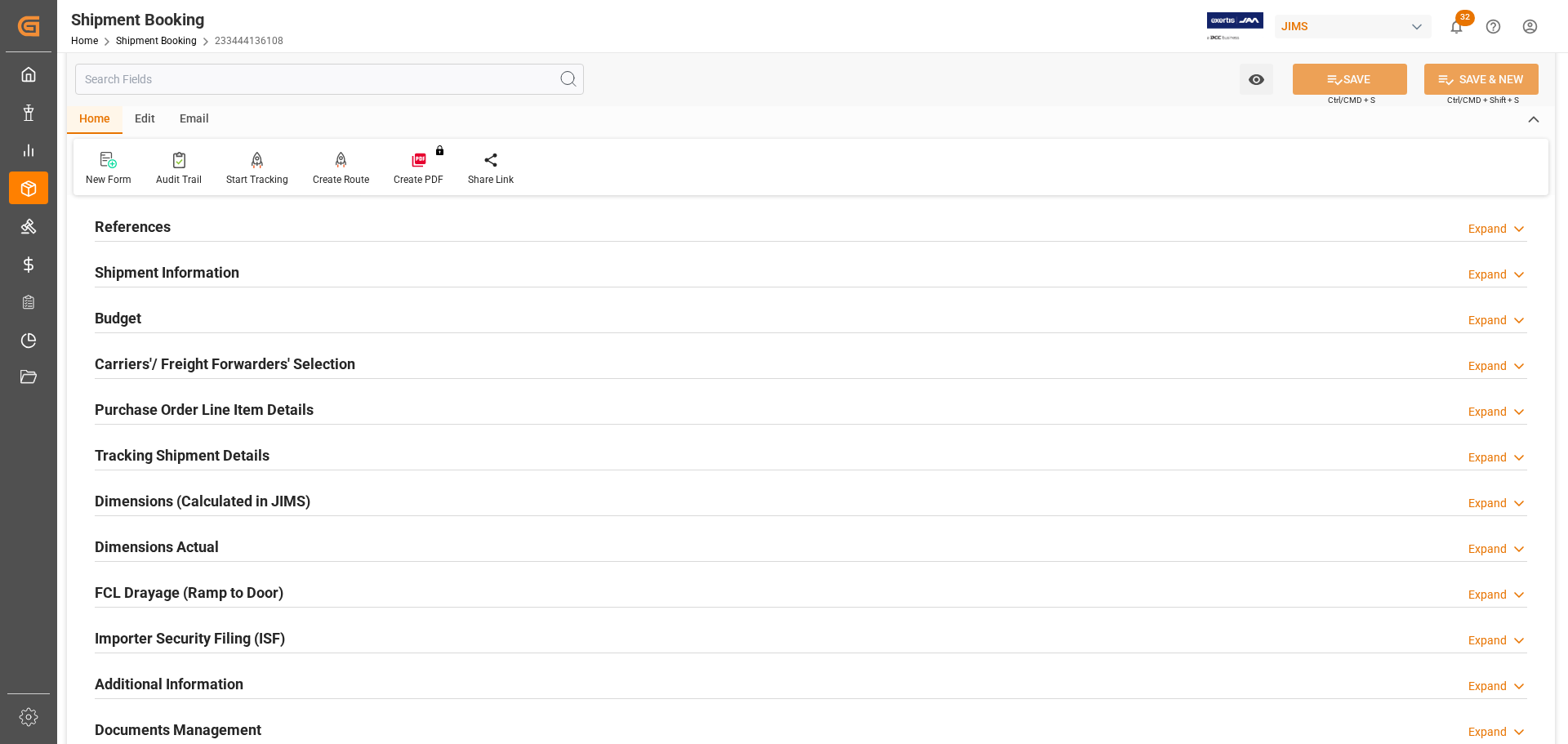
scroll to position [0, 0]
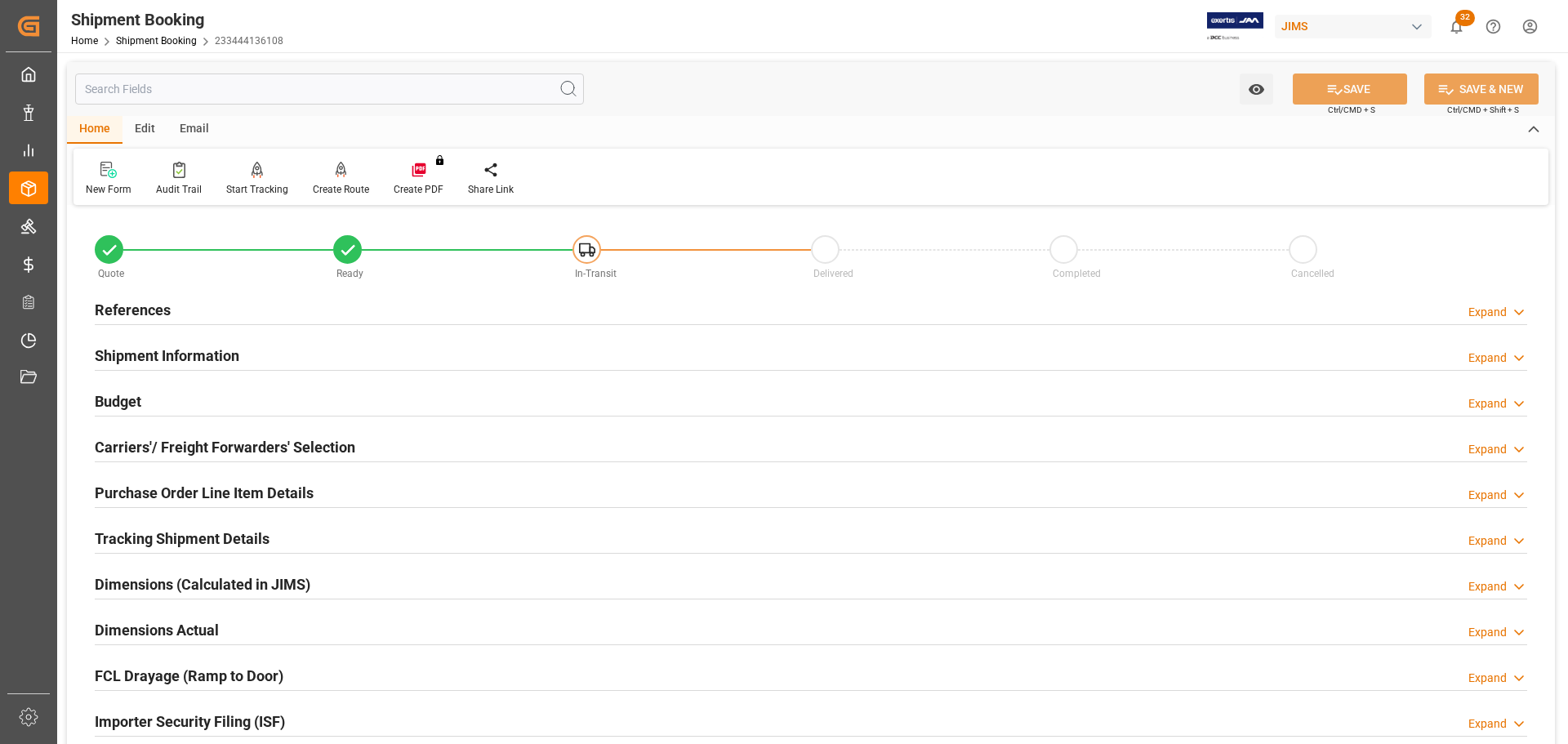
click at [254, 401] on div "Budget Expand" at bounding box center [810, 400] width 1432 height 31
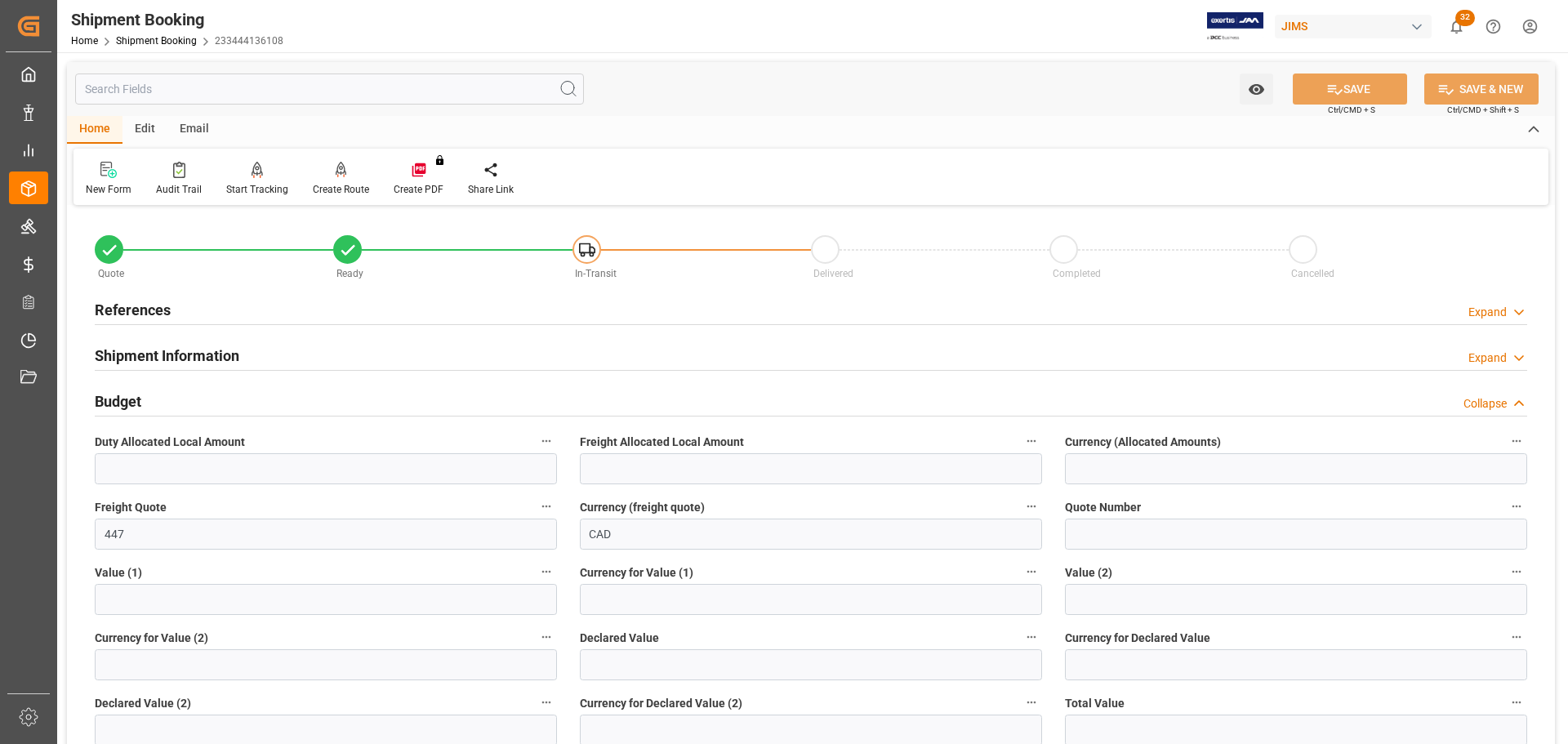
click at [254, 401] on div "Budget Collapse" at bounding box center [810, 400] width 1432 height 31
